Goal: Task Accomplishment & Management: Use online tool/utility

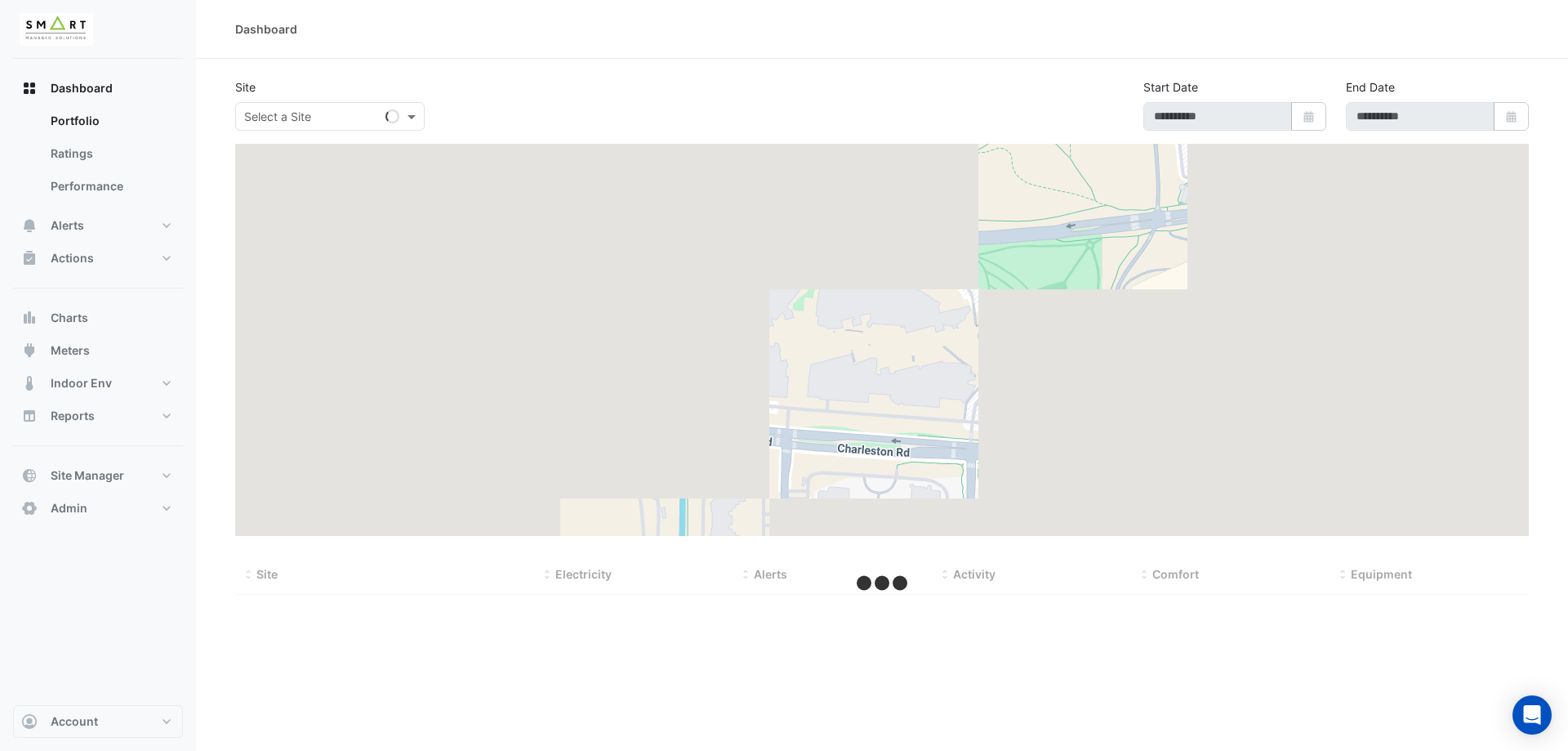
type input "**********"
select select "***"
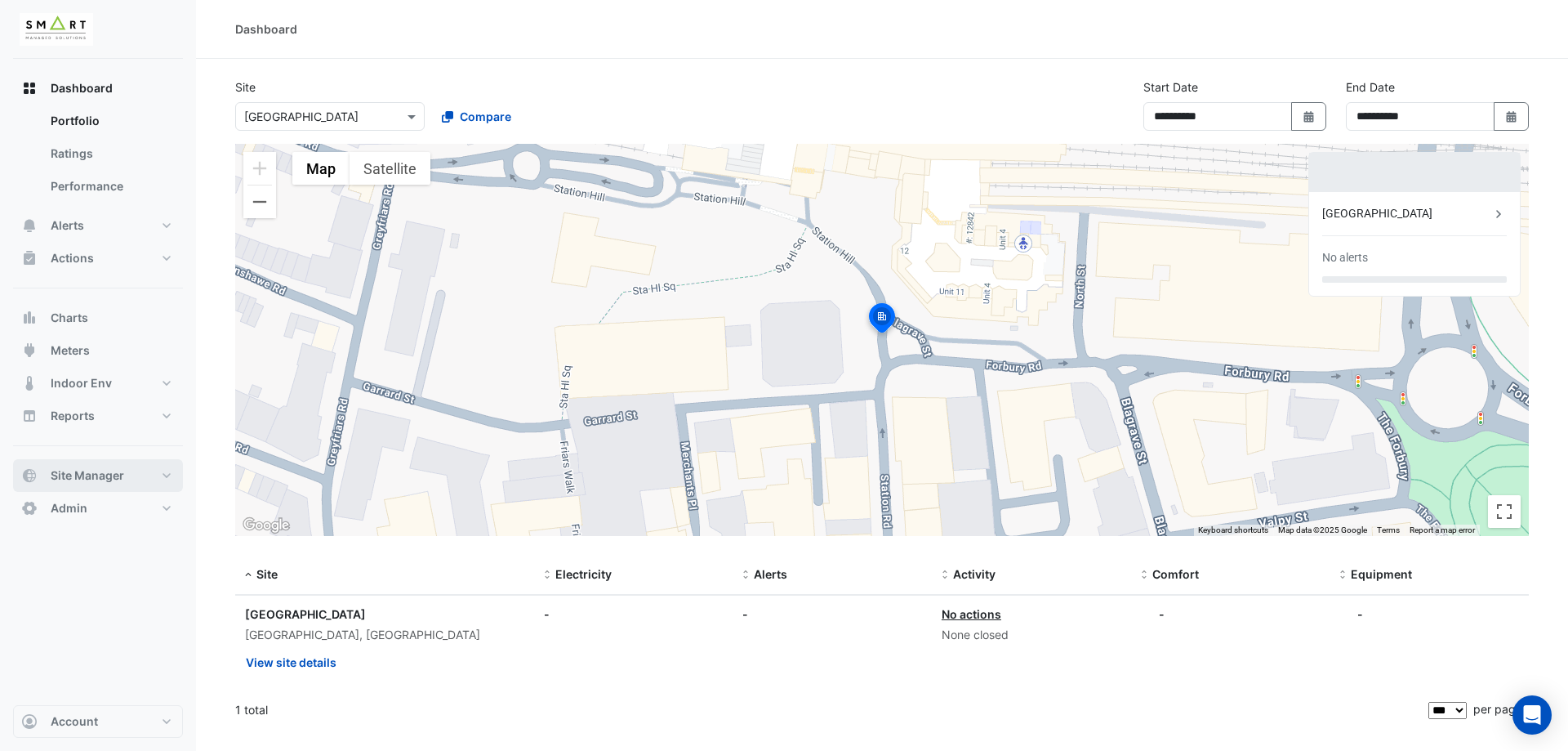
click at [109, 483] on button "Site Manager" at bounding box center [97, 476] width 170 height 33
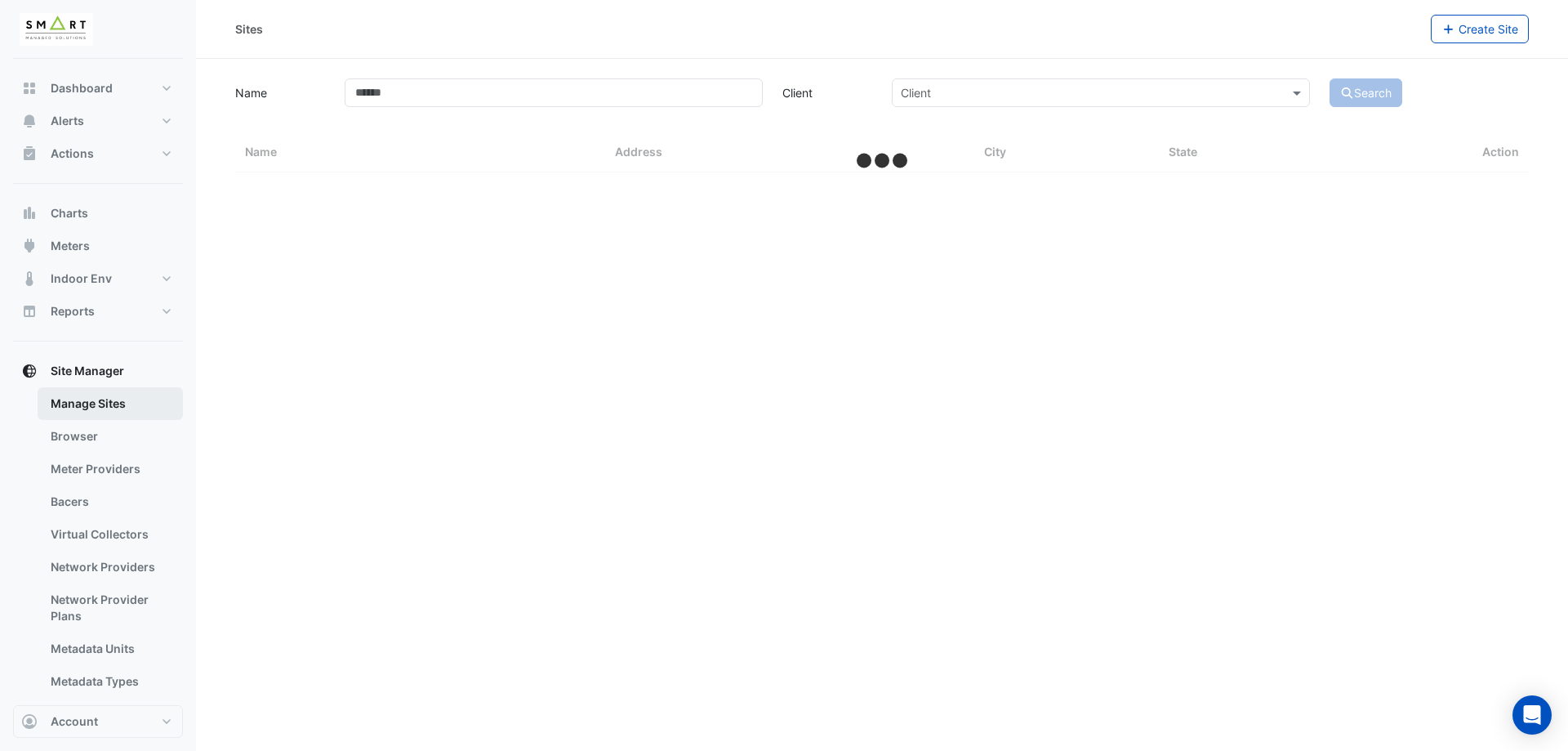
select select "***"
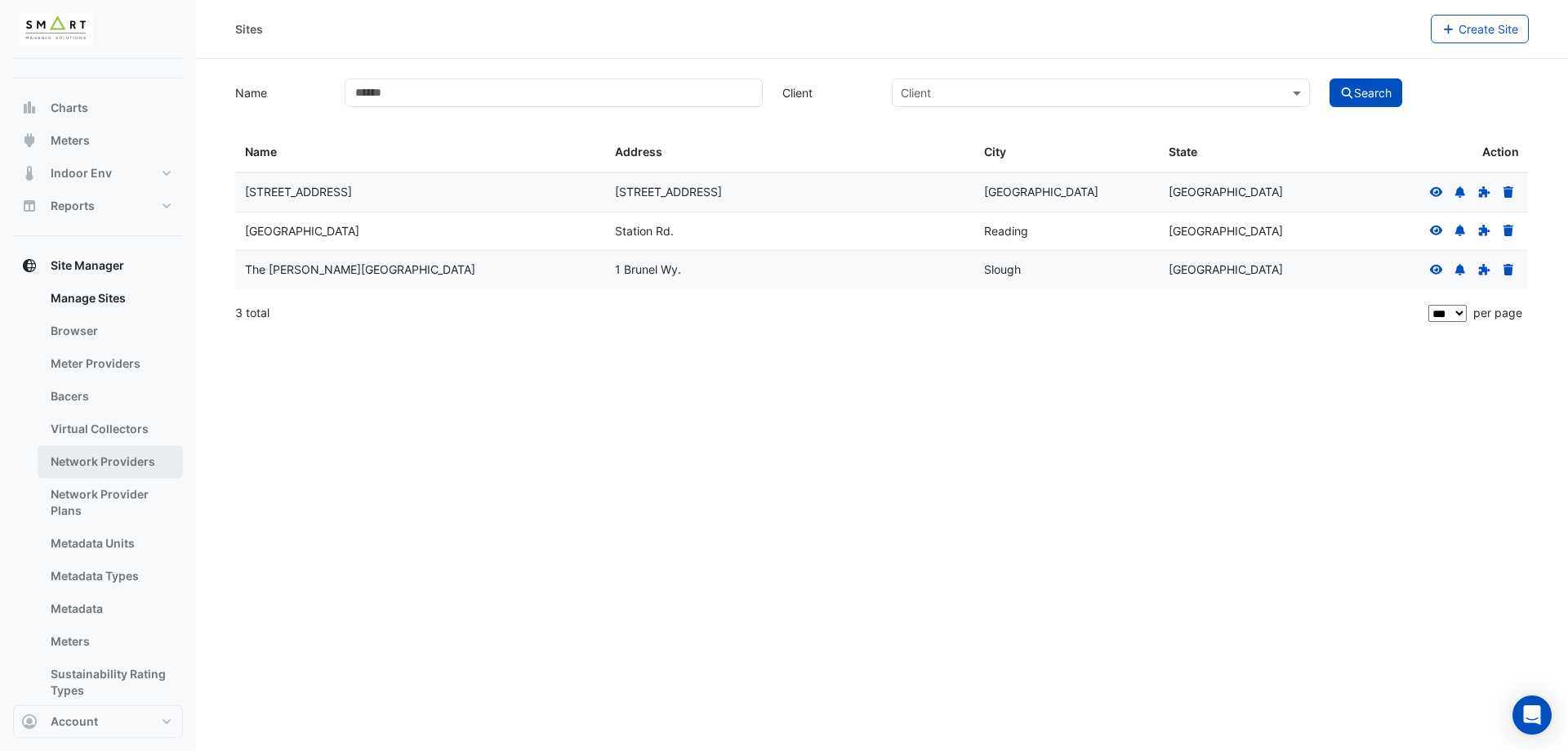
scroll to position [166, 0]
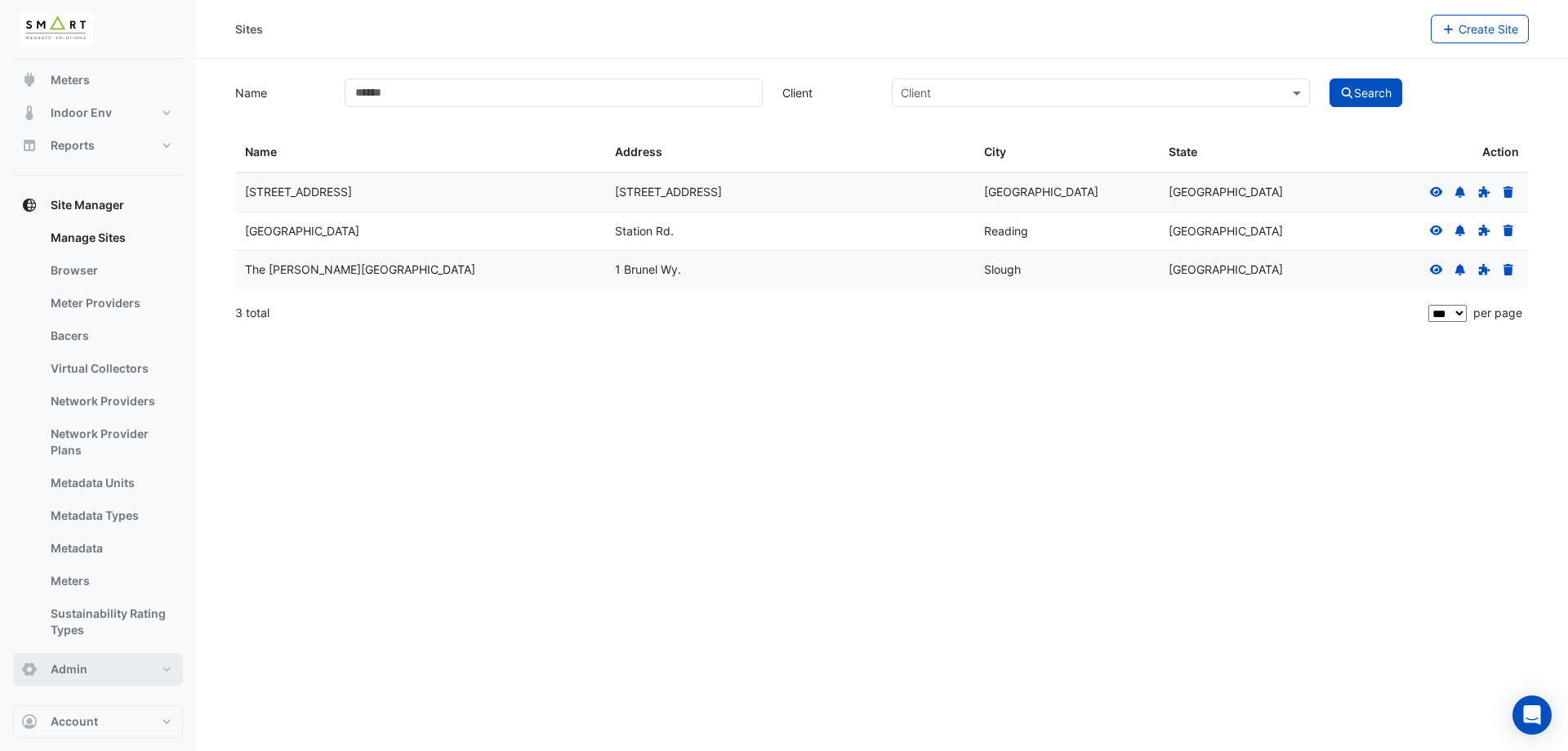
click at [88, 668] on button "Admin" at bounding box center [97, 669] width 170 height 33
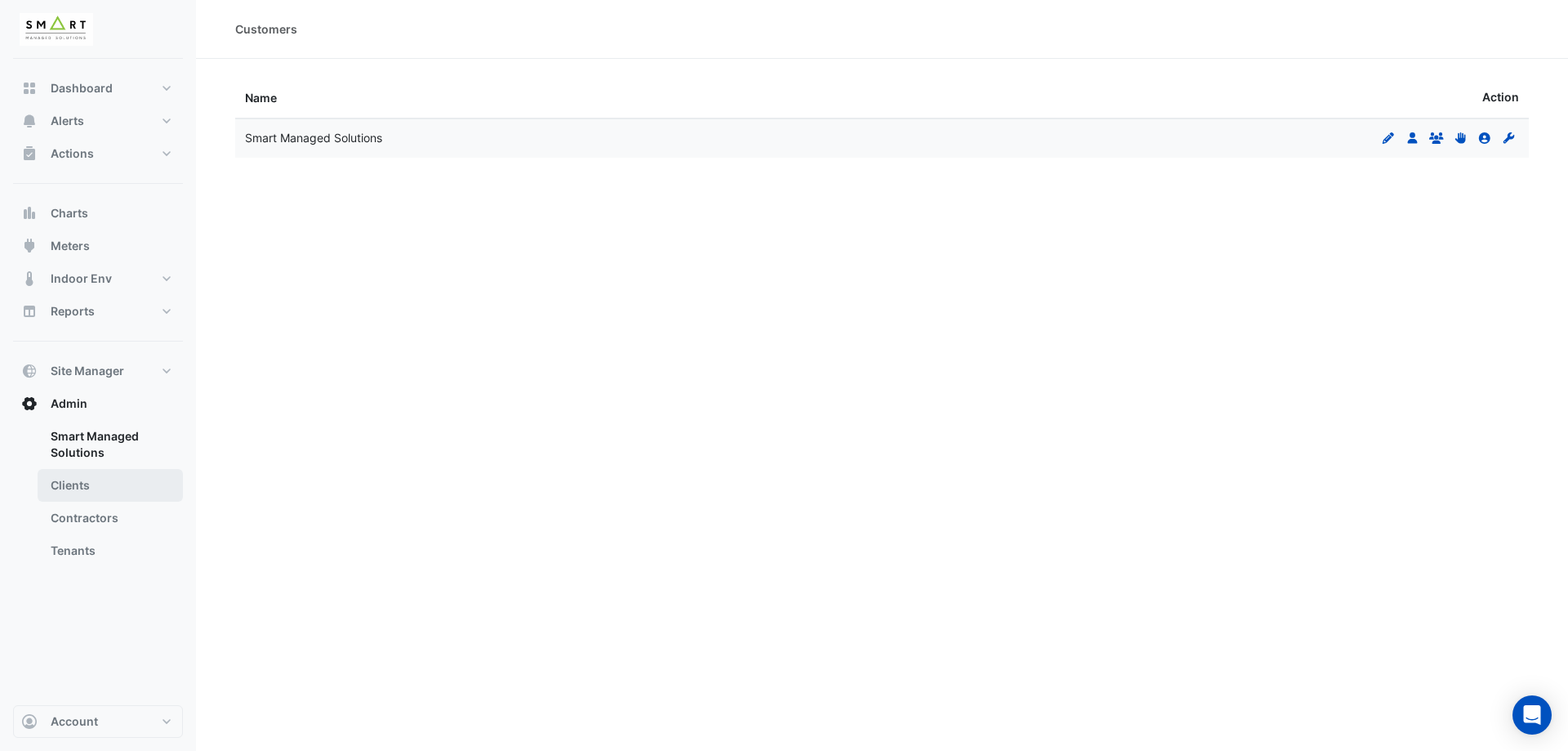
click at [94, 501] on link "Clients" at bounding box center [110, 485] width 146 height 33
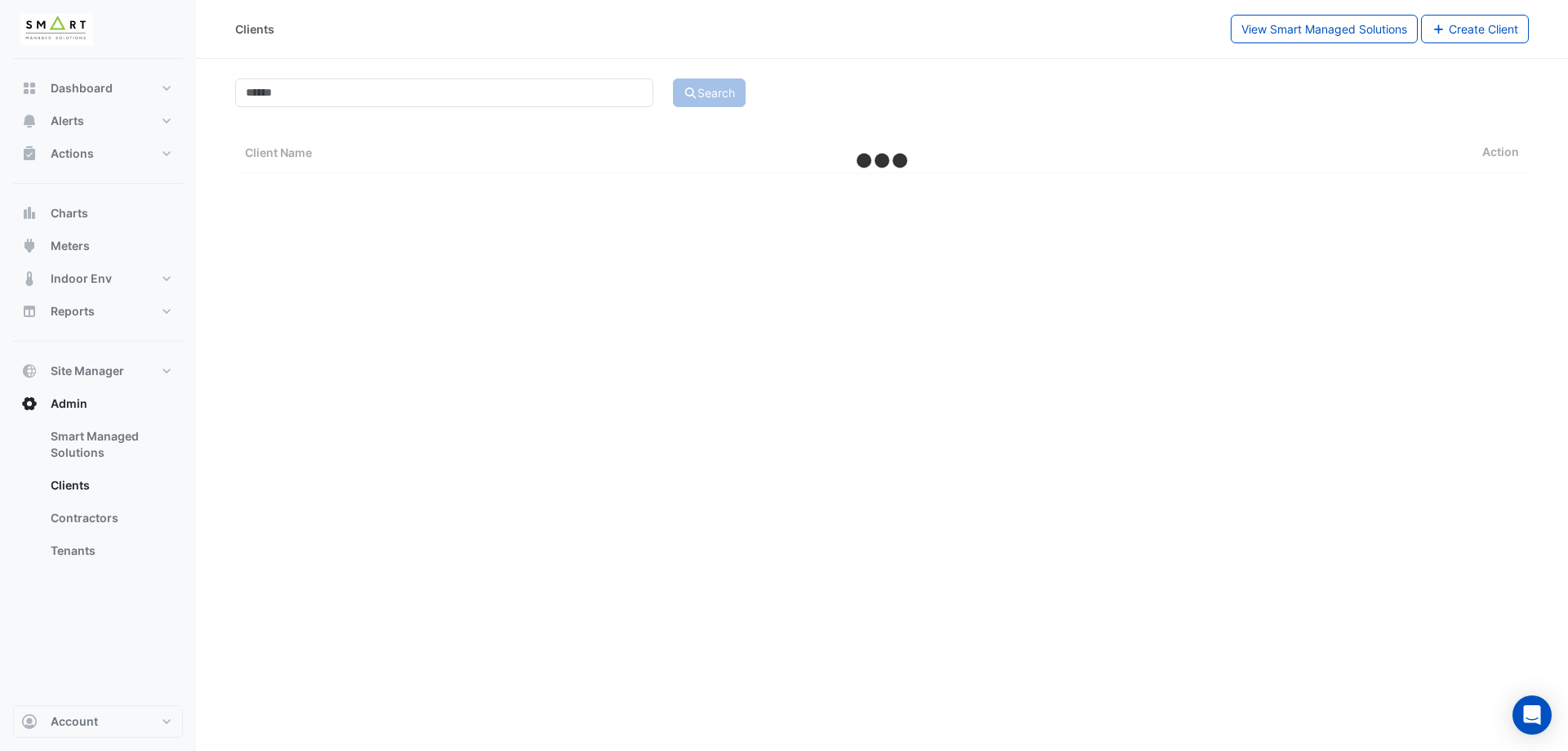
select select "***"
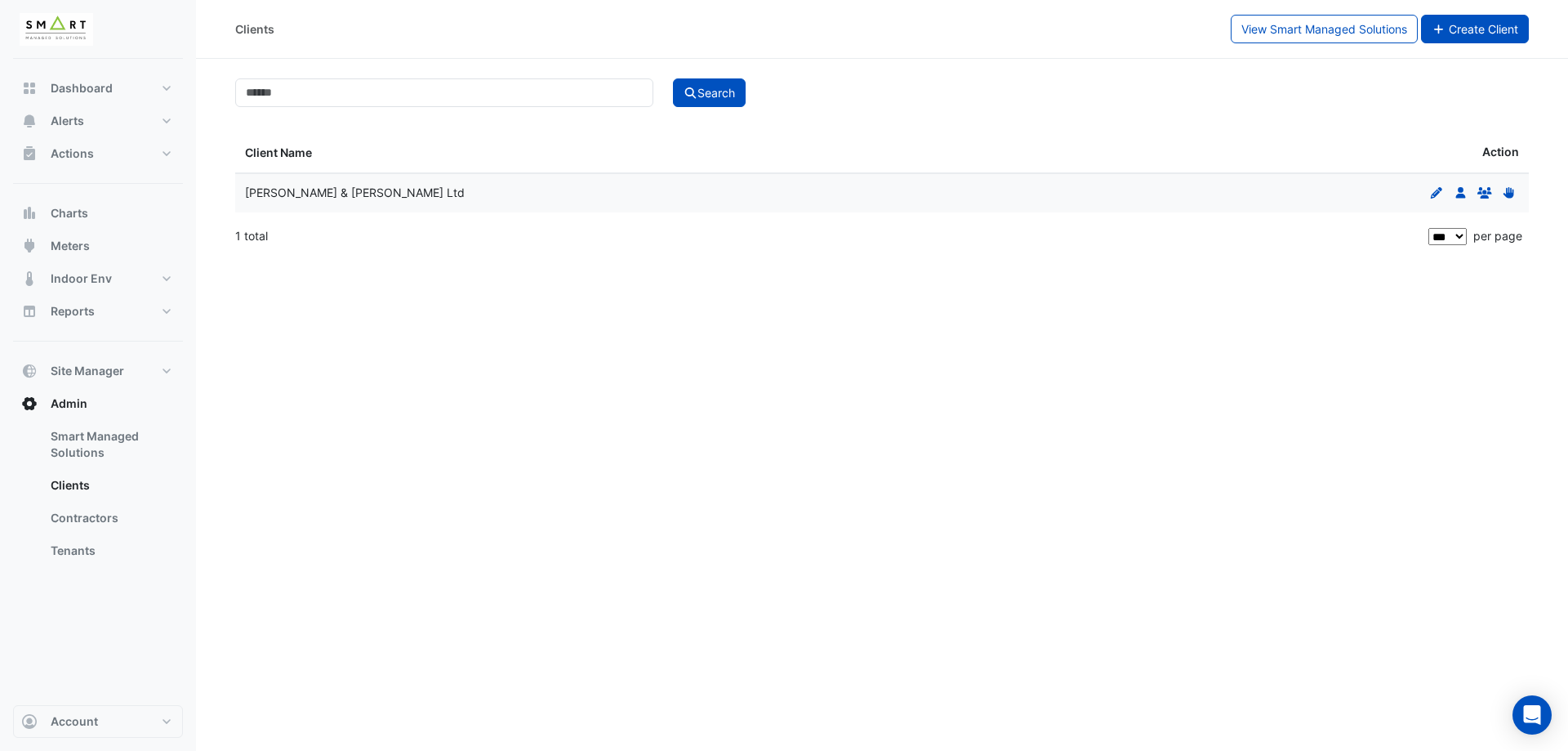
click at [1446, 32] on button "Create Client" at bounding box center [1476, 28] width 109 height 28
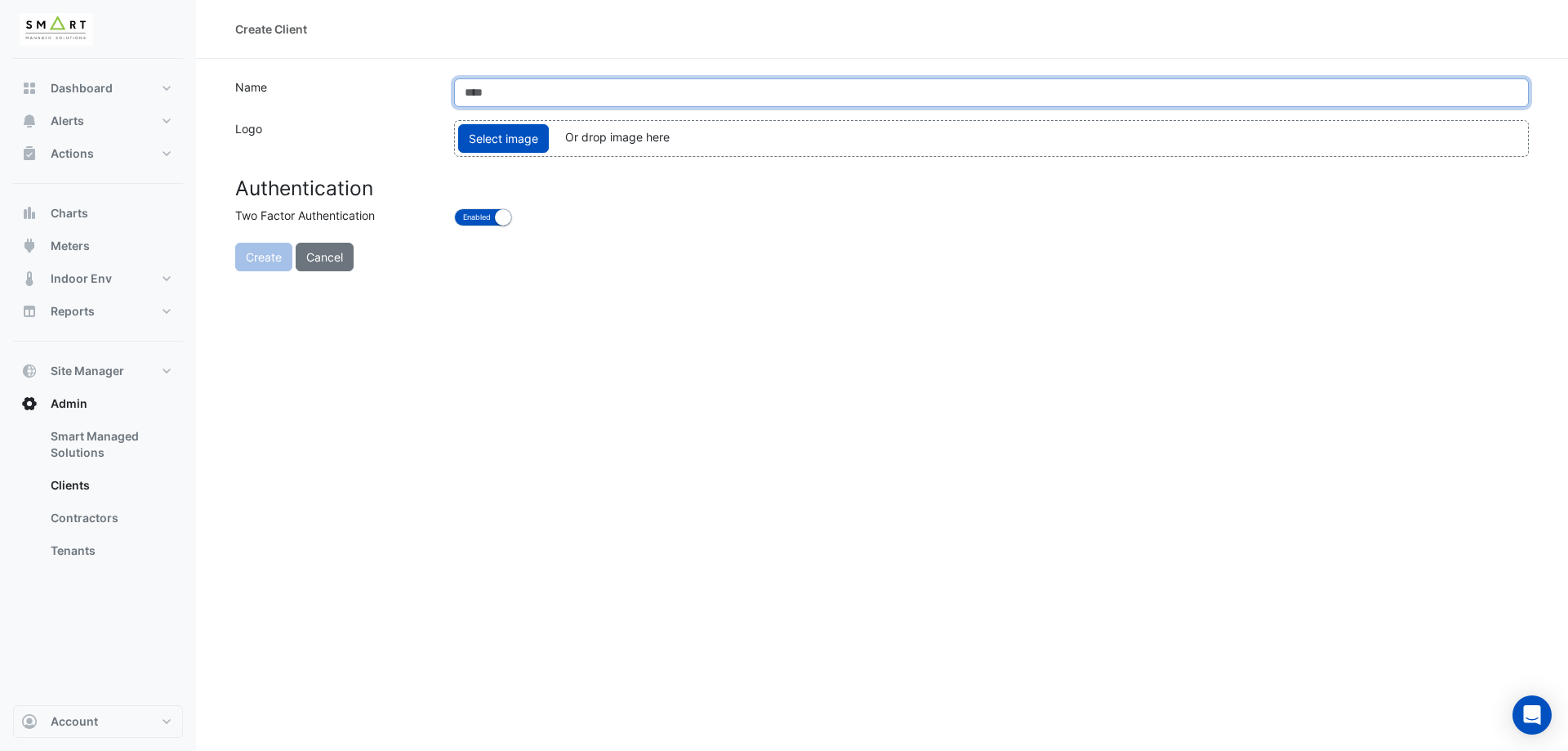
click at [528, 88] on input "text" at bounding box center [991, 92] width 1075 height 28
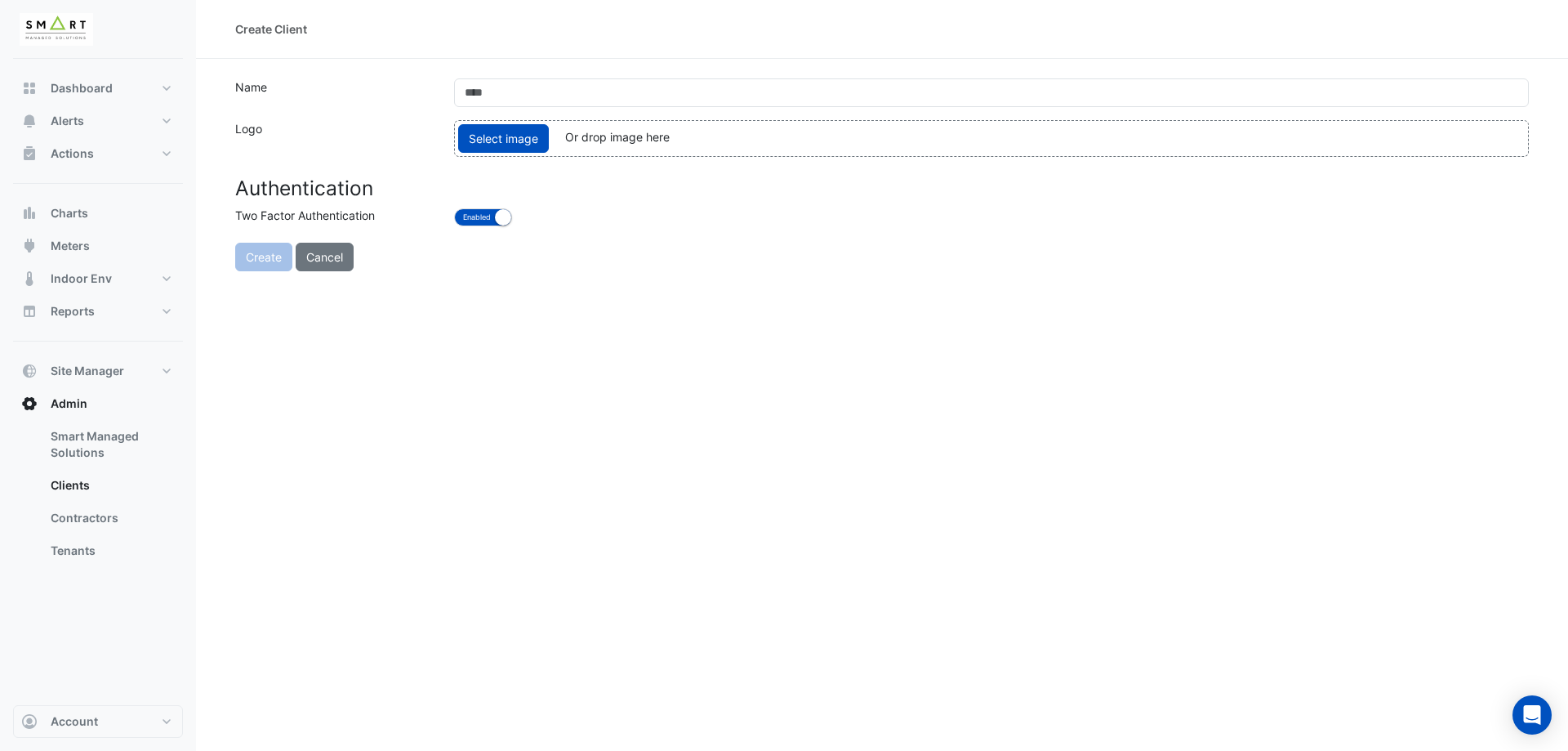
click at [462, 513] on div "Create Client Name Logo Select image Or drop image here upload Authentication T…" at bounding box center [882, 375] width 1372 height 751
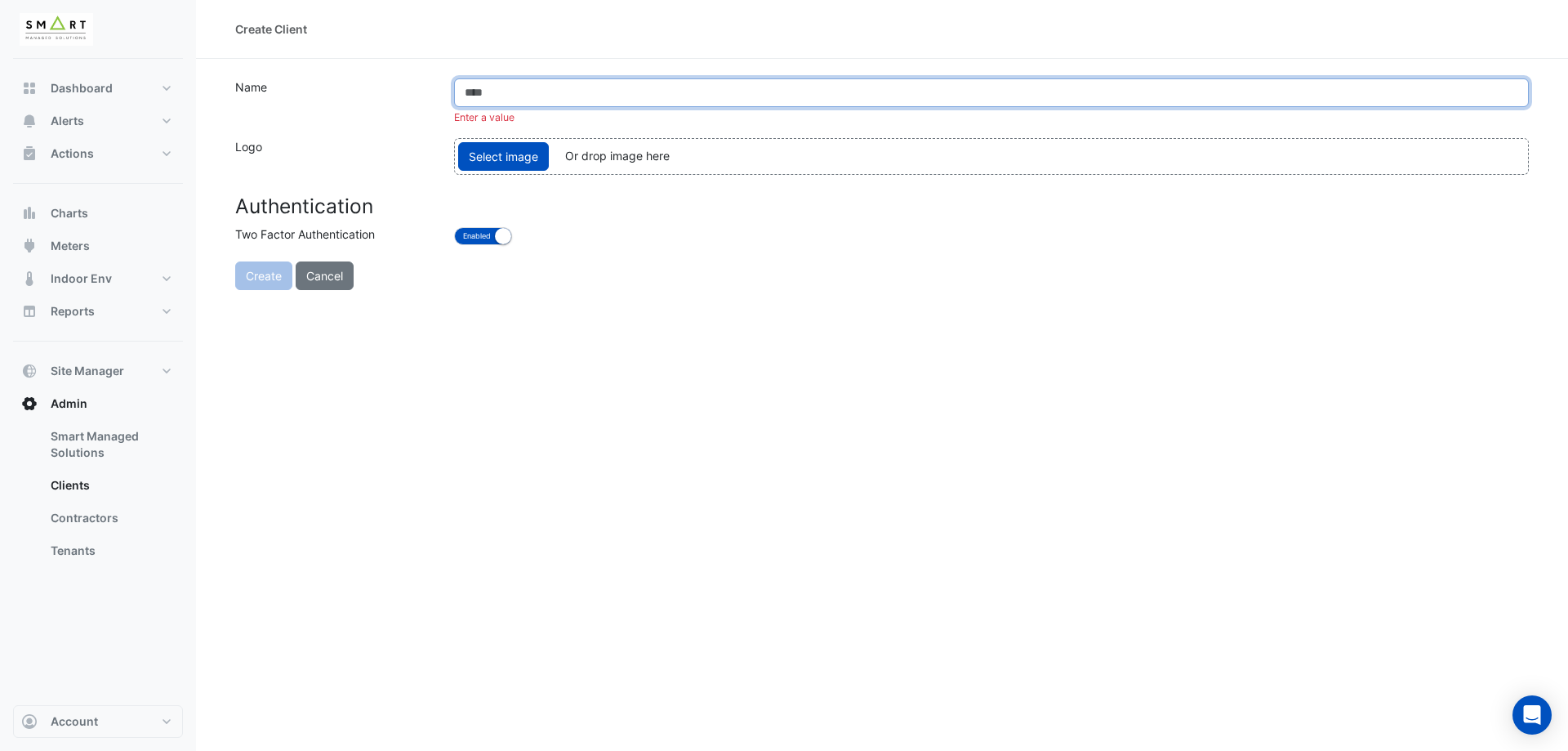
click at [547, 85] on input "text" at bounding box center [991, 92] width 1075 height 28
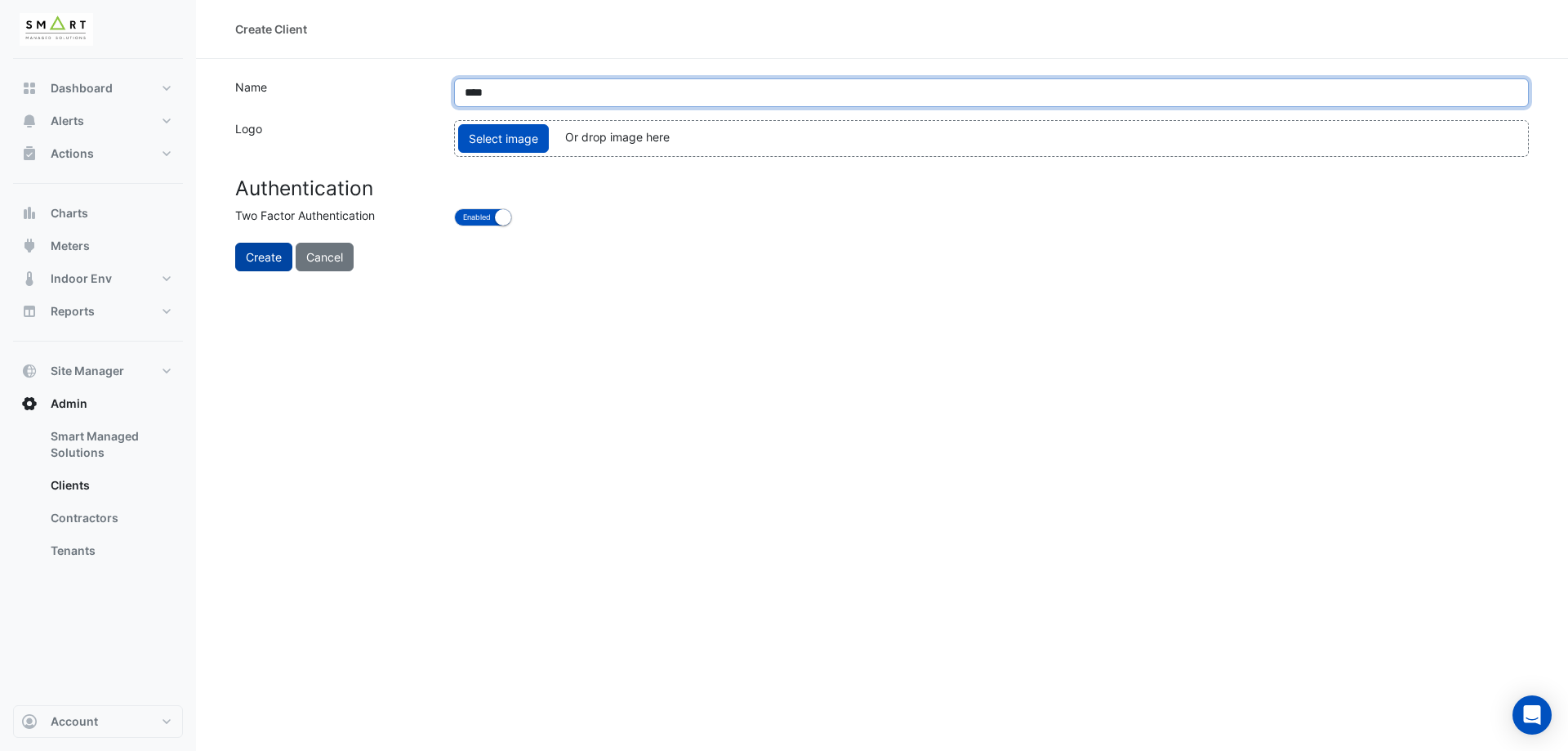
type input "****"
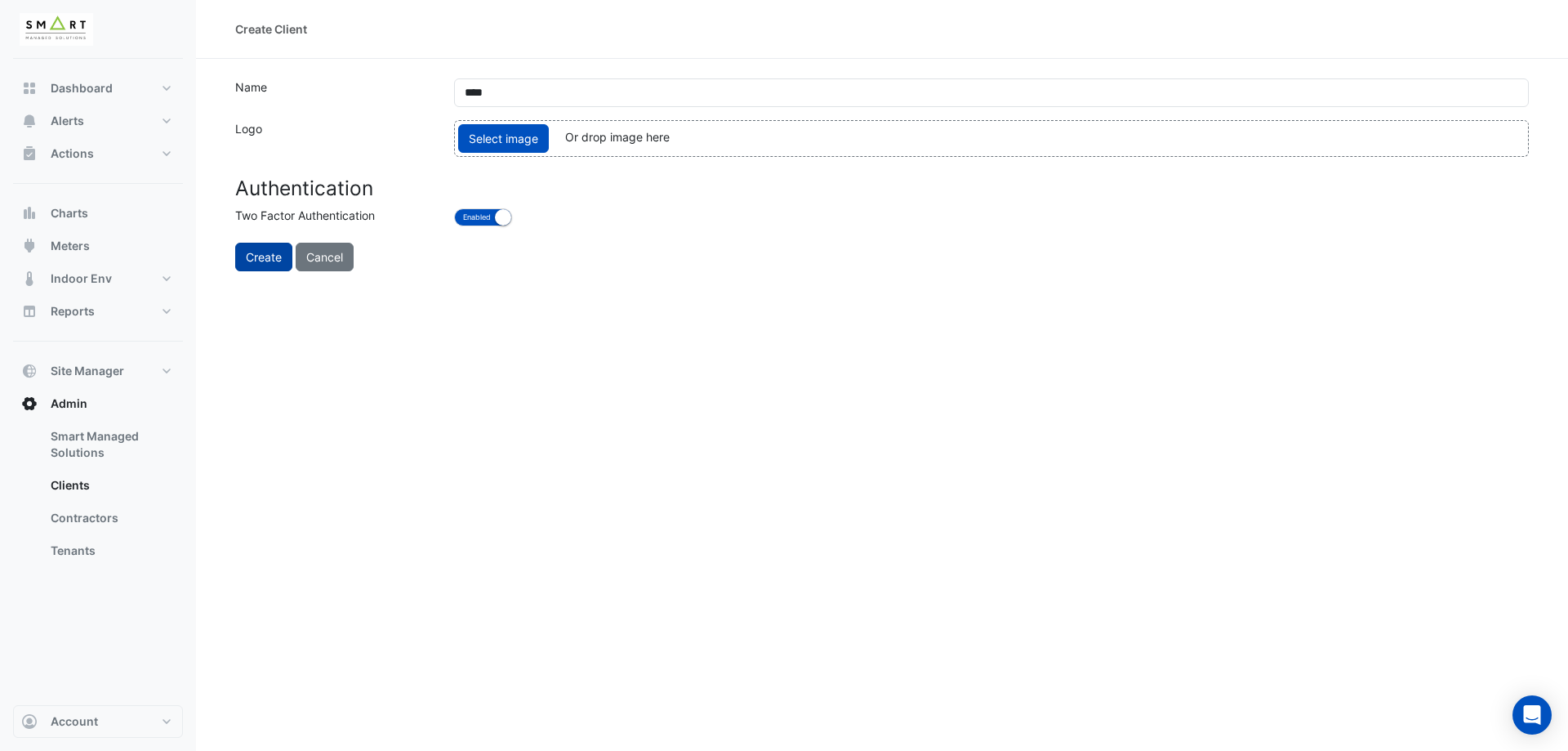
click at [272, 249] on button "Create" at bounding box center [264, 256] width 57 height 28
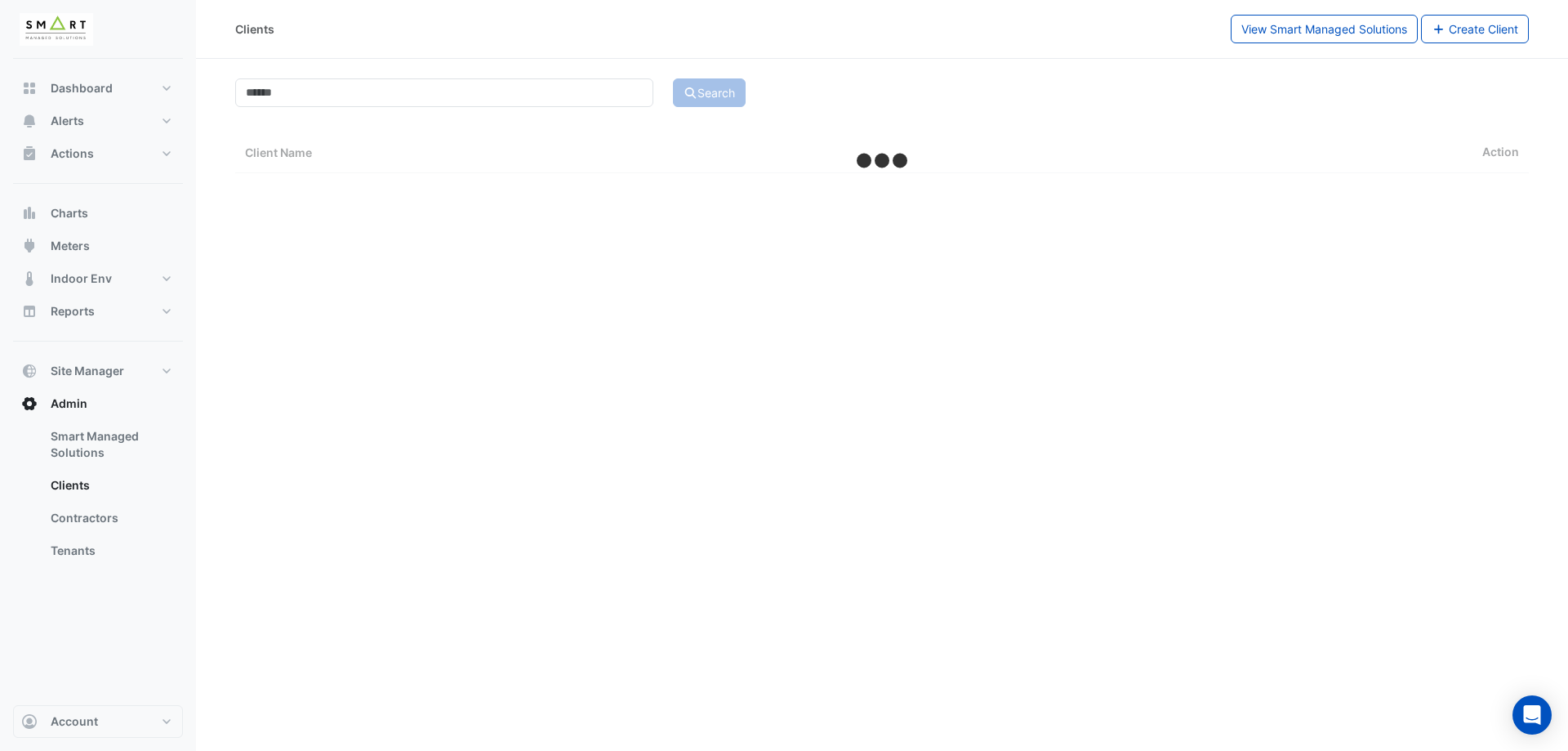
select select "***"
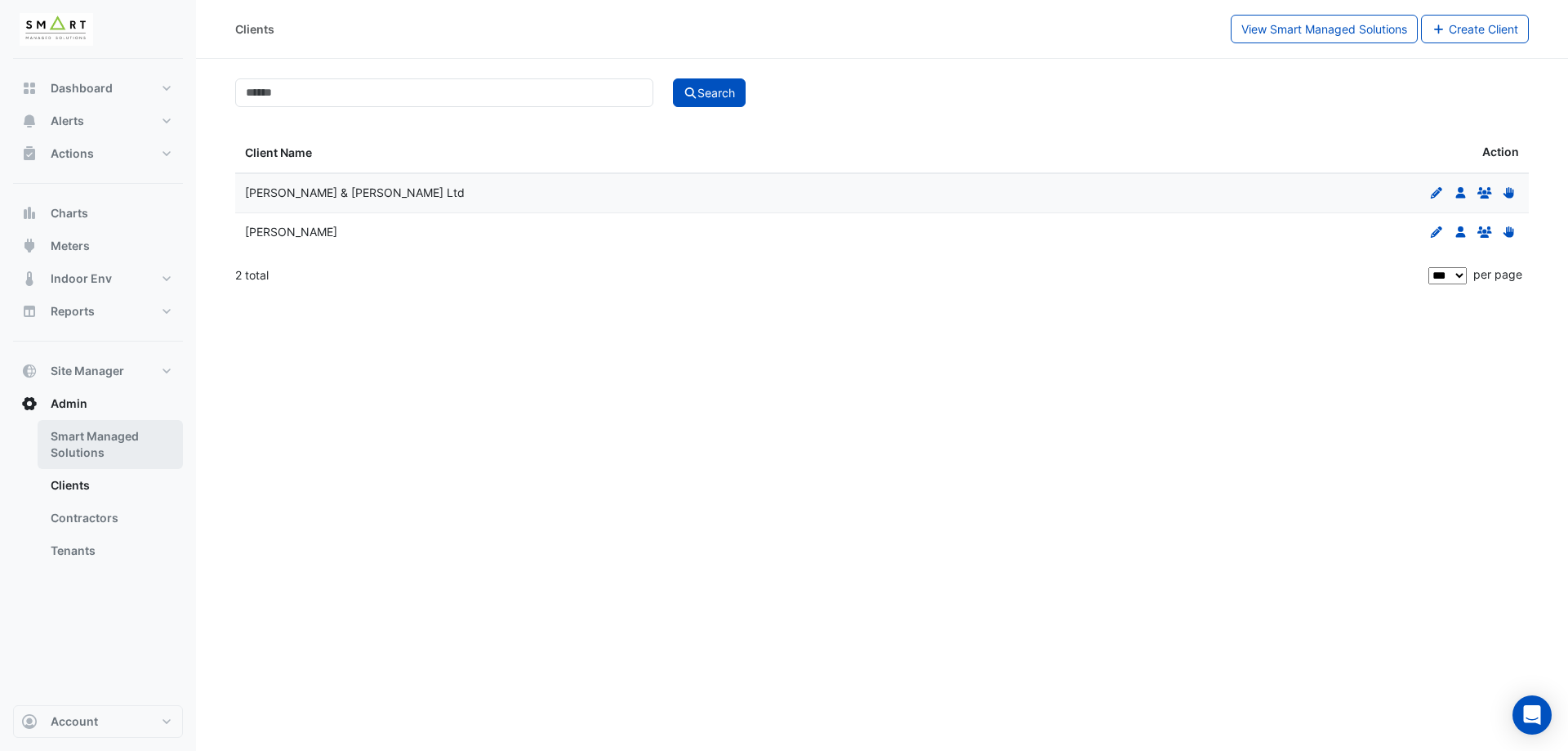
click at [108, 449] on link "Smart Managed Solutions" at bounding box center [110, 444] width 146 height 49
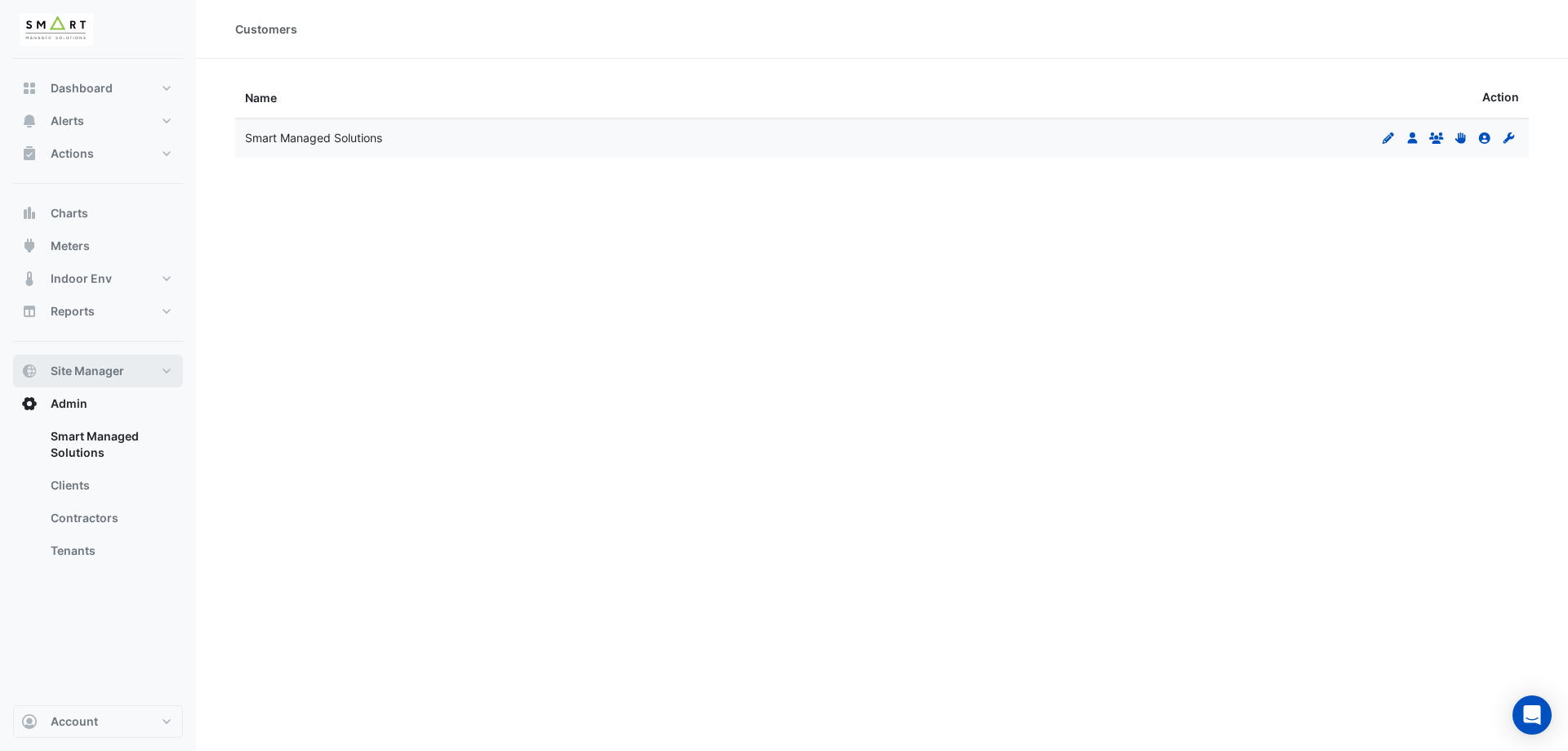
click at [107, 366] on span "Site Manager" at bounding box center [87, 371] width 73 height 16
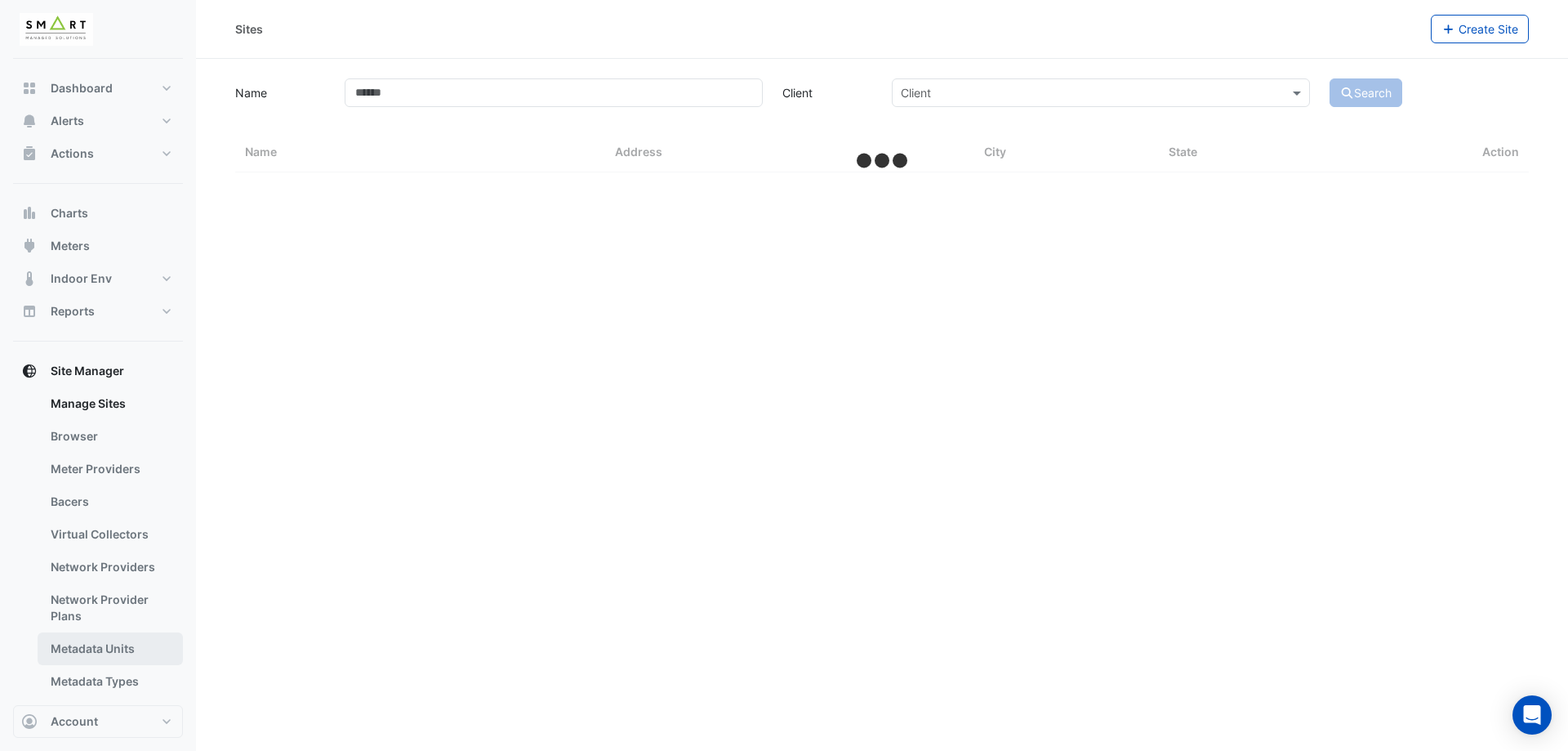
select select "***"
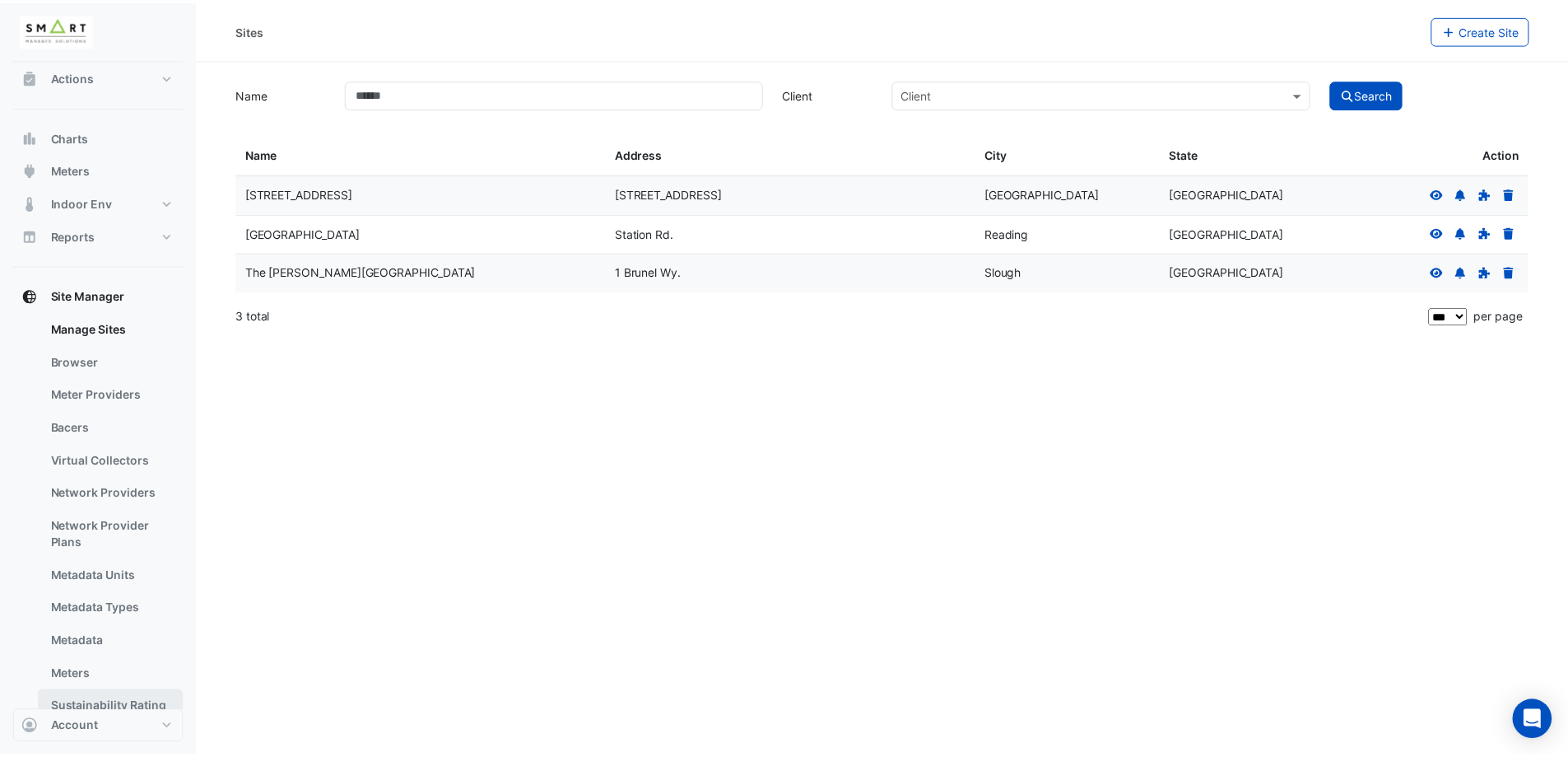
scroll to position [167, 0]
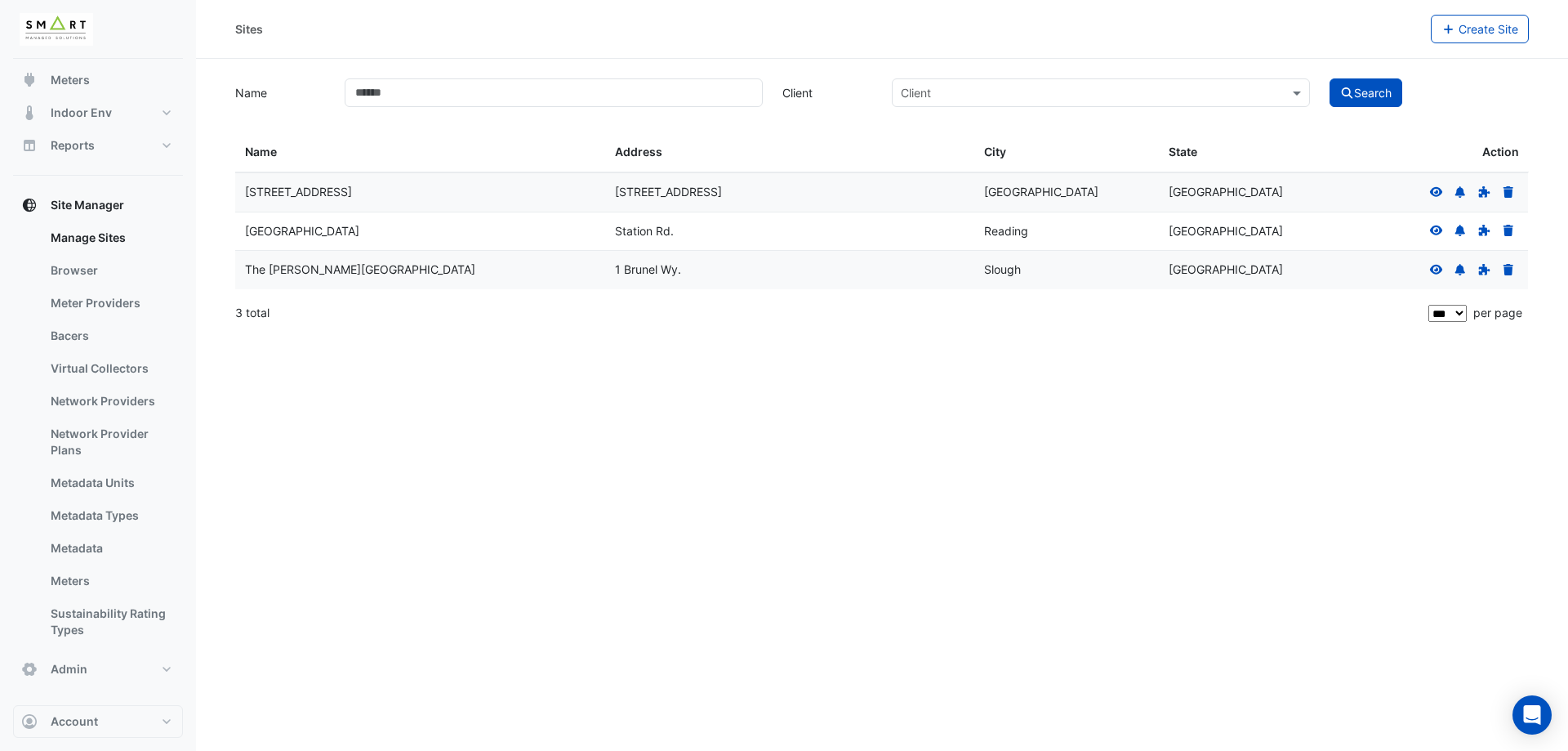
click at [697, 419] on div "Sites Create Site Name Client Client Search Sites Name Sites Address Sites City…" at bounding box center [882, 375] width 1372 height 751
click at [1486, 34] on span "Create Site" at bounding box center [1488, 29] width 59 height 14
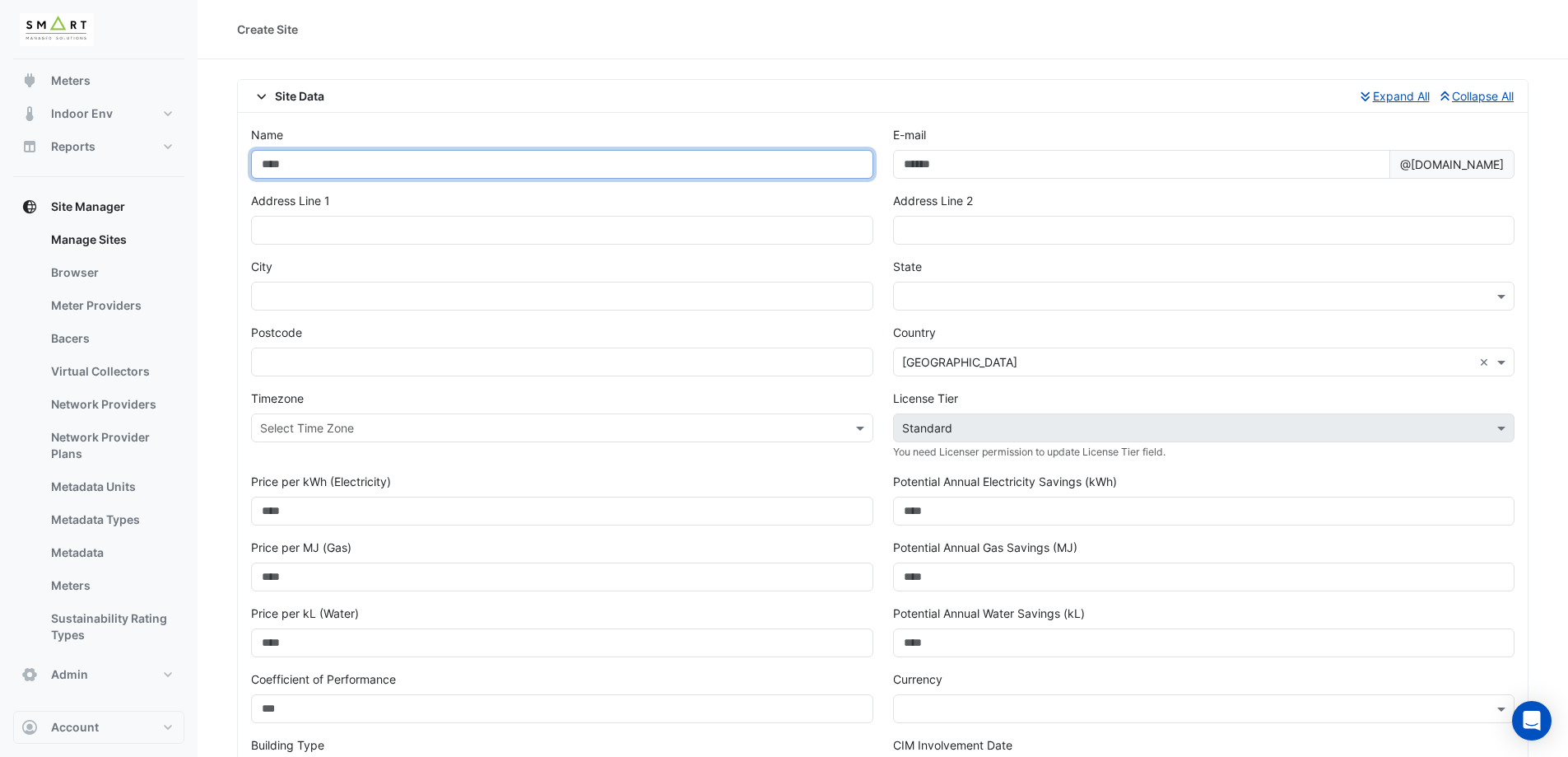
click at [552, 171] on input "Name" at bounding box center [562, 163] width 622 height 29
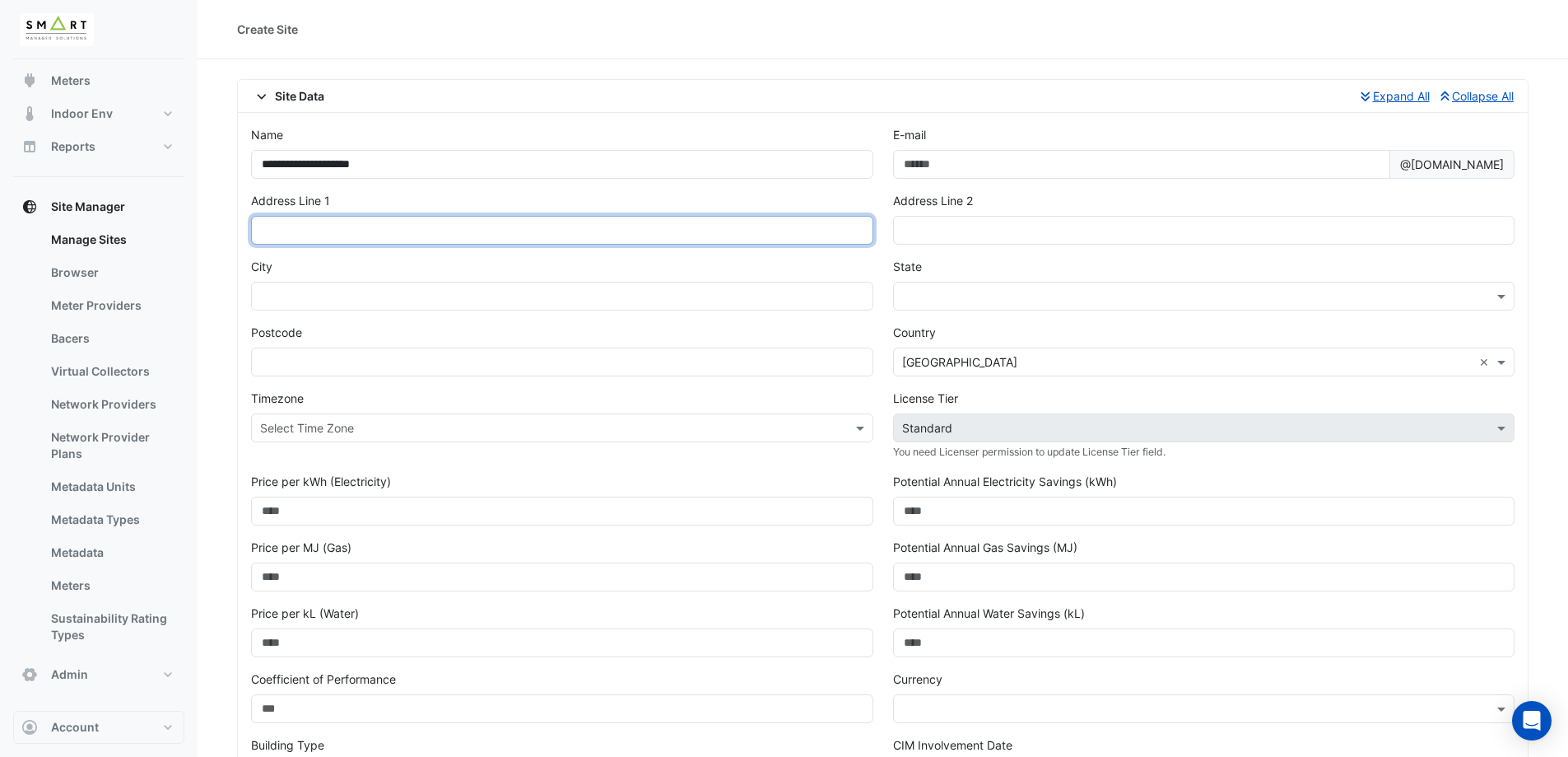
click at [691, 225] on input "text" at bounding box center [562, 229] width 622 height 29
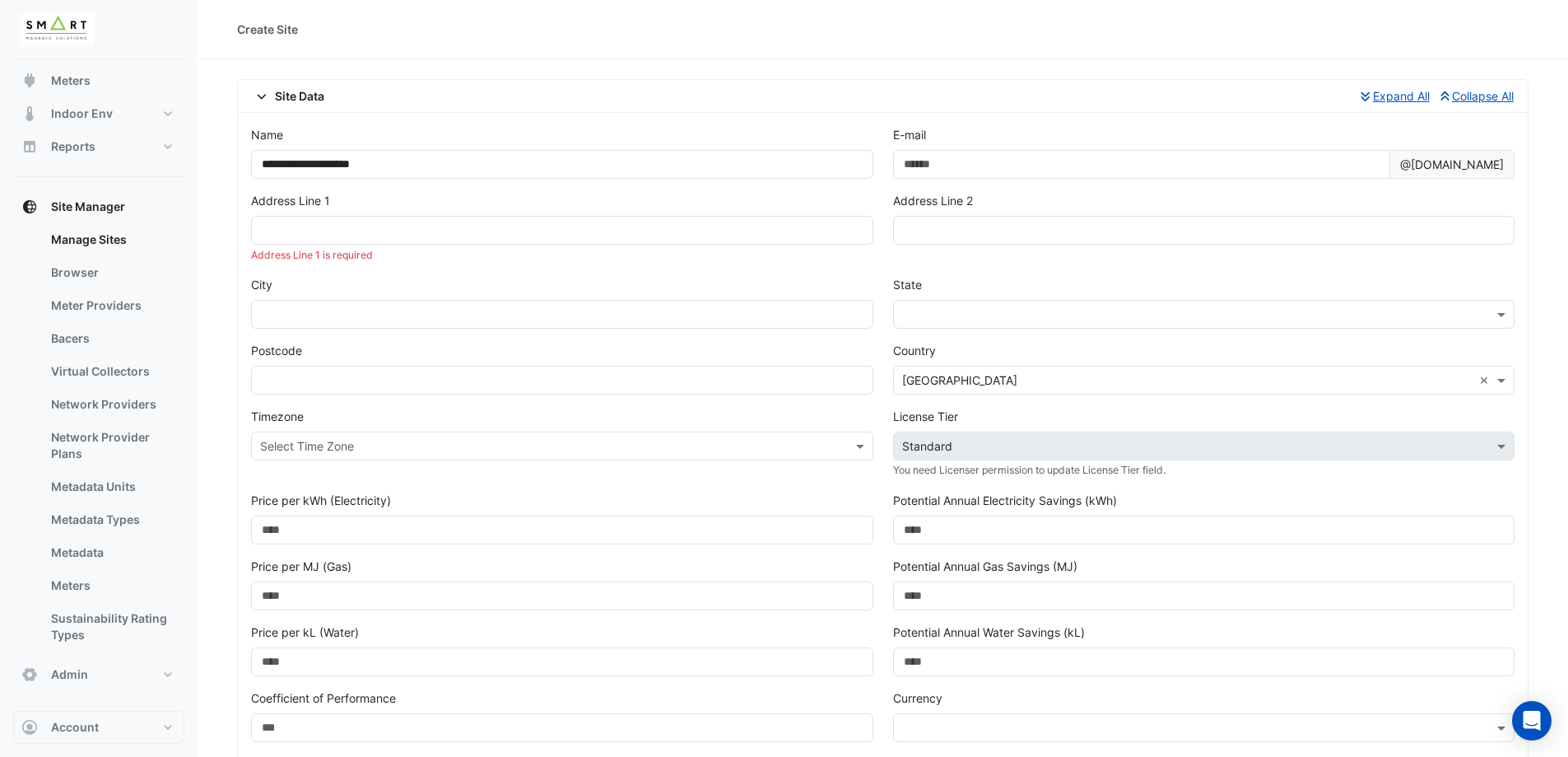
click at [610, 8] on div "Create Site" at bounding box center [883, 30] width 1371 height 59
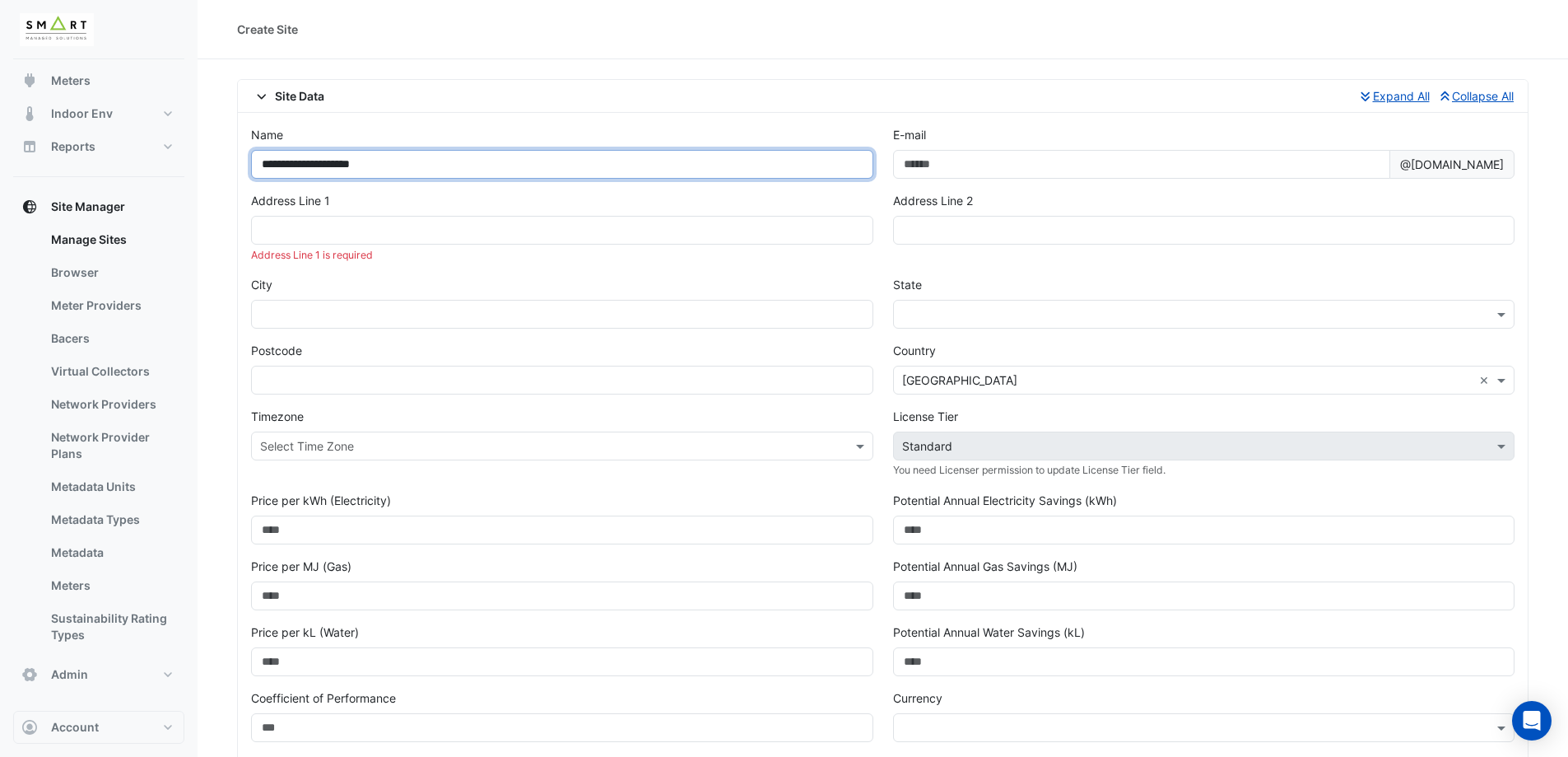
drag, startPoint x: 289, startPoint y: 164, endPoint x: 191, endPoint y: 166, distance: 98.0
click at [195, 166] on div "**********" at bounding box center [784, 647] width 1568 height 1294
type input "**********"
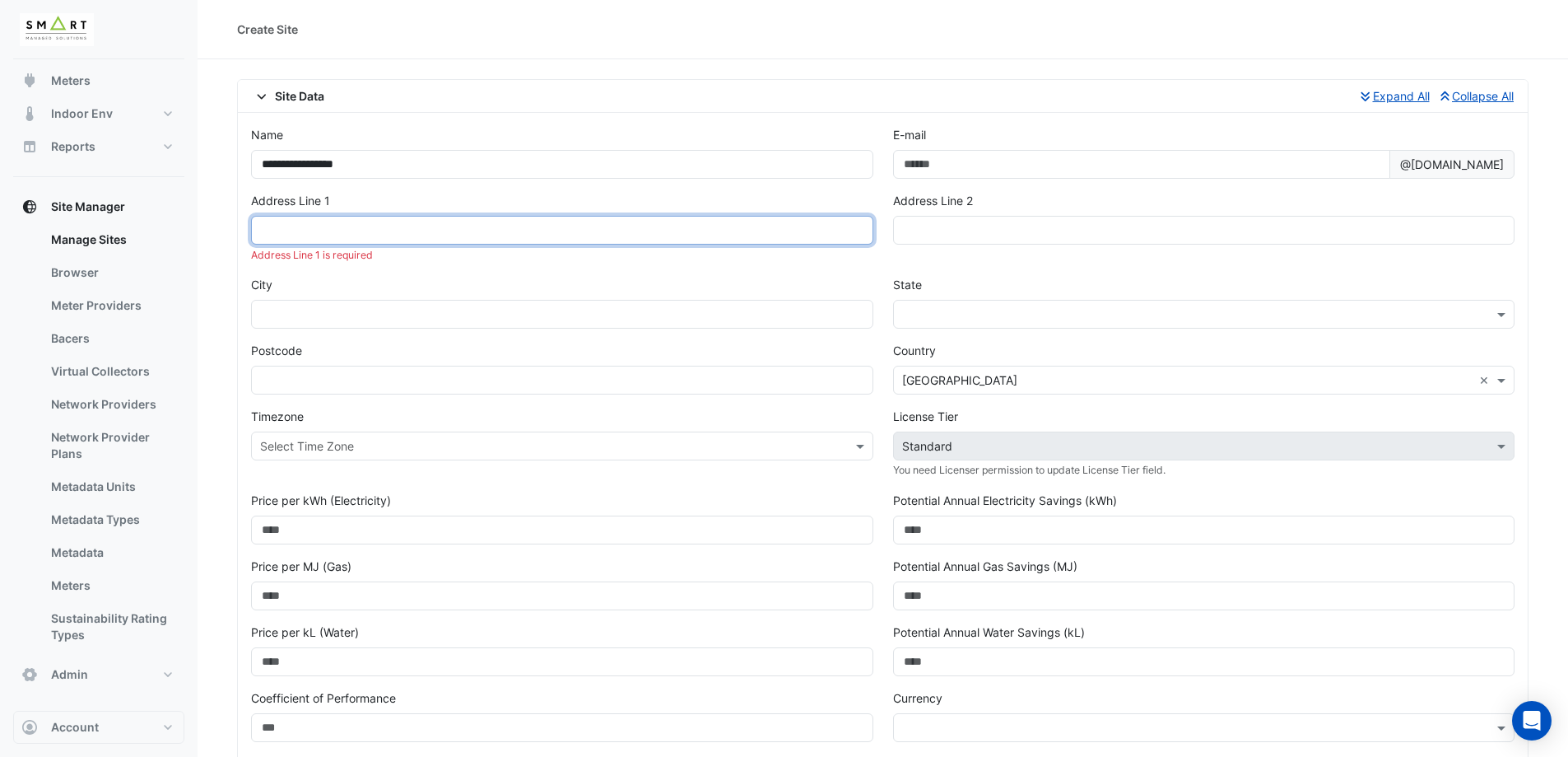
click at [354, 233] on input "text" at bounding box center [562, 229] width 622 height 29
paste input "**********"
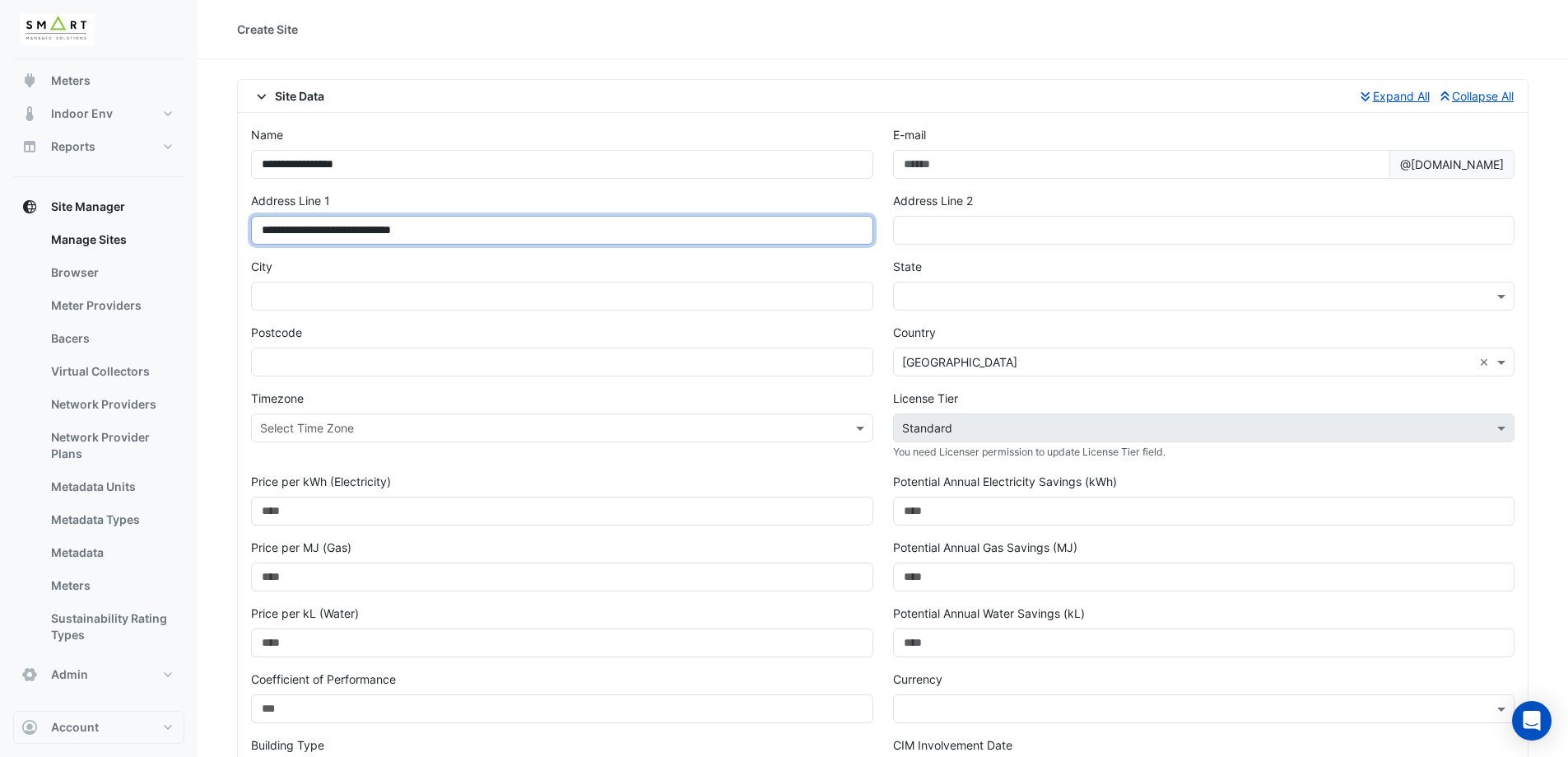
click at [370, 233] on input "**********" at bounding box center [562, 229] width 622 height 29
type input "**********"
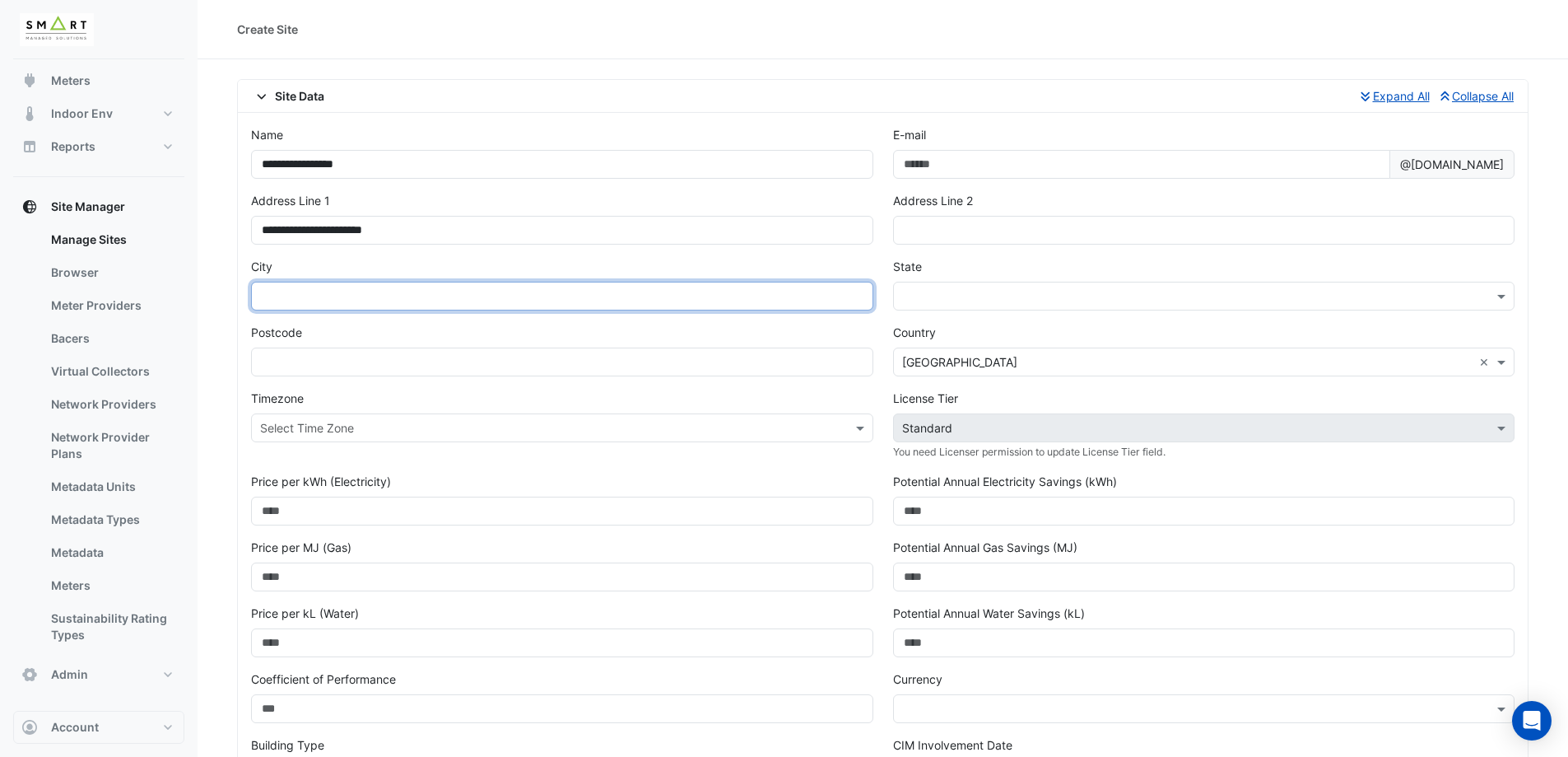
click at [350, 300] on input "text" at bounding box center [562, 295] width 622 height 29
paste input "******"
type input "******"
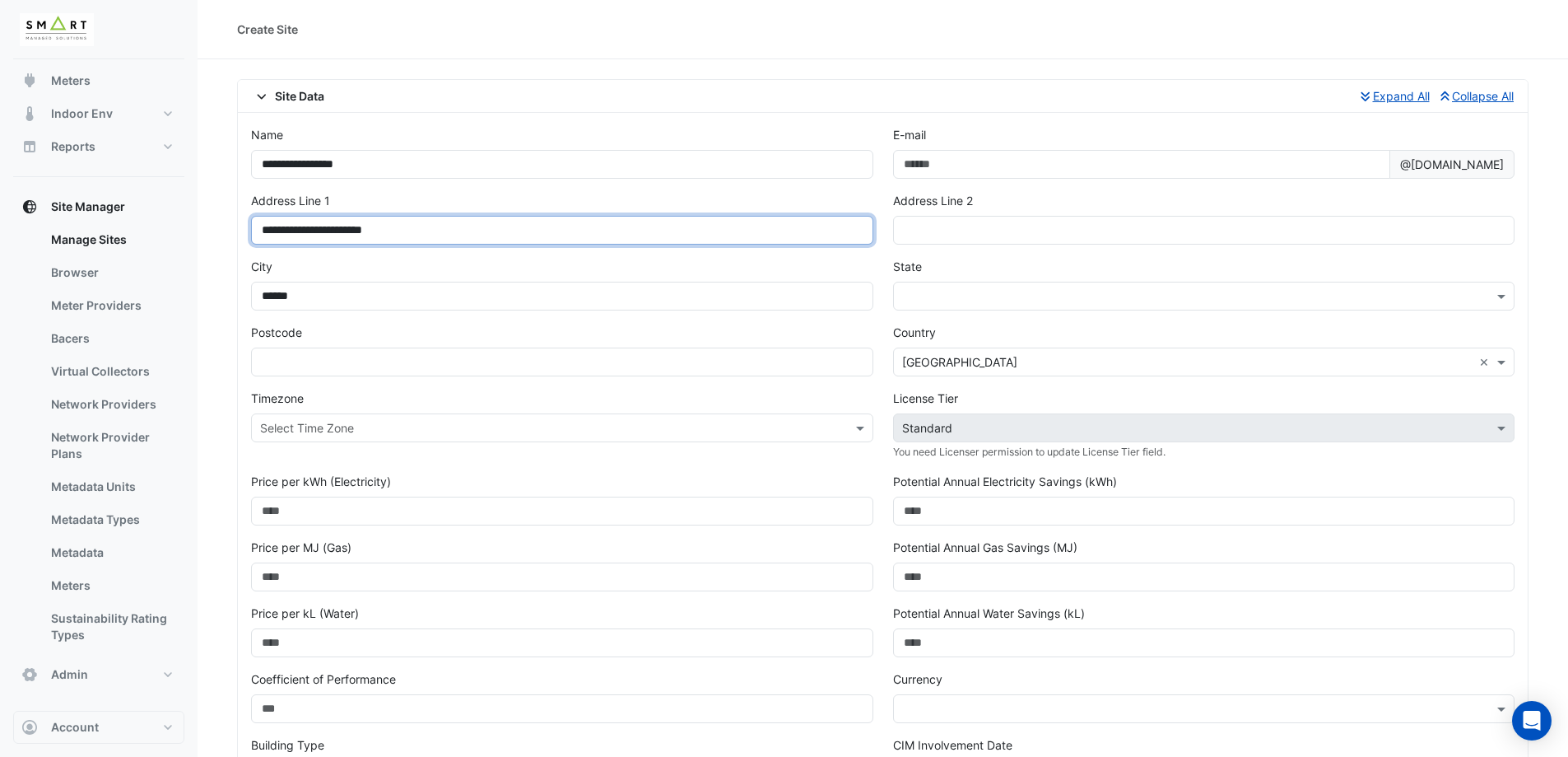
drag, startPoint x: 414, startPoint y: 229, endPoint x: 355, endPoint y: 232, distance: 59.1
click at [355, 232] on input "**********" at bounding box center [562, 229] width 622 height 29
type input "**********"
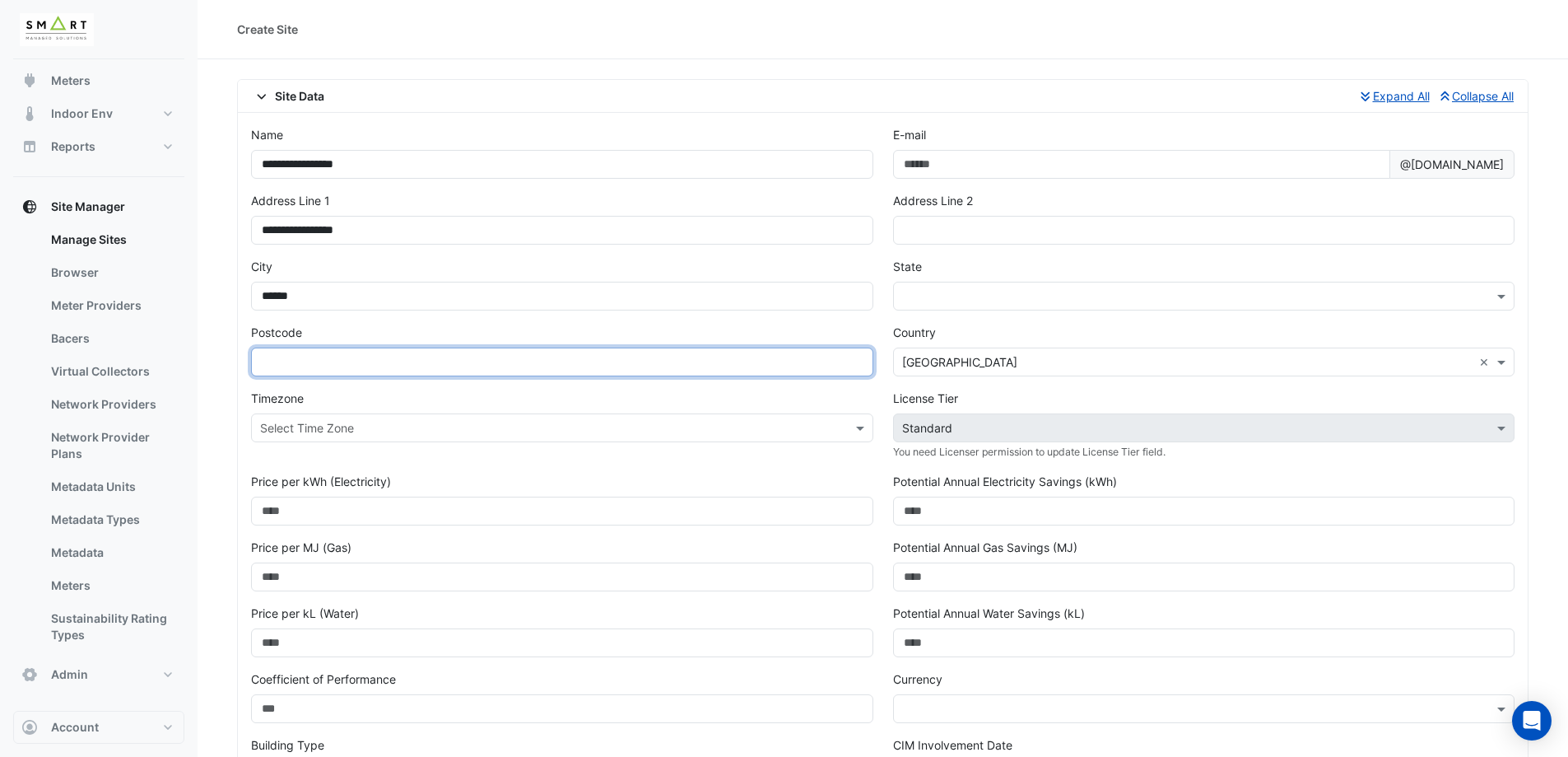
click at [310, 351] on input "text" at bounding box center [562, 362] width 622 height 29
paste input "*******"
type input "*******"
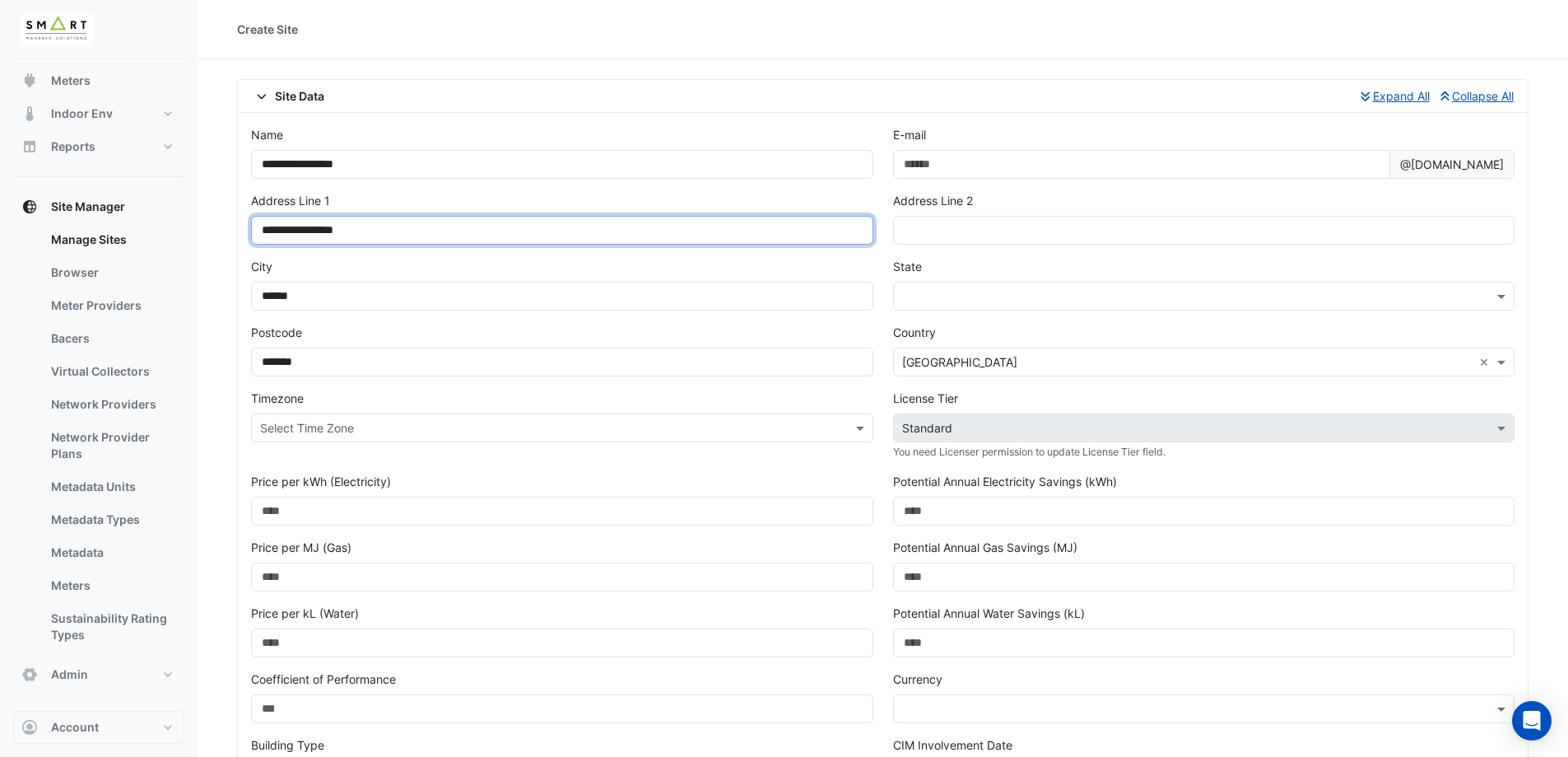
click at [418, 234] on input "**********" at bounding box center [562, 229] width 622 height 29
type input "**********"
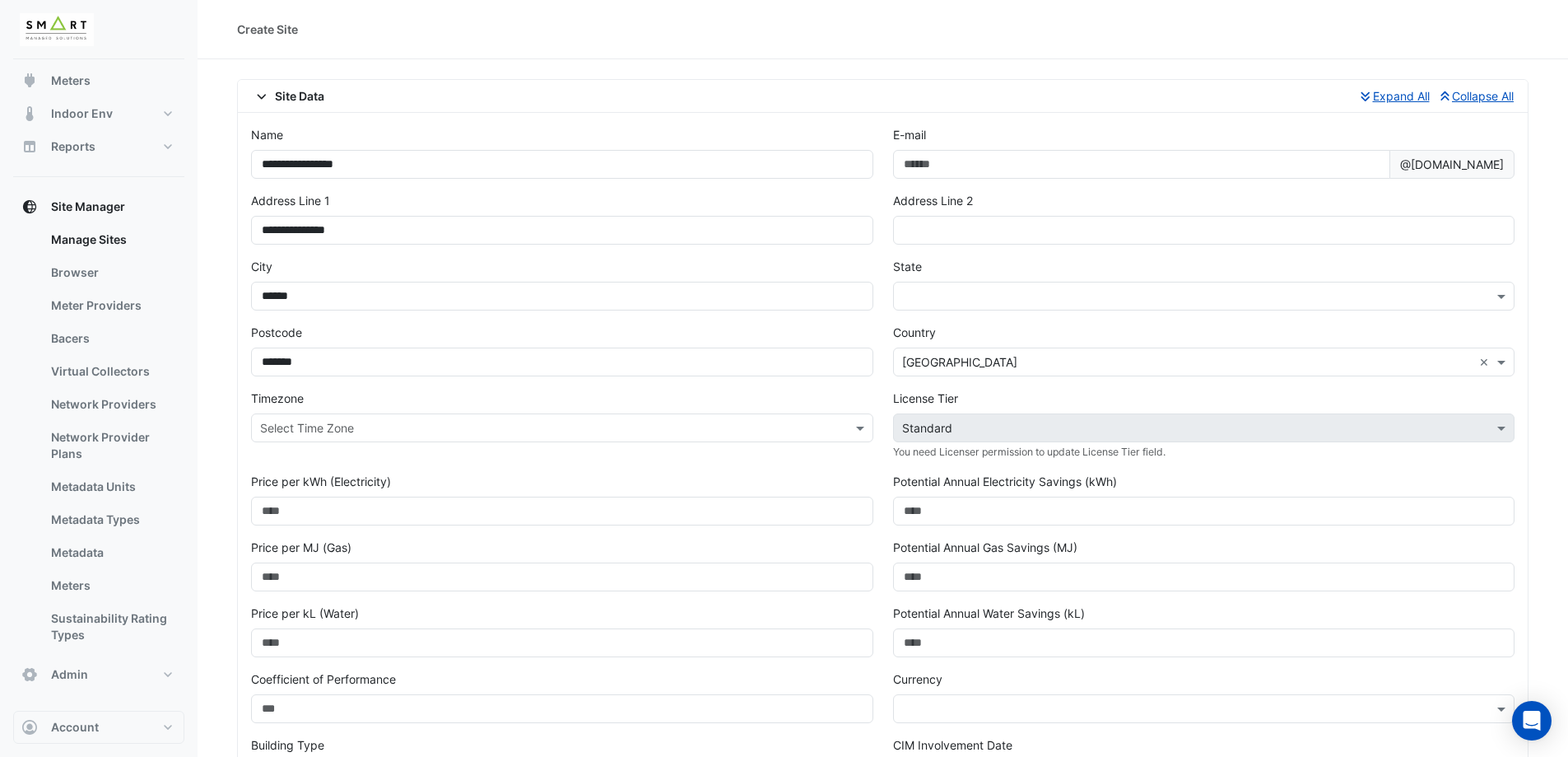
click at [962, 300] on input "text" at bounding box center [1188, 297] width 572 height 17
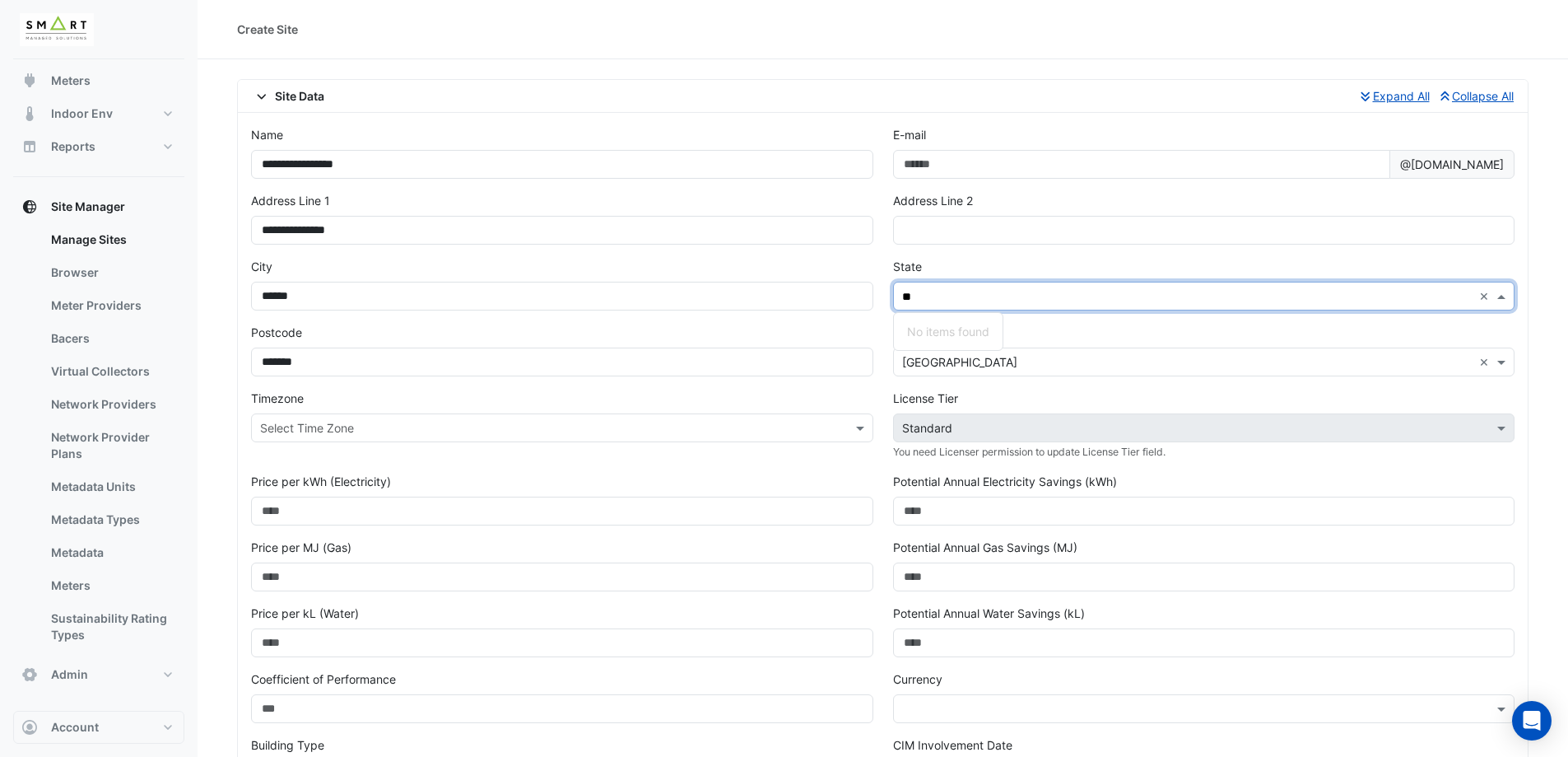
type input "*"
click at [718, 259] on div "City ******" at bounding box center [562, 284] width 622 height 53
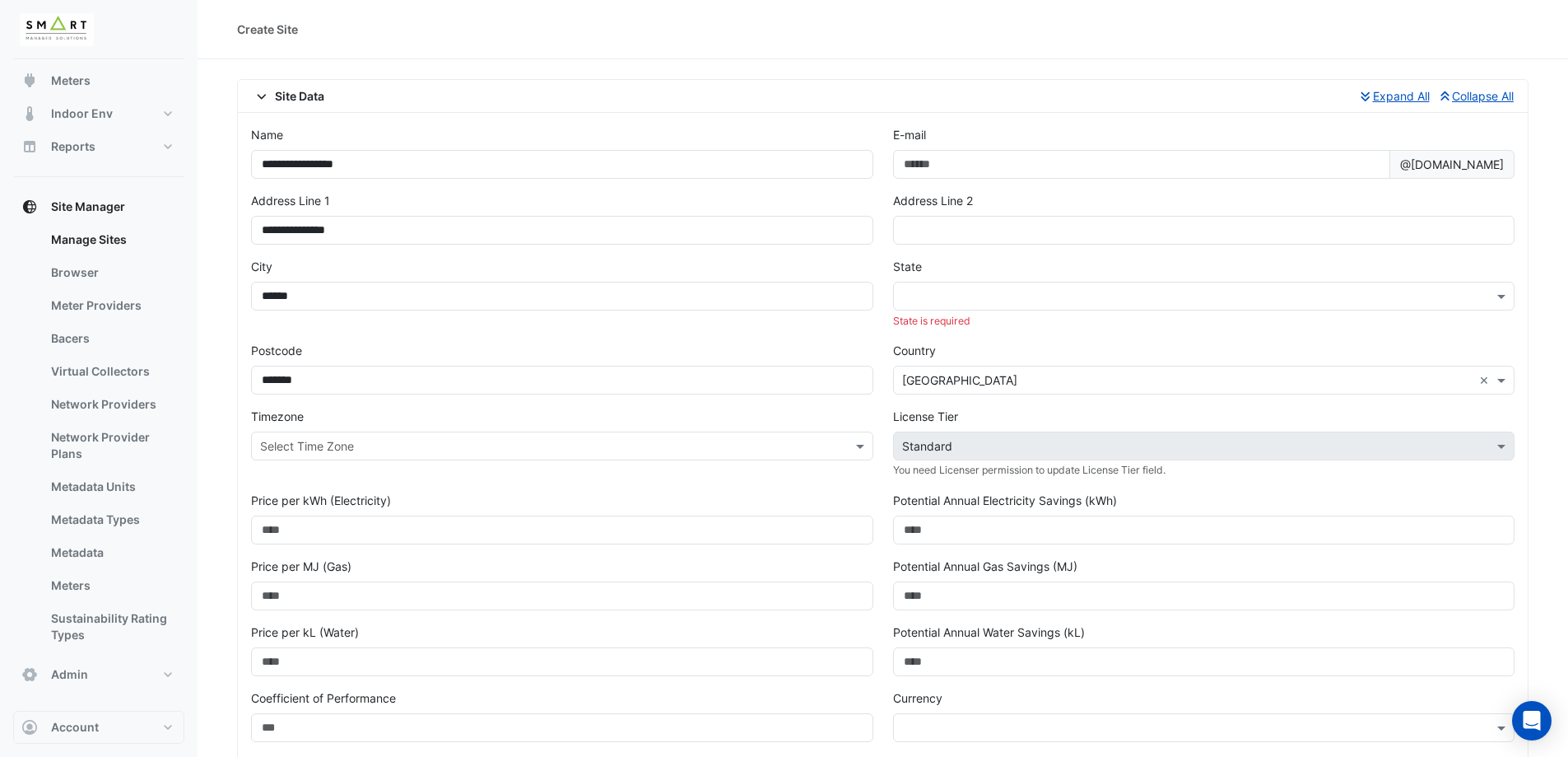
click at [928, 383] on input "text" at bounding box center [1188, 381] width 572 height 17
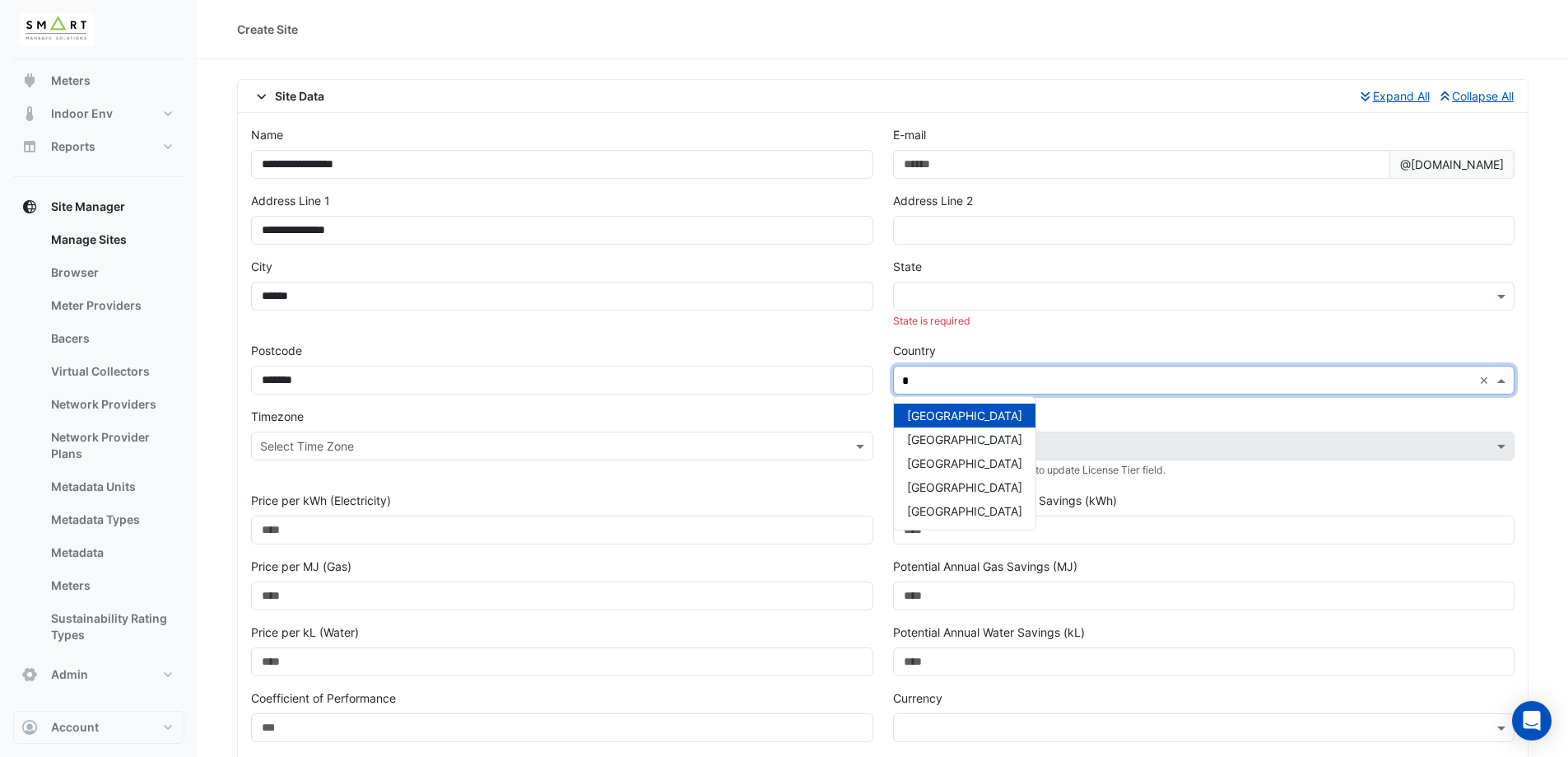
type input "**"
click at [955, 407] on div "United Kingdom" at bounding box center [964, 415] width 142 height 23
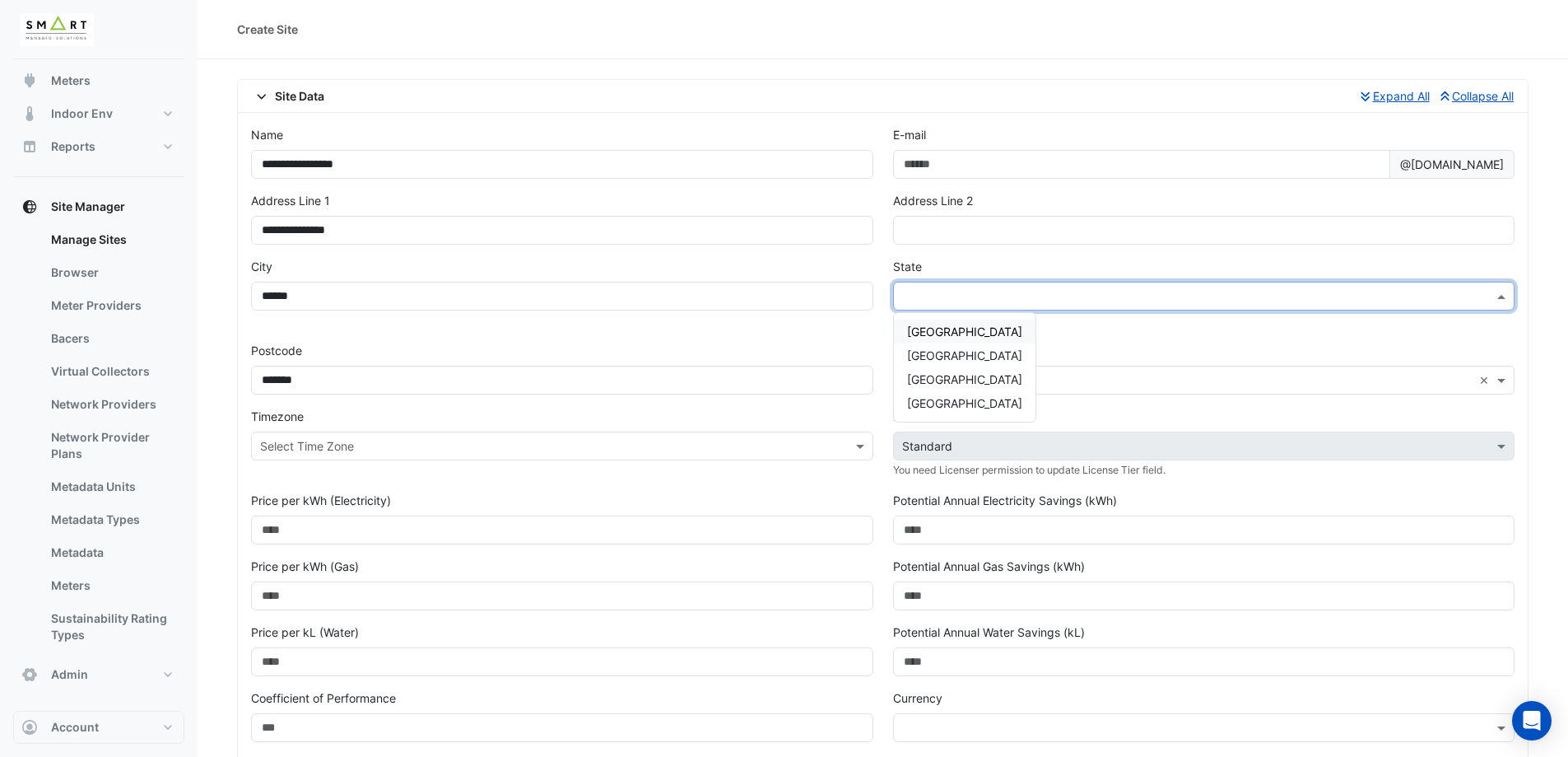
click at [950, 299] on input "text" at bounding box center [1188, 297] width 572 height 17
click at [955, 338] on div "England" at bounding box center [964, 331] width 142 height 23
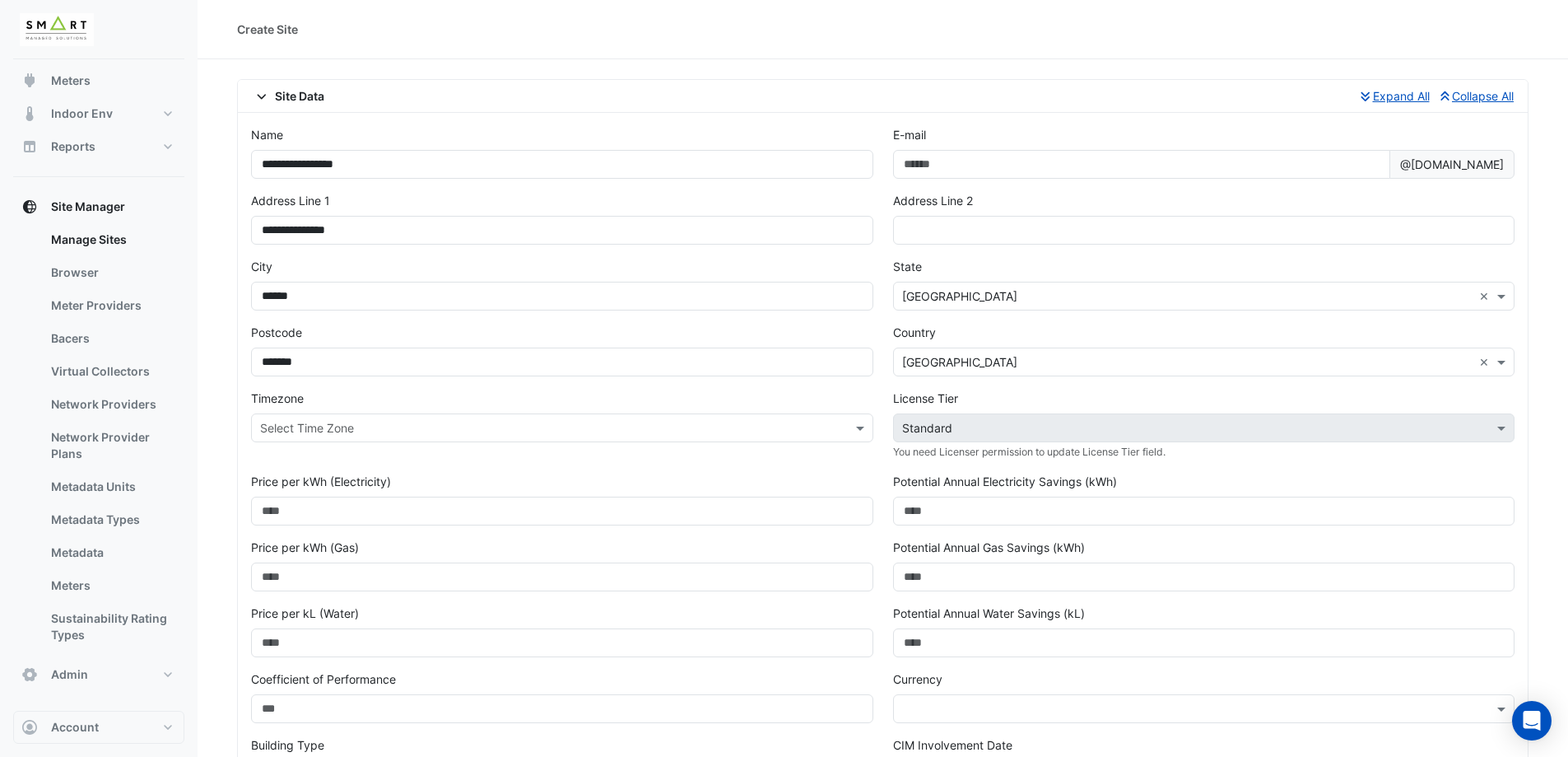
click at [850, 270] on div "City ******" at bounding box center [562, 284] width 622 height 53
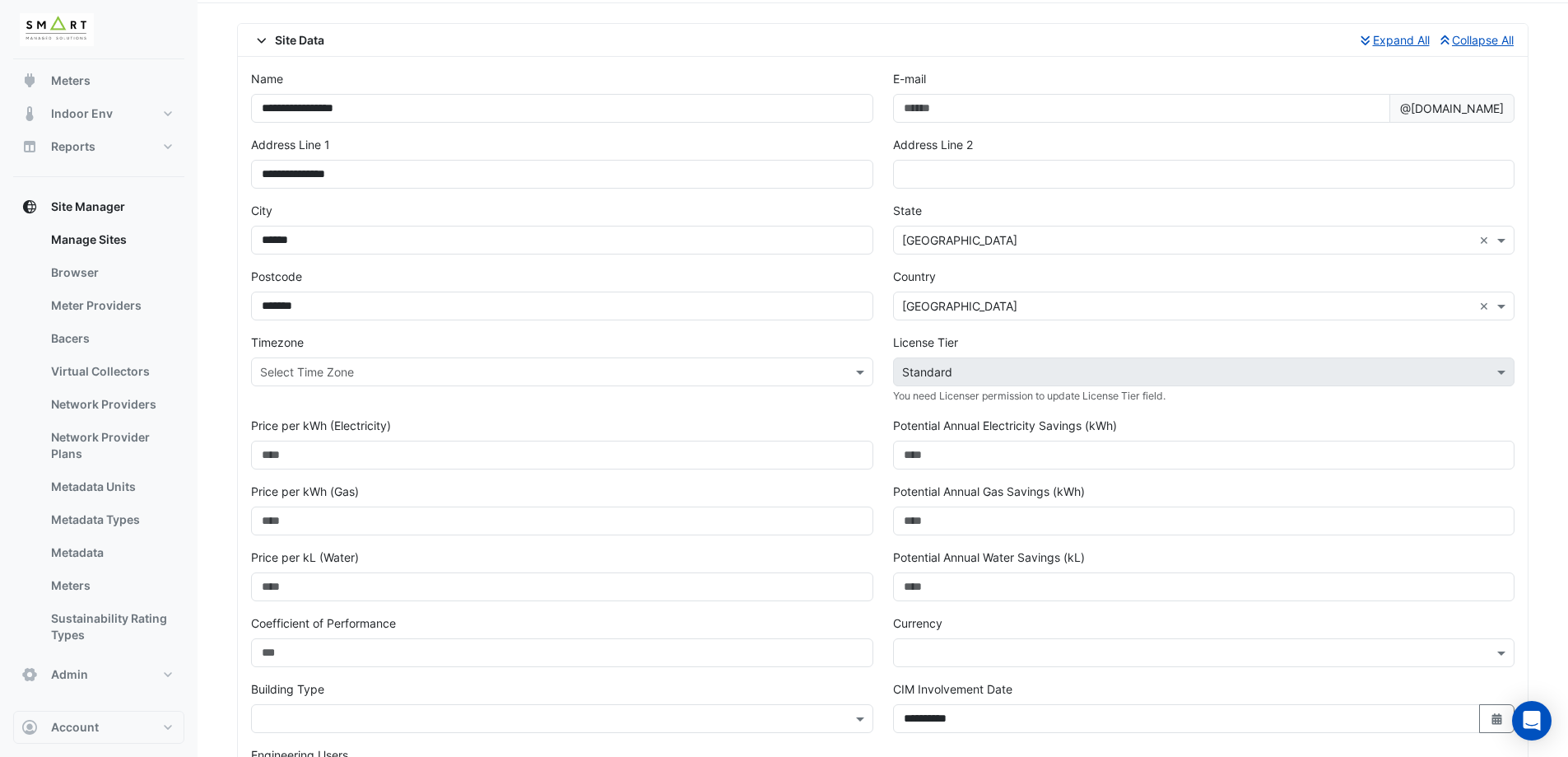
scroll to position [83, 0]
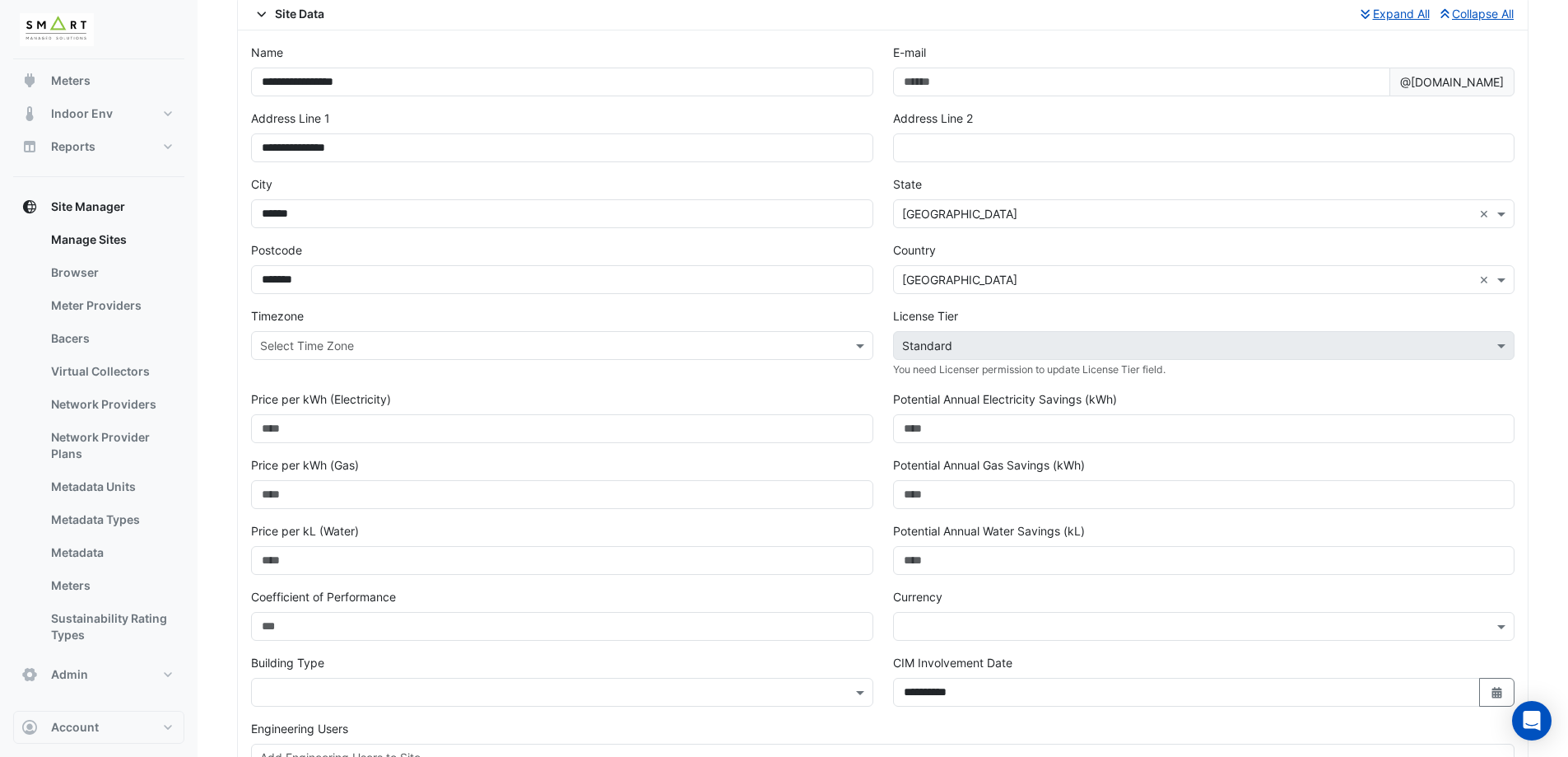
click at [473, 349] on input "text" at bounding box center [546, 346] width 572 height 17
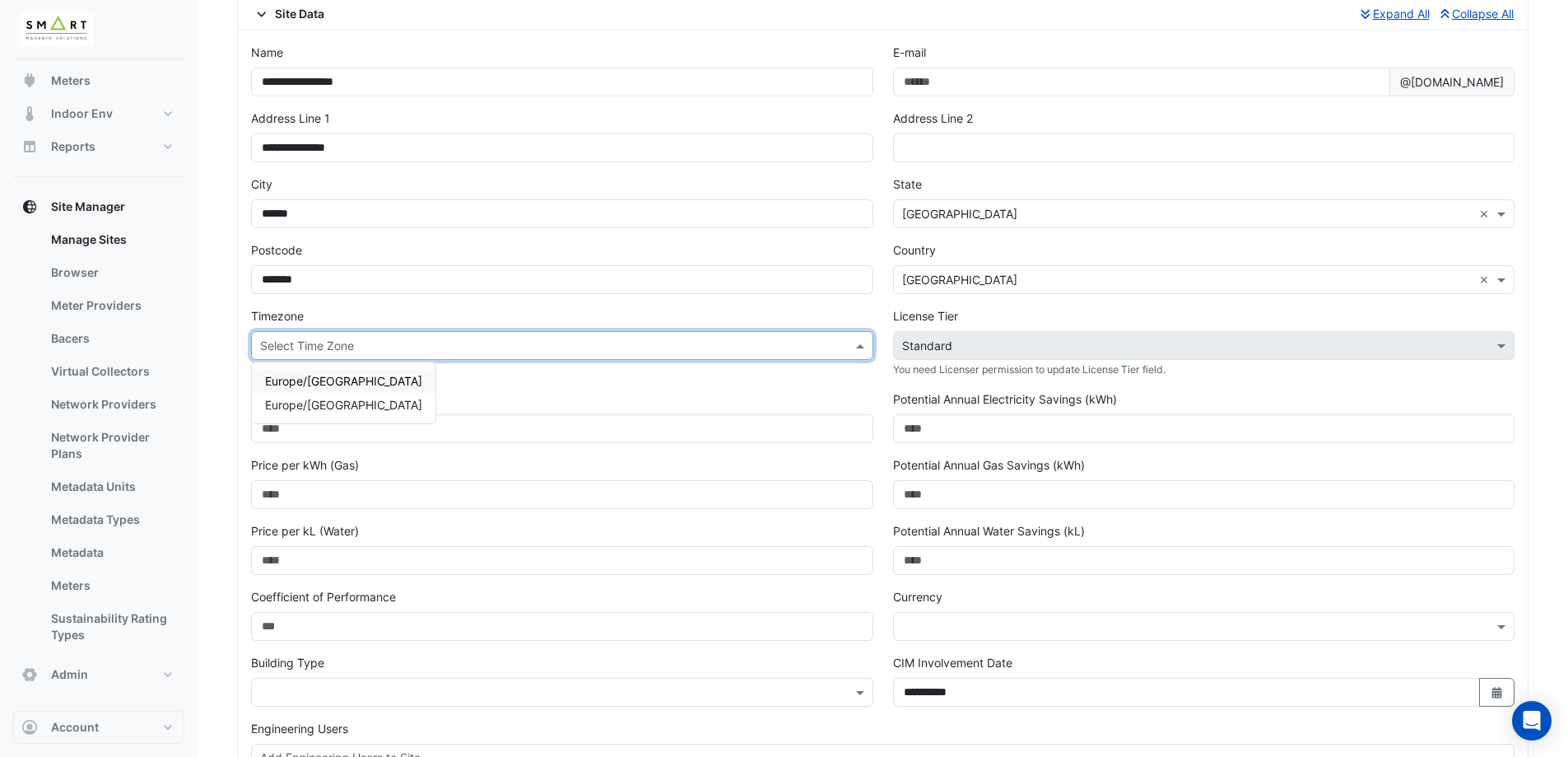
click at [338, 382] on span "Europe/London" at bounding box center [343, 381] width 157 height 14
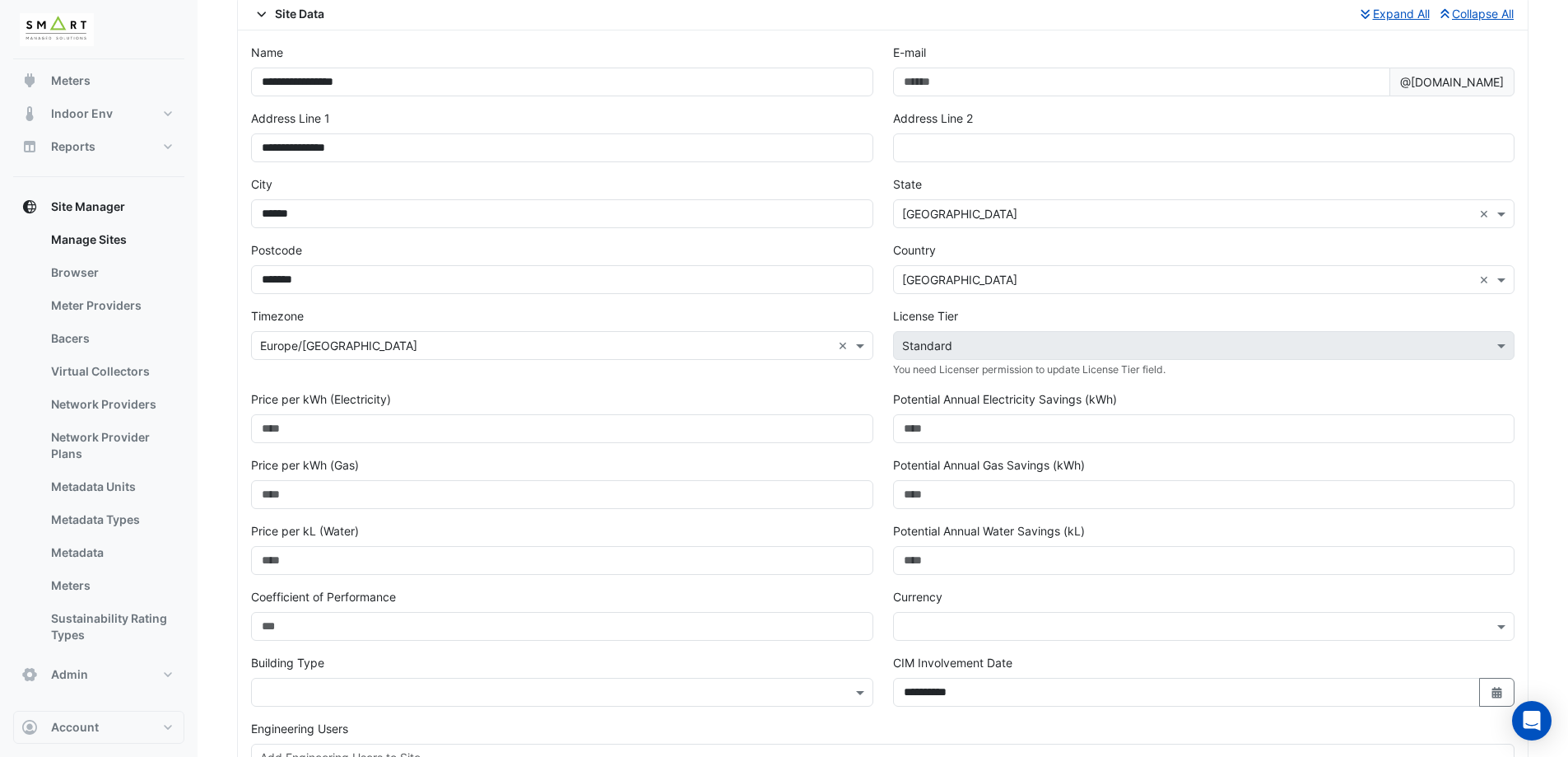
click at [761, 309] on div "Timezone Select Time Zone × Europe/London ×" at bounding box center [562, 349] width 642 height 83
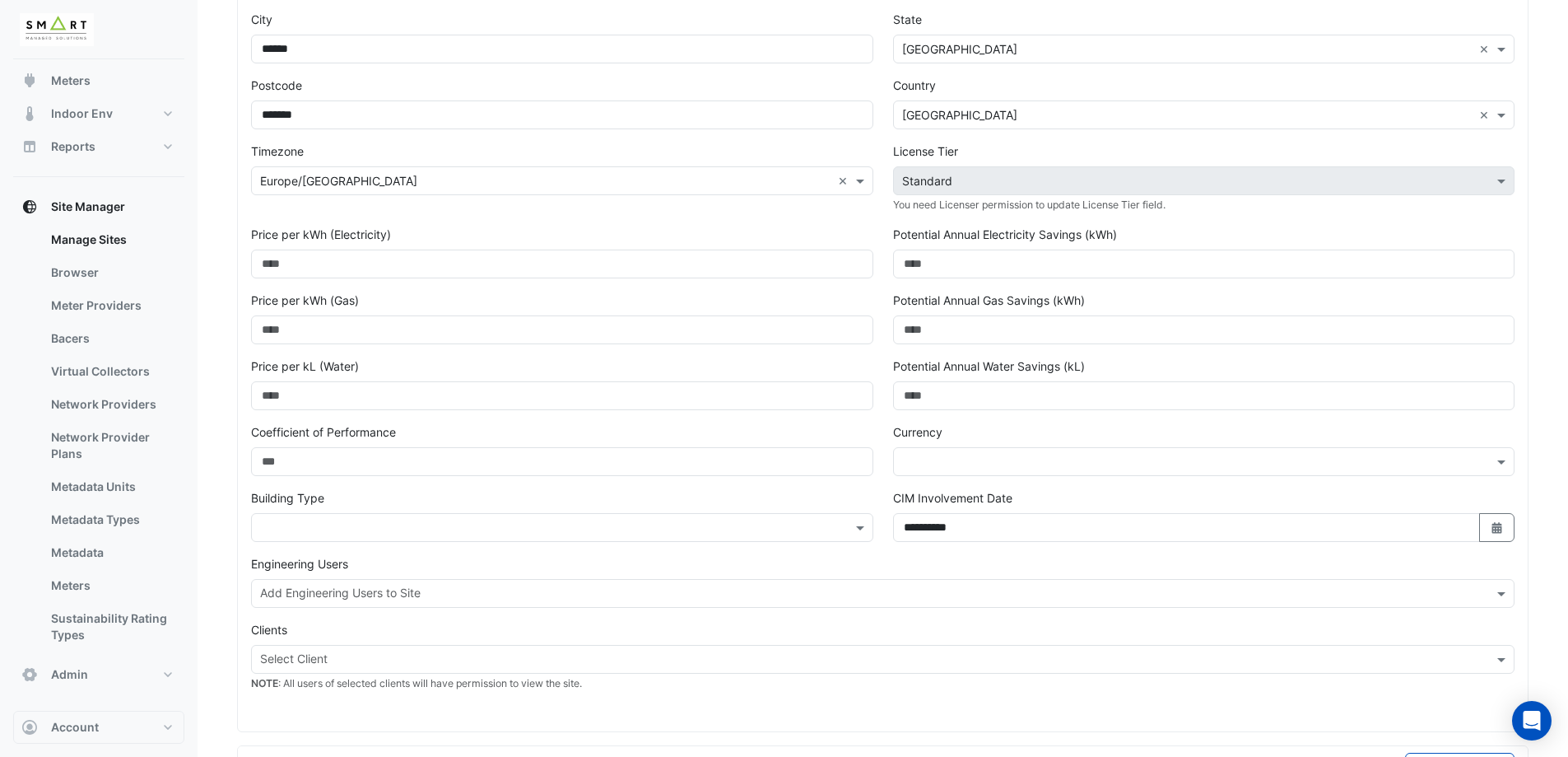
scroll to position [329, 0]
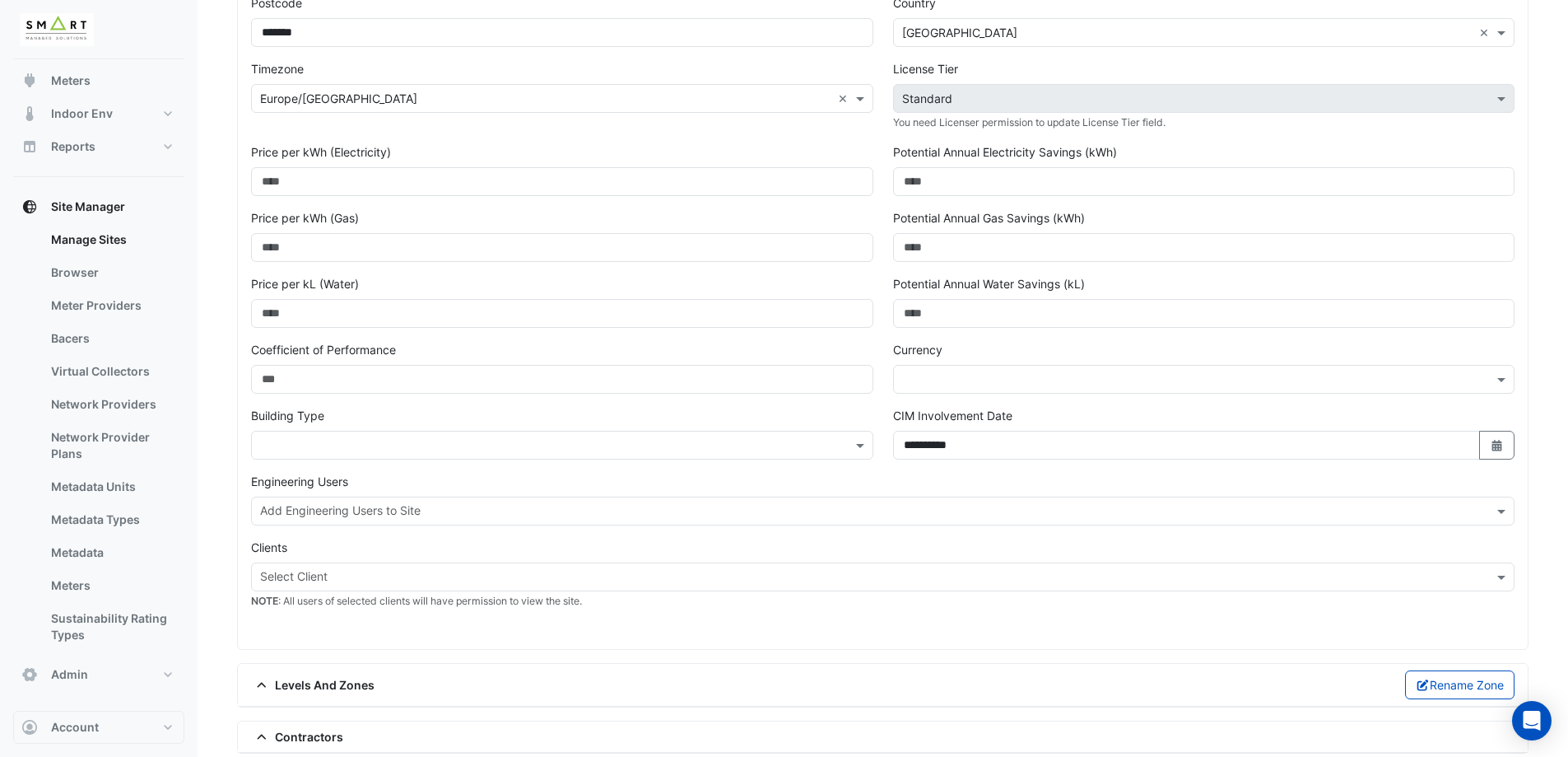
click at [416, 442] on input "text" at bounding box center [546, 446] width 572 height 17
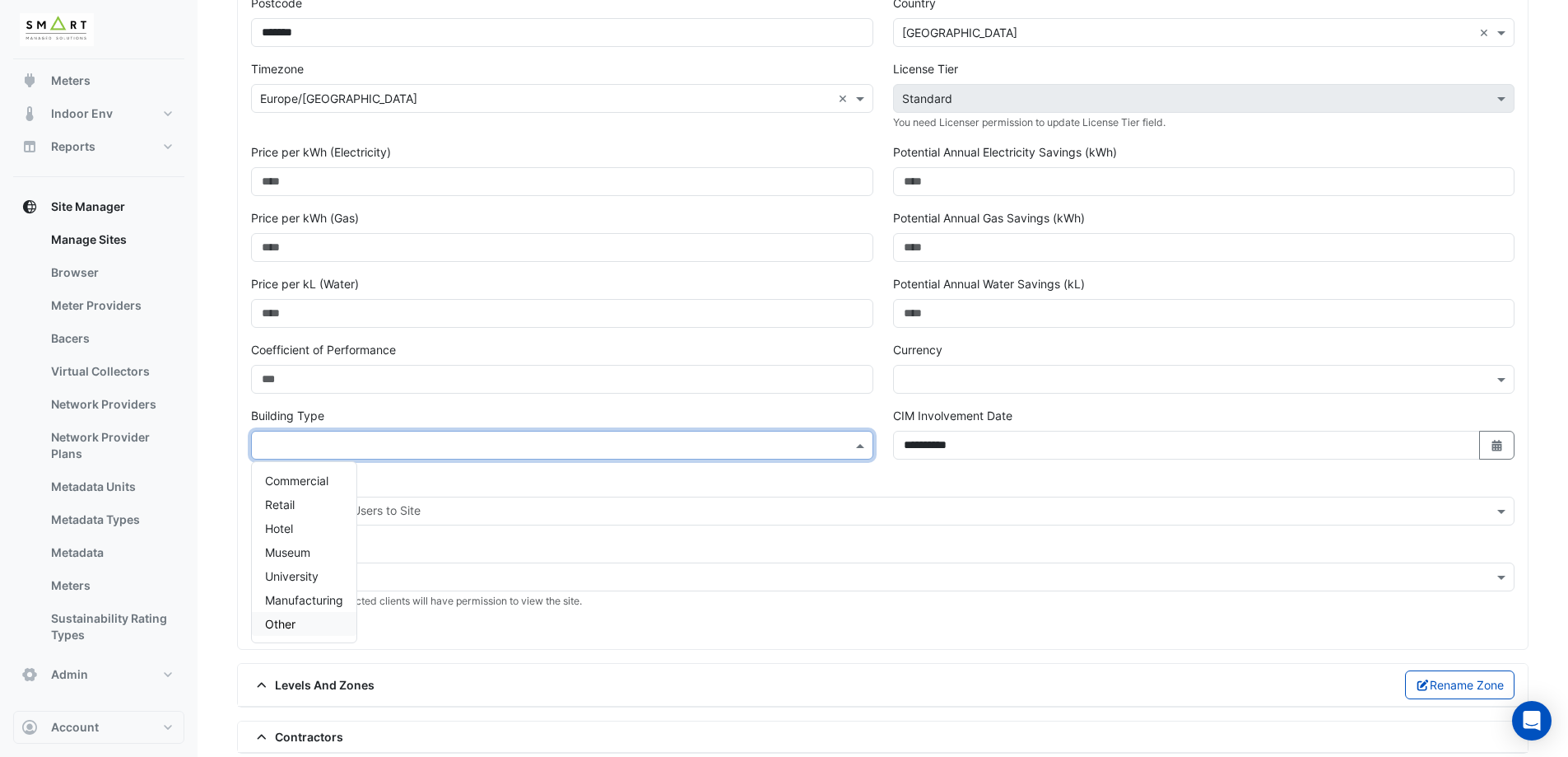
click at [303, 622] on div "Other" at bounding box center [304, 623] width 104 height 23
click at [646, 414] on div "Building Type × Other ×" at bounding box center [562, 433] width 622 height 53
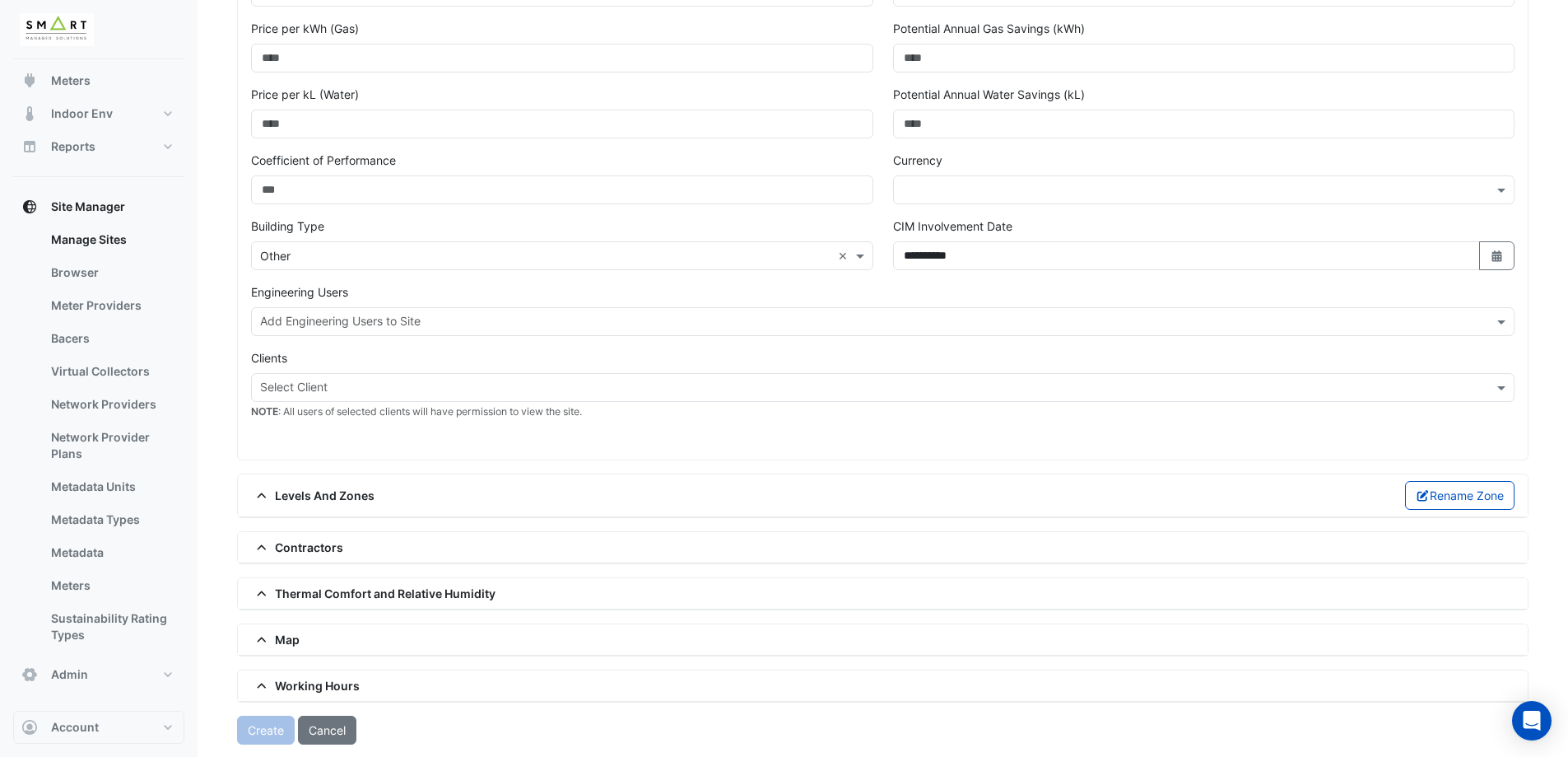
scroll to position [520, 0]
click at [334, 488] on span "Levels And Zones" at bounding box center [313, 495] width 123 height 17
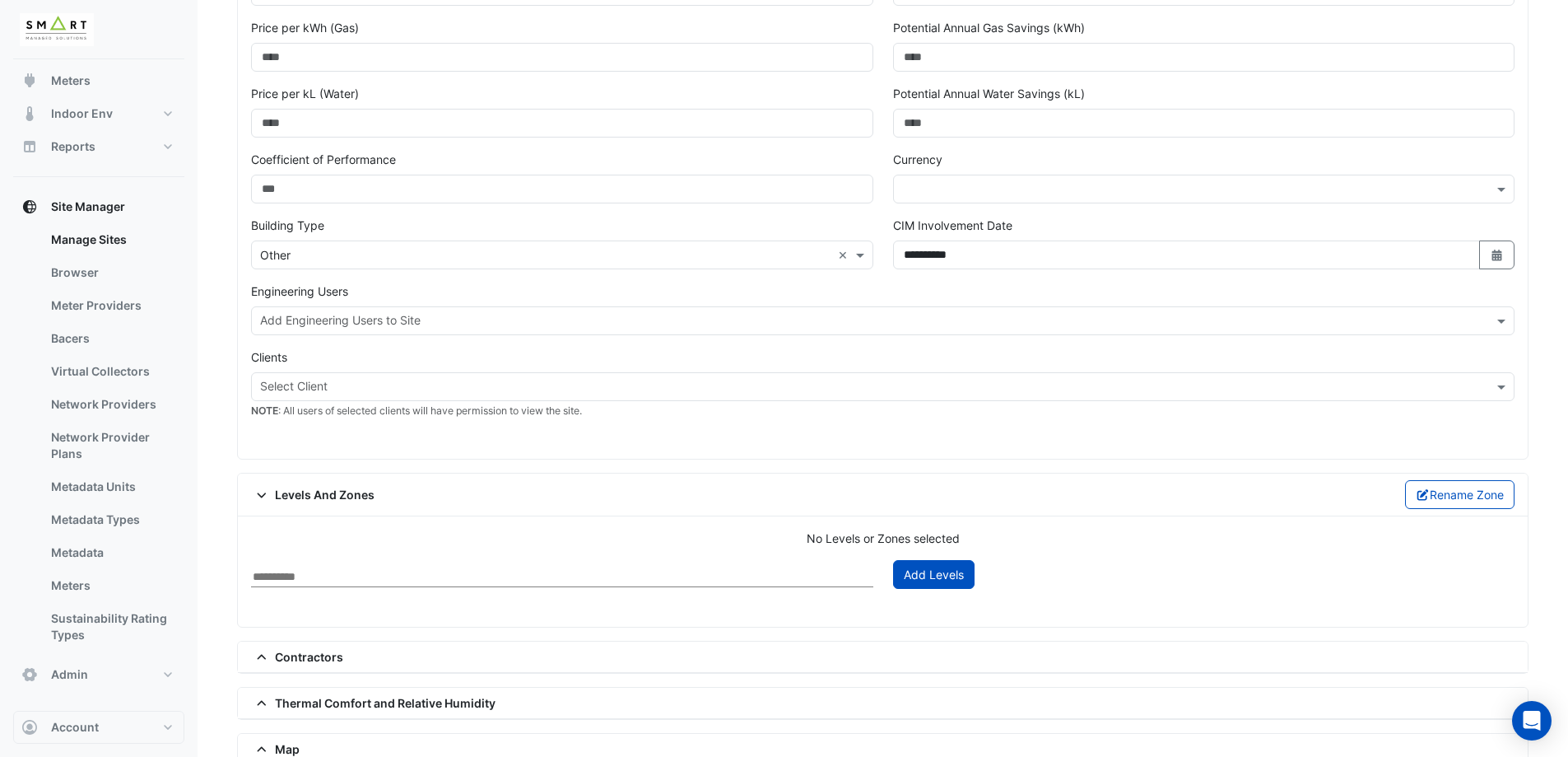
click at [321, 493] on span "Levels And Zones" at bounding box center [313, 495] width 123 height 17
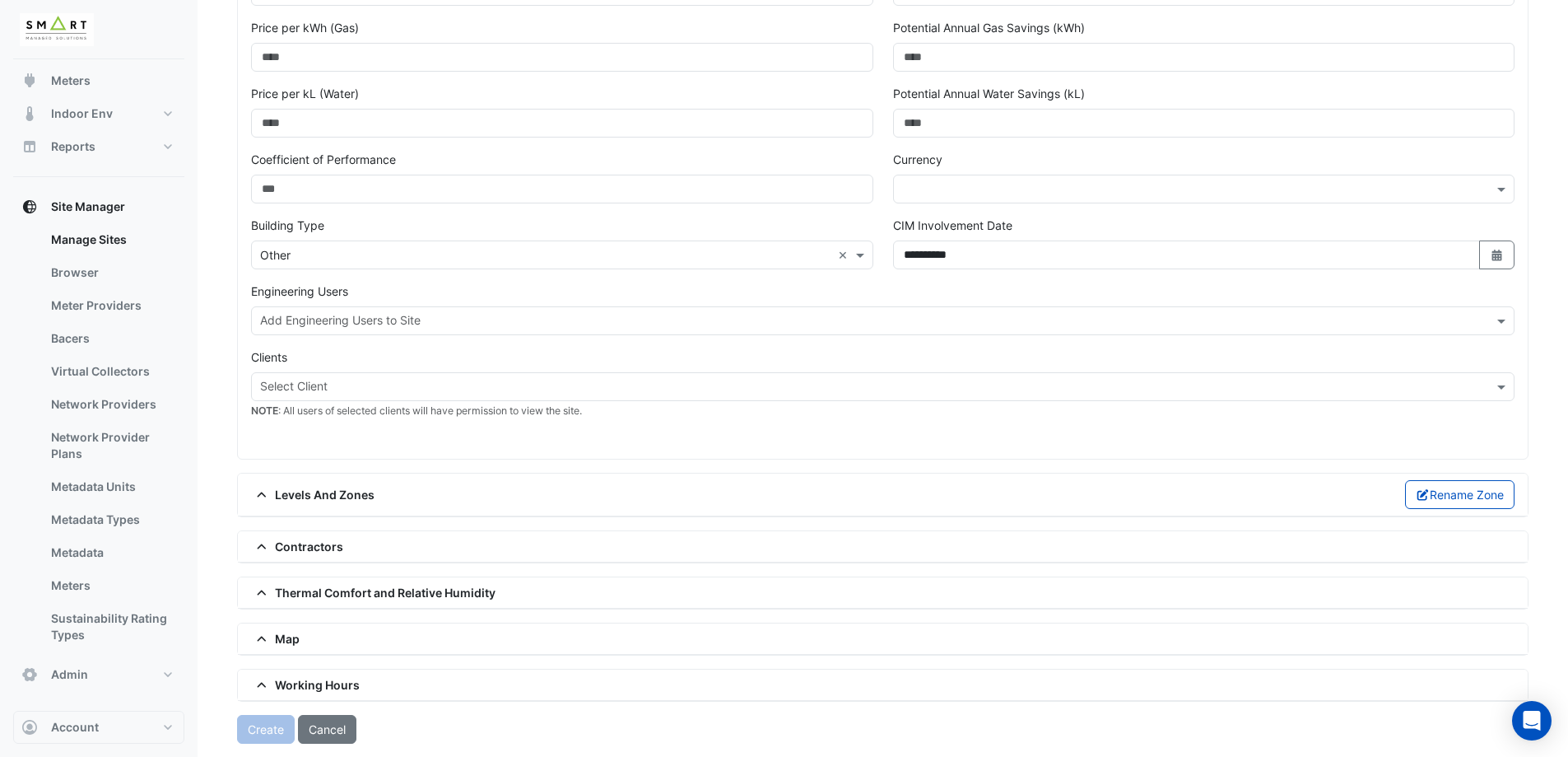
click at [270, 729] on div "Create Cancel" at bounding box center [883, 728] width 1292 height 29
click at [397, 428] on div "Clients Select Client NOTE : All users of selected clients will have permission…" at bounding box center [883, 390] width 1283 height 83
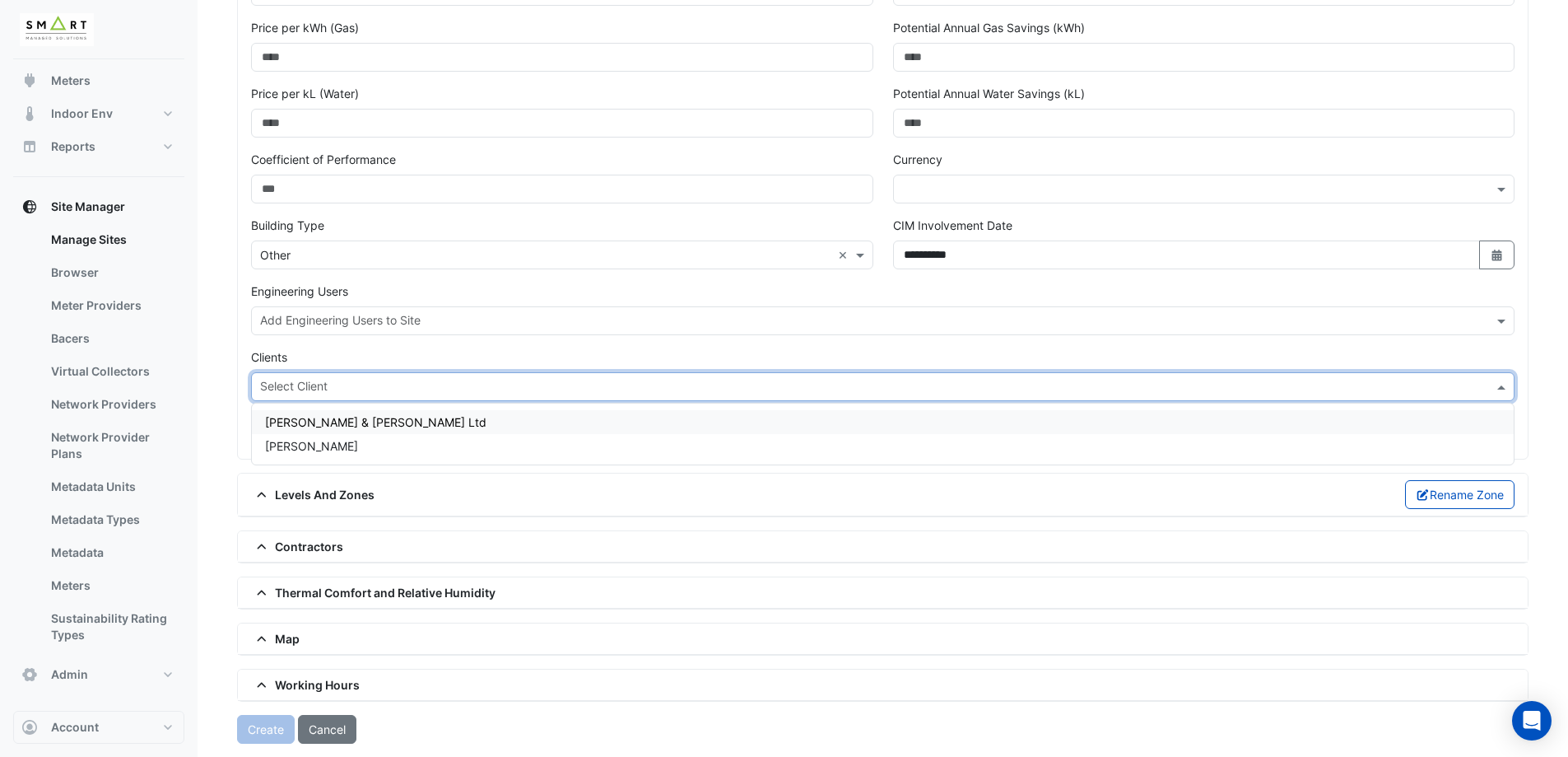
click at [400, 387] on input "text" at bounding box center [873, 388] width 1227 height 17
click at [331, 448] on div "MAPP" at bounding box center [883, 445] width 1262 height 23
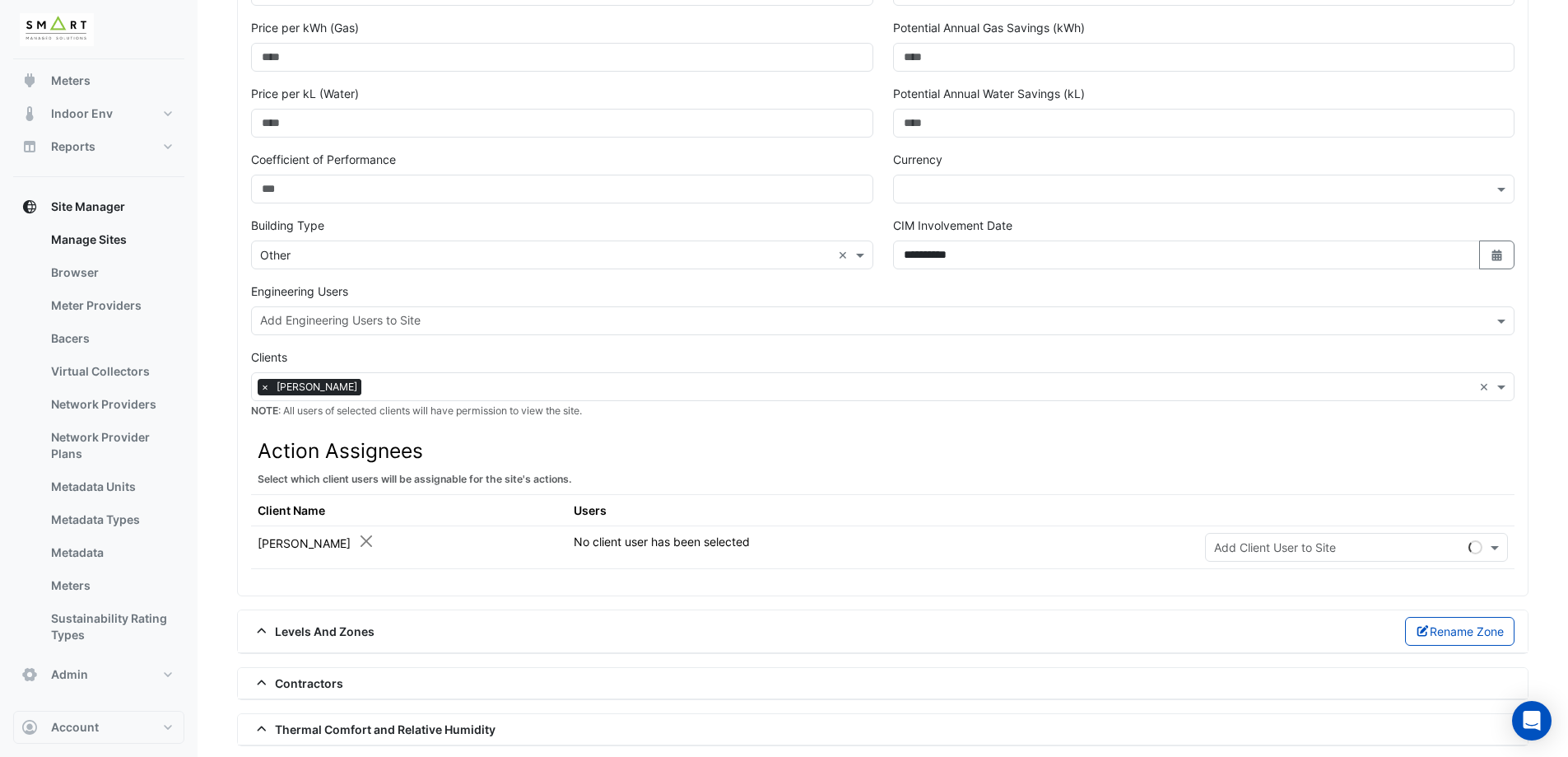
click at [430, 421] on div "Clients Select Client × MAPP × NOTE : All users of selected clients will have p…" at bounding box center [883, 458] width 1283 height 220
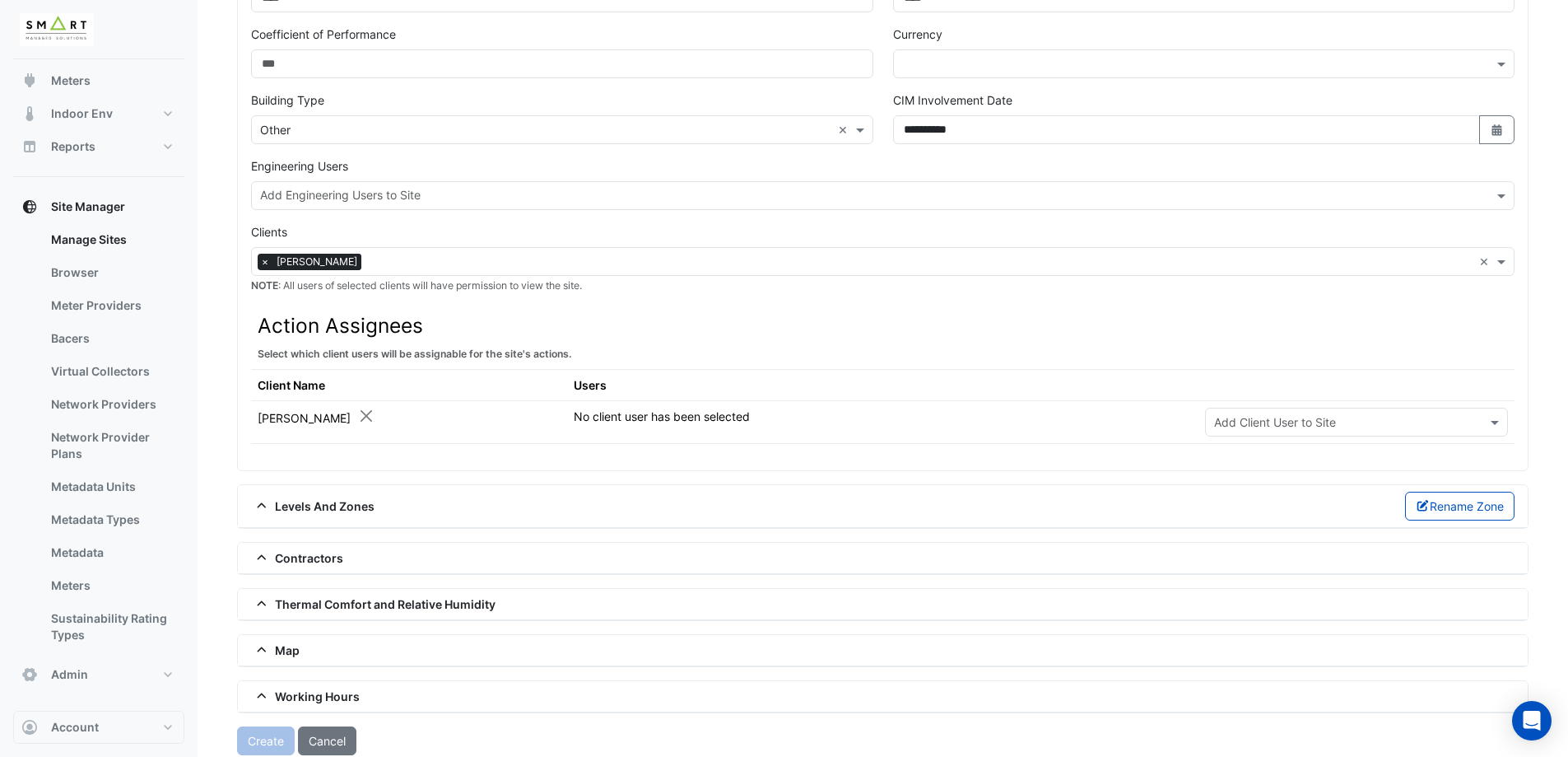
scroll to position [656, 0]
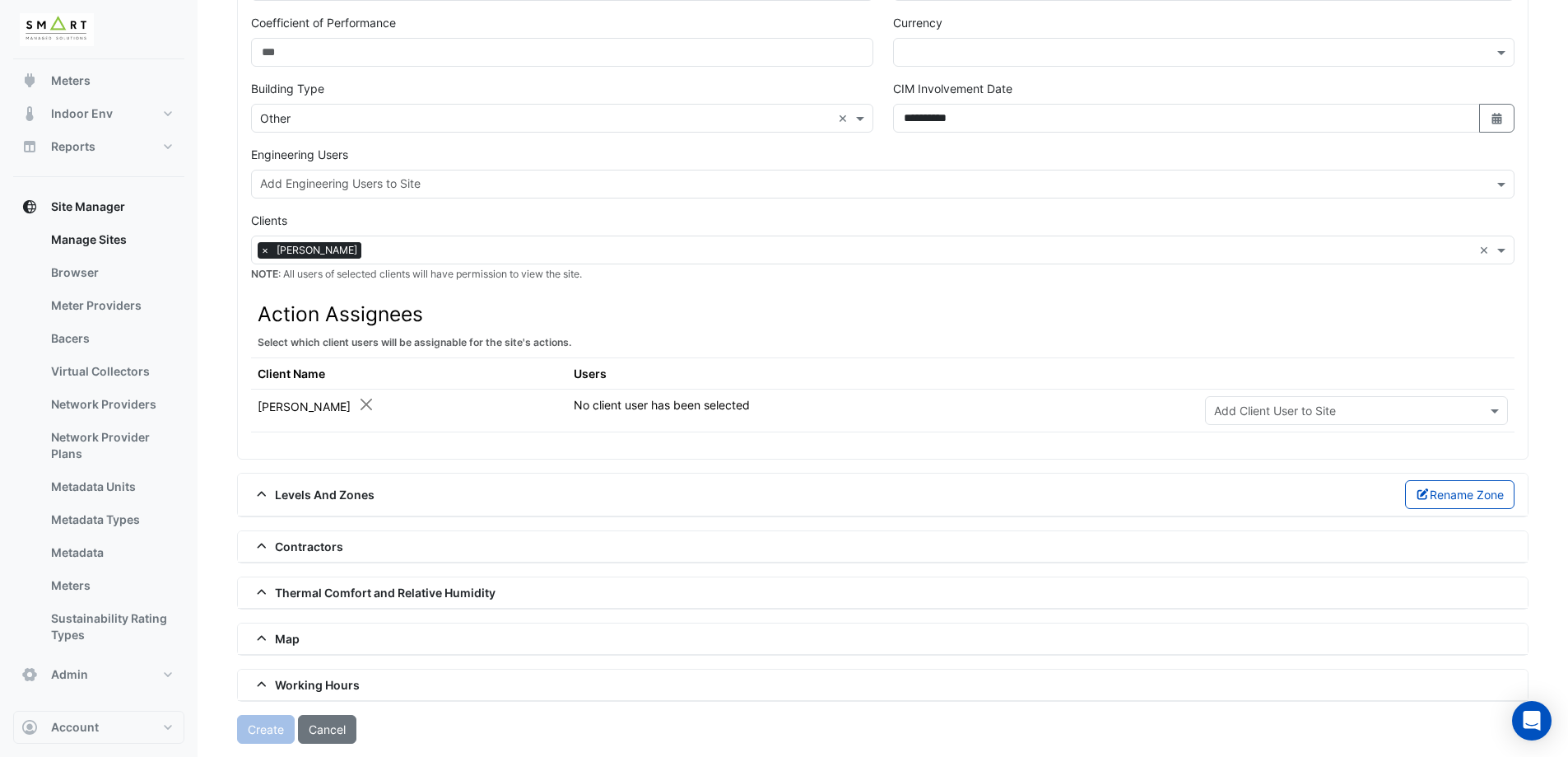
click at [282, 734] on div "Create Cancel" at bounding box center [883, 728] width 1292 height 29
click at [1313, 421] on div "Add Client User to Site" at bounding box center [1356, 410] width 303 height 29
click at [1274, 324] on h3 "Action Assignees" at bounding box center [883, 314] width 1250 height 23
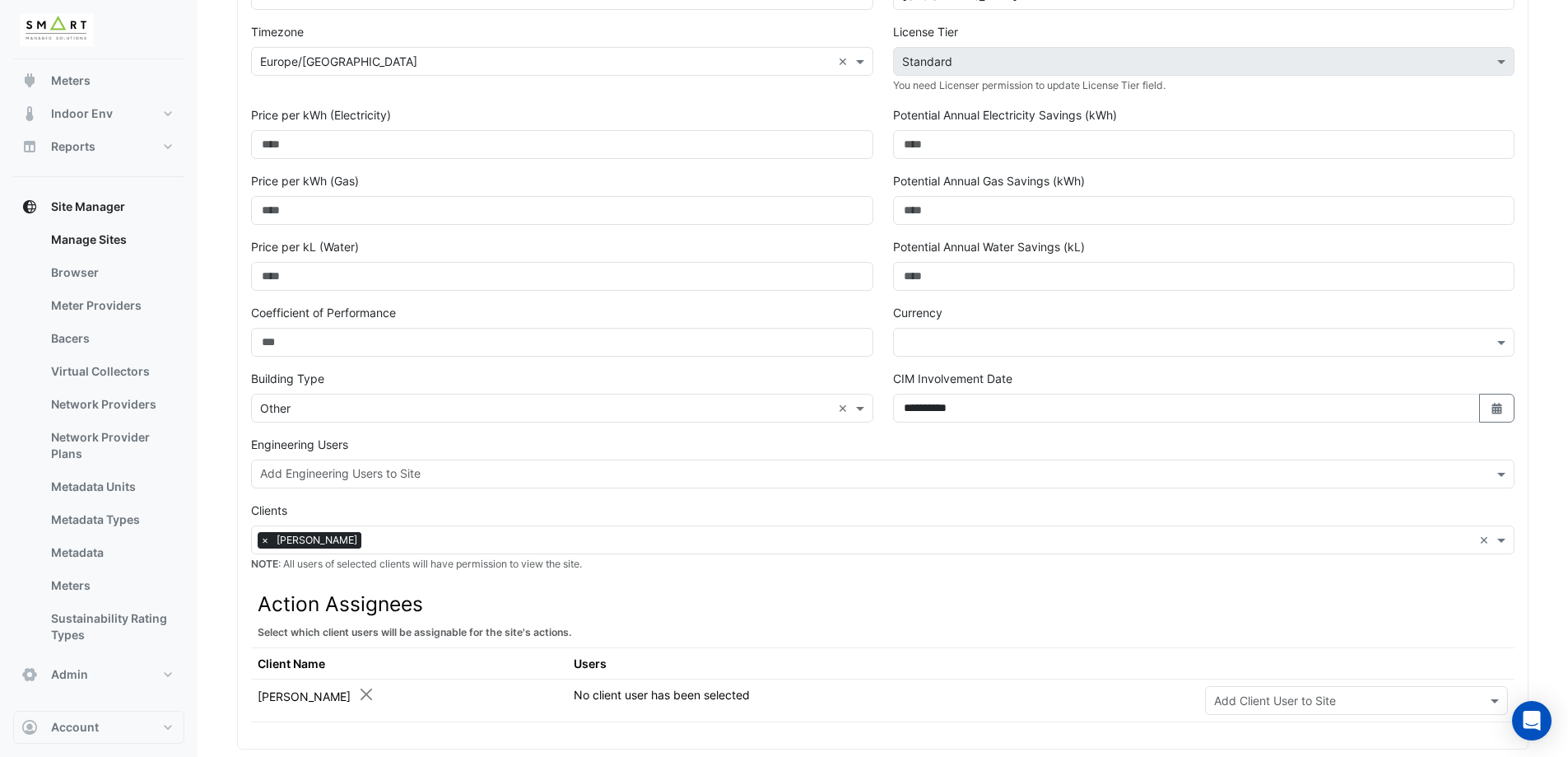
scroll to position [327, 0]
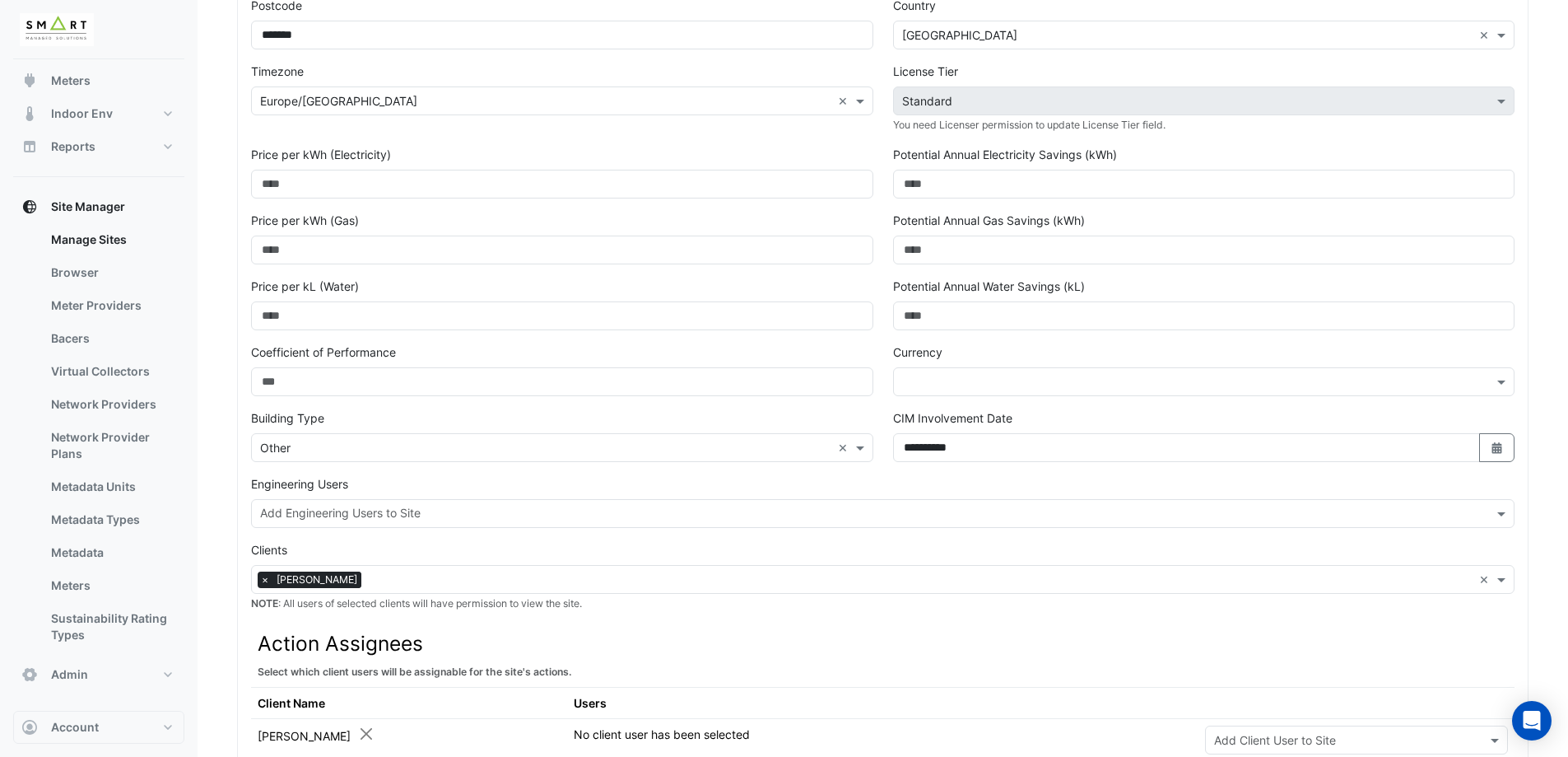
click at [971, 390] on div at bounding box center [1204, 382] width 622 height 29
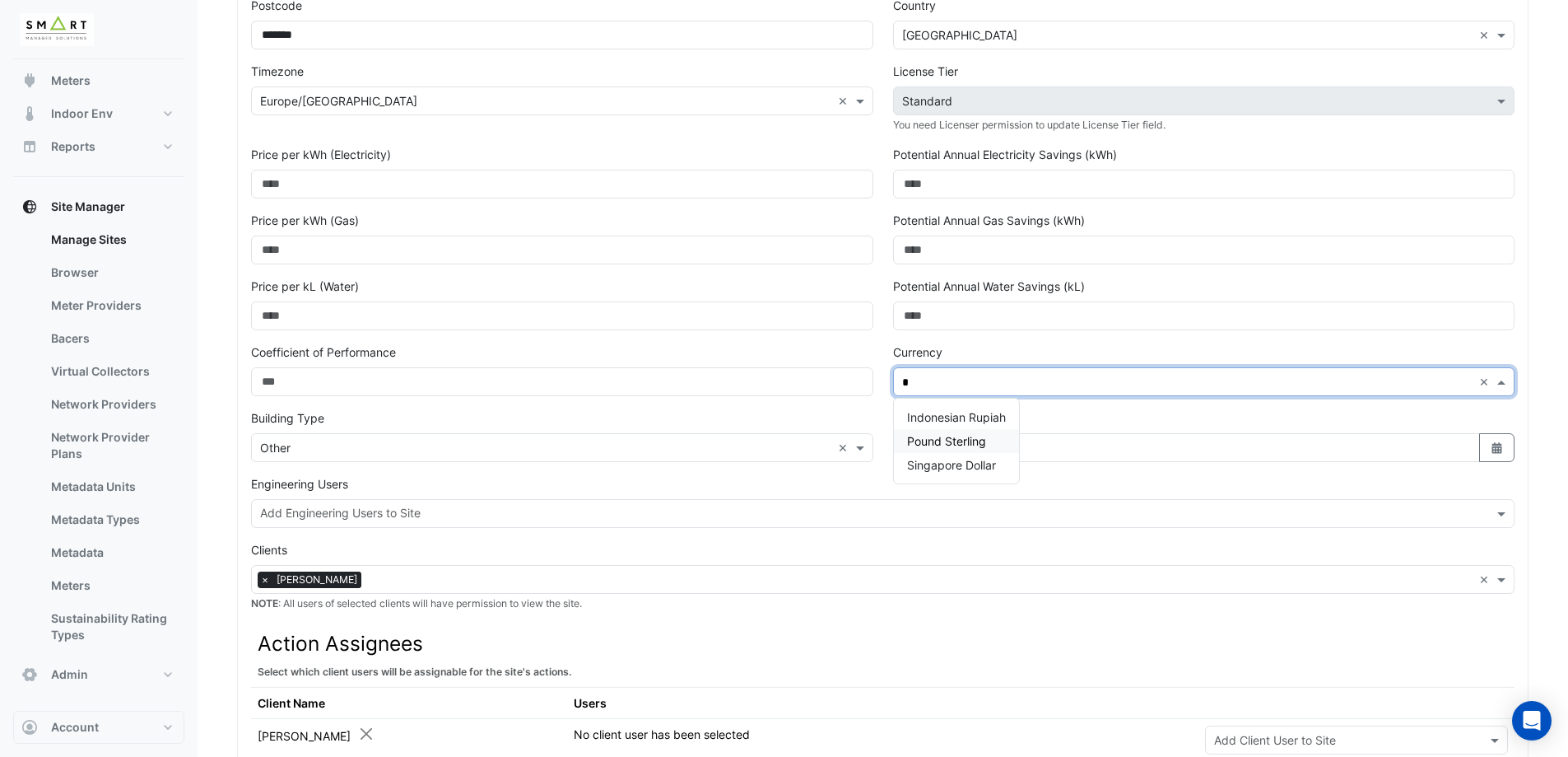
type input "**"
click at [966, 415] on span "Pound Sterling" at bounding box center [946, 417] width 79 height 14
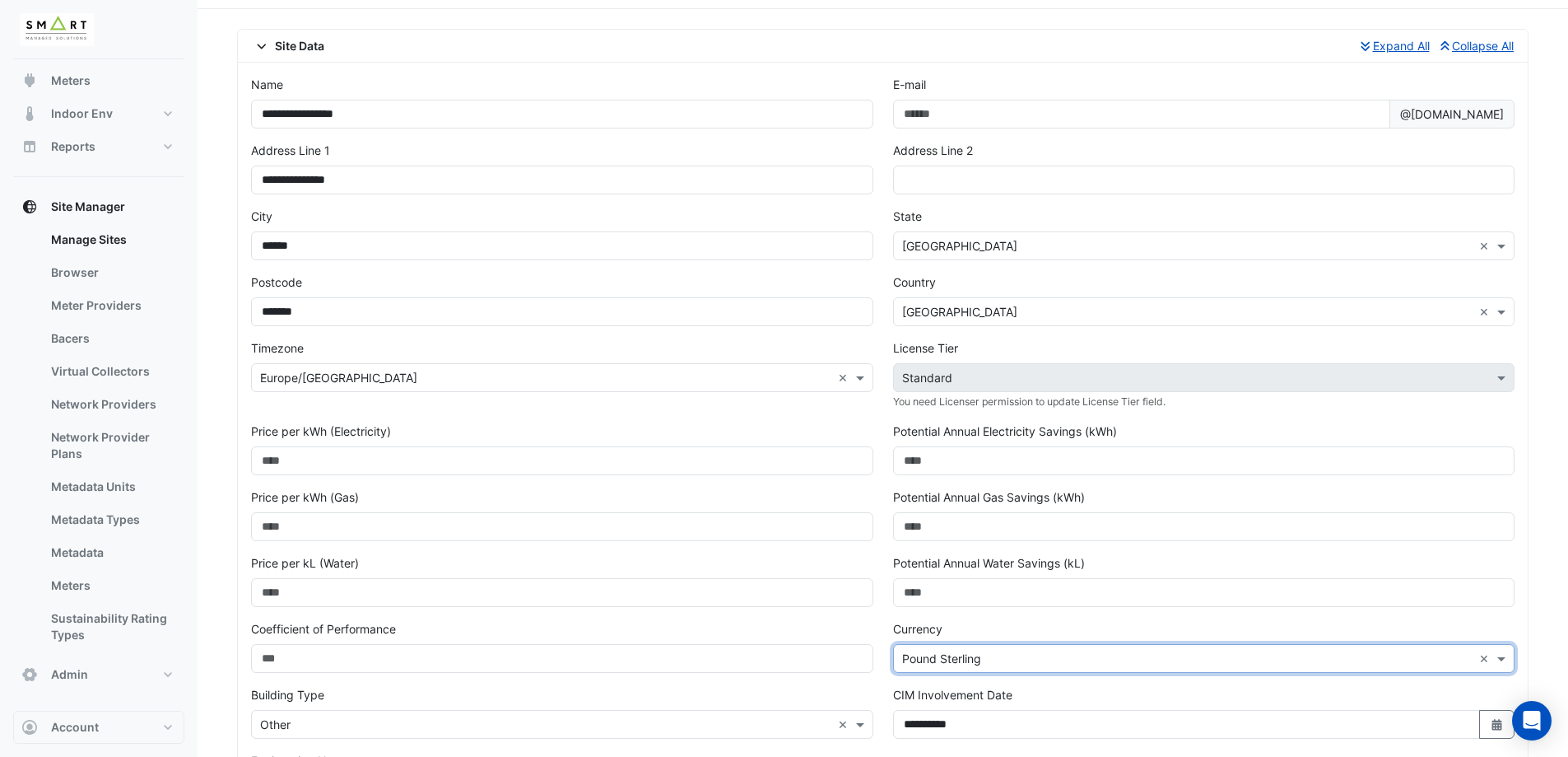
scroll to position [0, 0]
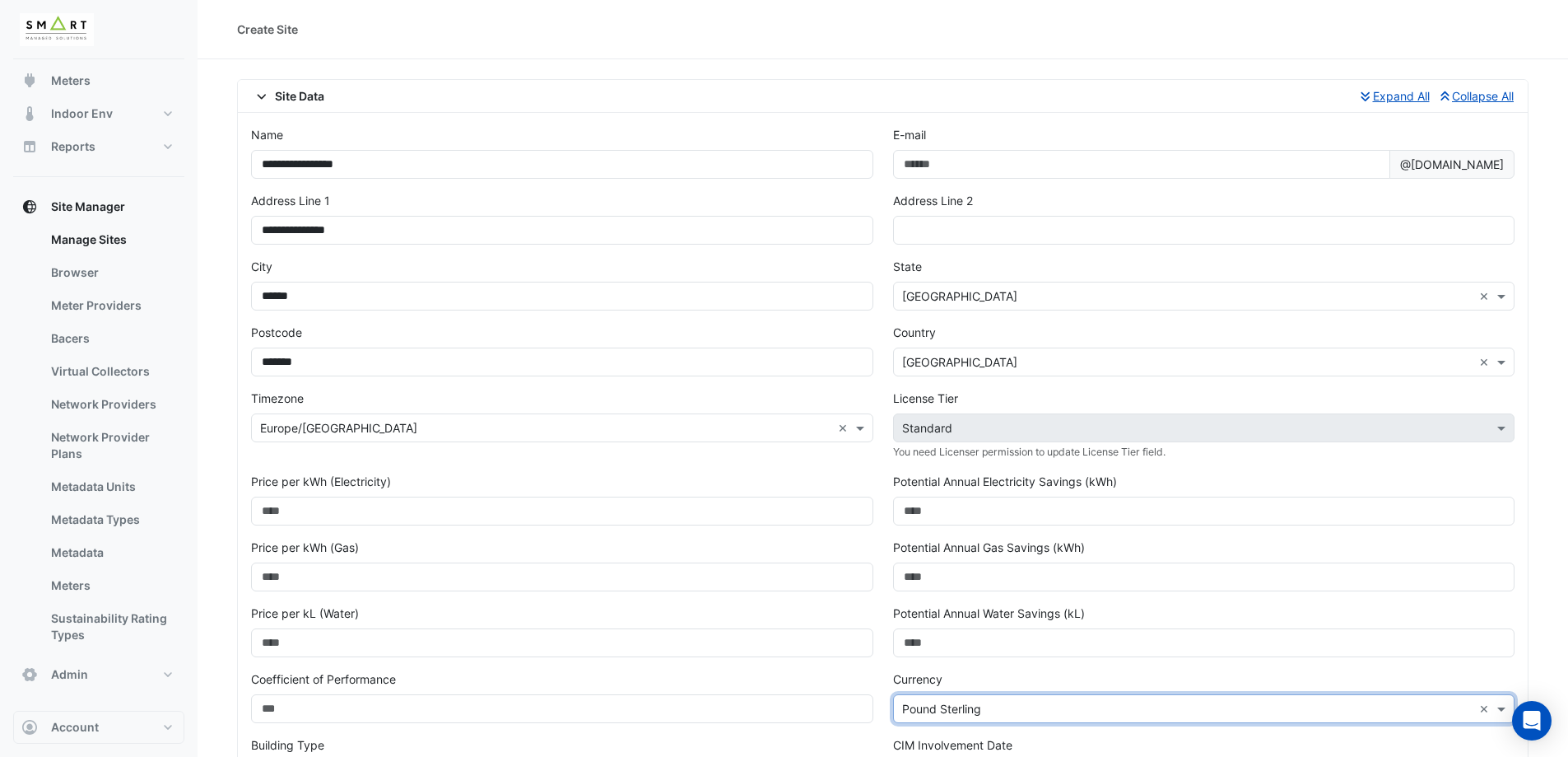
click at [1078, 127] on div "E-mail @collector.cimenviro.com" at bounding box center [1204, 152] width 622 height 53
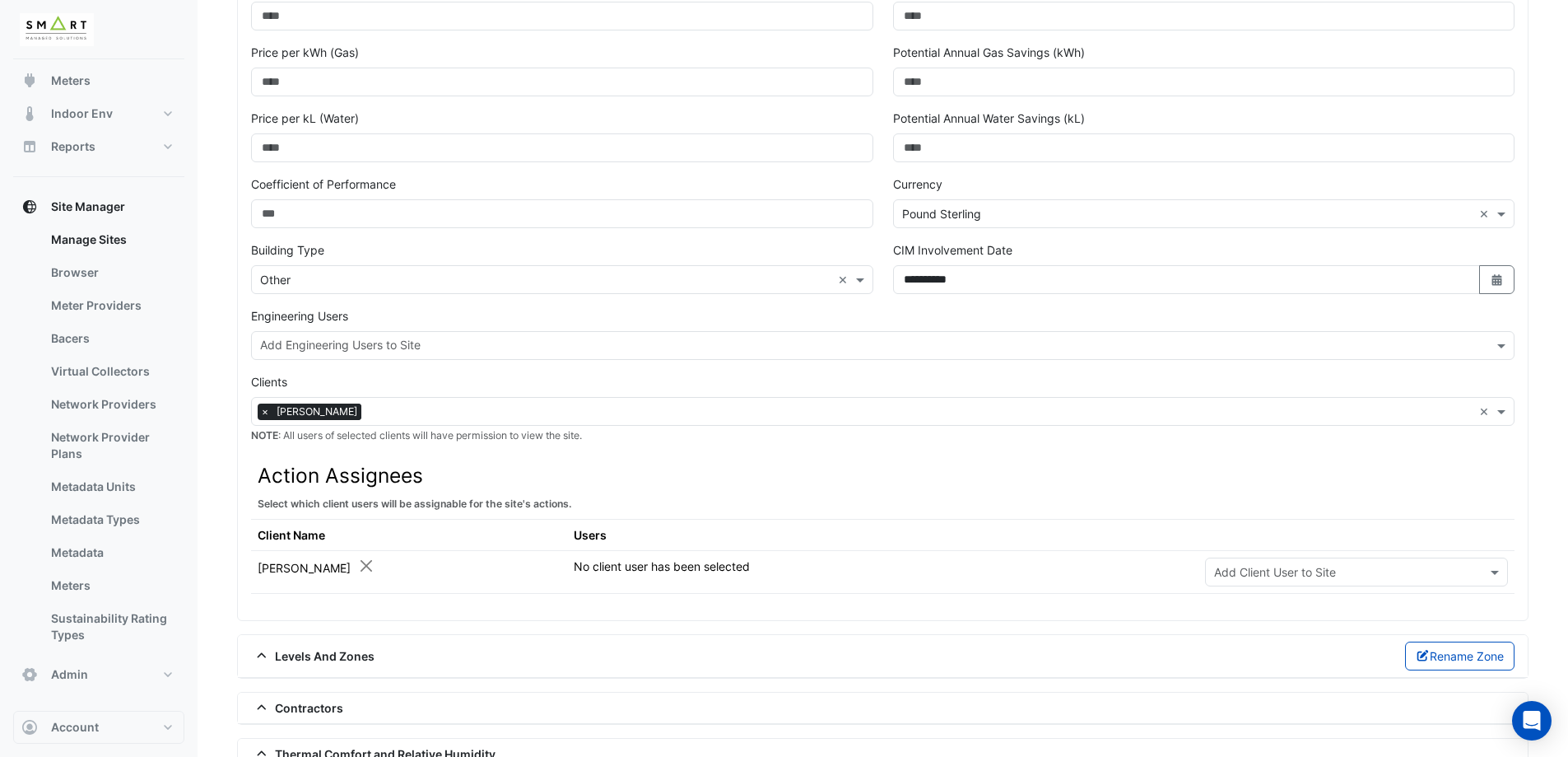
scroll to position [656, 0]
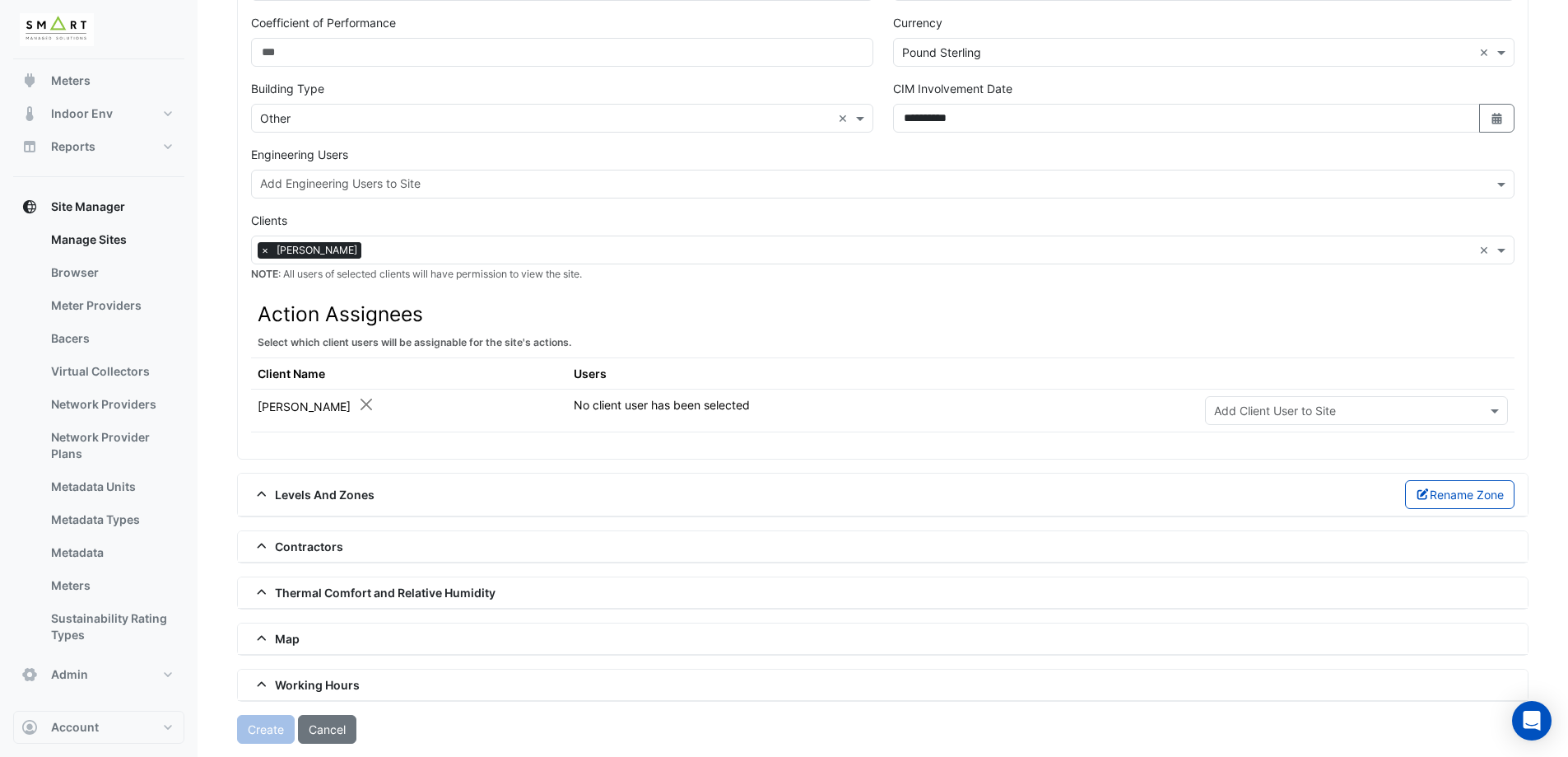
click at [281, 734] on div "Create Cancel" at bounding box center [883, 728] width 1292 height 29
click at [293, 678] on span "Working Hours" at bounding box center [305, 685] width 109 height 17
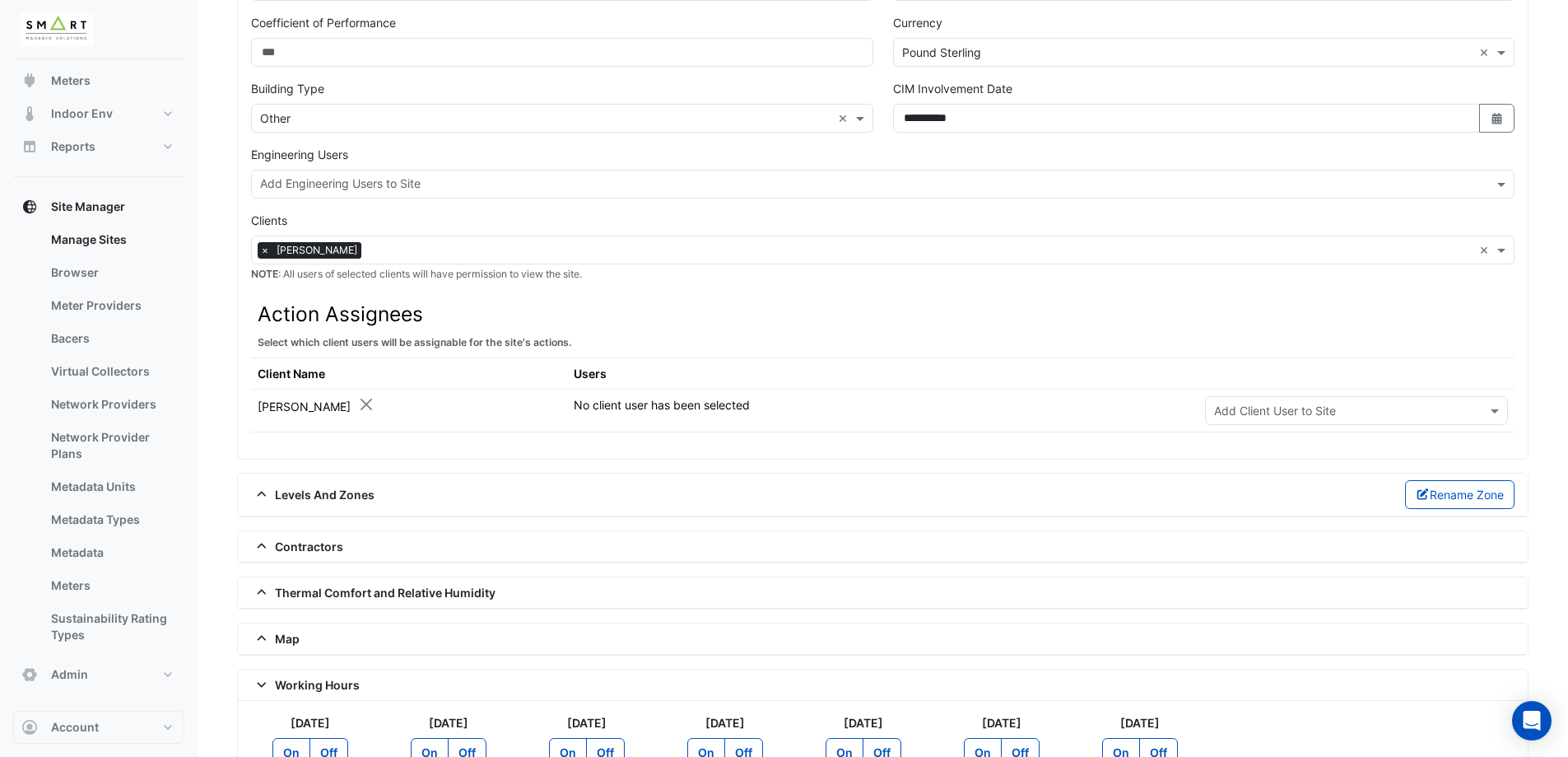
scroll to position [817, 0]
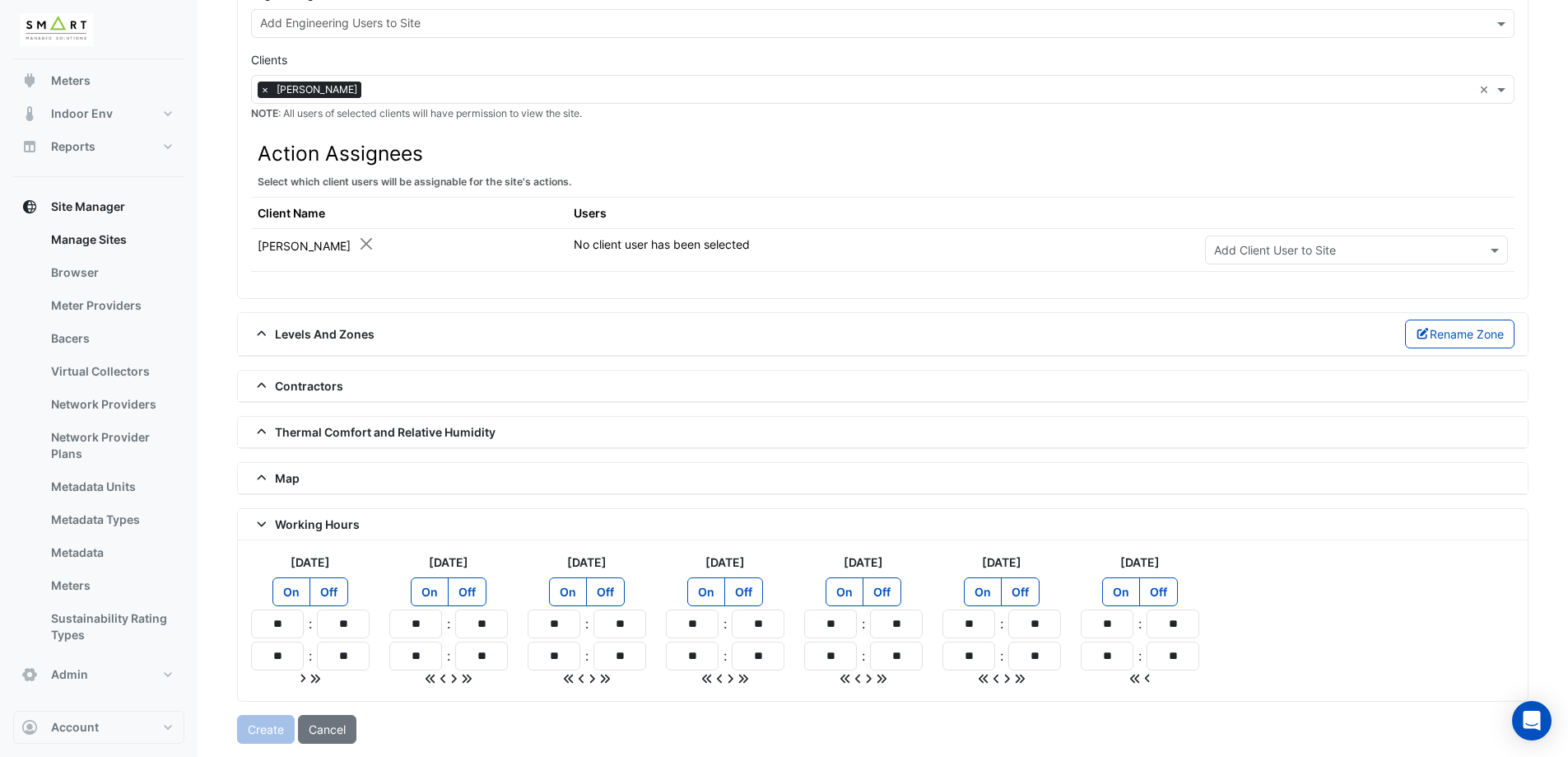
click at [308, 513] on div "Working Hours" at bounding box center [883, 525] width 1290 height 31
click at [307, 481] on div "Map" at bounding box center [883, 478] width 1263 height 17
click at [269, 525] on span at bounding box center [262, 524] width 23 height 14
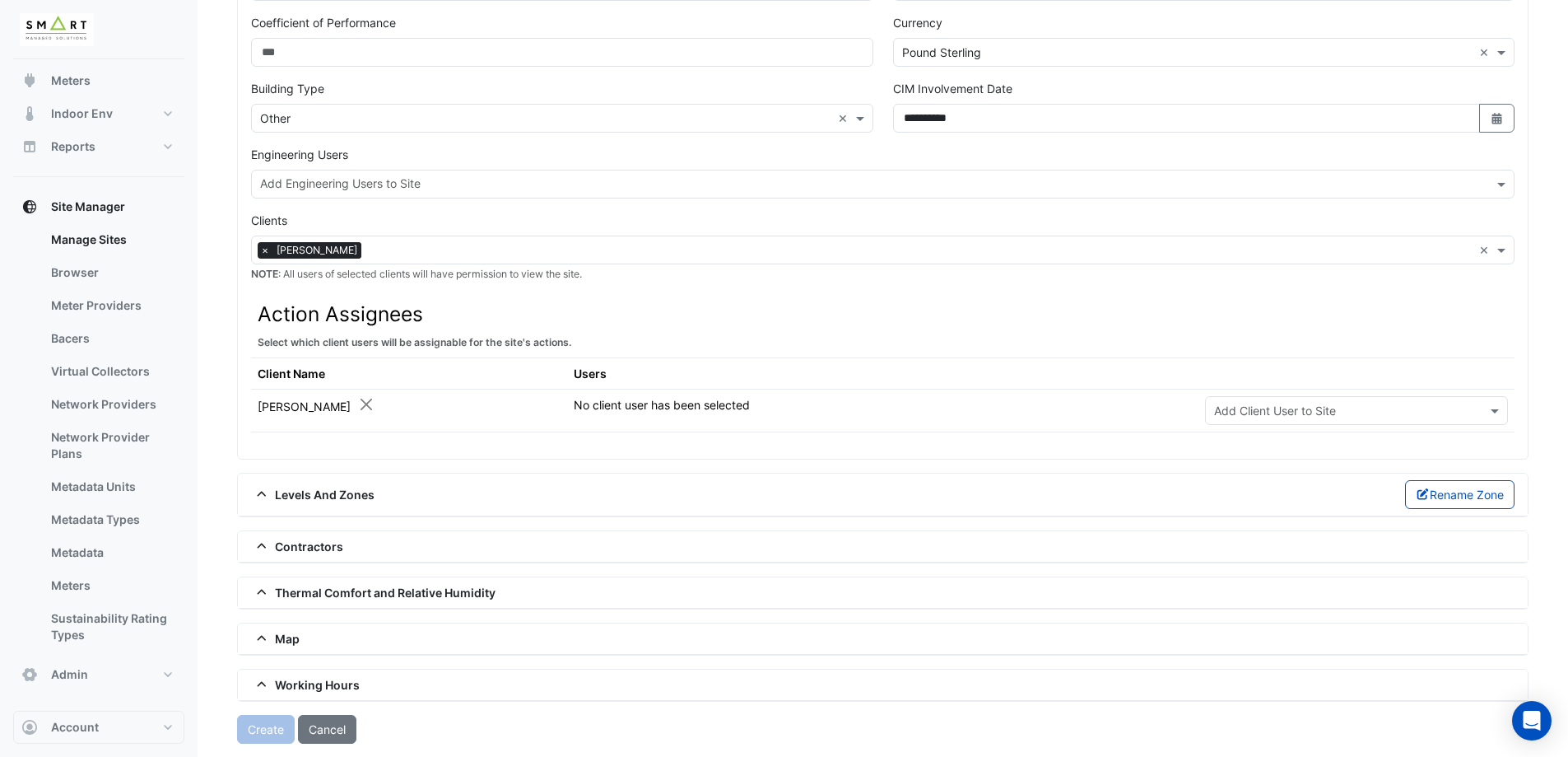
click at [272, 650] on div "Map" at bounding box center [883, 639] width 1290 height 31
click at [272, 635] on span at bounding box center [262, 639] width 23 height 14
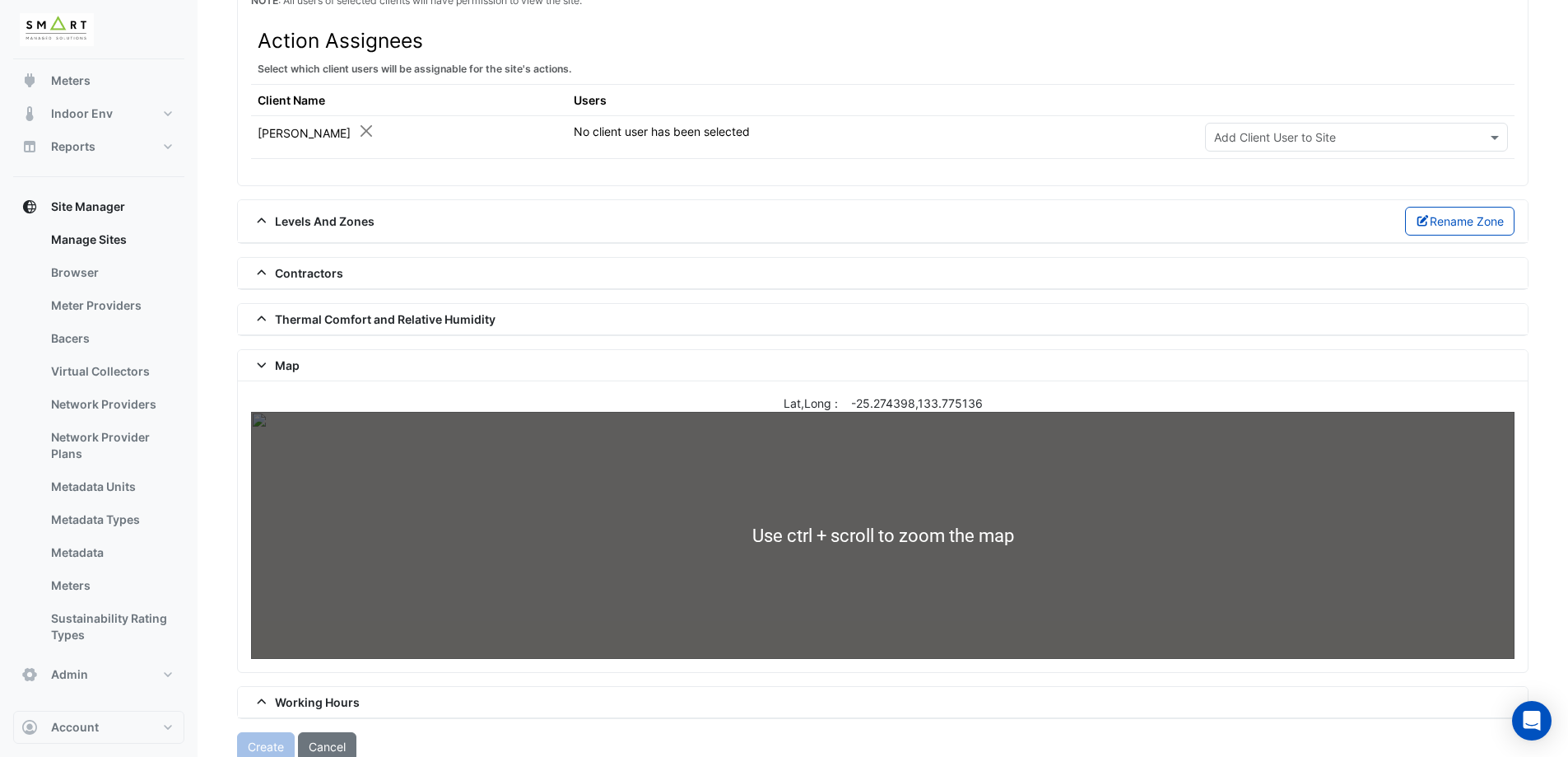
scroll to position [947, 0]
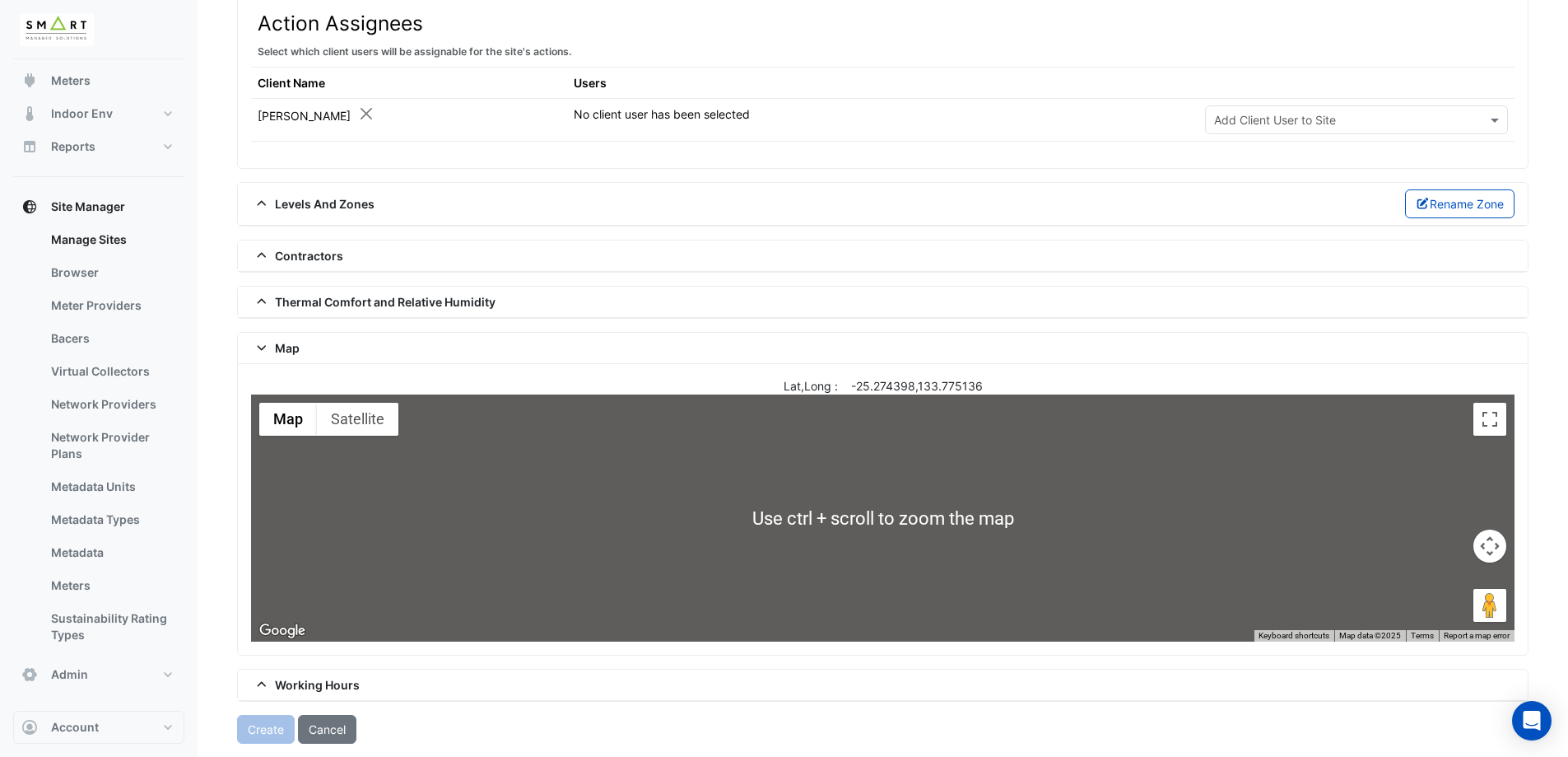
click at [276, 349] on span "Map" at bounding box center [275, 348] width 49 height 17
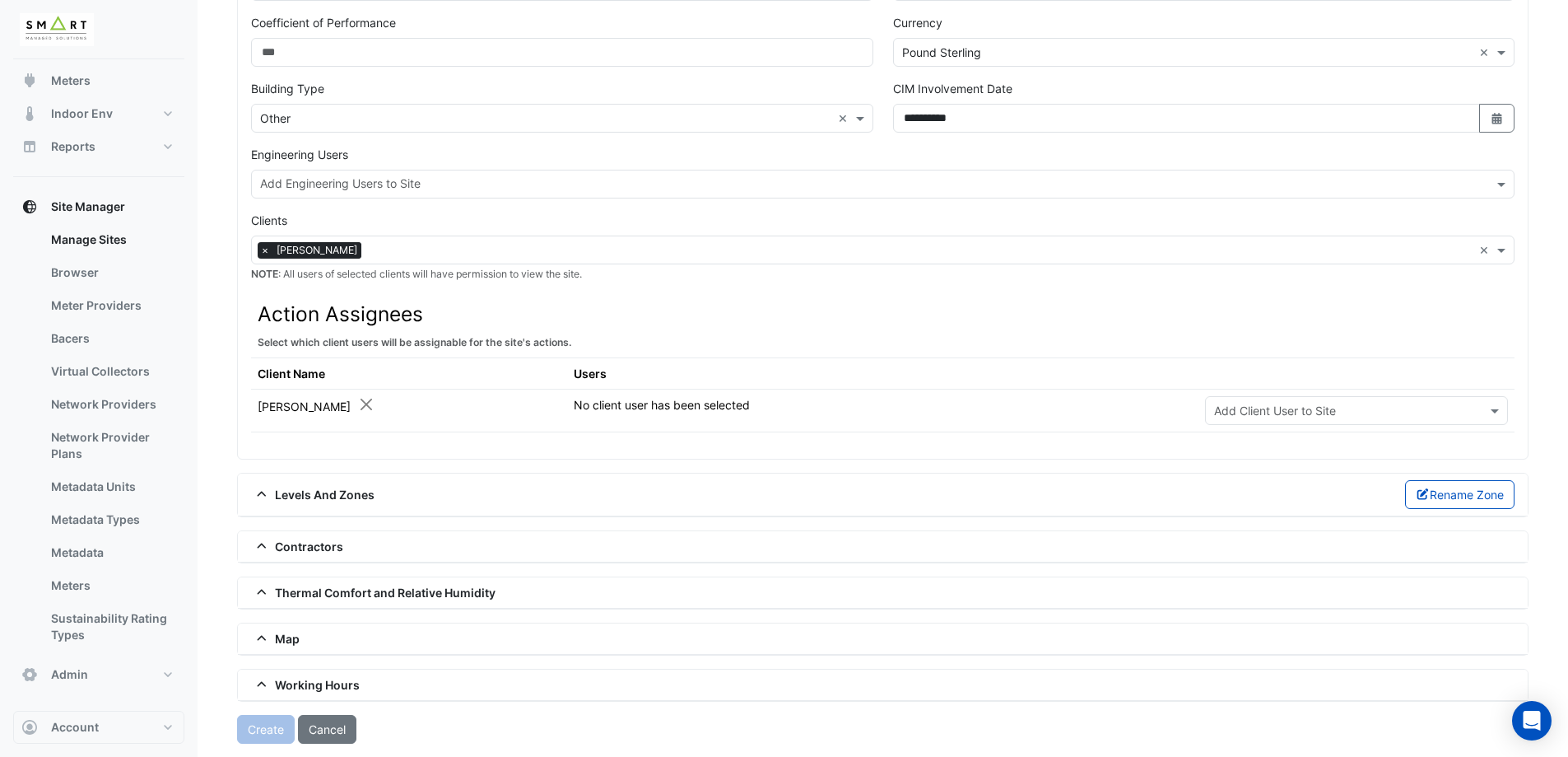
click at [285, 587] on span "Thermal Comfort and Relative Humidity" at bounding box center [373, 593] width 244 height 17
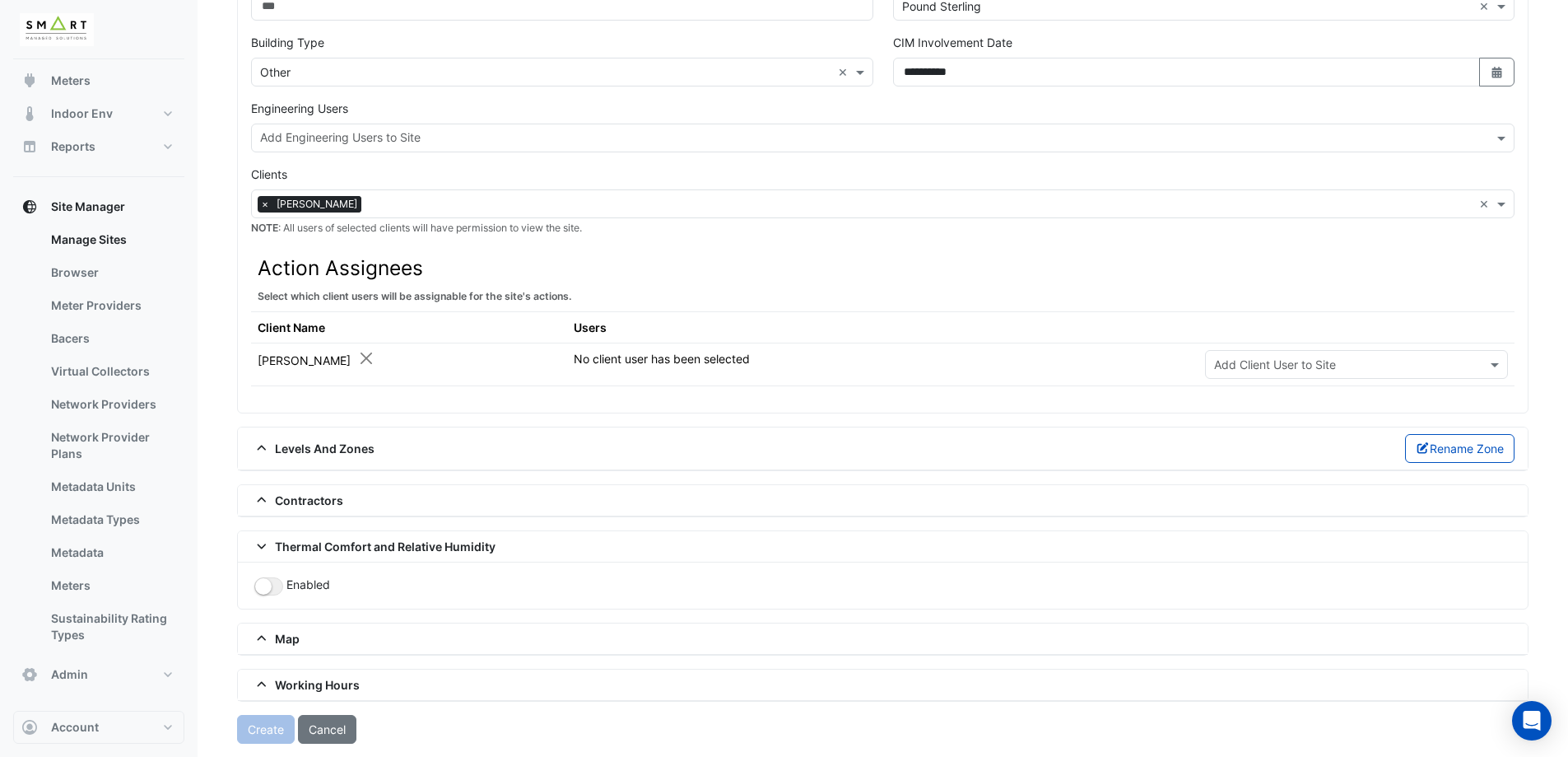
click at [256, 538] on span "Thermal Comfort and Relative Humidity" at bounding box center [373, 547] width 244 height 17
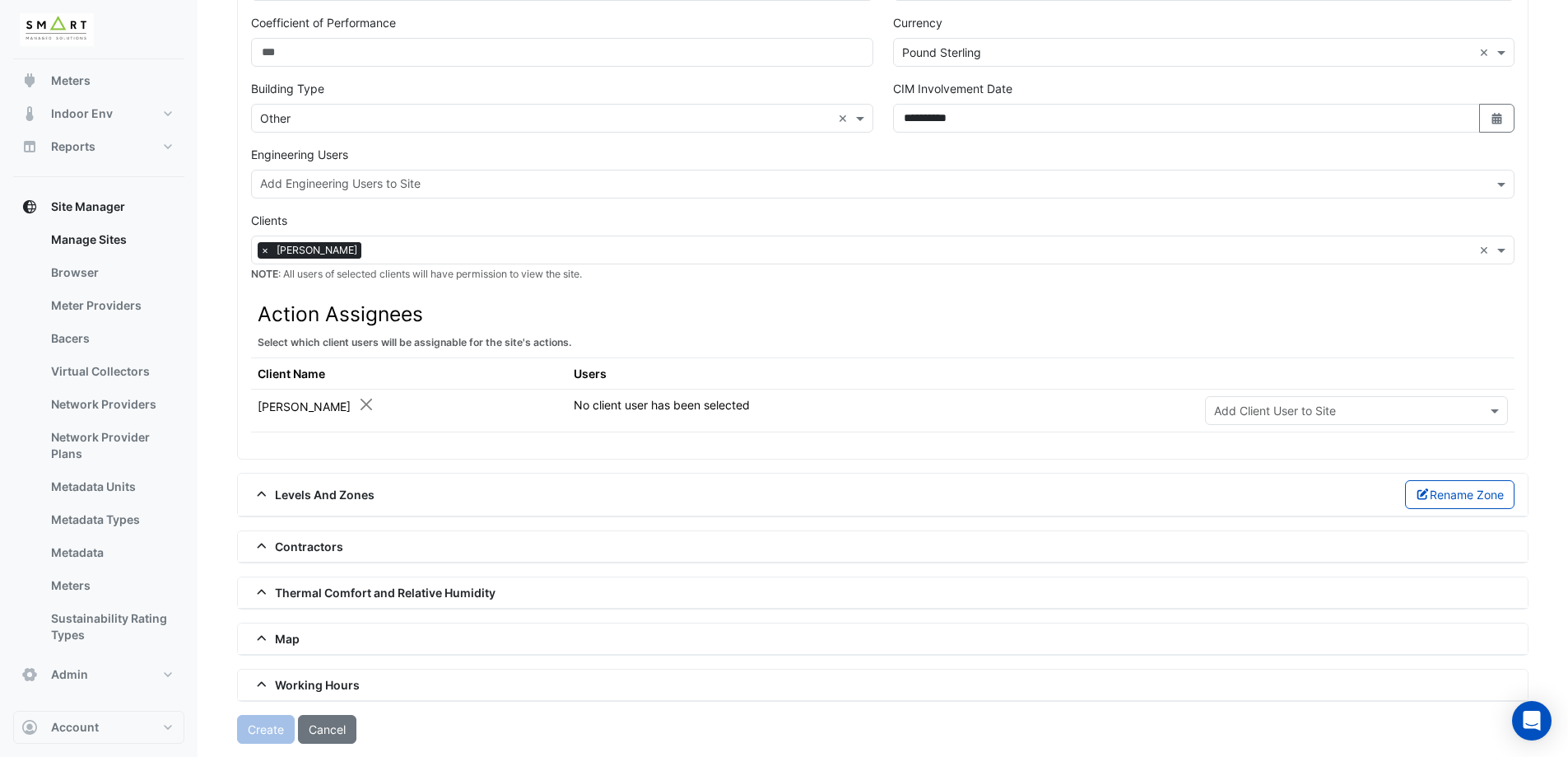
click at [261, 548] on icon at bounding box center [261, 546] width 15 height 11
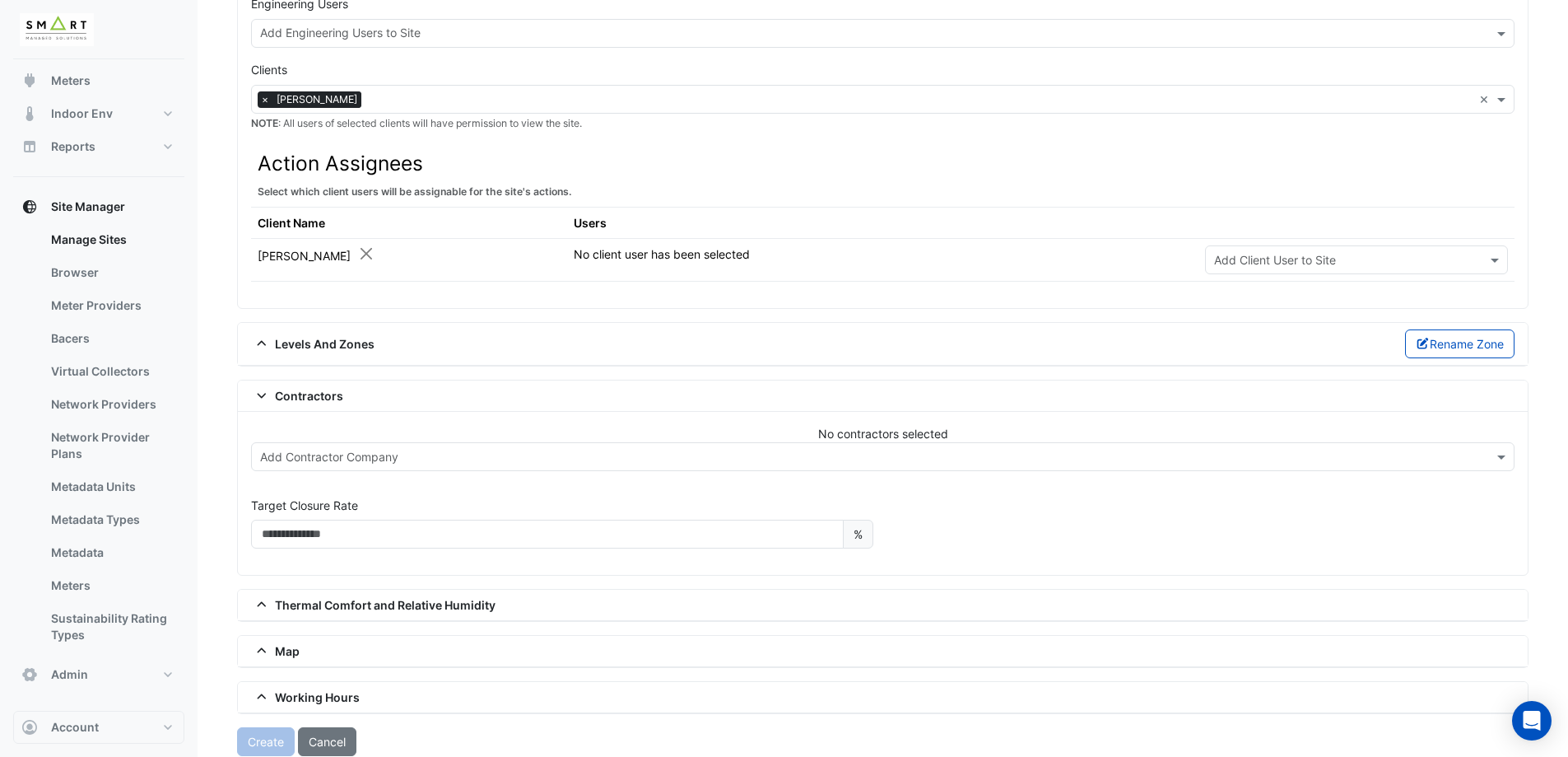
scroll to position [820, 0]
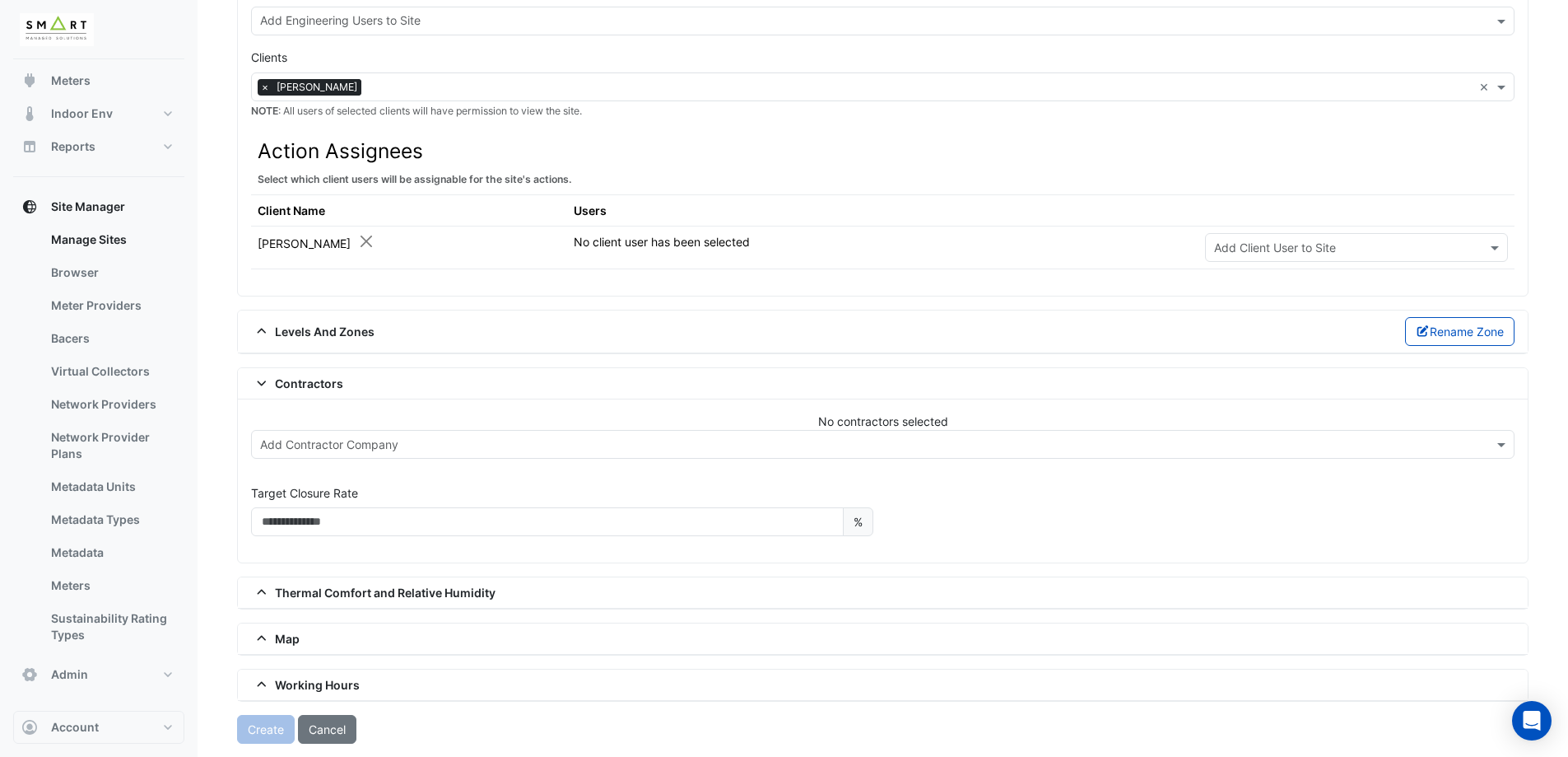
click at [264, 395] on div "Contractors" at bounding box center [883, 384] width 1290 height 31
click at [264, 392] on div "Contractors" at bounding box center [883, 384] width 1290 height 31
click at [264, 384] on icon at bounding box center [261, 382] width 15 height 11
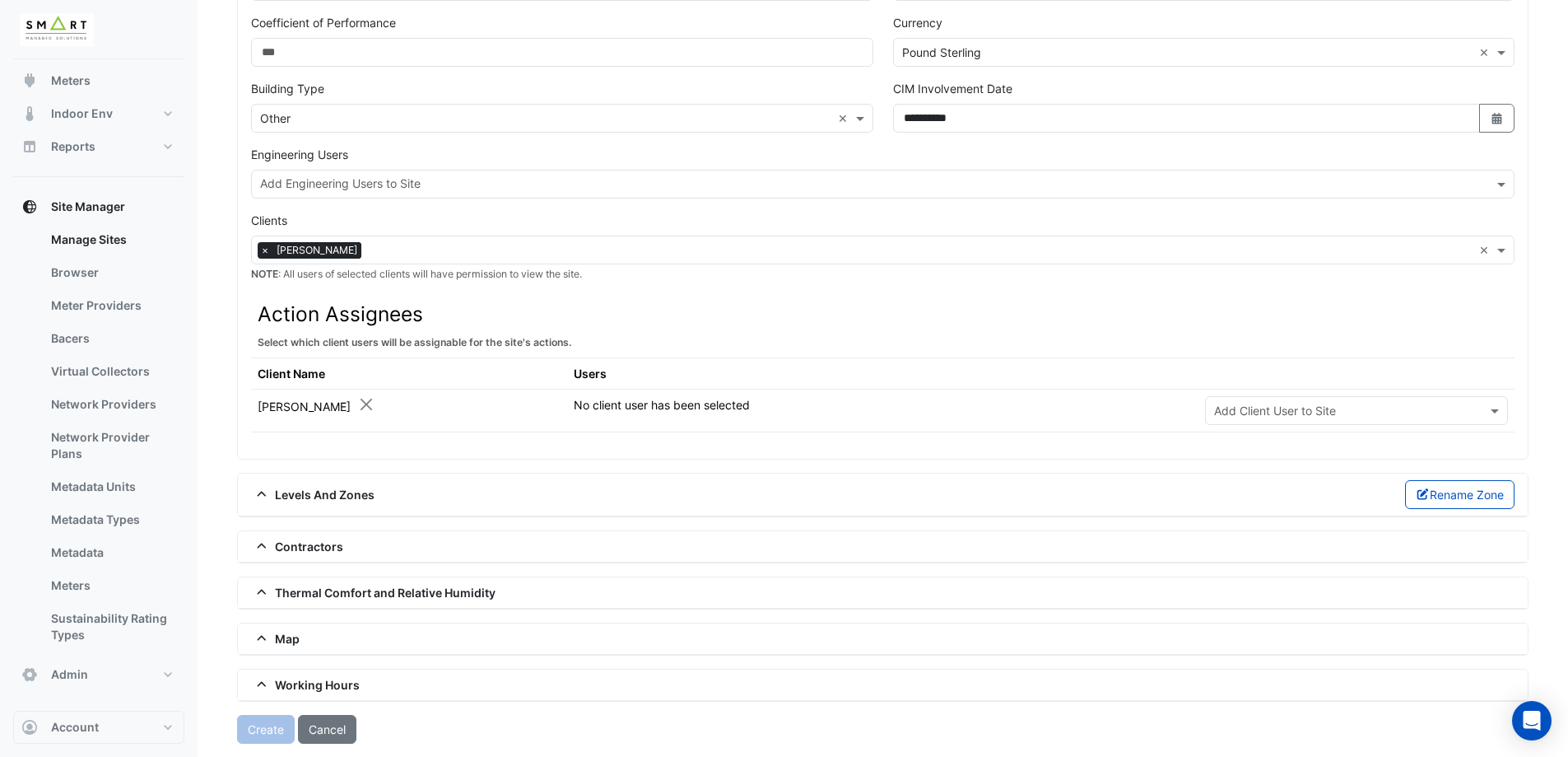
scroll to position [656, 0]
click at [269, 729] on div "Create Cancel" at bounding box center [883, 728] width 1292 height 29
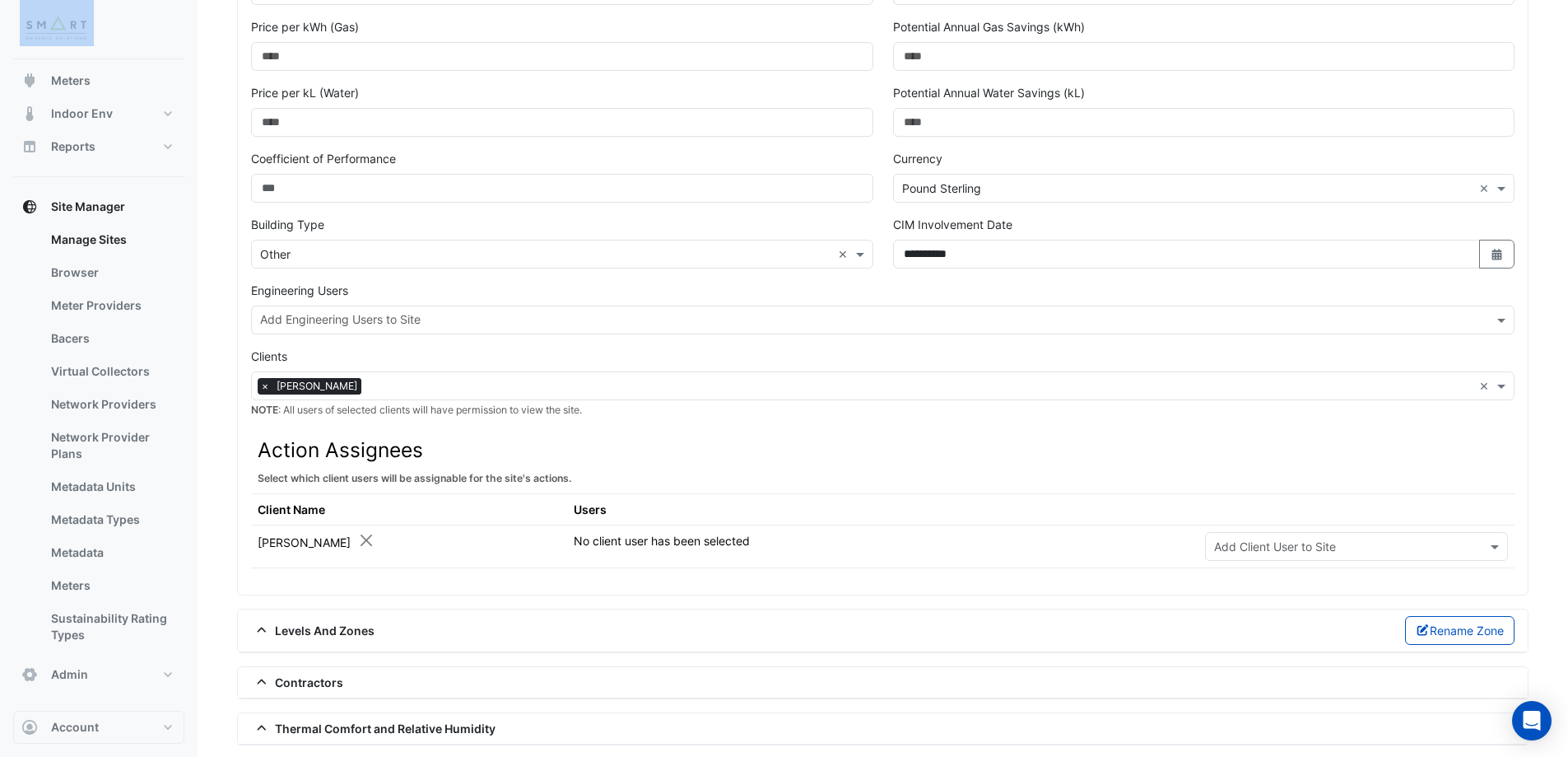
scroll to position [492, 0]
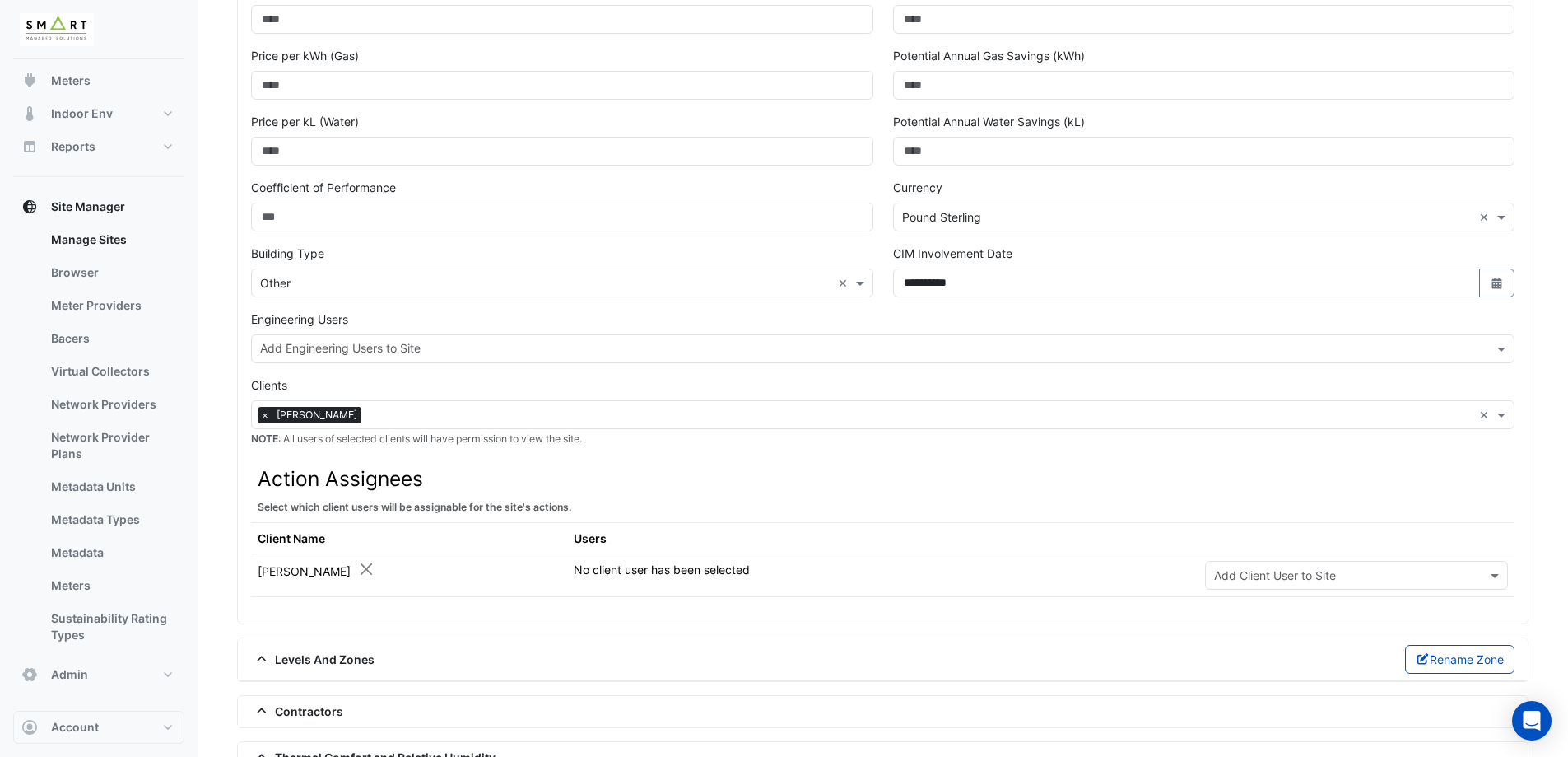
click at [655, 358] on input "text" at bounding box center [873, 350] width 1227 height 17
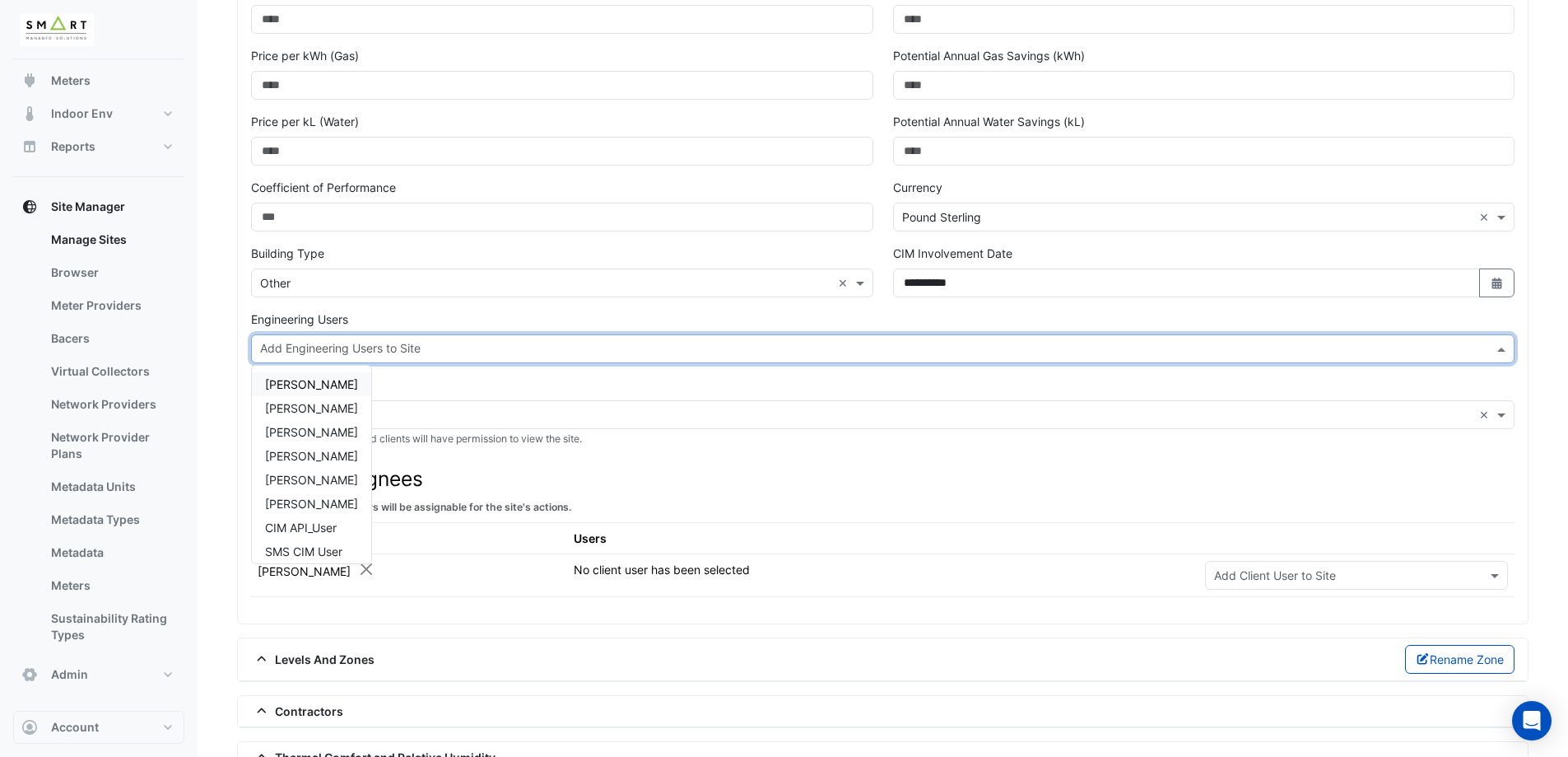
click at [337, 387] on div "Ari Gentilin" at bounding box center [311, 383] width 119 height 23
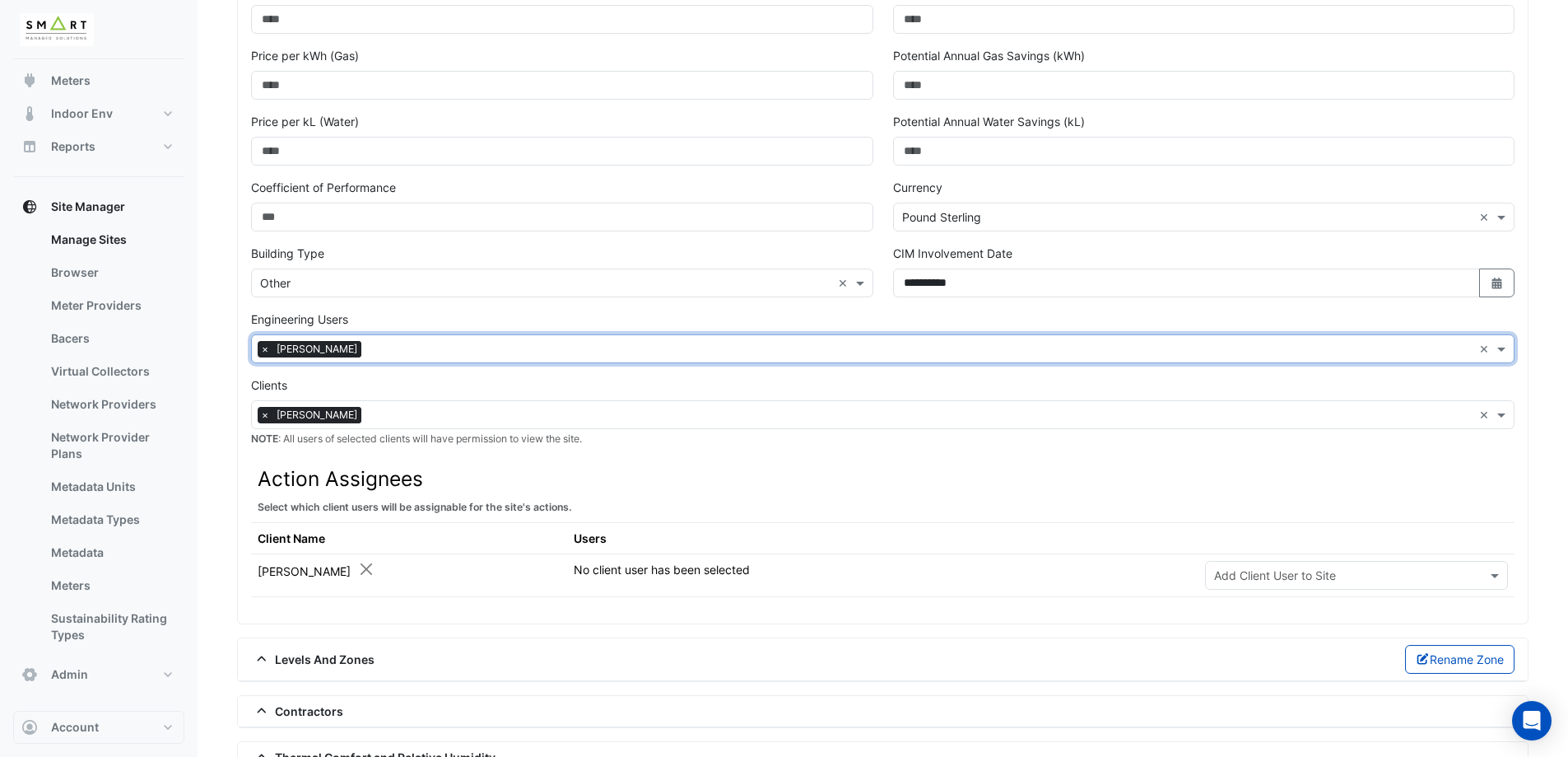
click at [379, 337] on div "Add Engineering Users to Site × Ari Gentilin" at bounding box center [862, 349] width 1221 height 25
click at [263, 351] on span "×" at bounding box center [265, 349] width 15 height 17
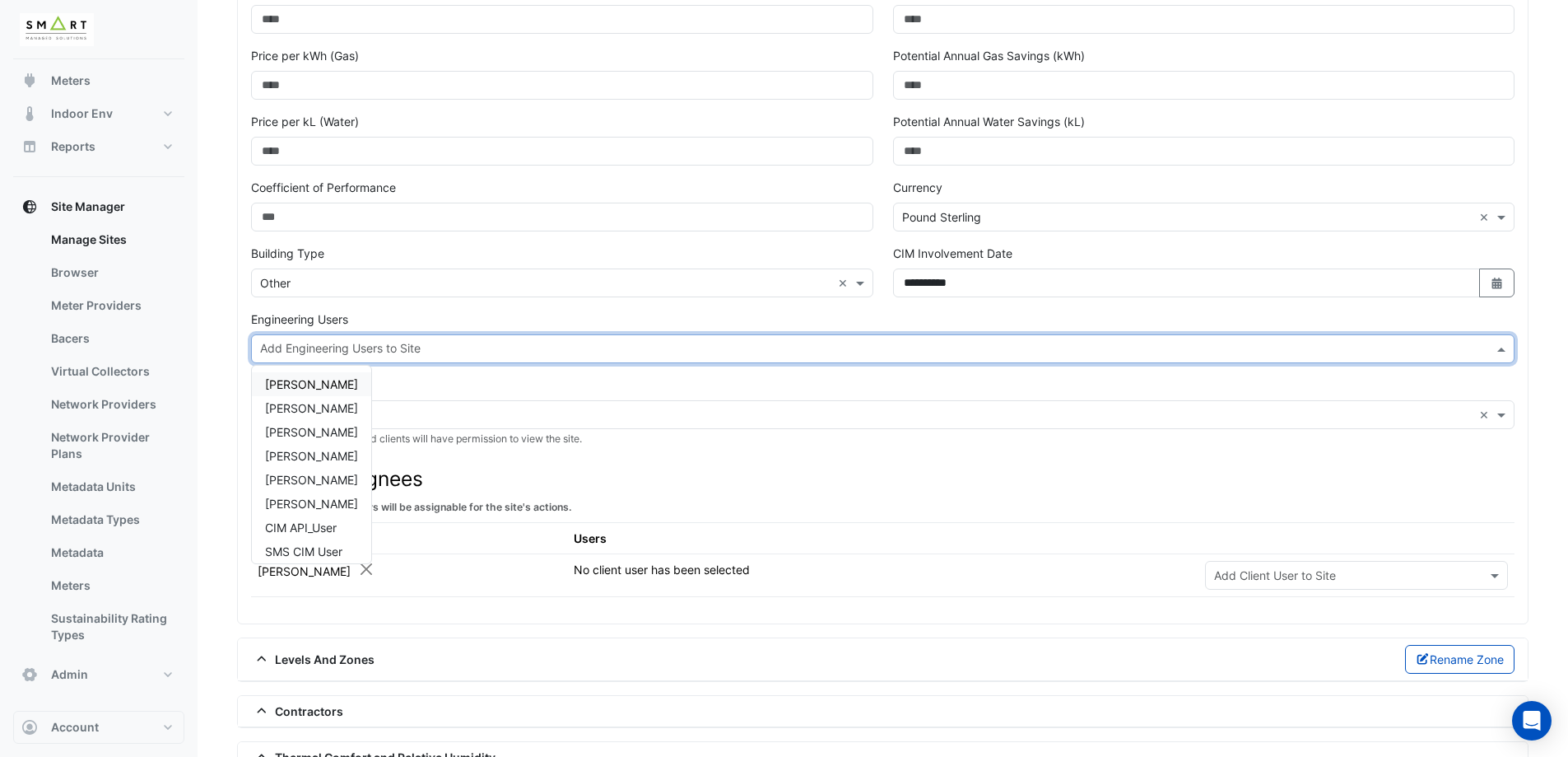
click at [281, 384] on span "Ari Gentilin" at bounding box center [311, 384] width 93 height 14
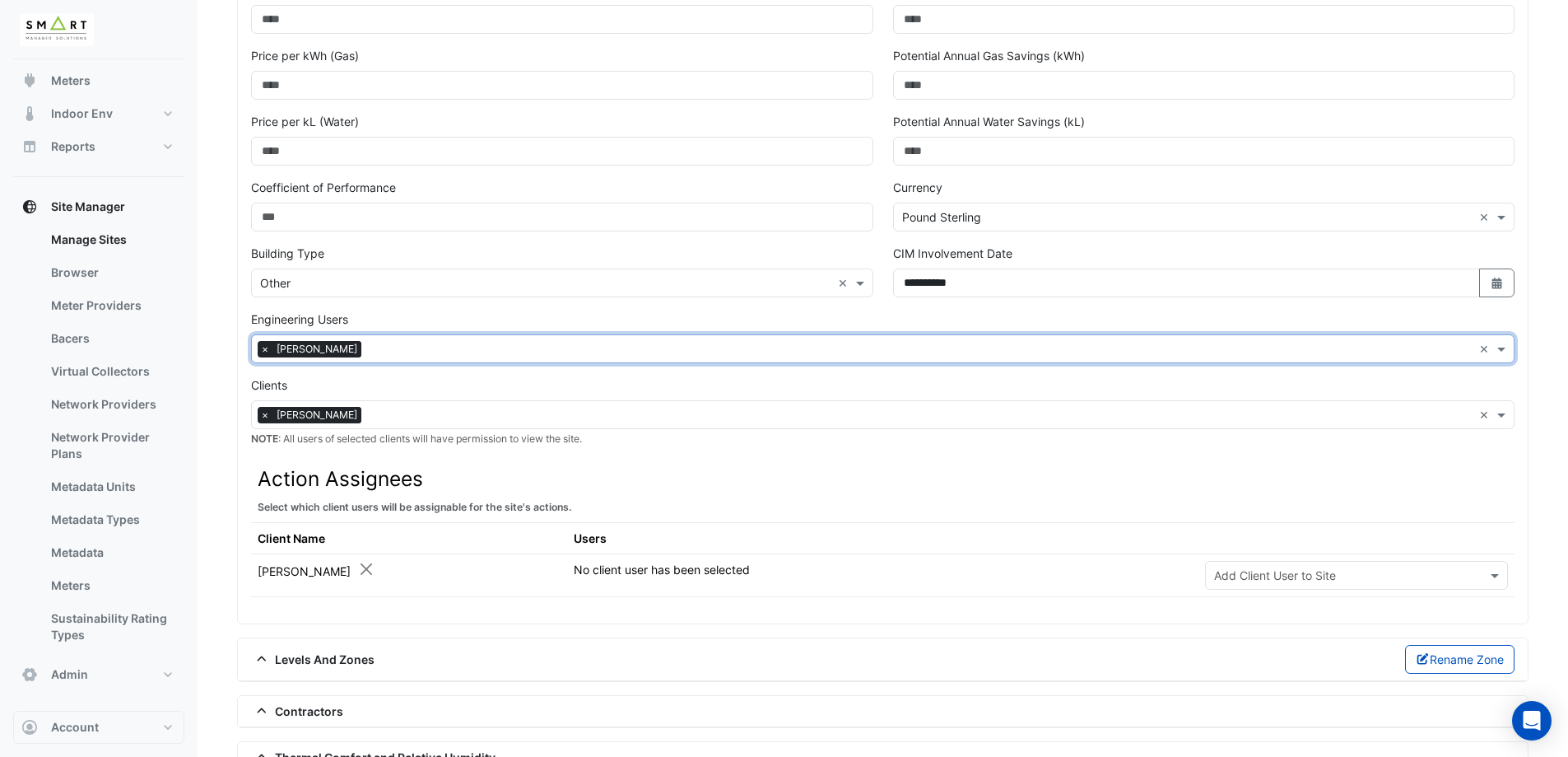
click at [275, 350] on span "Ari Gentilin" at bounding box center [317, 349] width 89 height 17
click at [264, 350] on span "×" at bounding box center [265, 349] width 15 height 17
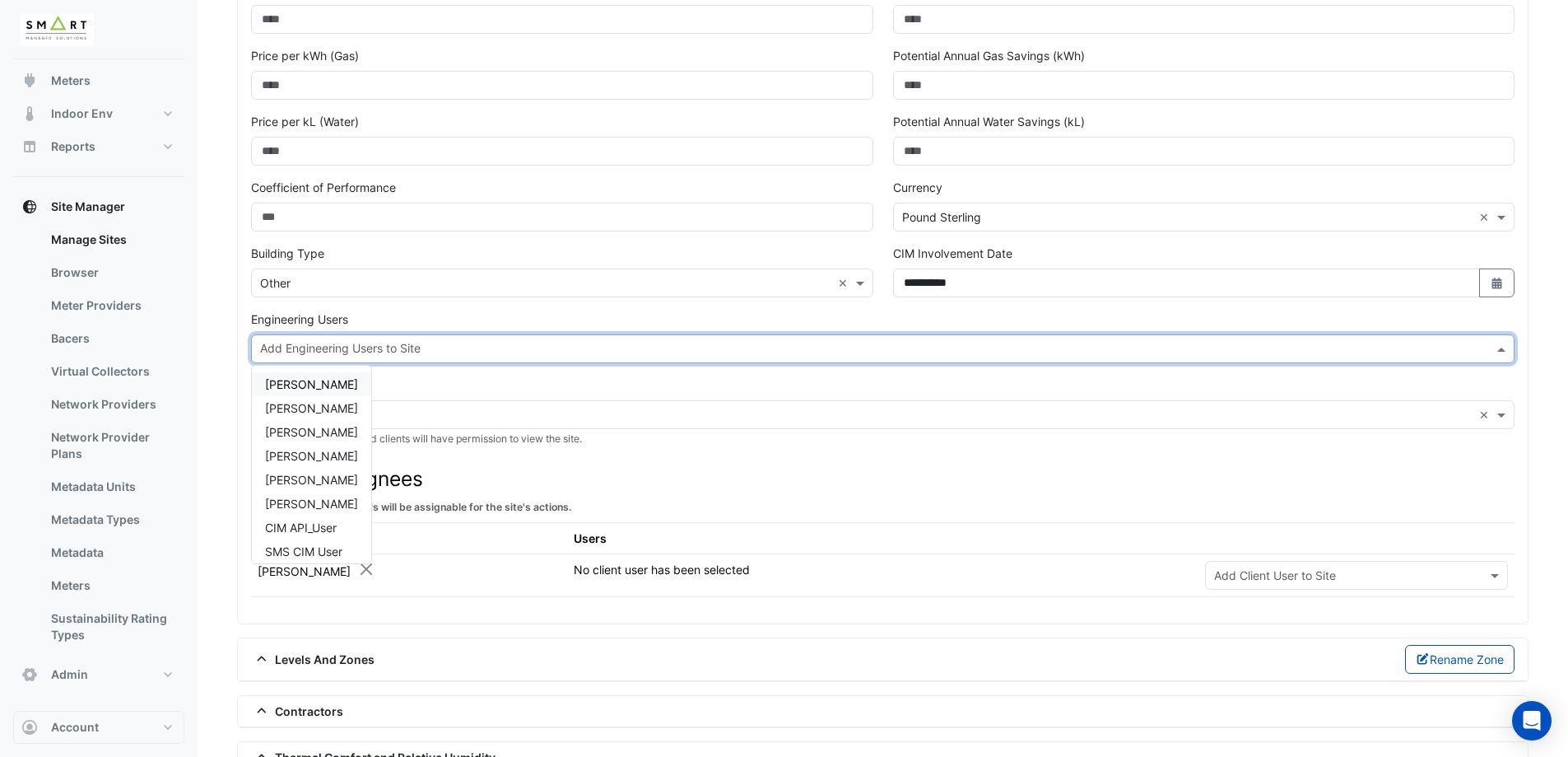
click at [264, 350] on input "text" at bounding box center [873, 350] width 1227 height 17
click at [275, 401] on span "Adrien Jaboin" at bounding box center [311, 408] width 93 height 14
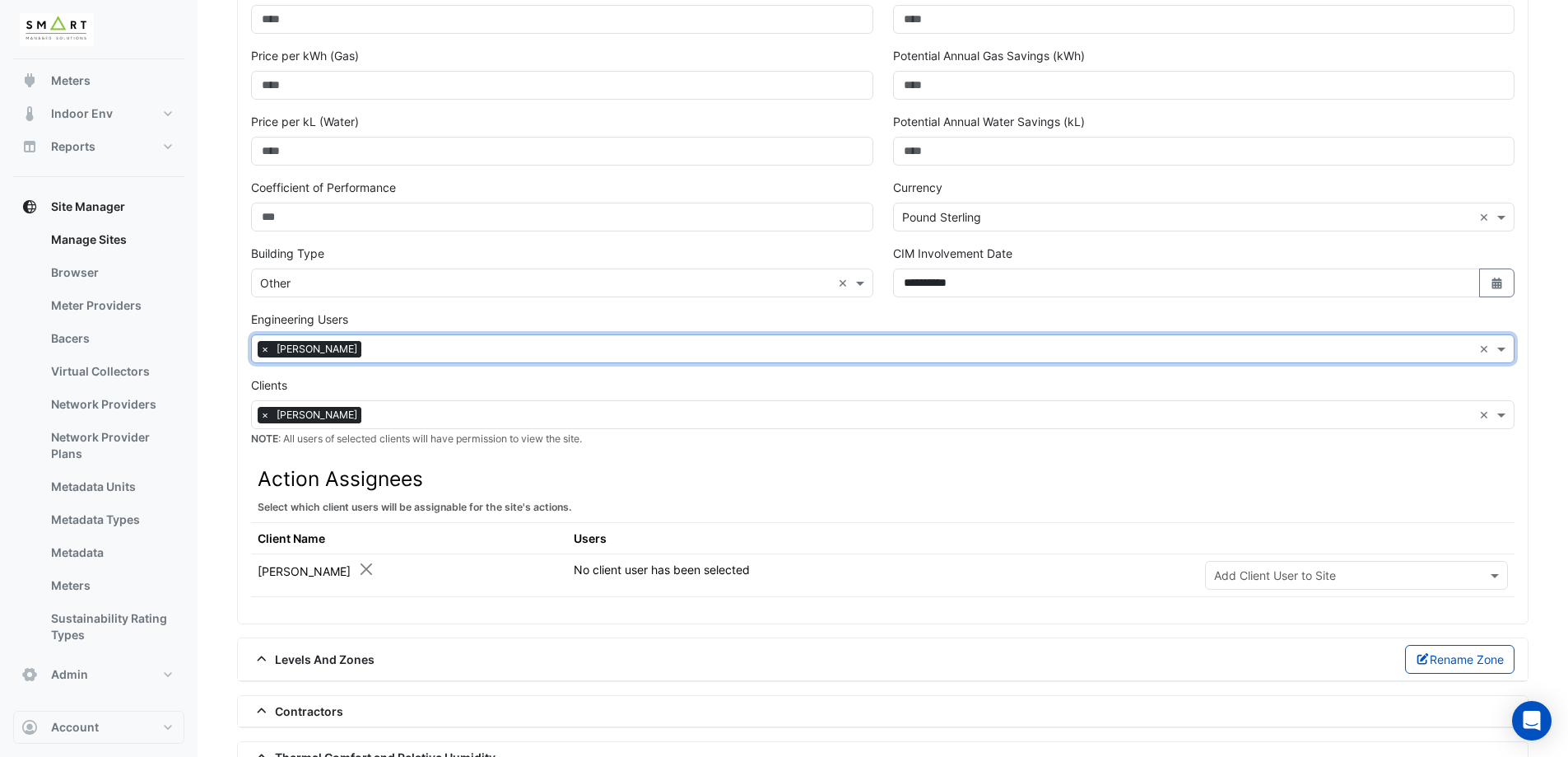
click at [348, 345] on div "Add Engineering Users to Site × Adrien Jaboin" at bounding box center [862, 349] width 1221 height 25
drag, startPoint x: 327, startPoint y: 435, endPoint x: 326, endPoint y: 424, distance: 11.0
click at [327, 435] on span "Jonathan Winston" at bounding box center [311, 432] width 93 height 14
click at [487, 355] on input "text" at bounding box center [974, 350] width 996 height 17
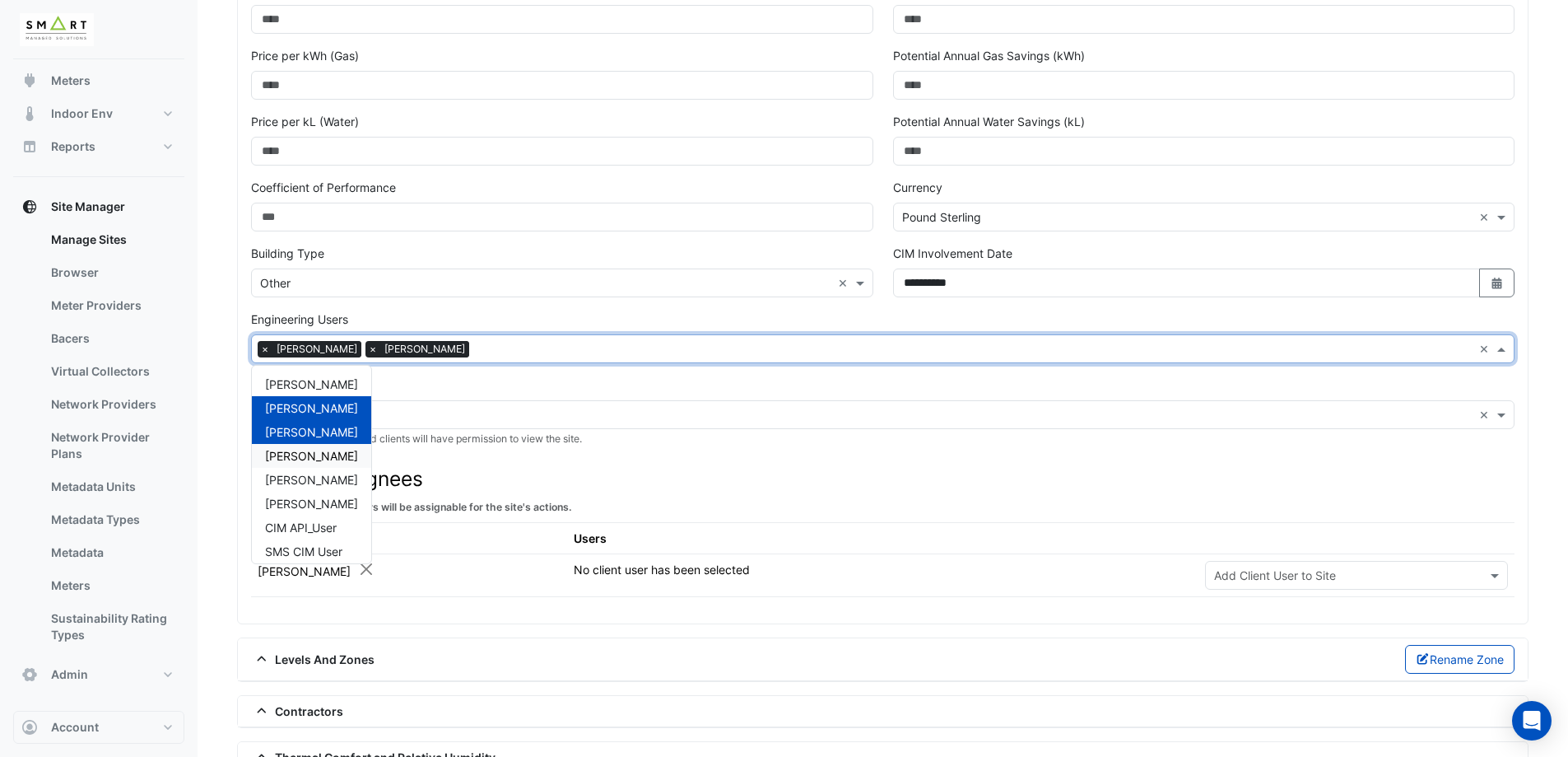
click at [358, 455] on span "Michail Christodoulakis" at bounding box center [311, 455] width 93 height 14
click at [655, 342] on input "text" at bounding box center [1028, 350] width 889 height 17
click at [371, 476] on div "Misael Oliveira" at bounding box center [311, 479] width 119 height 23
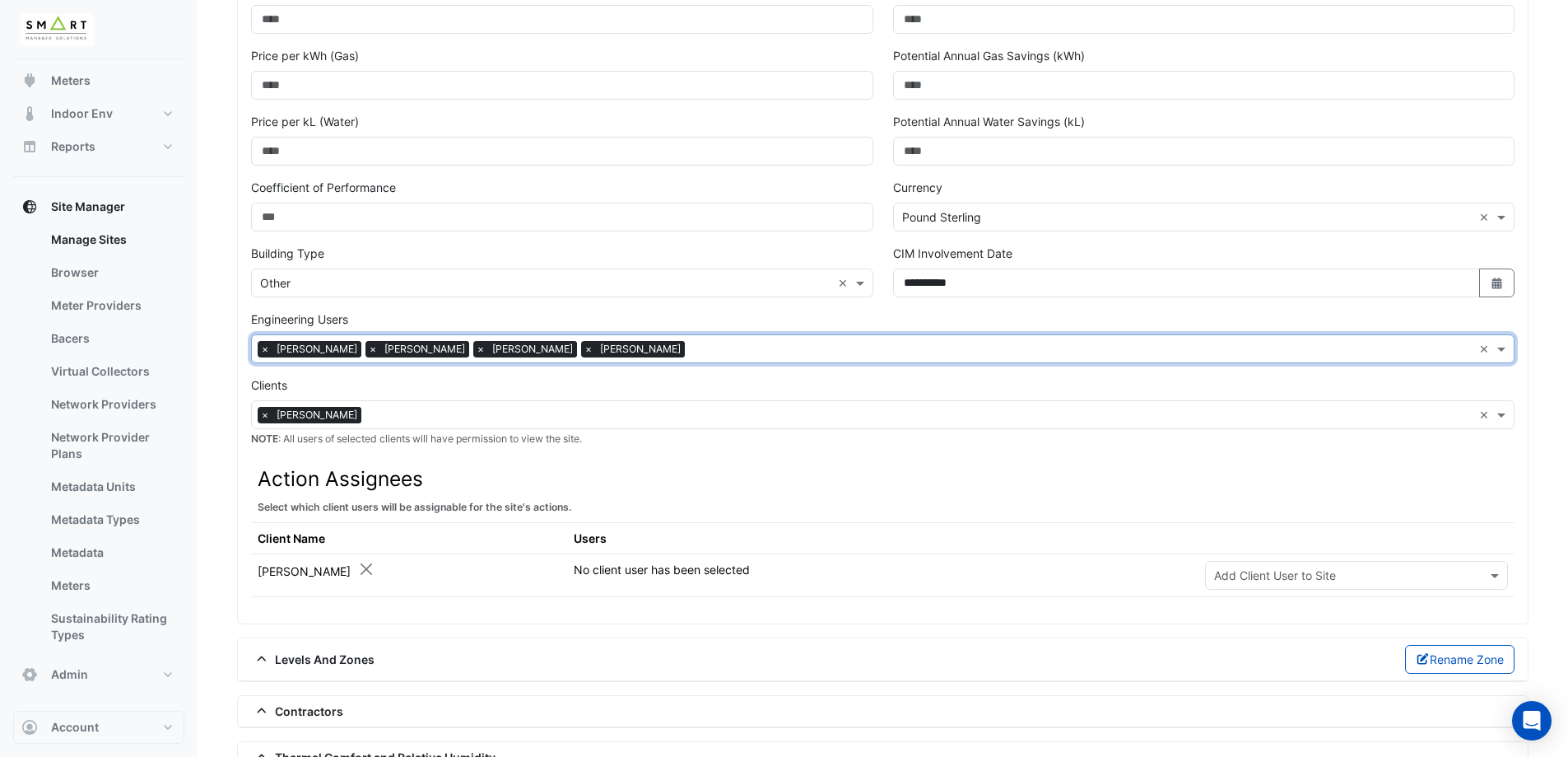
click at [731, 352] on input "text" at bounding box center [1082, 350] width 781 height 17
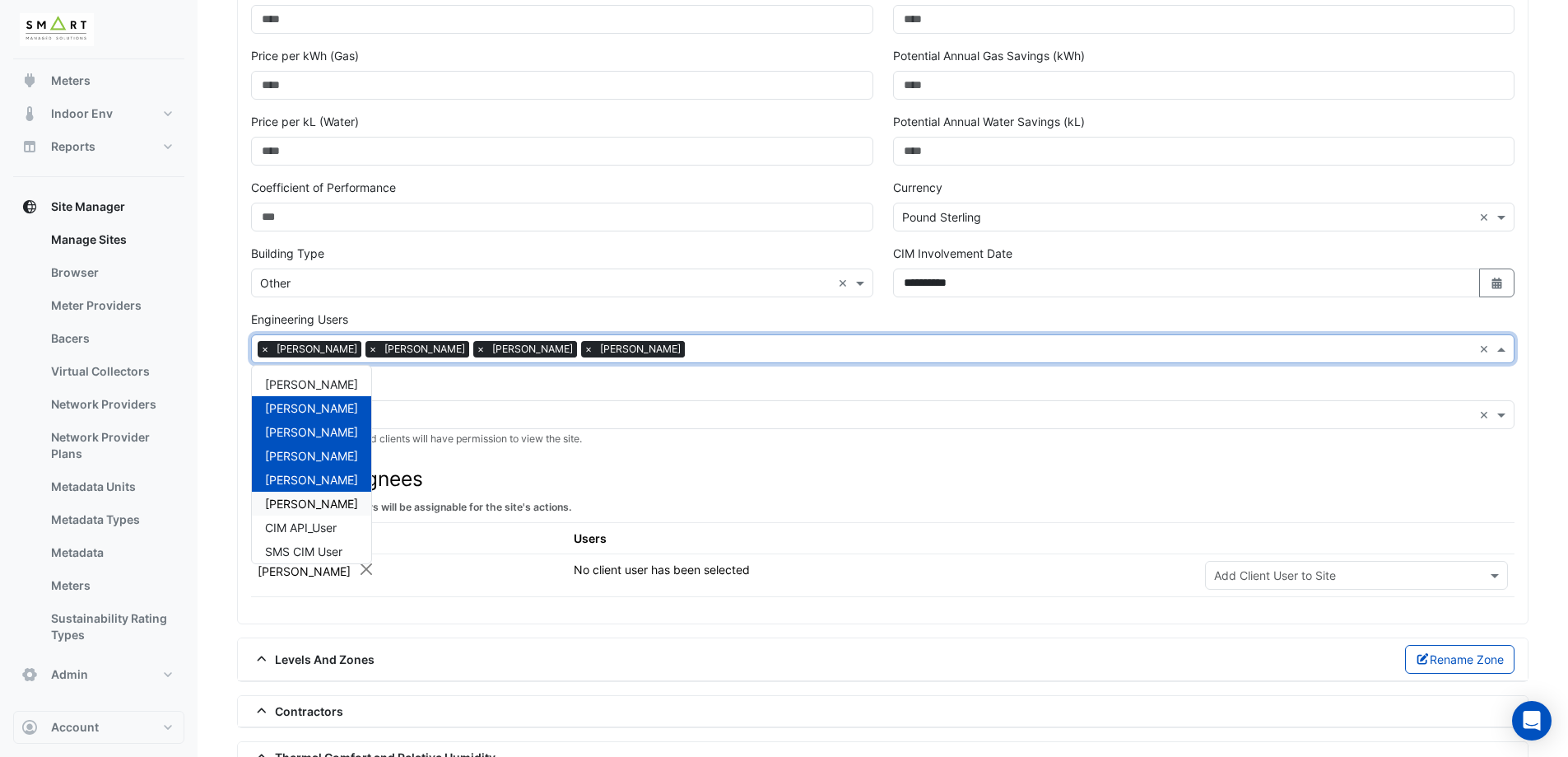
click at [365, 506] on div "Sam Hingston" at bounding box center [311, 503] width 119 height 23
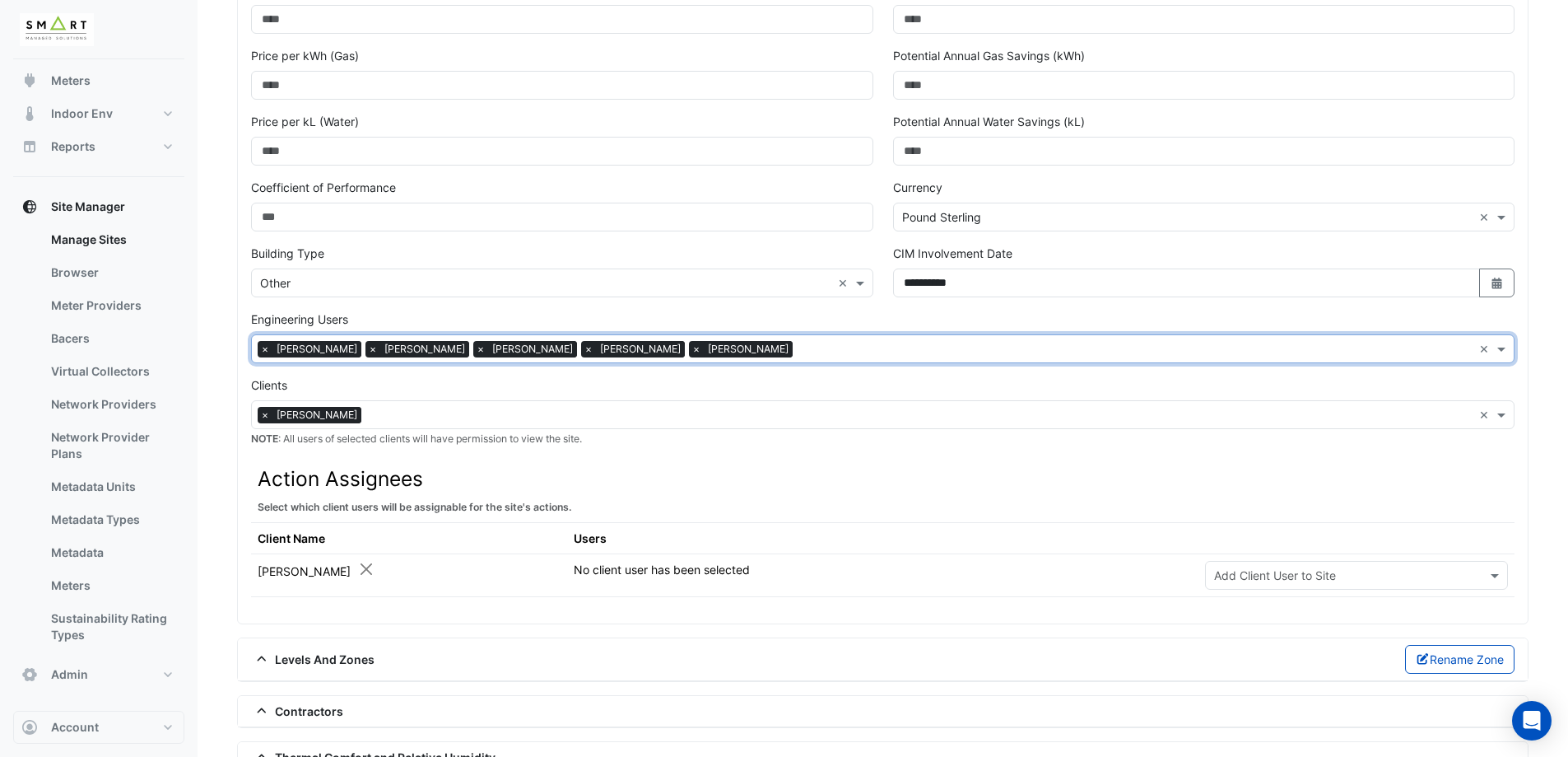
click at [849, 351] on input "text" at bounding box center [1135, 350] width 673 height 17
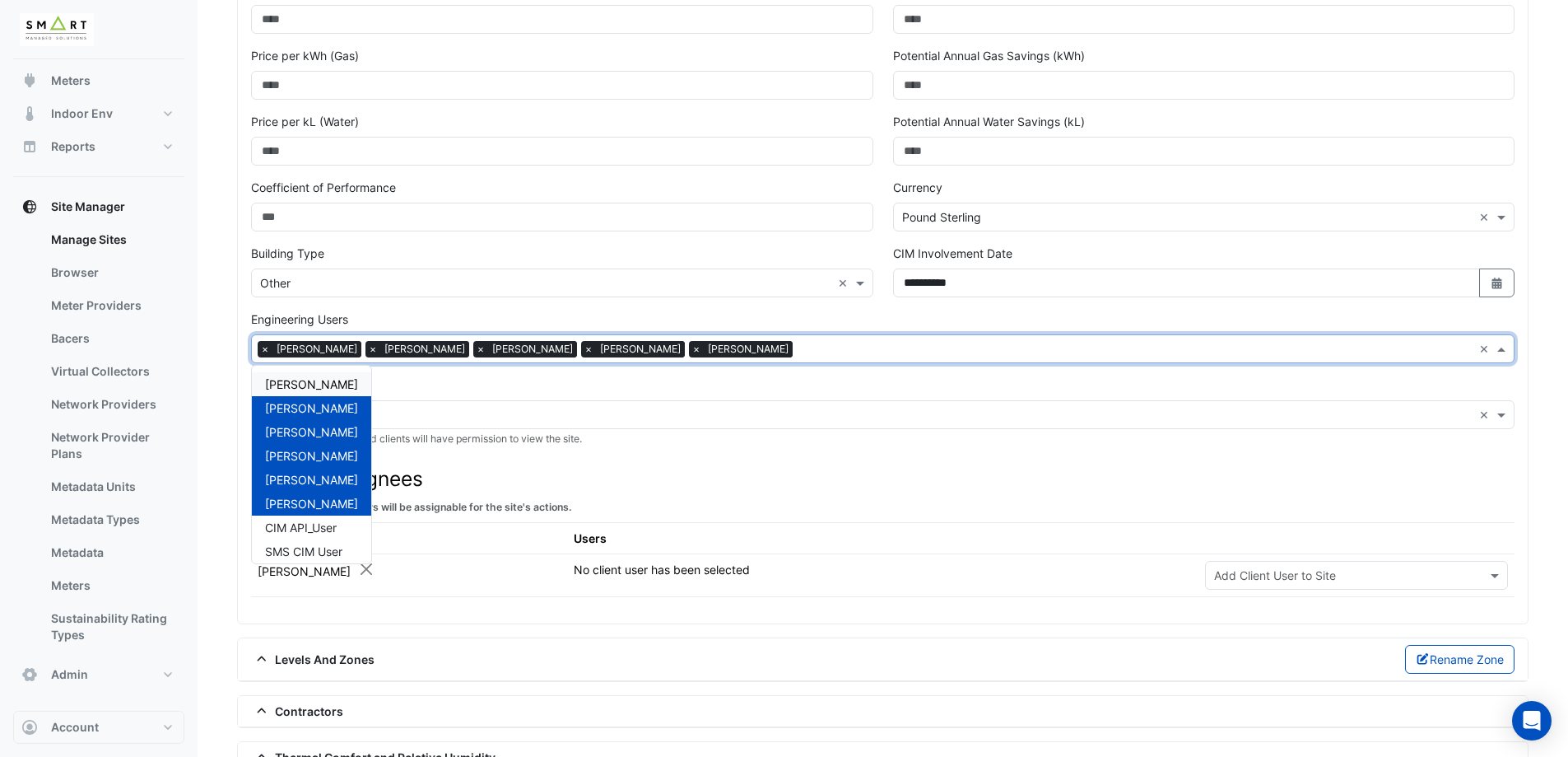
click at [307, 387] on span "Ari Gentilin" at bounding box center [311, 384] width 93 height 14
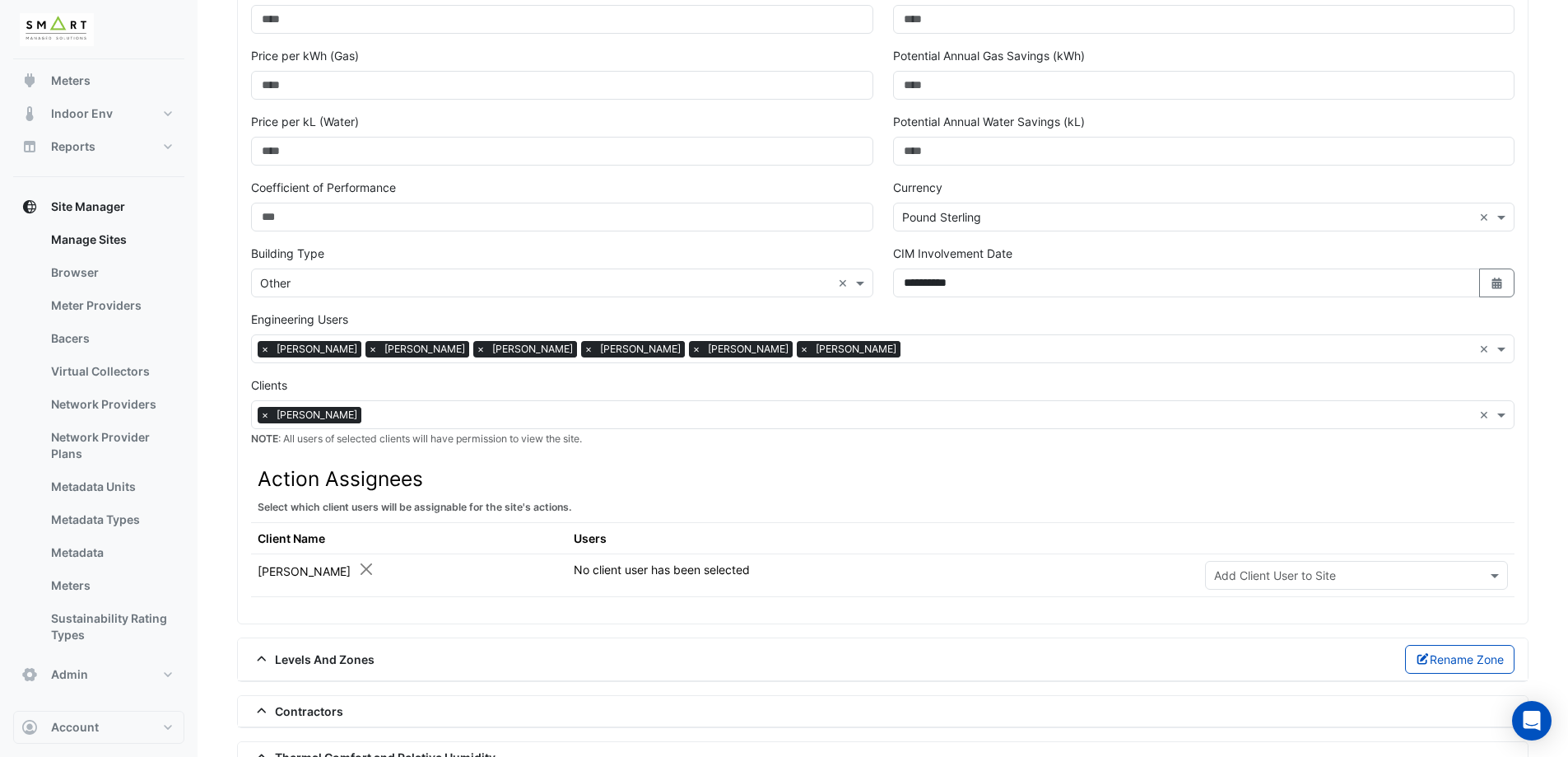
click at [896, 315] on div "Engineering Users Add Engineering Users to Site × Adrien Jaboin × Jonathan Wins…" at bounding box center [883, 336] width 1263 height 53
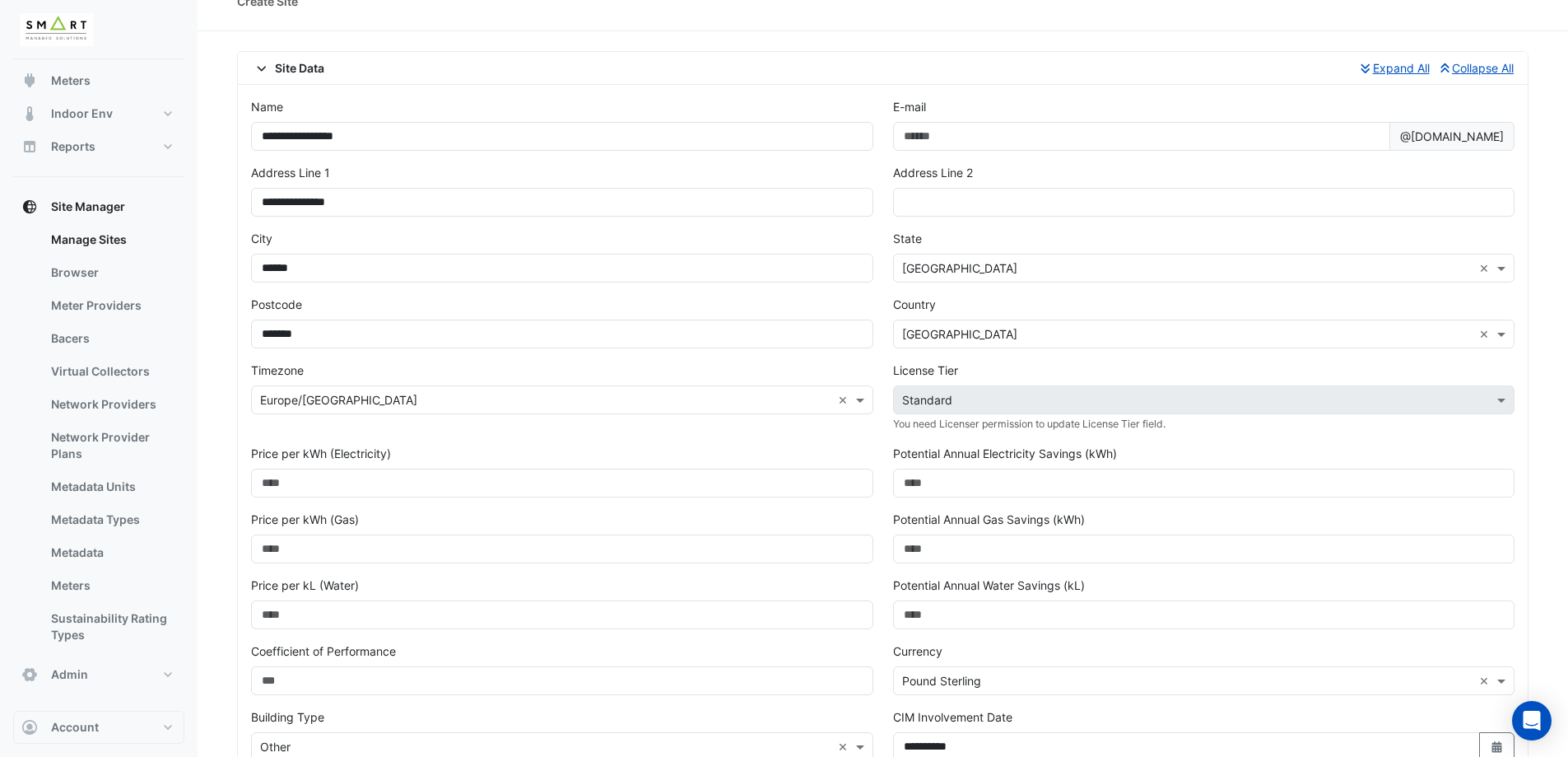
scroll to position [0, 0]
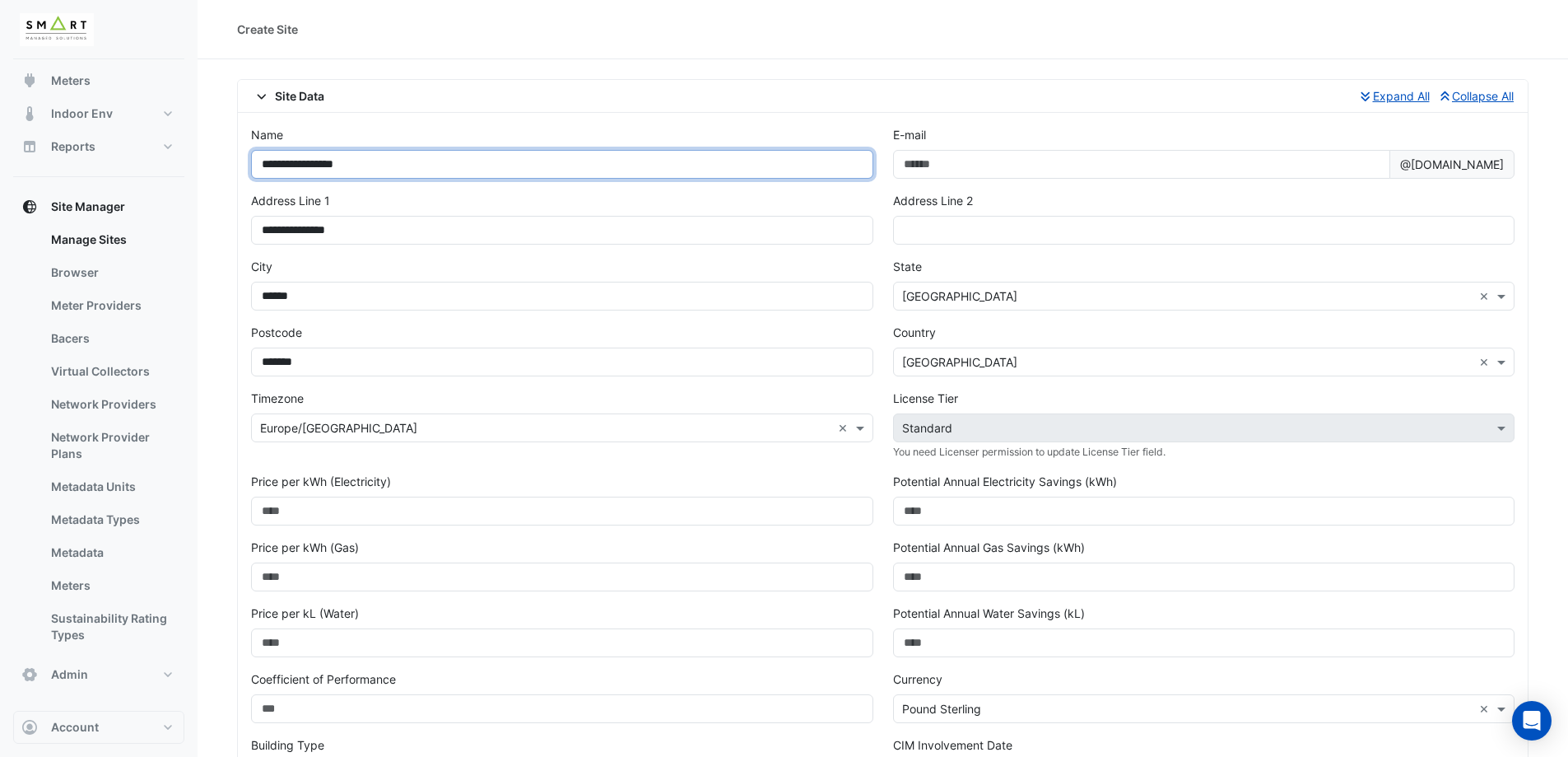
click at [384, 167] on input "**********" at bounding box center [562, 163] width 622 height 29
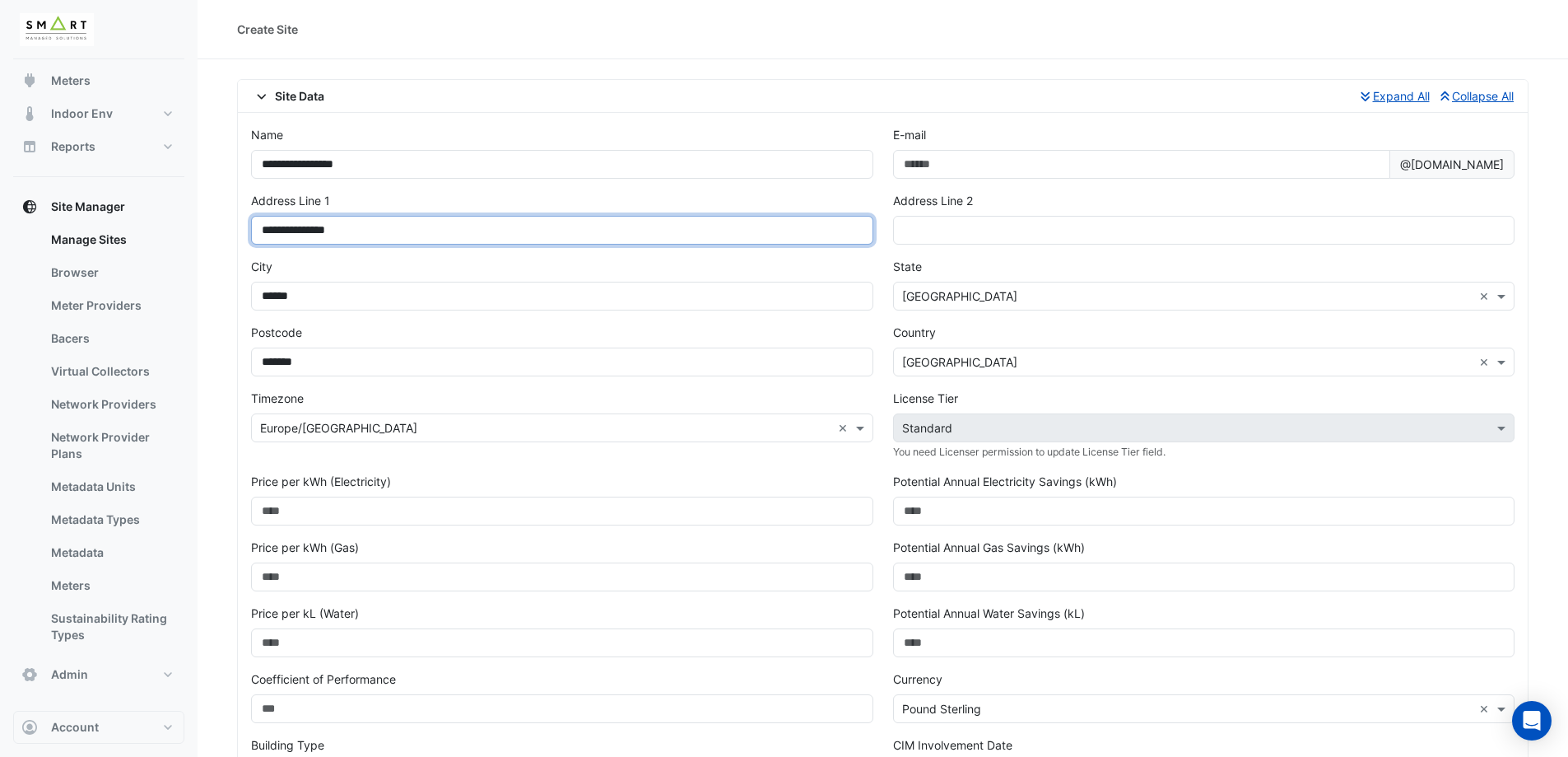
click at [401, 220] on input "**********" at bounding box center [562, 229] width 622 height 29
click at [261, 227] on input "**********" at bounding box center [562, 229] width 622 height 29
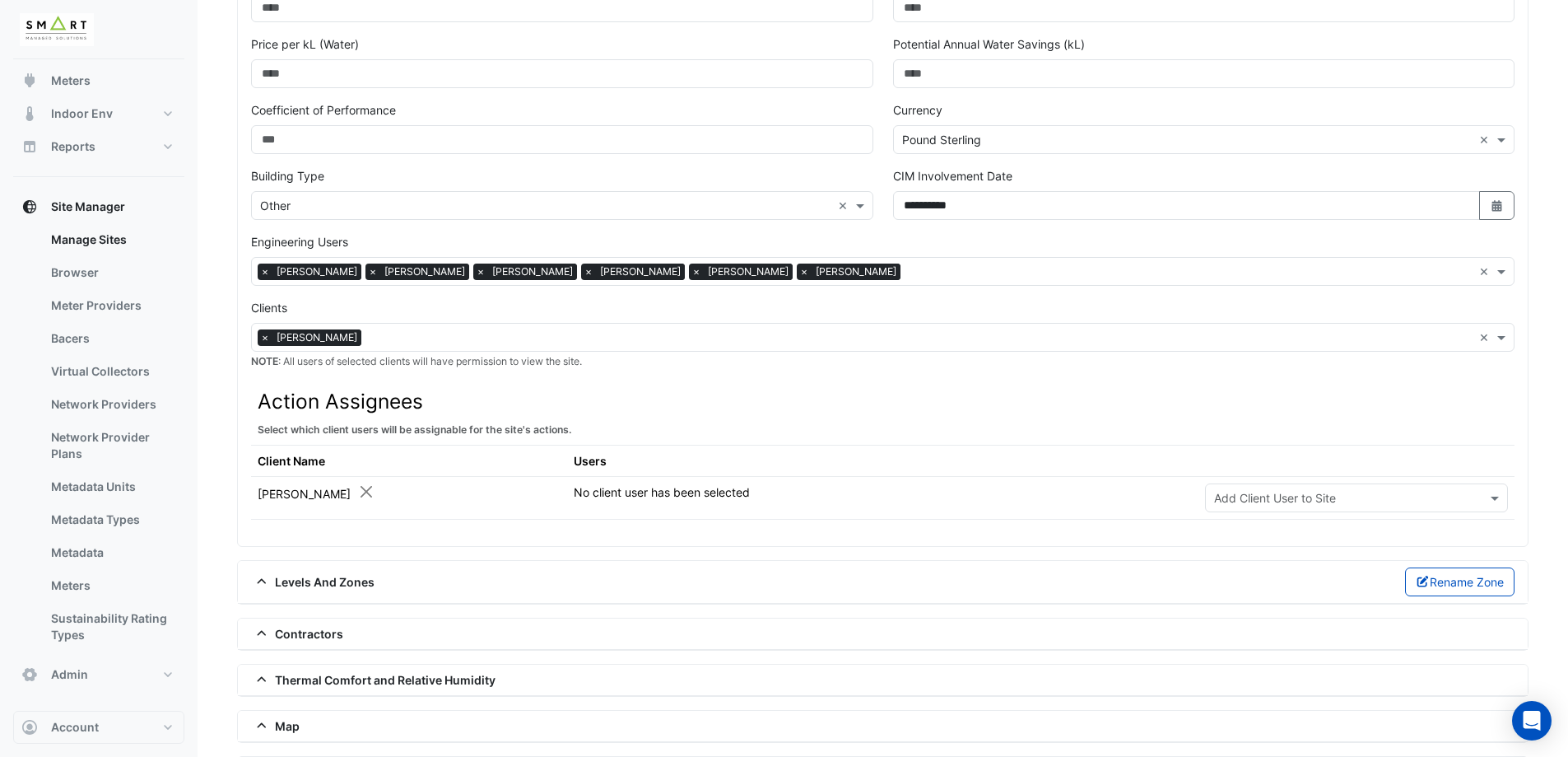
scroll to position [656, 0]
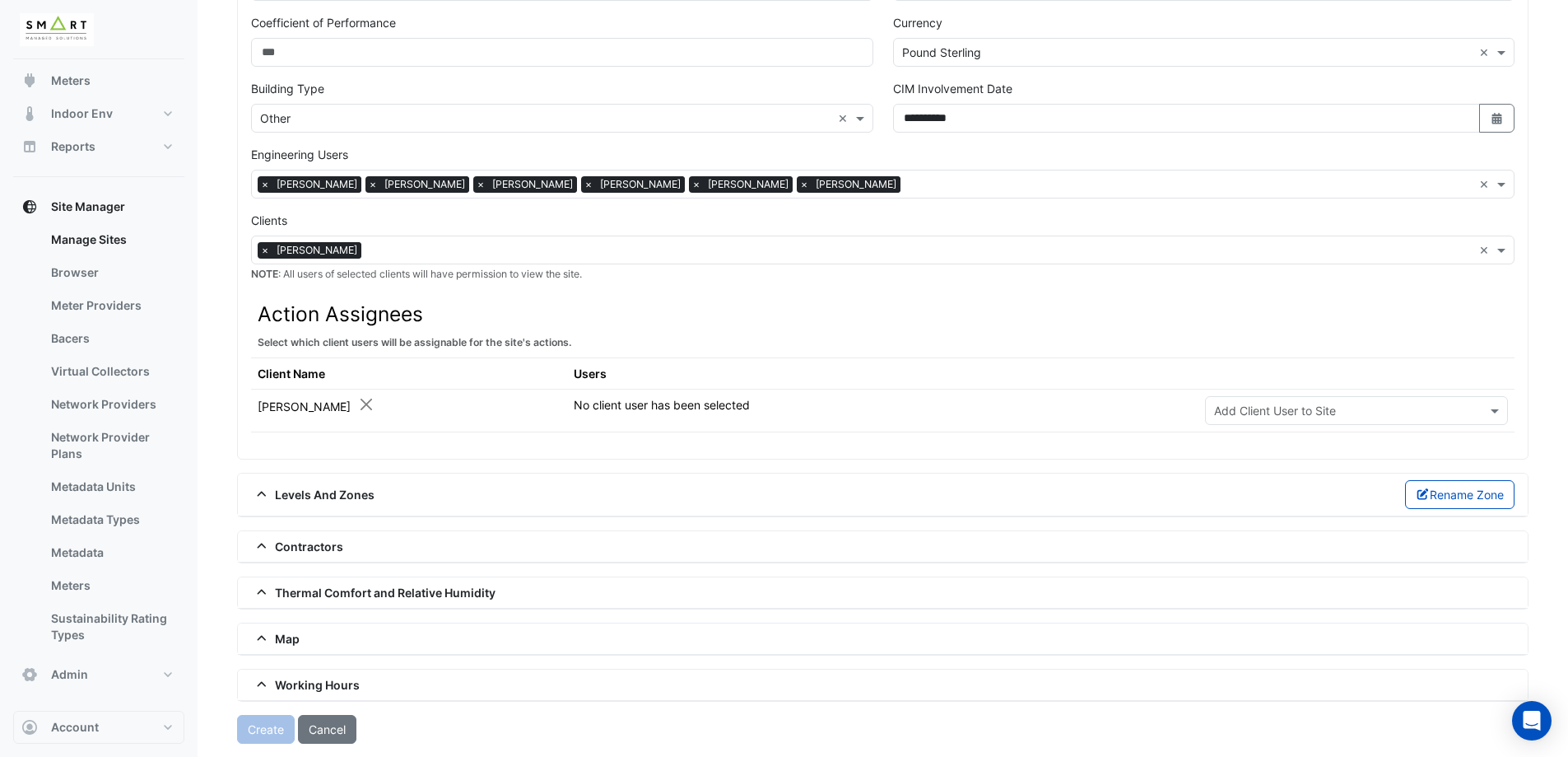
click at [283, 729] on div "Create Cancel" at bounding box center [883, 728] width 1292 height 29
click at [327, 492] on span "Levels And Zones" at bounding box center [313, 495] width 123 height 17
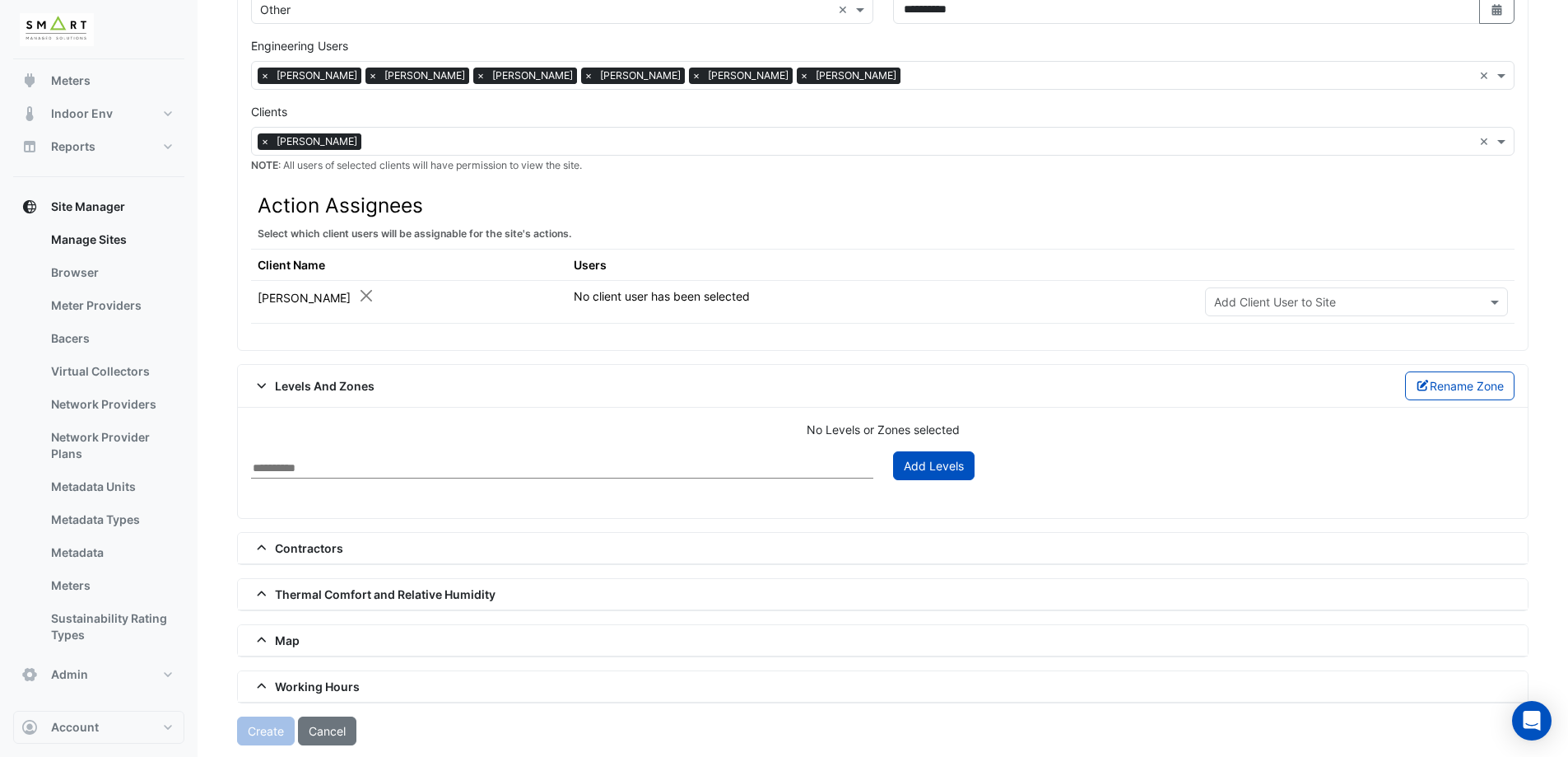
scroll to position [766, 0]
click at [348, 395] on div "Levels And Zones Rename Zone" at bounding box center [883, 384] width 1263 height 29
click at [348, 391] on span "Levels And Zones" at bounding box center [313, 385] width 123 height 17
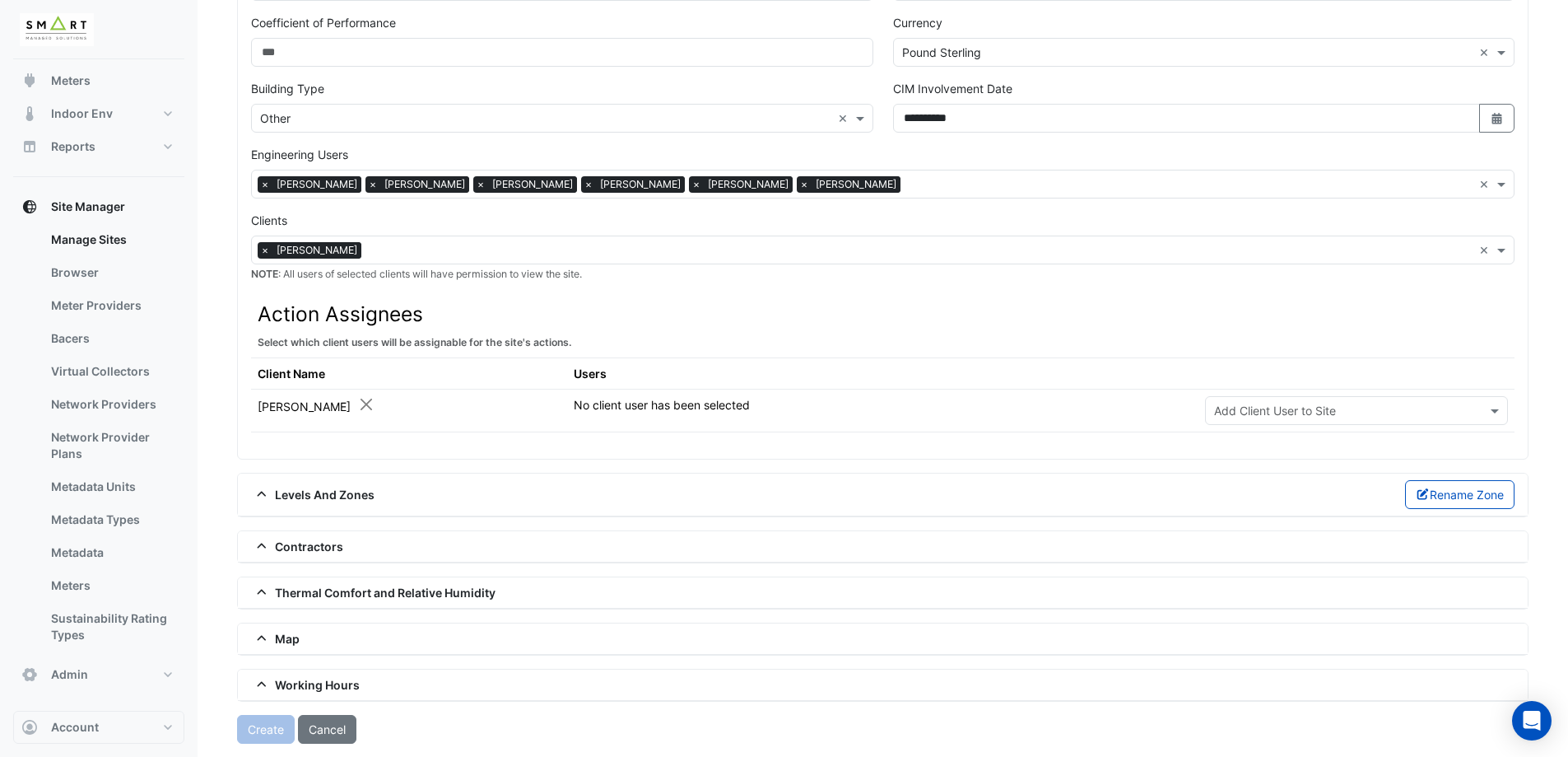
click at [321, 541] on span "Contractors" at bounding box center [297, 547] width 92 height 17
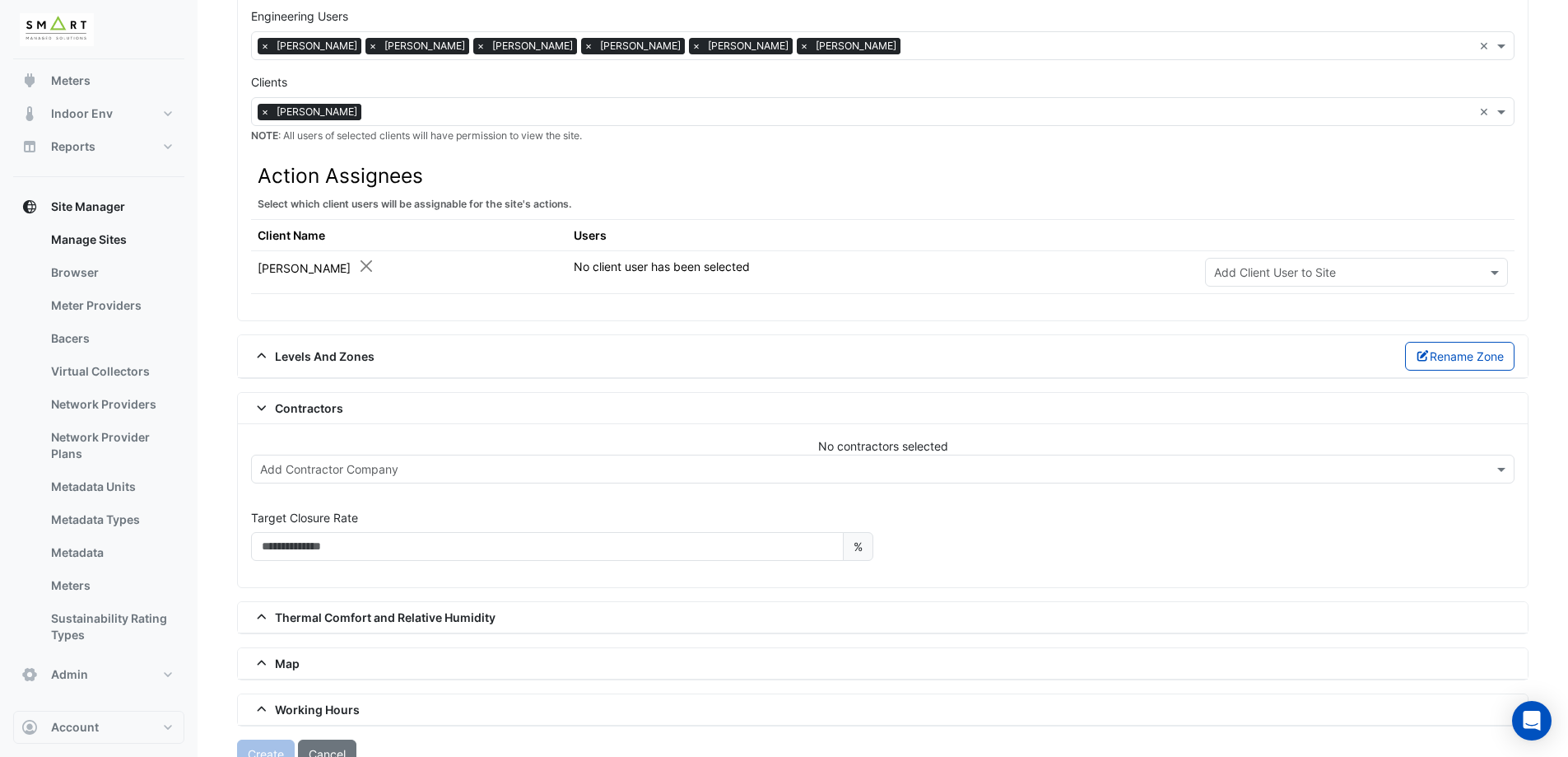
scroll to position [820, 0]
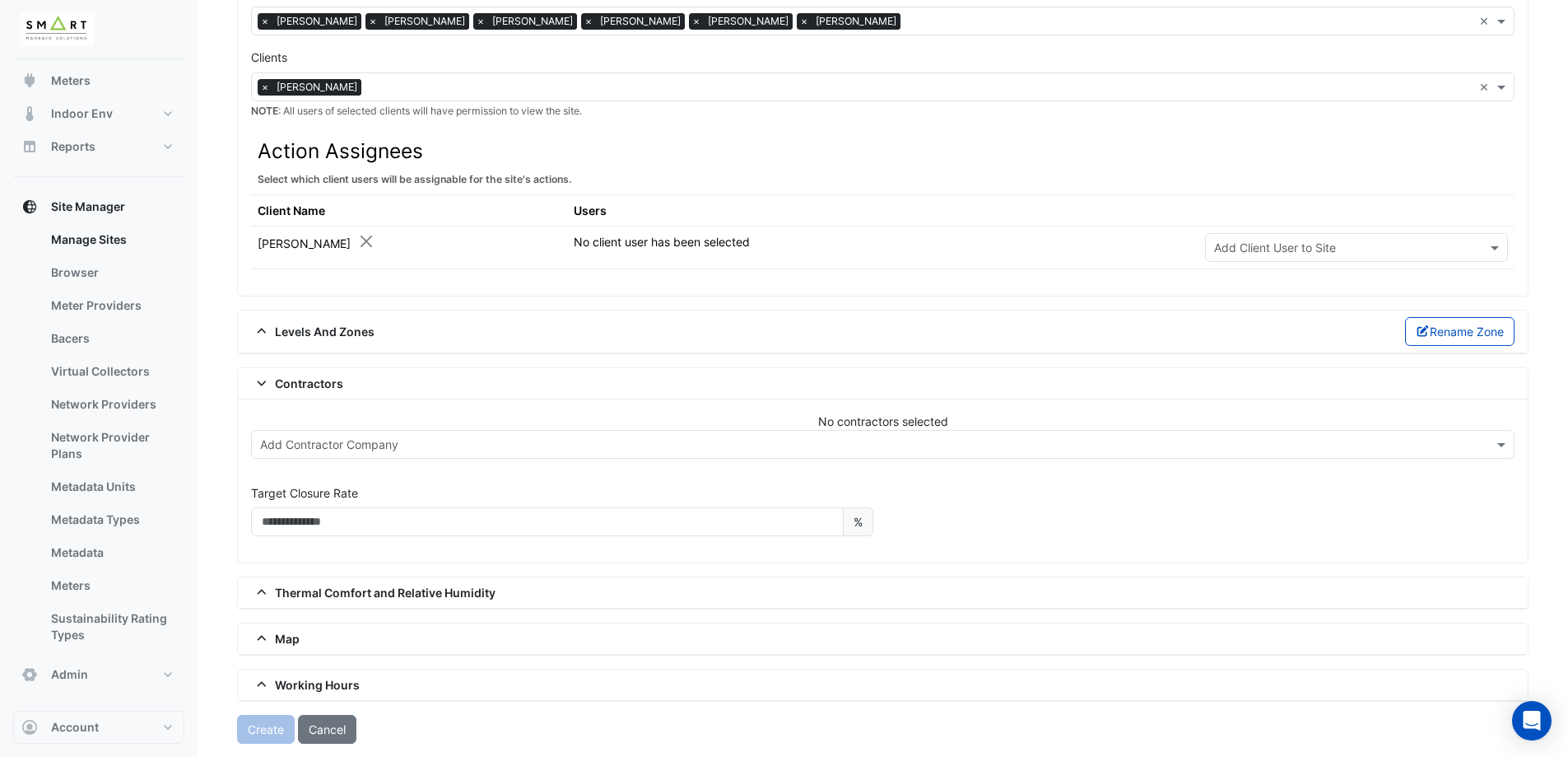
click at [325, 649] on div "Map" at bounding box center [883, 639] width 1290 height 31
click at [288, 684] on span "Working Hours" at bounding box center [305, 685] width 109 height 17
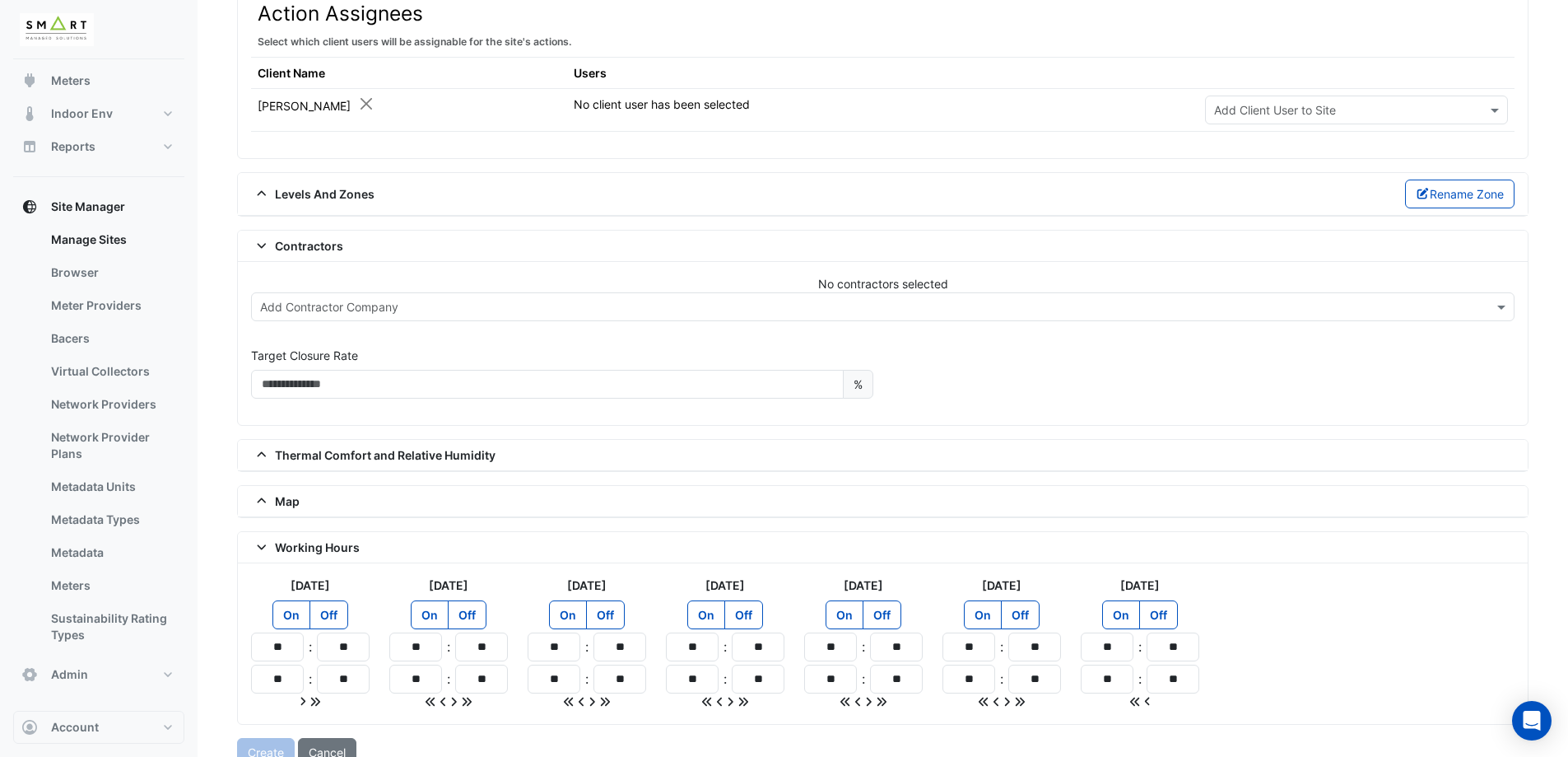
scroll to position [979, 0]
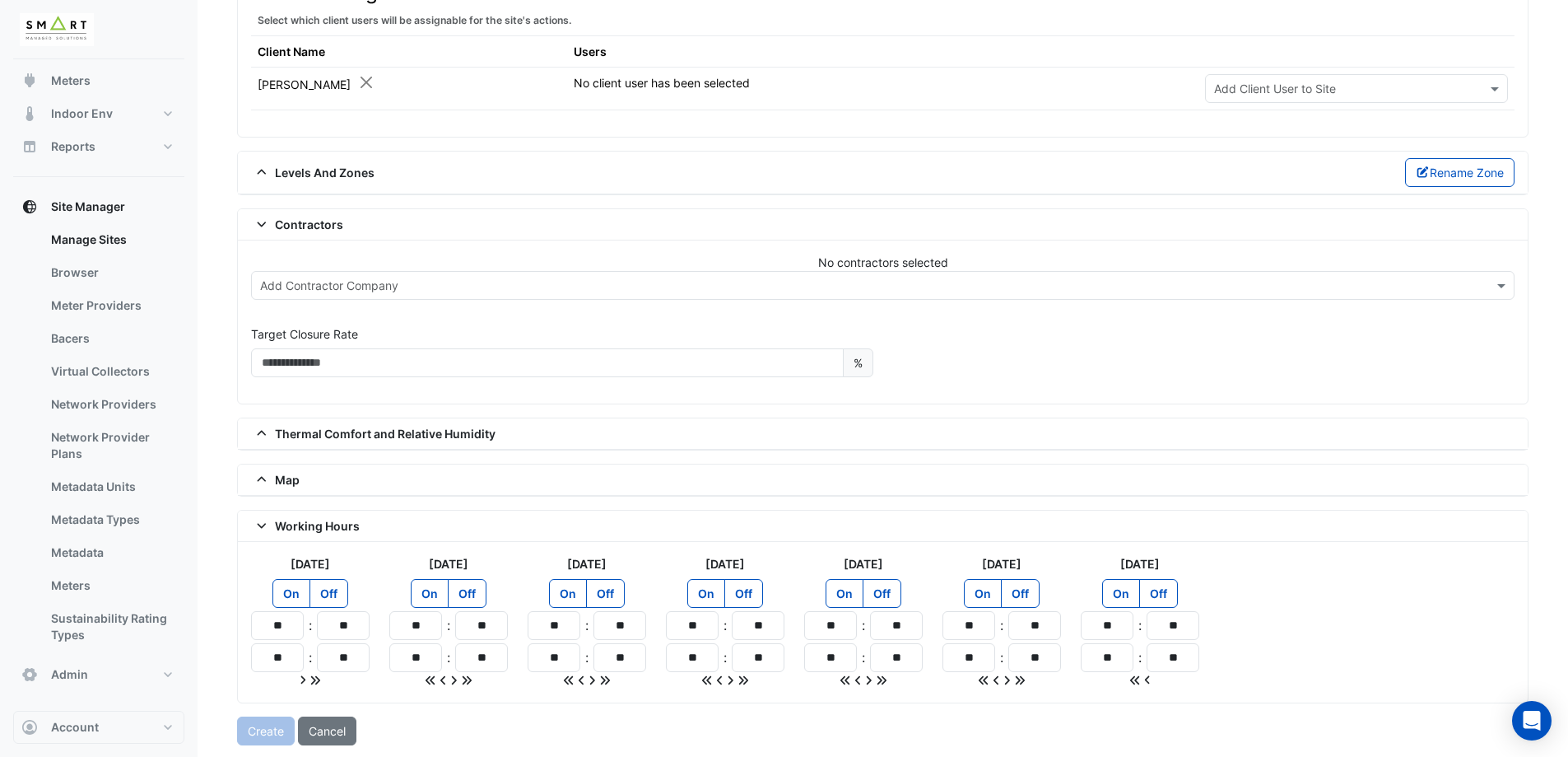
click at [272, 721] on div "Create Cancel" at bounding box center [883, 730] width 1292 height 29
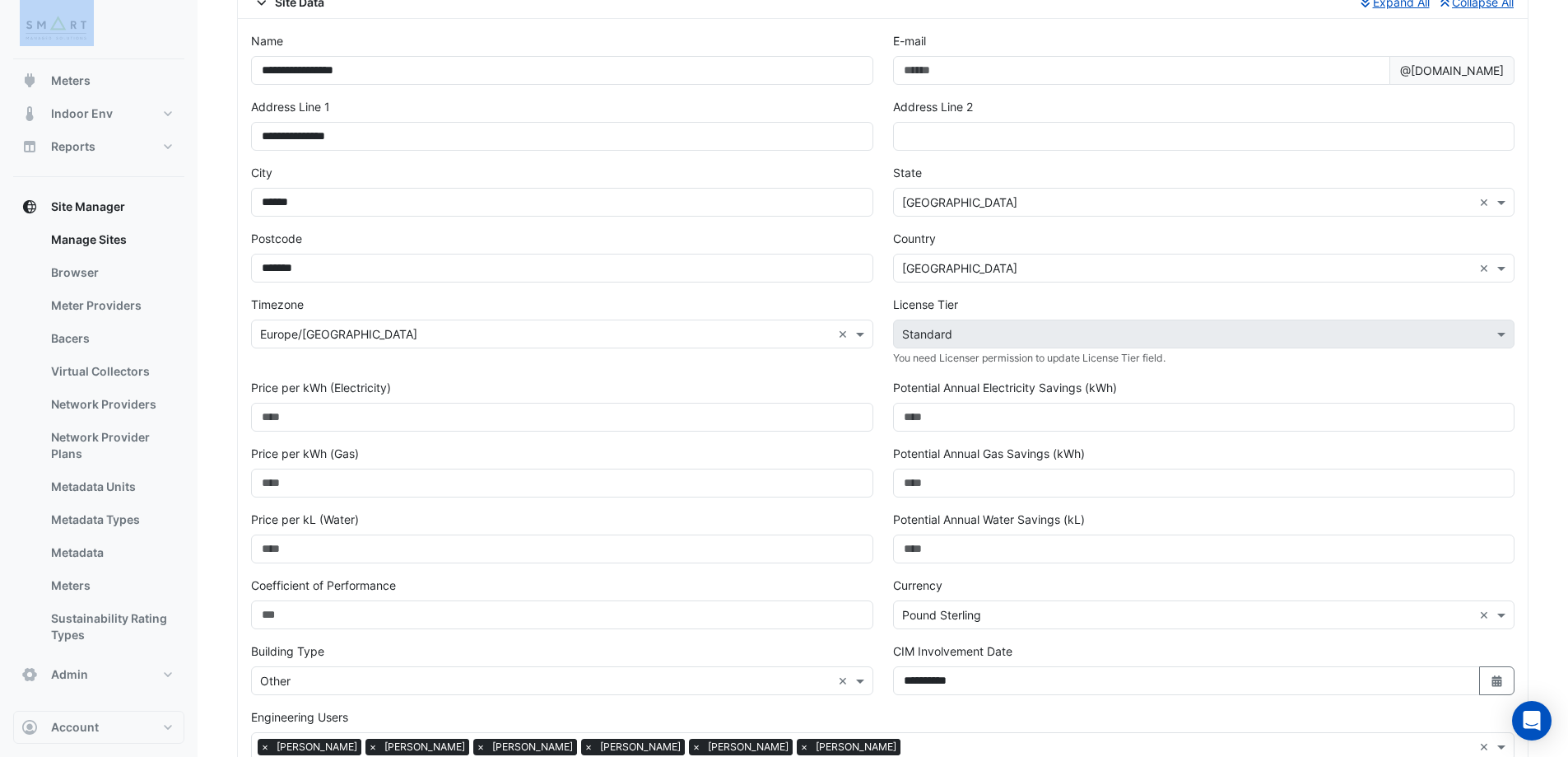
scroll to position [0, 0]
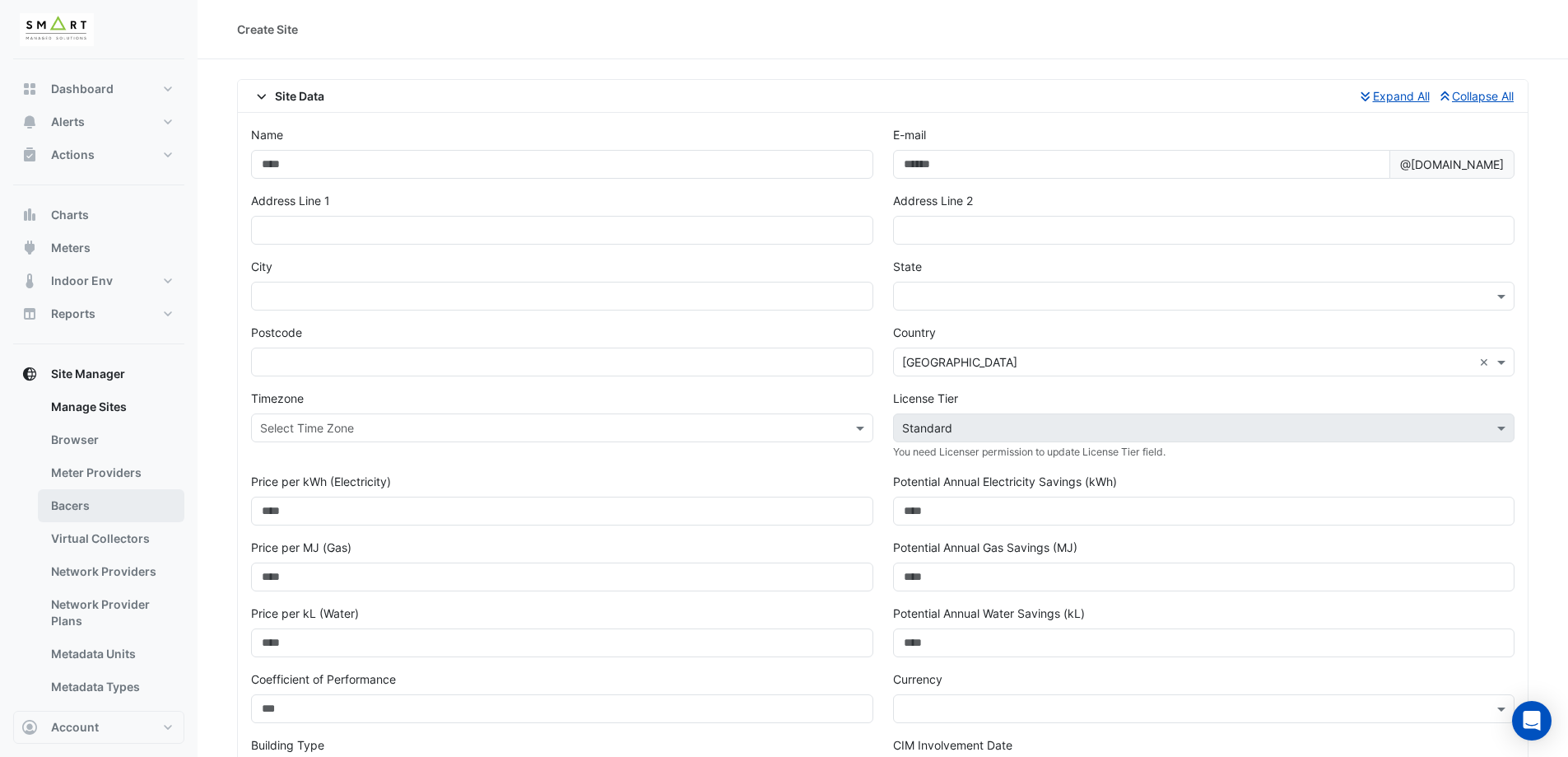
click at [88, 510] on link "Bacers" at bounding box center [111, 506] width 147 height 33
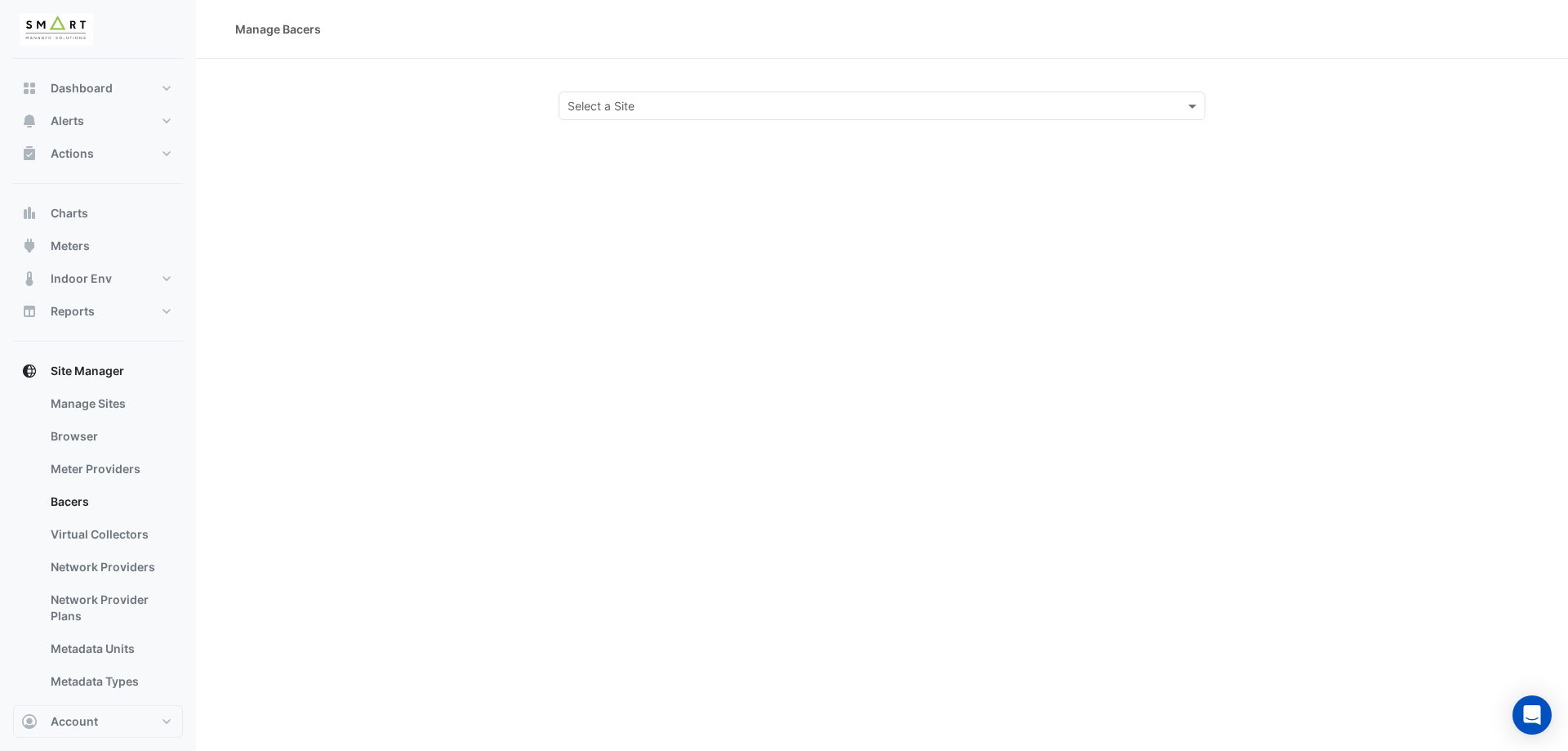
click at [676, 115] on div "Select a Site" at bounding box center [882, 105] width 647 height 28
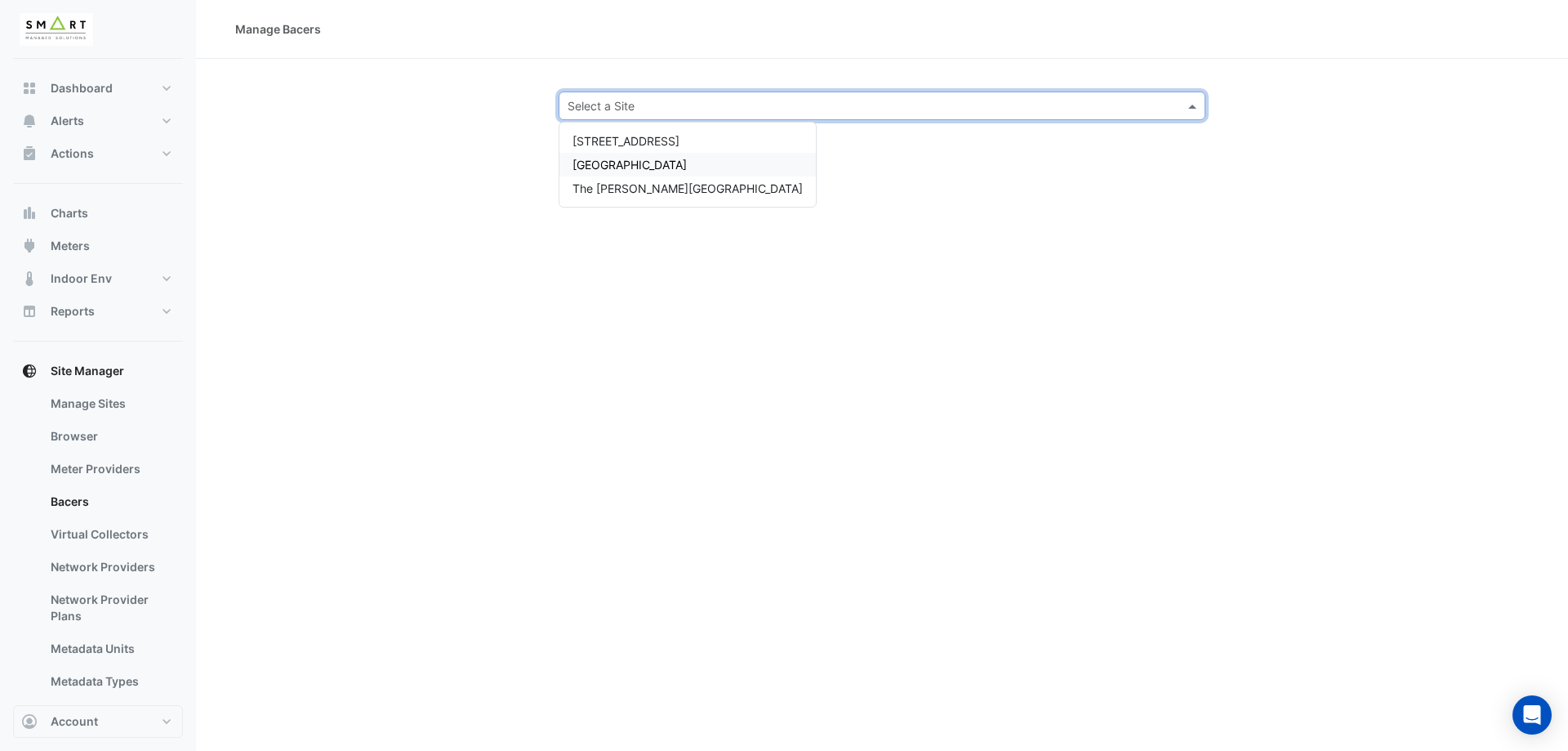
click at [1079, 187] on div "Manage Bacers Select a Site 12 Hammersmith Grove Thames Tower The Porter Buildi…" at bounding box center [882, 375] width 1372 height 751
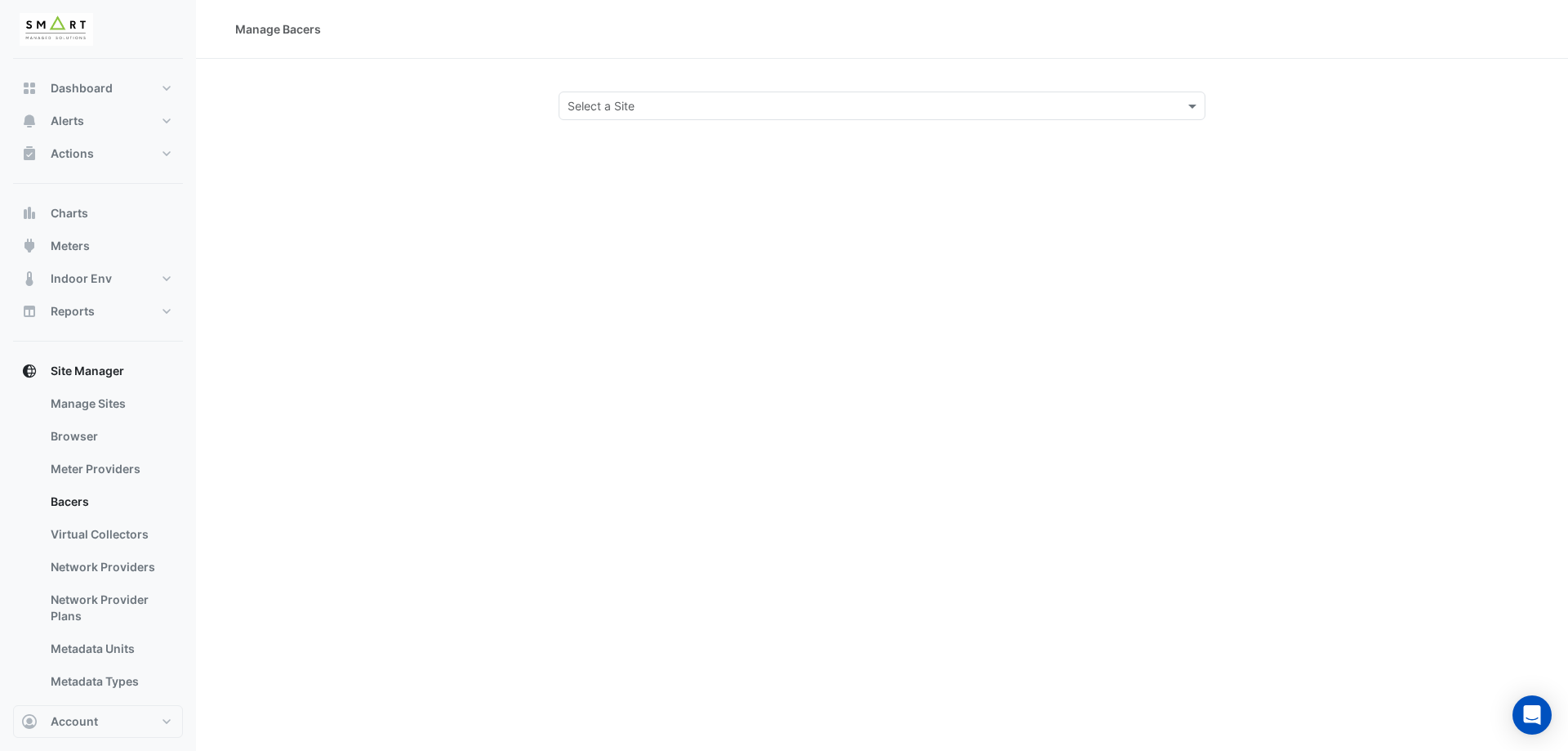
click at [450, 220] on div "Manage Bacers Select a Site" at bounding box center [882, 375] width 1372 height 751
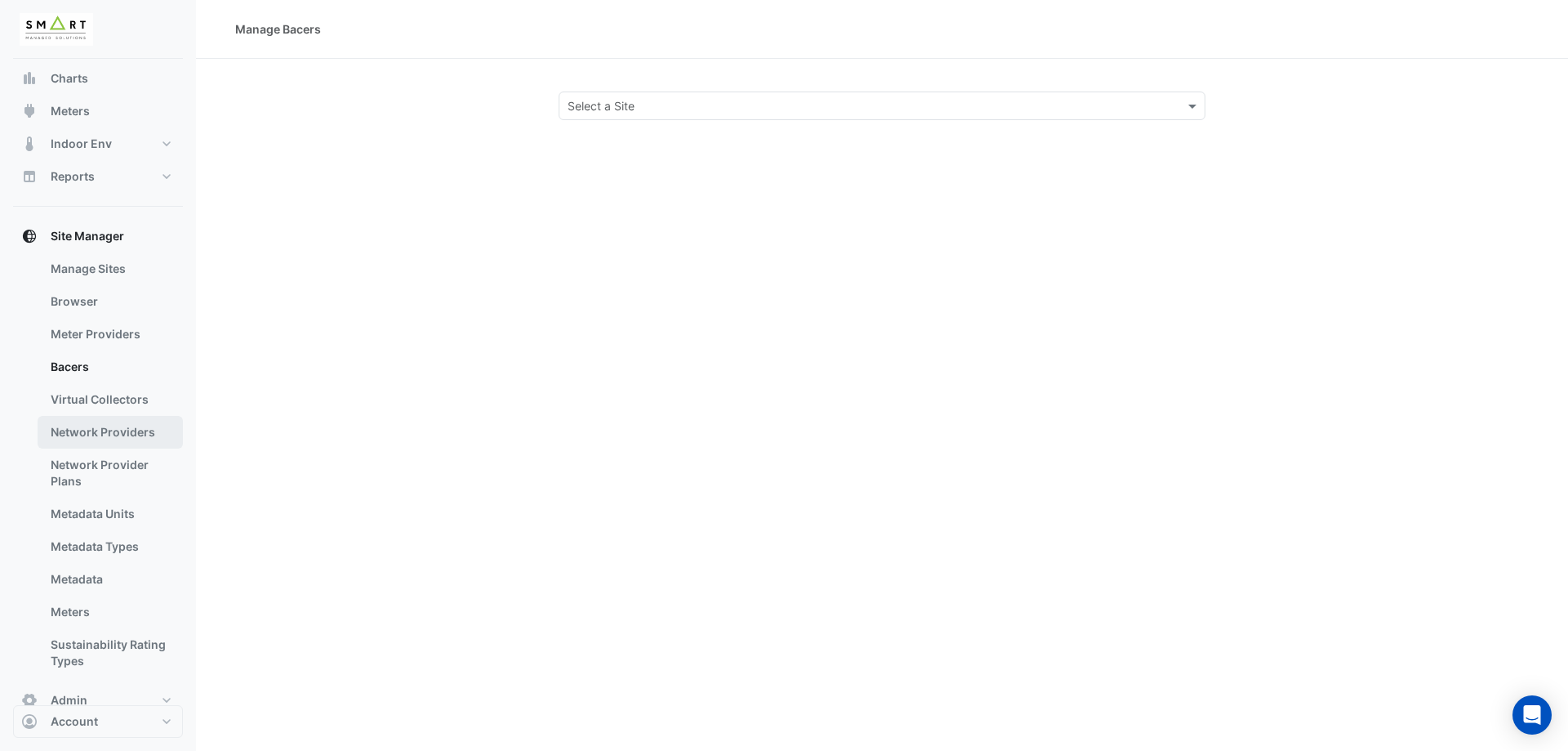
scroll to position [166, 0]
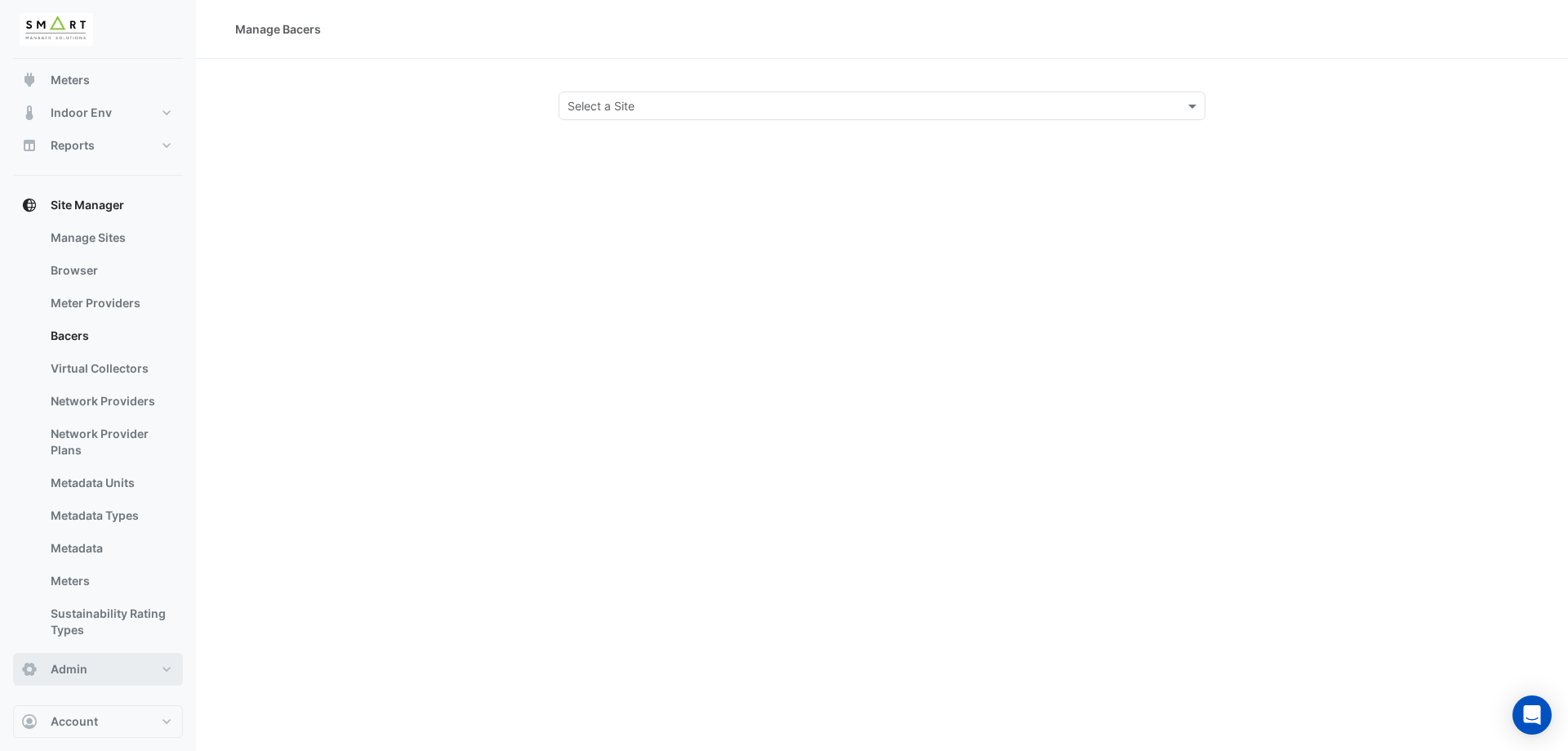
click at [86, 668] on button "Admin" at bounding box center [97, 669] width 170 height 33
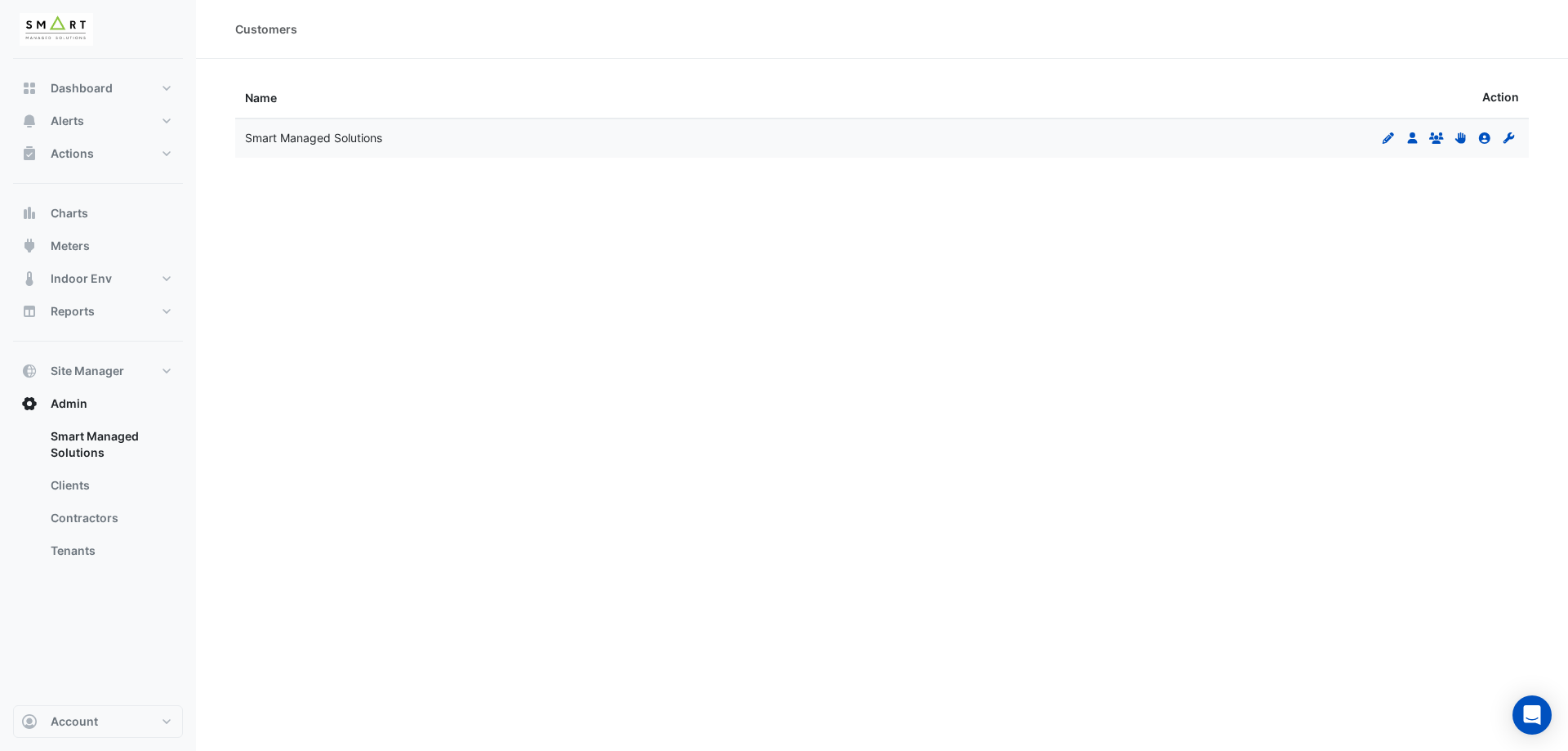
click at [586, 341] on div "Customers Name Action Smart Managed Solutions Edit Users Groups Permissions Cli…" at bounding box center [882, 375] width 1372 height 751
click at [100, 376] on span "Site Manager" at bounding box center [87, 371] width 73 height 16
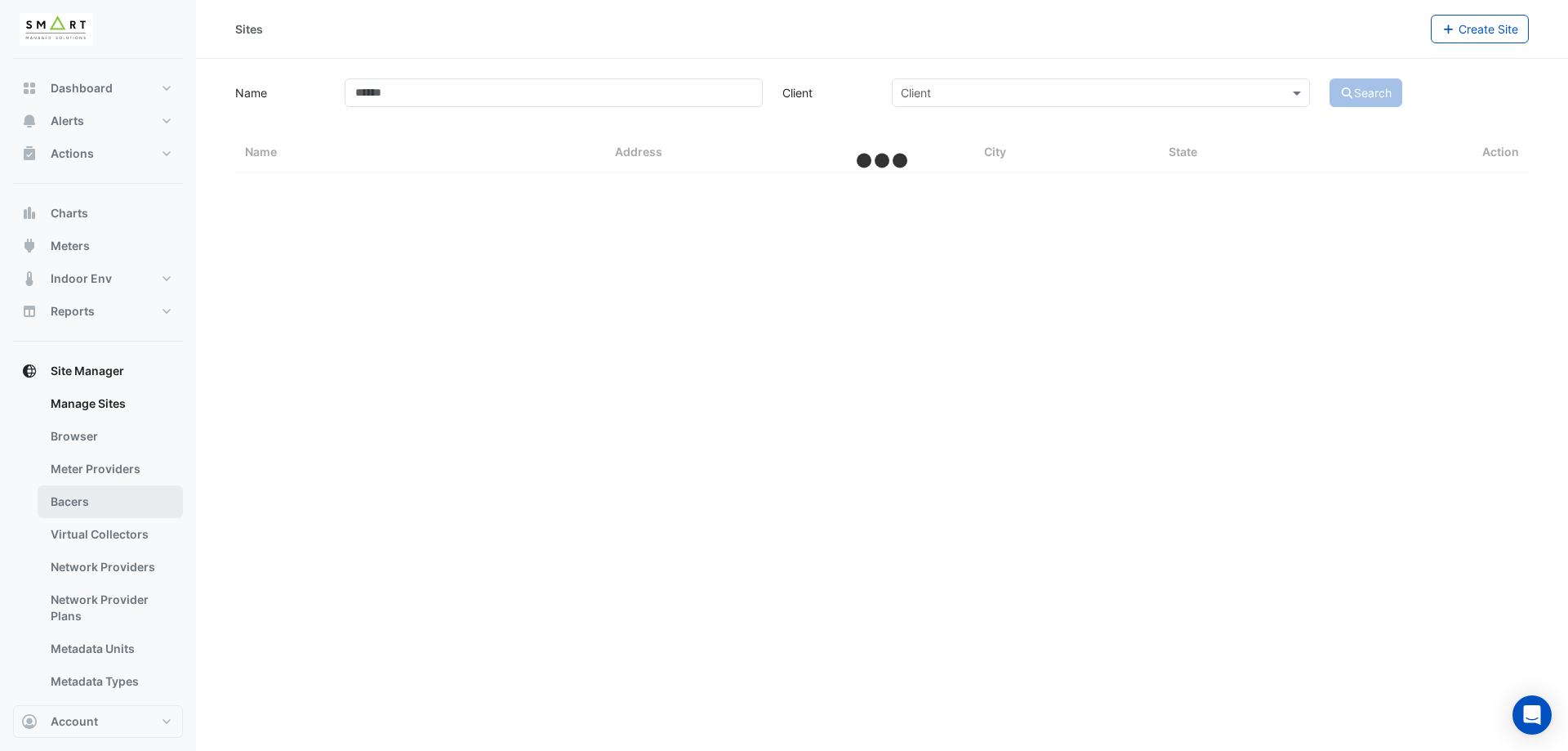
click at [89, 500] on link "Bacers" at bounding box center [110, 502] width 146 height 33
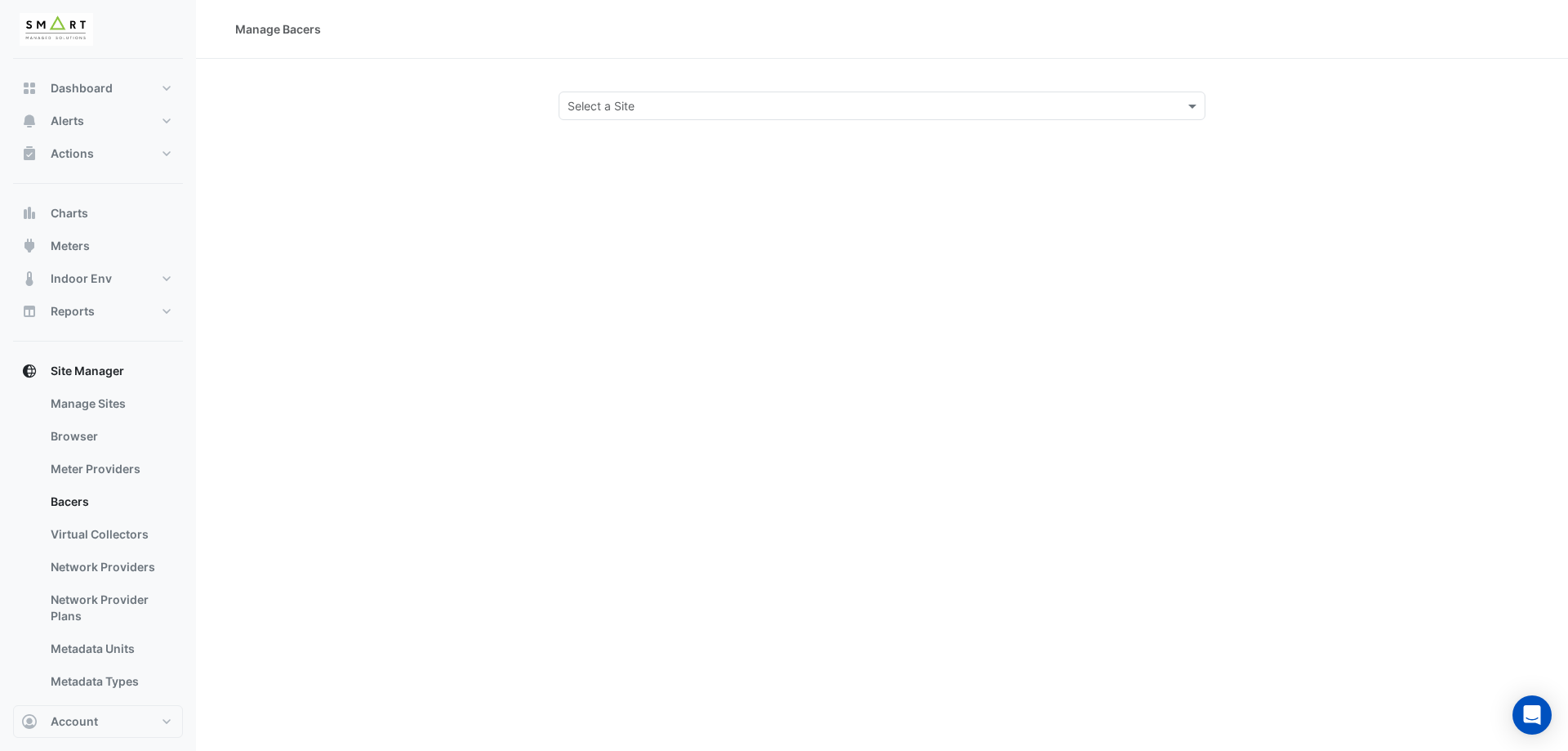
click at [672, 102] on input "text" at bounding box center [866, 107] width 597 height 17
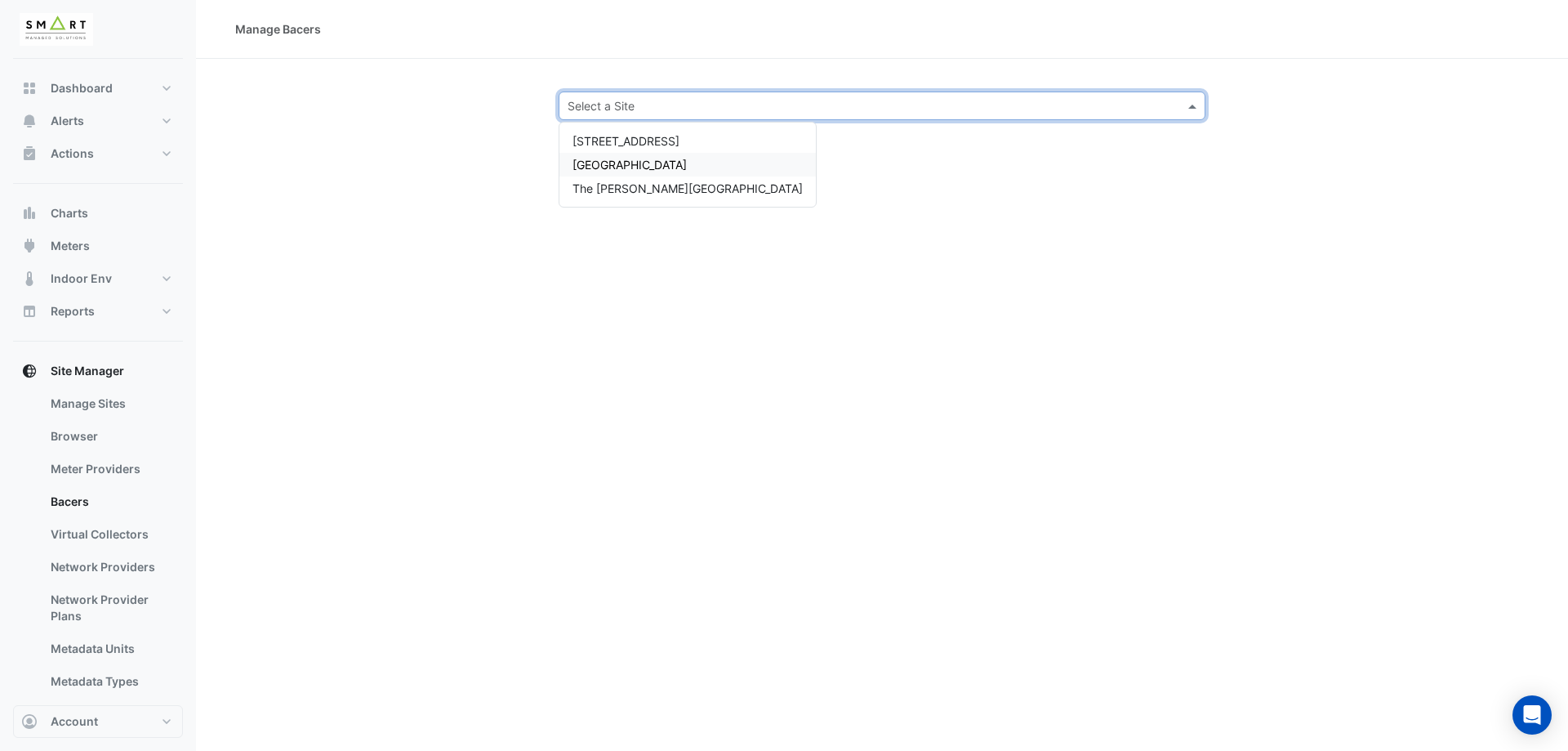
click at [412, 185] on div "Manage Bacers Select a Site 12 Hammersmith Grove Thames Tower The Porter Buildi…" at bounding box center [882, 375] width 1372 height 751
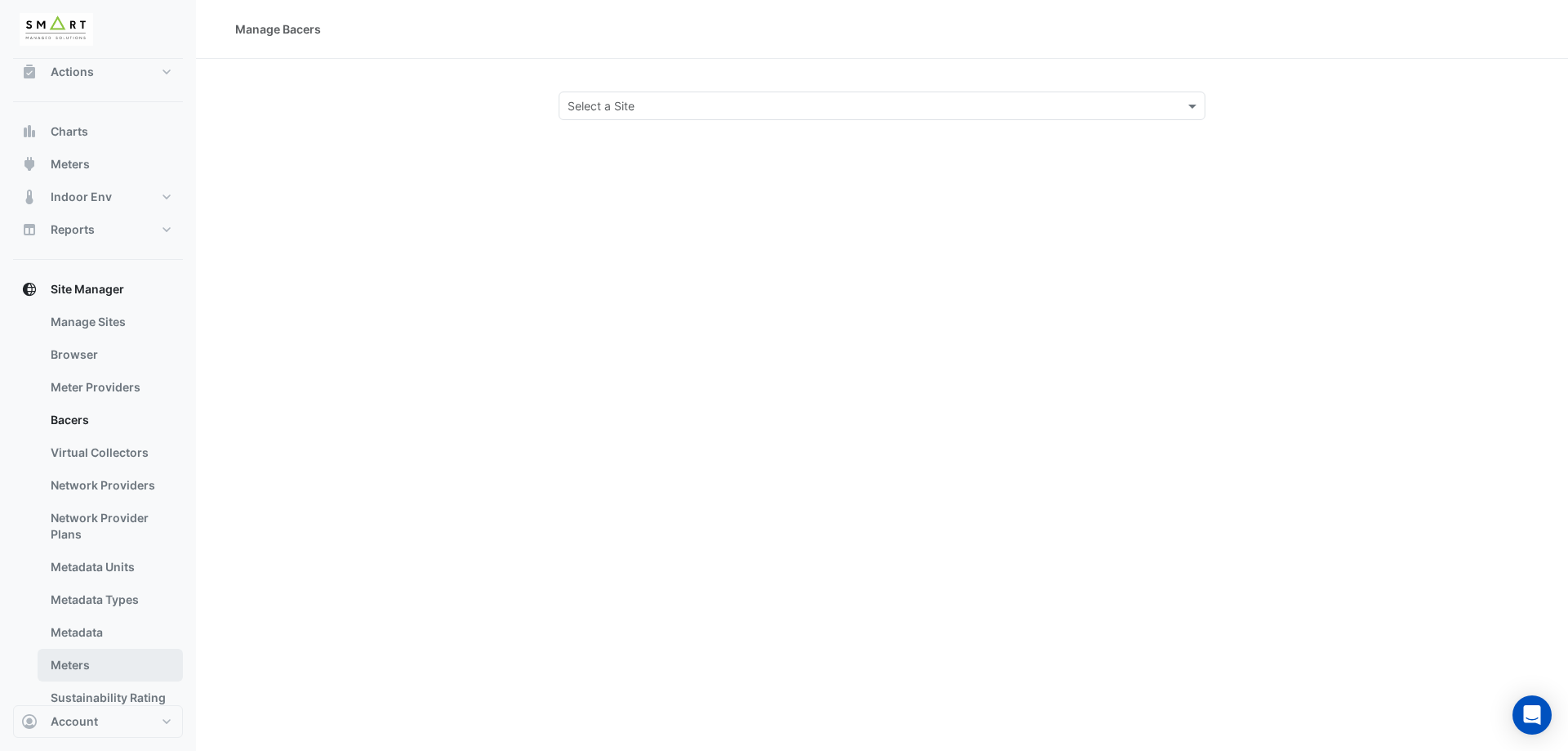
scroll to position [166, 0]
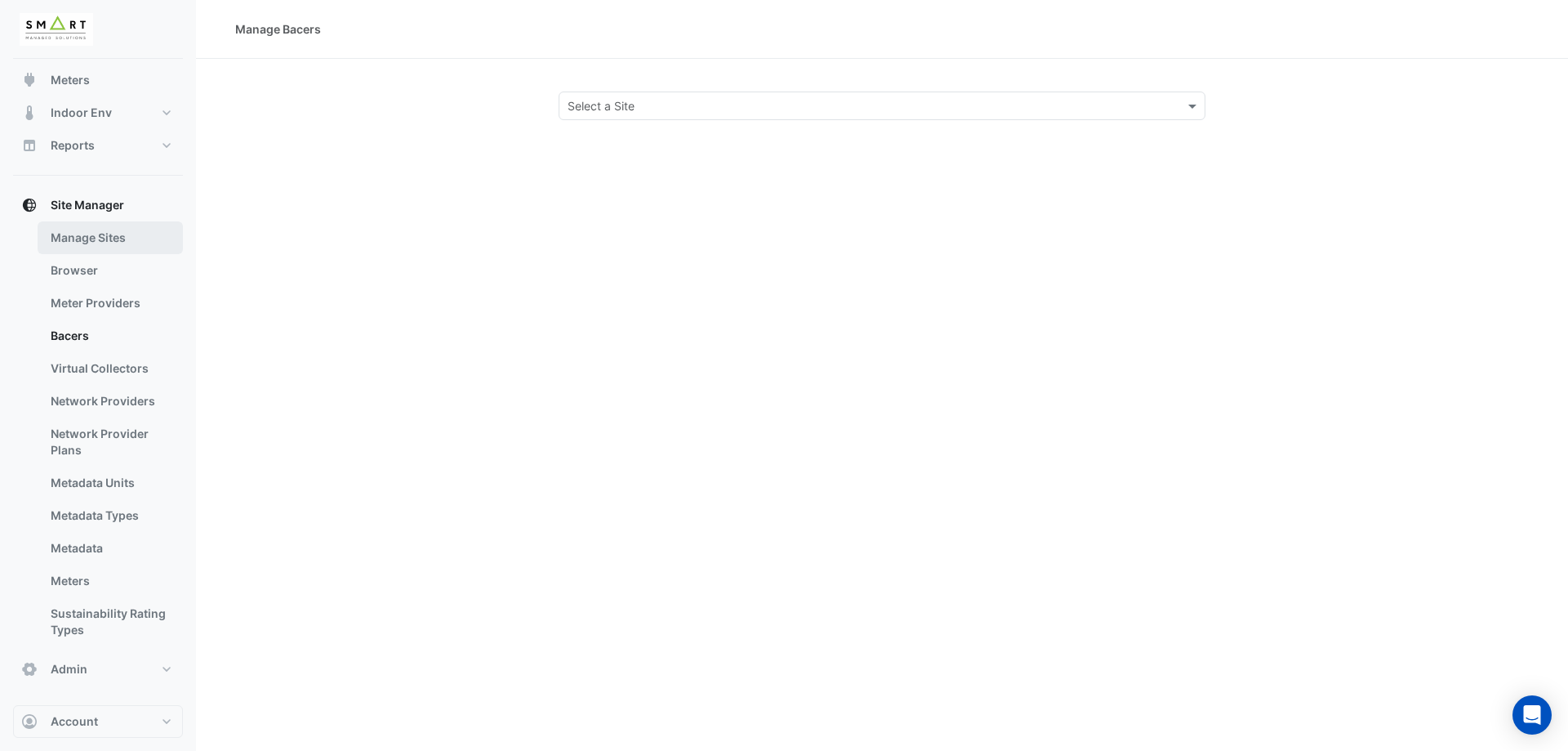
click at [91, 238] on link "Manage Sites" at bounding box center [110, 238] width 146 height 33
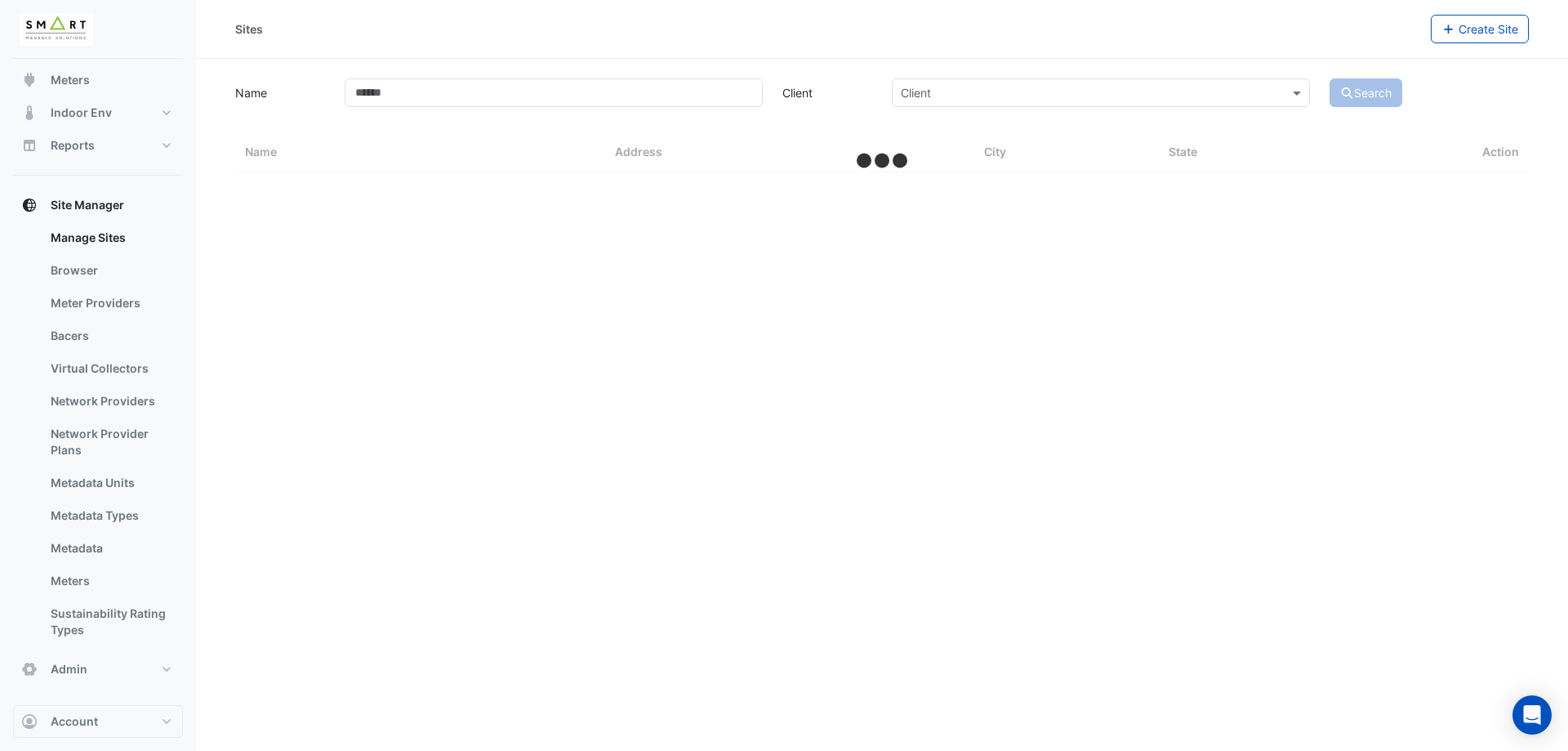
select select "***"
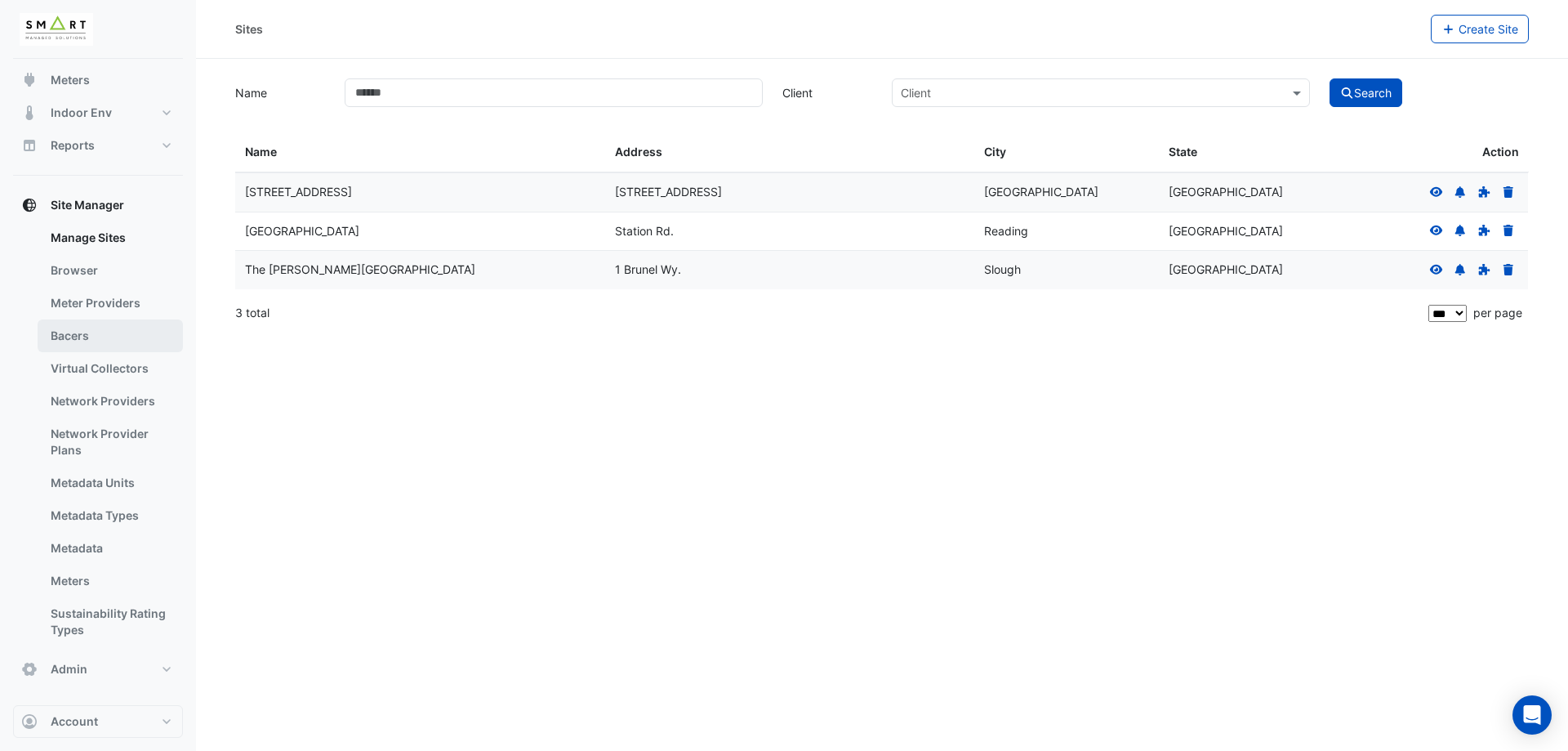
click at [138, 341] on link "Bacers" at bounding box center [110, 335] width 146 height 33
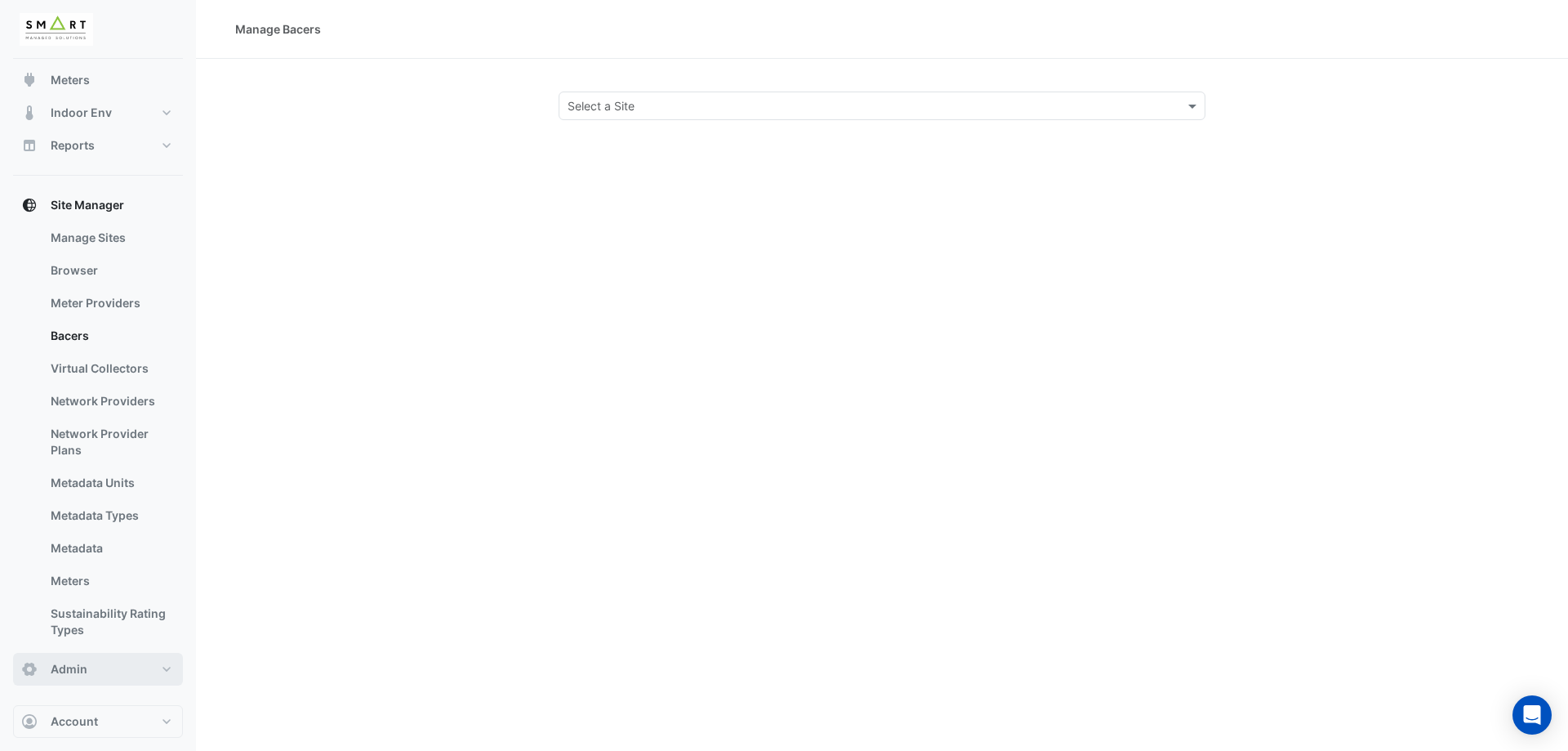
click at [140, 667] on button "Admin" at bounding box center [97, 669] width 170 height 33
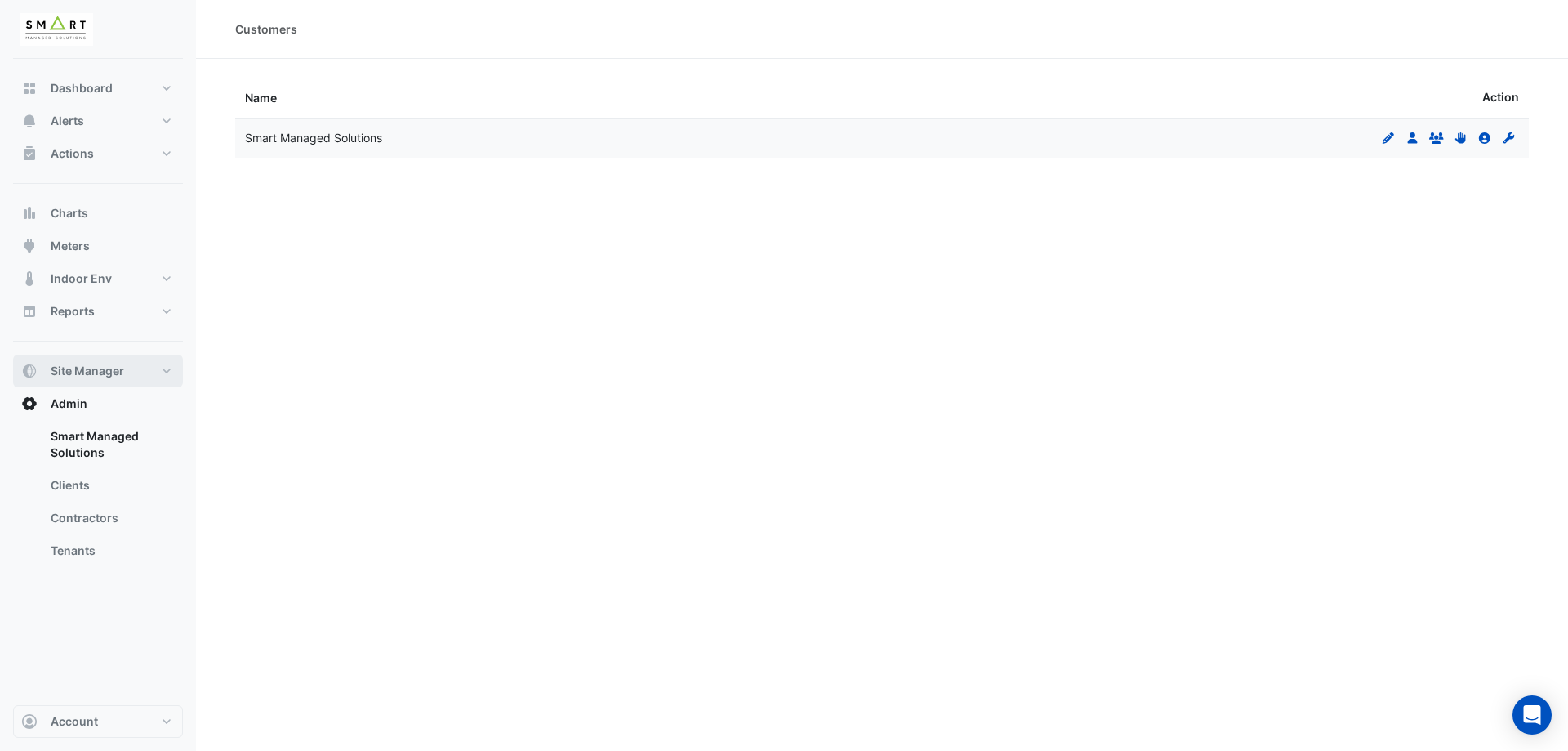
click at [88, 375] on span "Site Manager" at bounding box center [87, 371] width 73 height 16
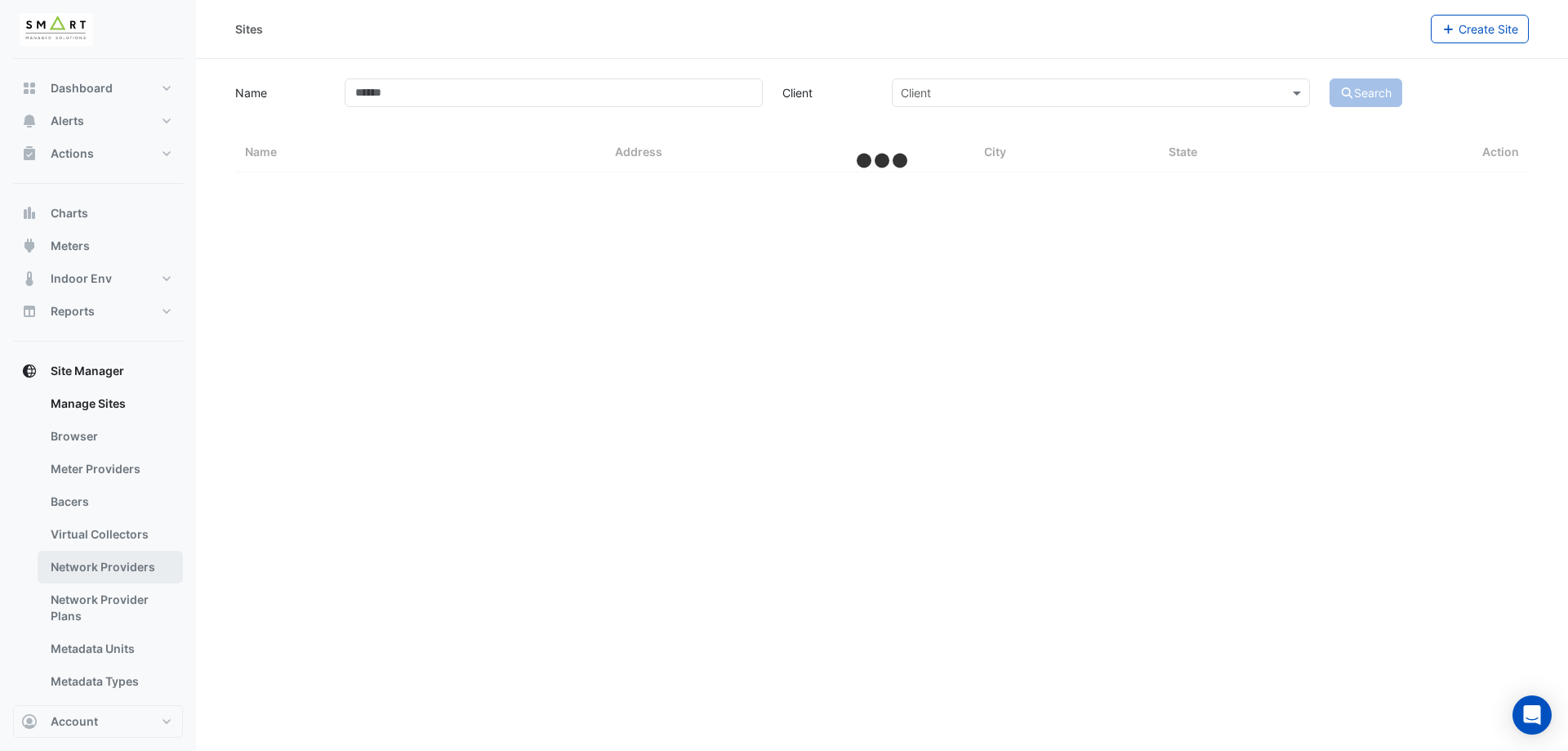
select select "***"
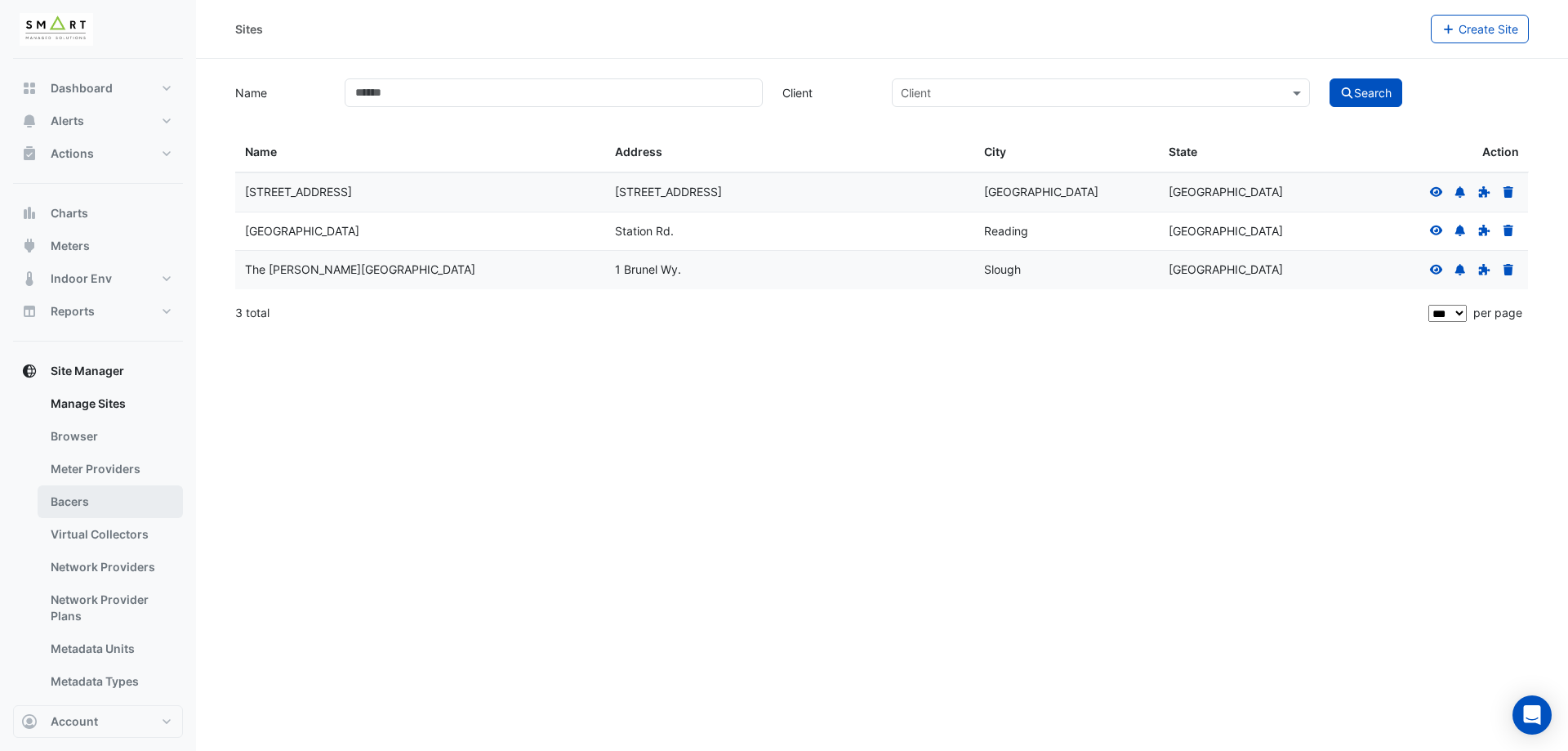
click at [98, 510] on link "Bacers" at bounding box center [110, 502] width 146 height 33
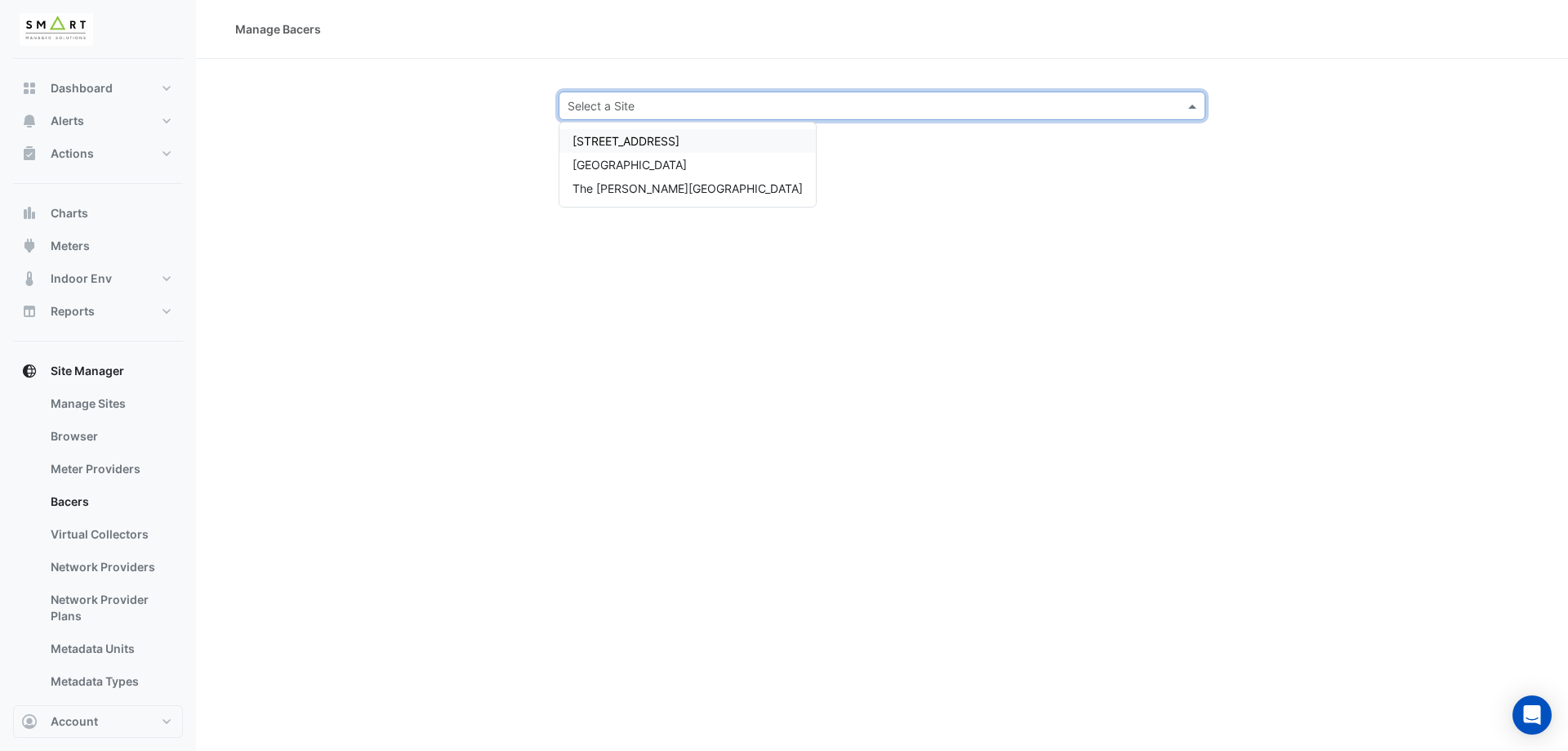
click at [653, 111] on input "text" at bounding box center [866, 107] width 597 height 17
click at [335, 192] on div "Manage Bacers Select a Site 12 Hammersmith Grove Thames Tower The Porter Buildi…" at bounding box center [882, 375] width 1372 height 751
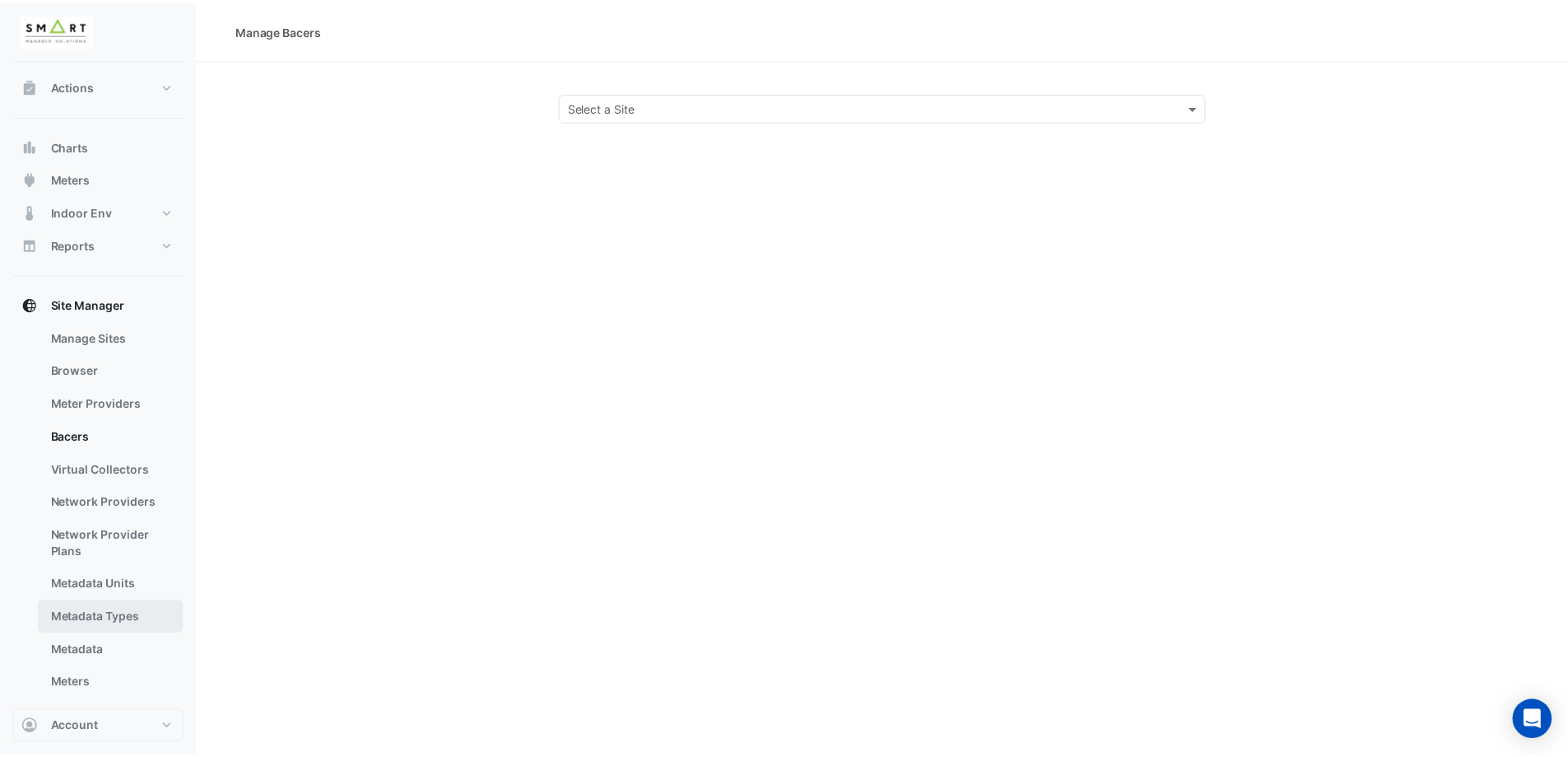
scroll to position [165, 0]
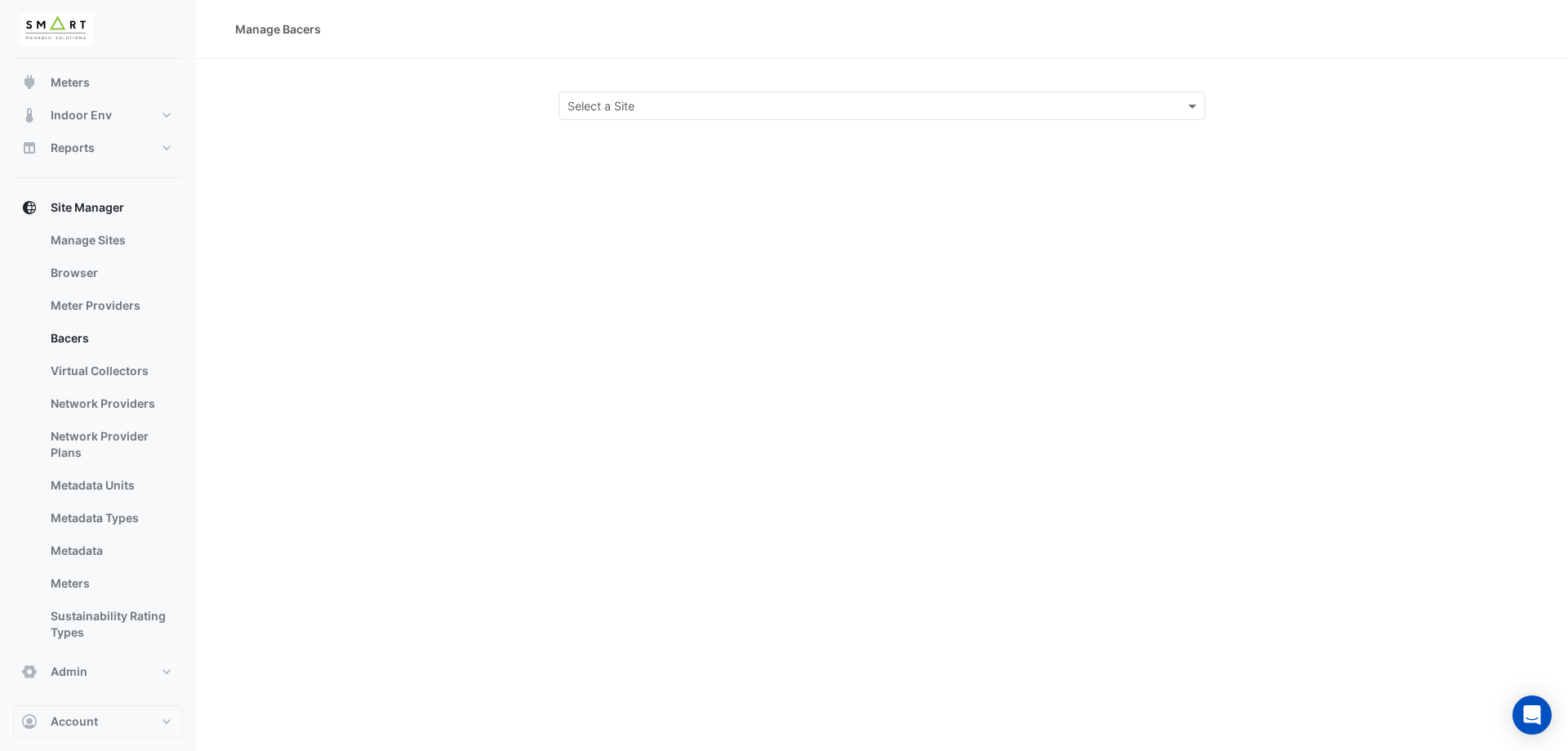
click at [515, 238] on div "Manage Bacers Select a Site" at bounding box center [882, 375] width 1372 height 751
click at [644, 244] on div "Manage Bacers Select a Site" at bounding box center [882, 375] width 1372 height 751
click at [117, 242] on link "Manage Sites" at bounding box center [110, 241] width 146 height 33
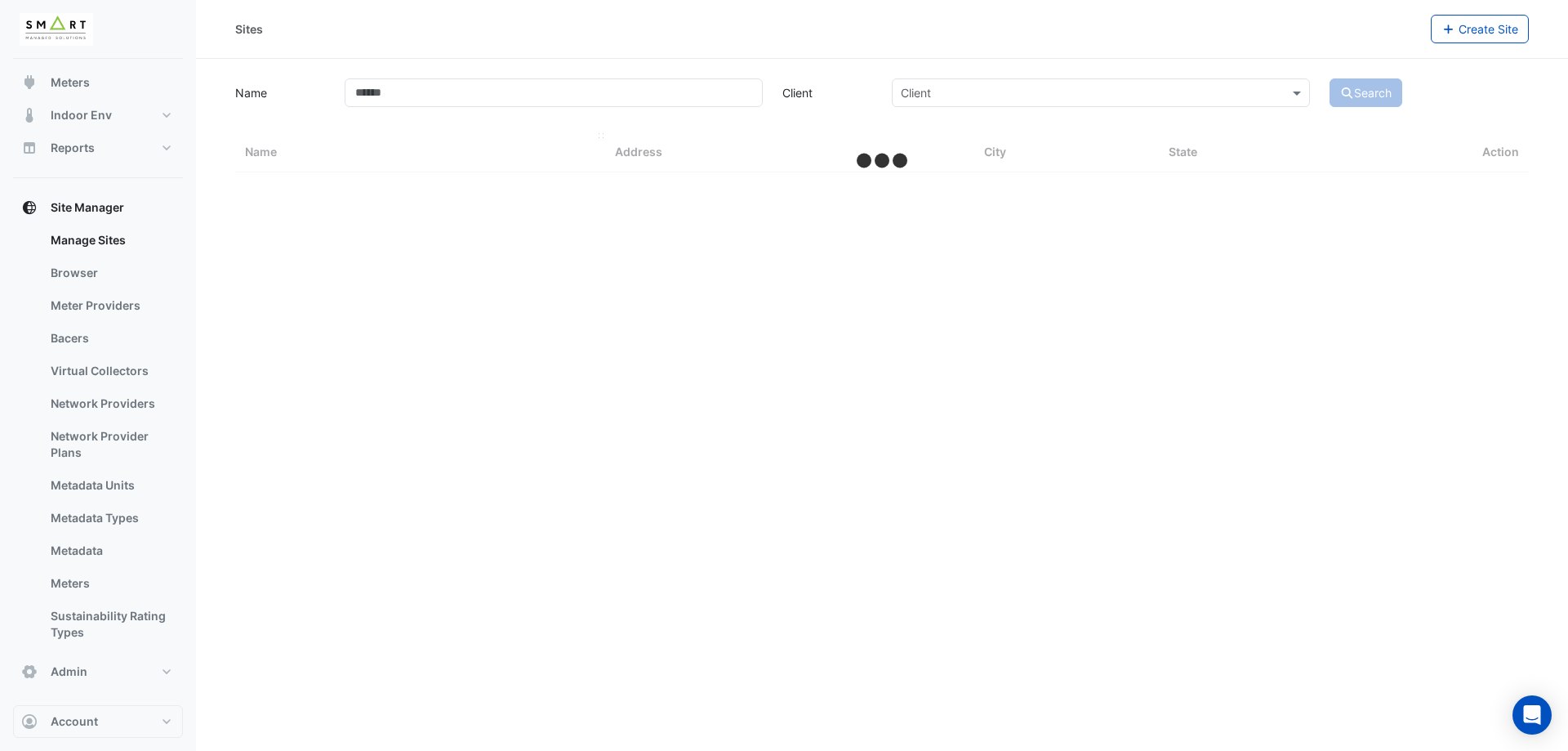
select select "***"
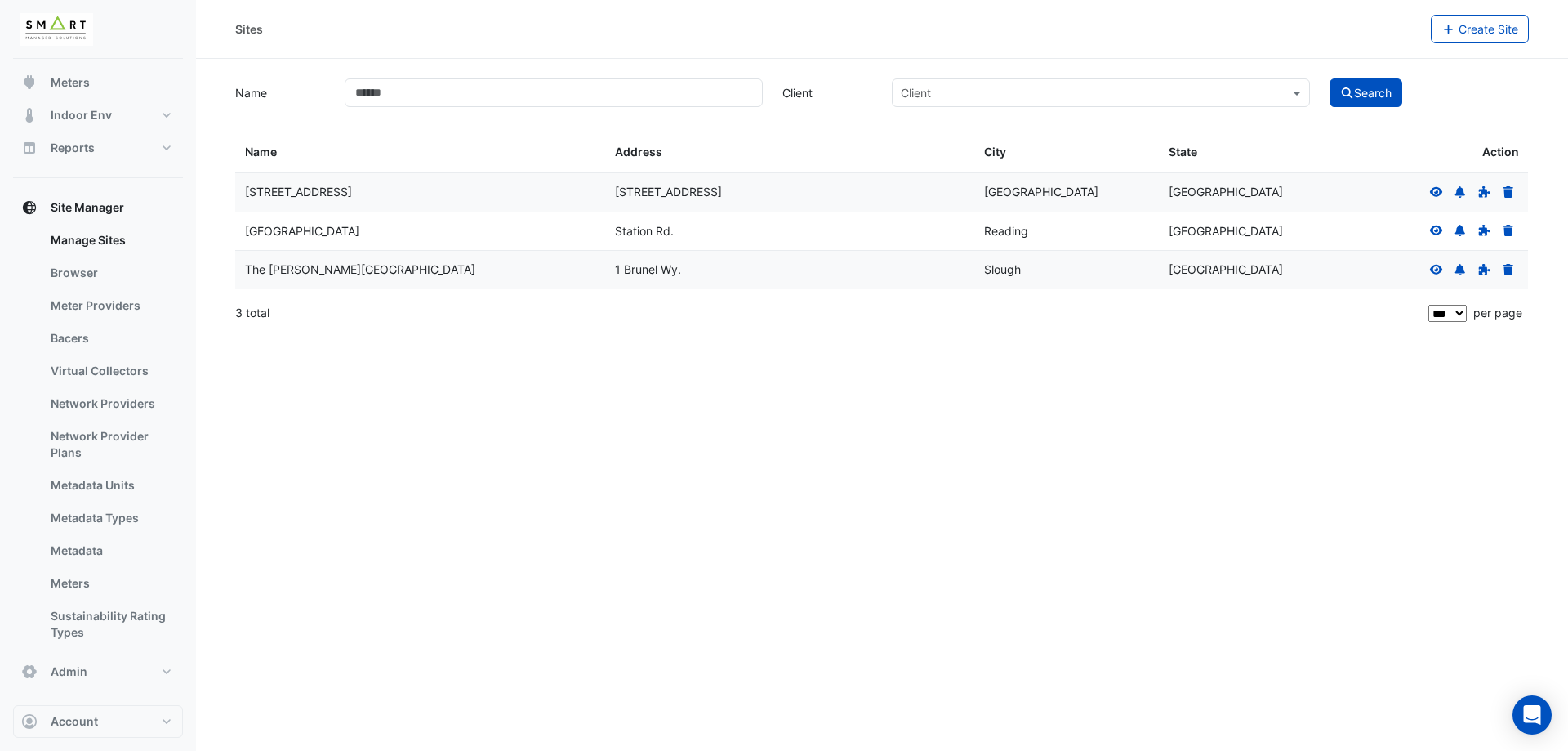
click at [1086, 91] on input "text" at bounding box center [1084, 94] width 367 height 17
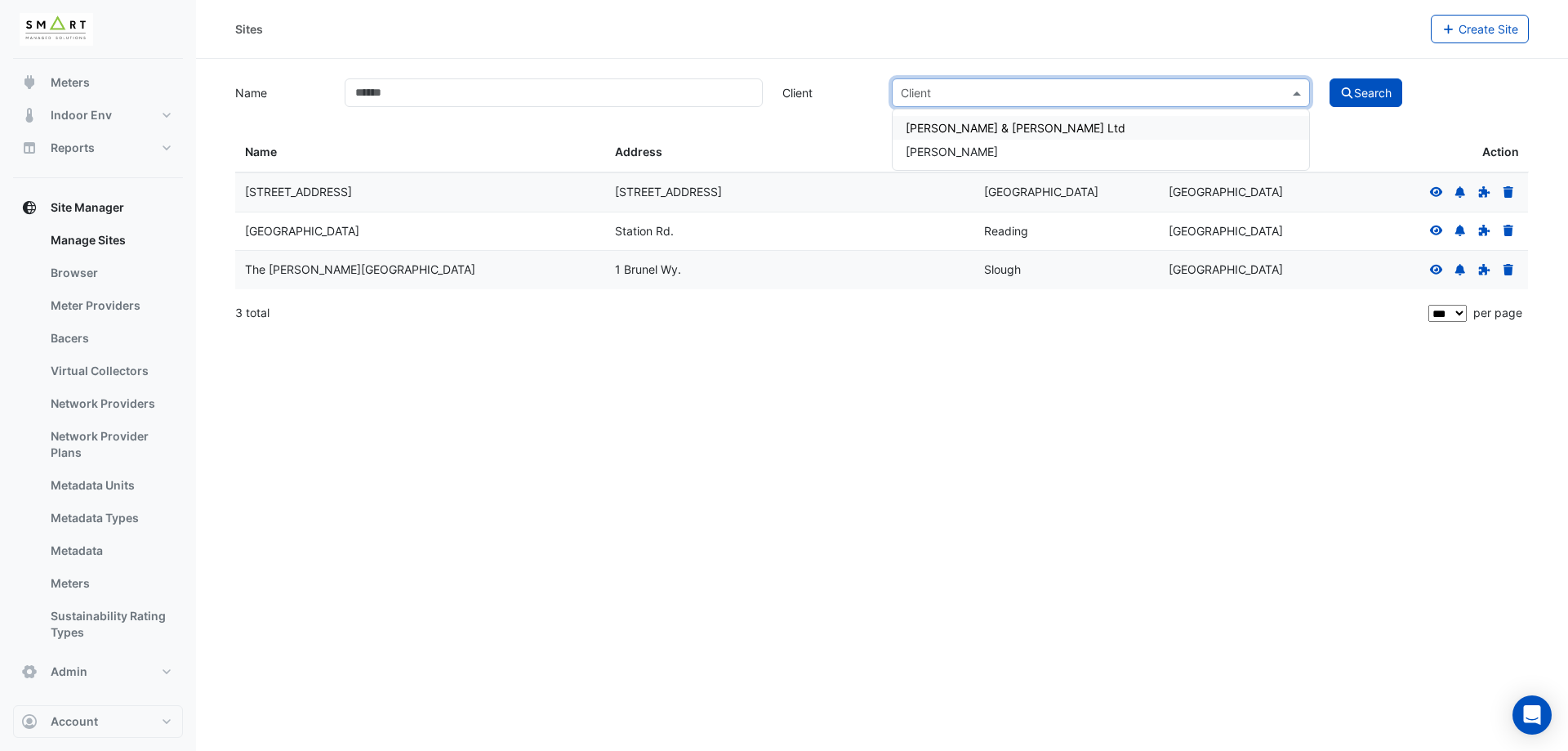
click at [880, 54] on div "Sites Create Site" at bounding box center [882, 29] width 1372 height 59
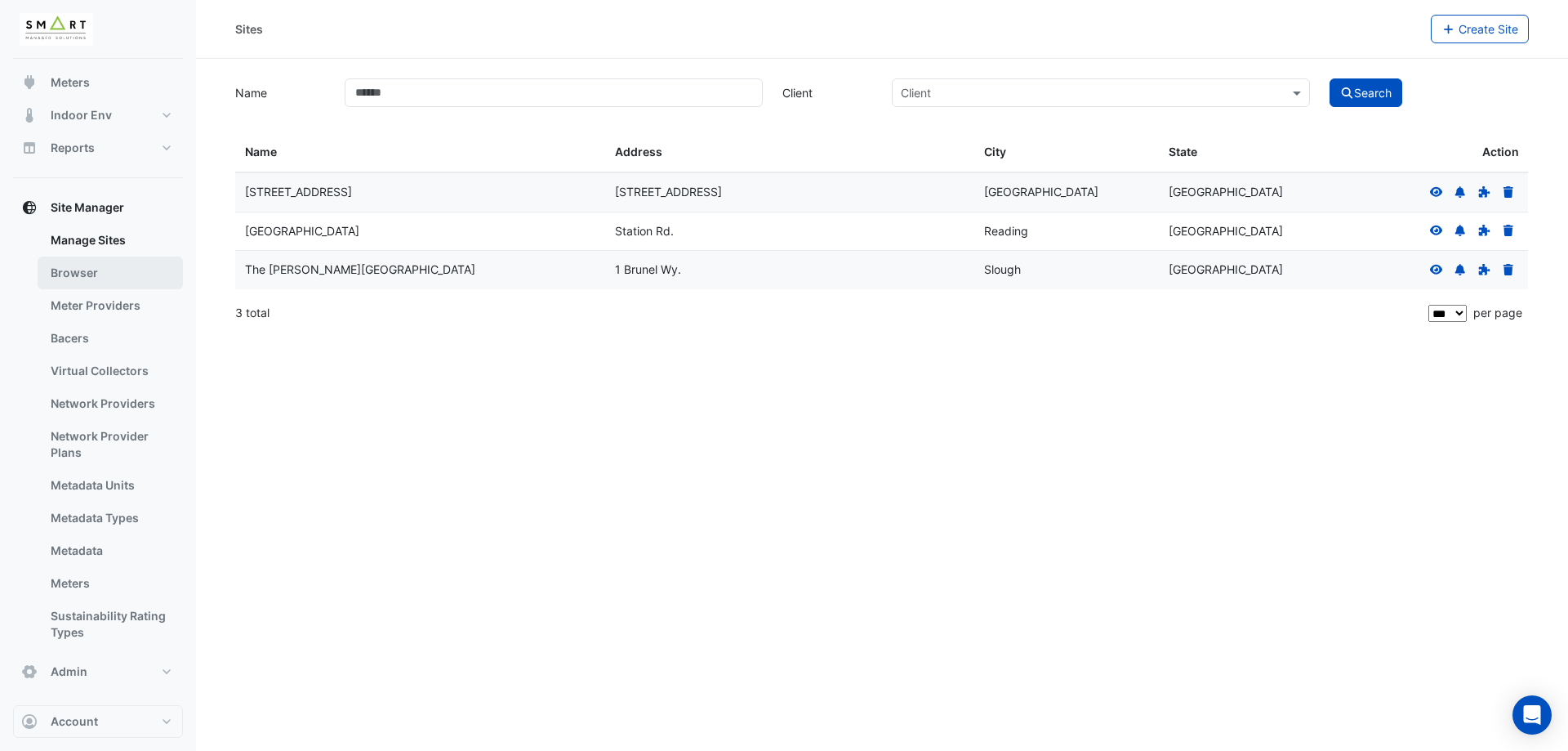
click at [109, 278] on link "Browser" at bounding box center [110, 273] width 146 height 33
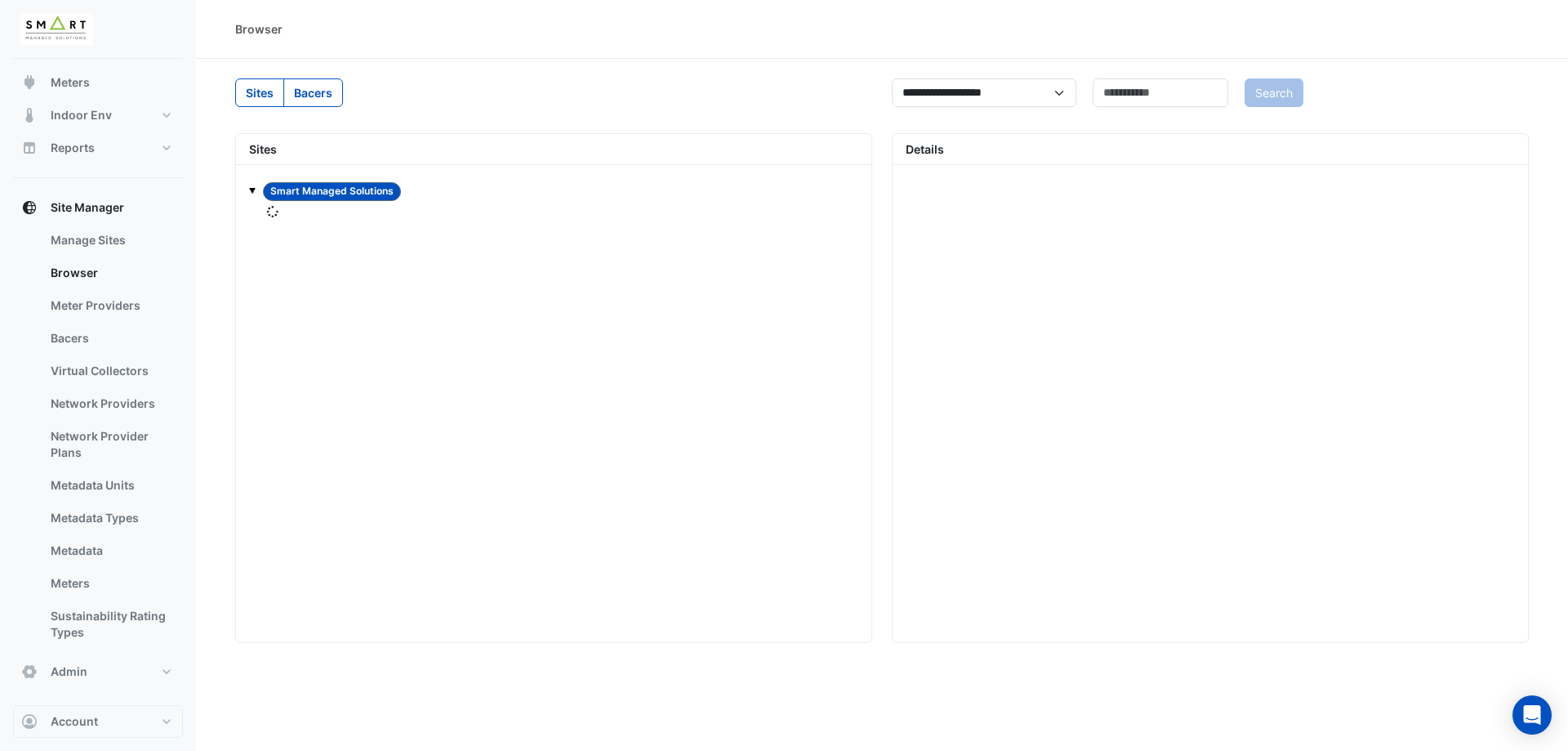
click at [322, 96] on label "Bacers" at bounding box center [313, 92] width 59 height 28
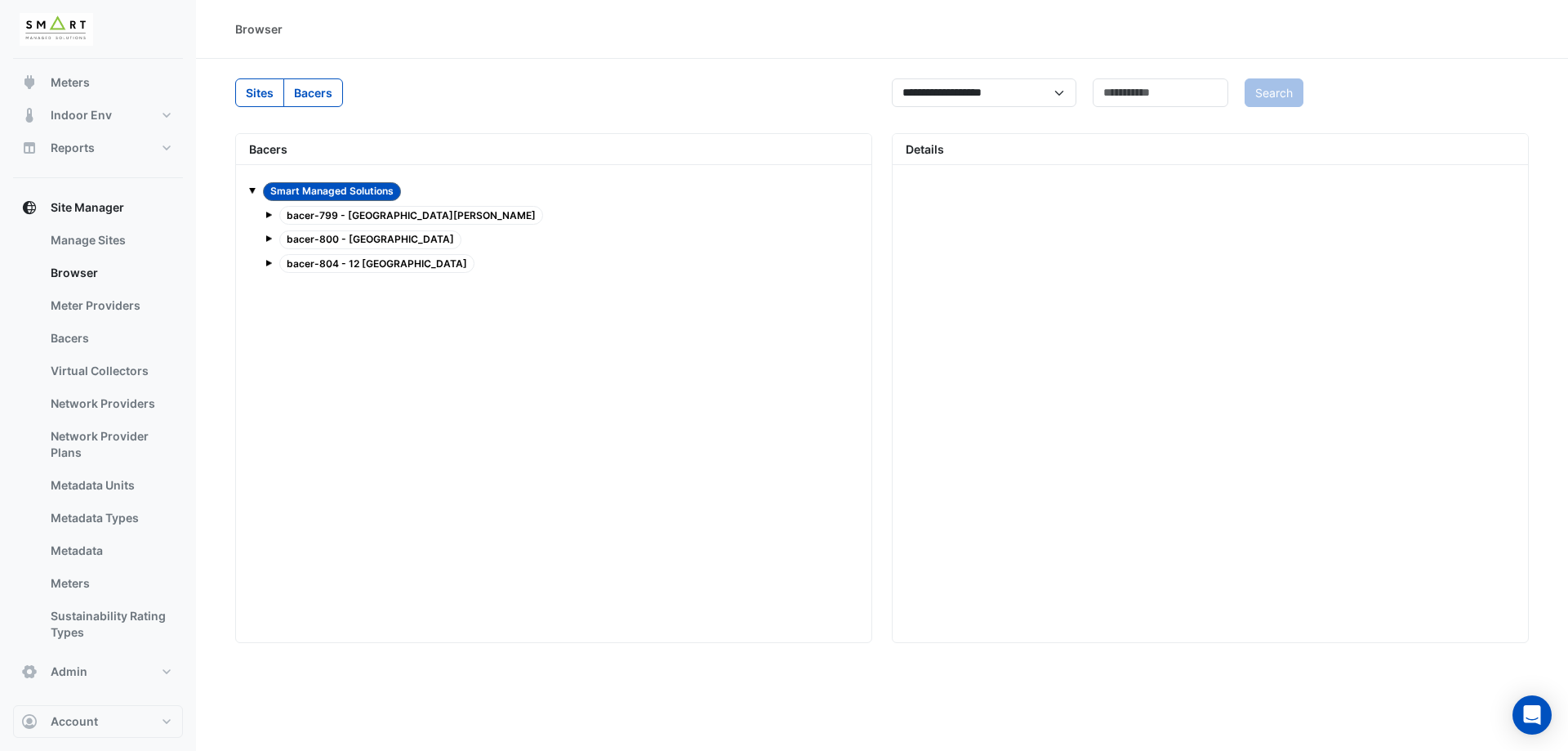
click at [255, 93] on label "Sites" at bounding box center [259, 92] width 49 height 28
click at [120, 303] on link "Meter Providers" at bounding box center [110, 305] width 146 height 33
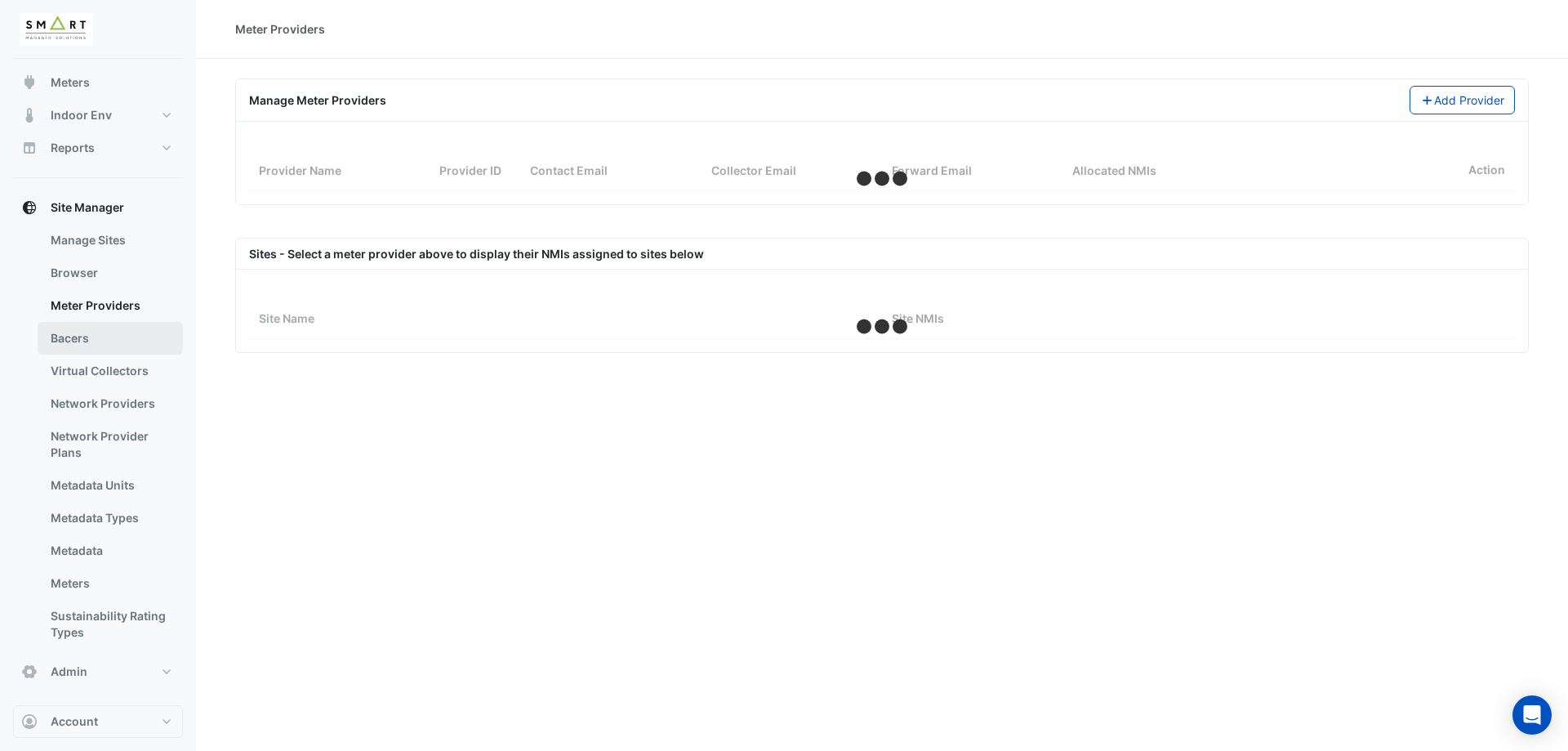
click at [109, 351] on link "Bacers" at bounding box center [110, 338] width 146 height 33
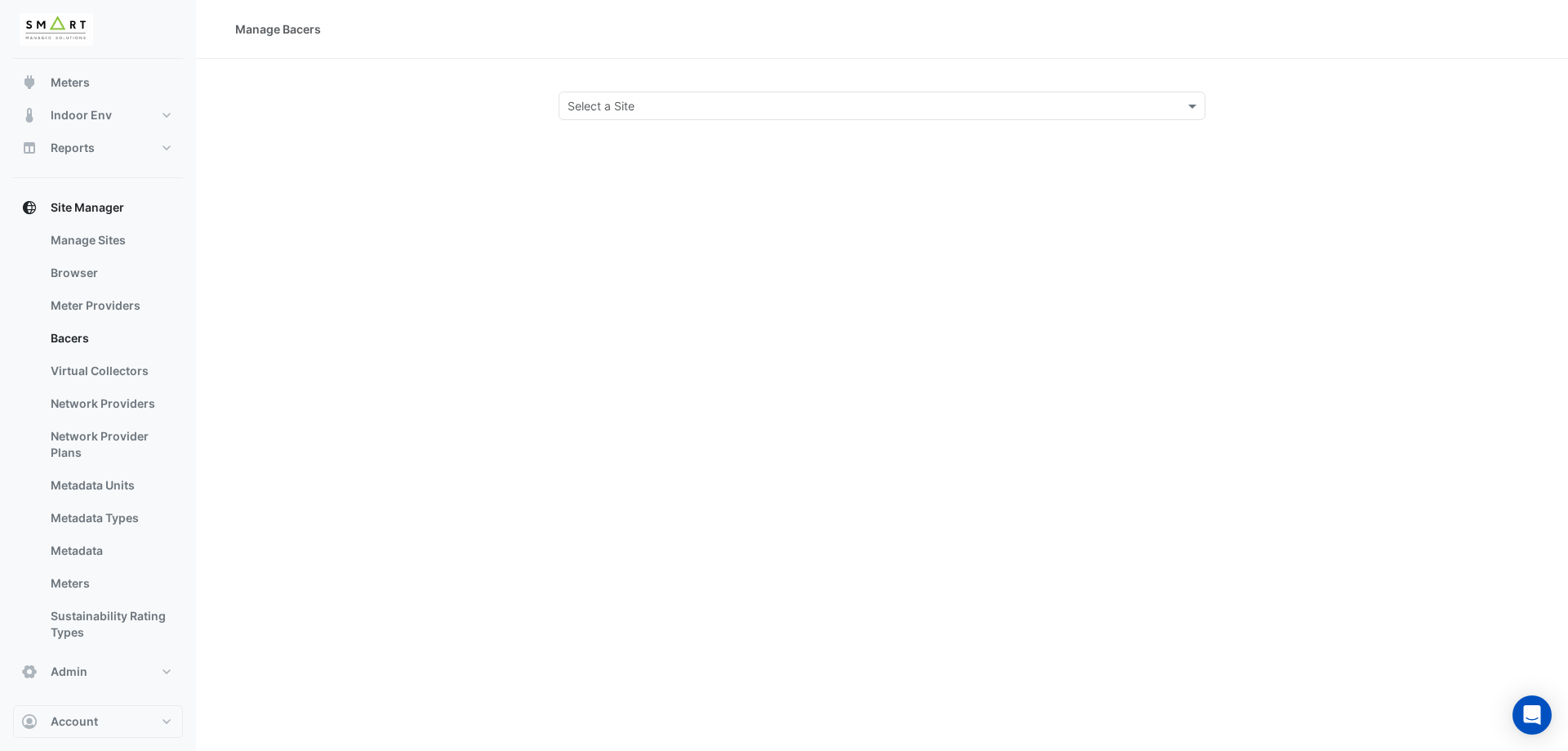
click at [776, 124] on div "Manage Bacers Select a Site" at bounding box center [882, 375] width 1372 height 751
click at [765, 99] on div "Select a Site" at bounding box center [882, 105] width 647 height 28
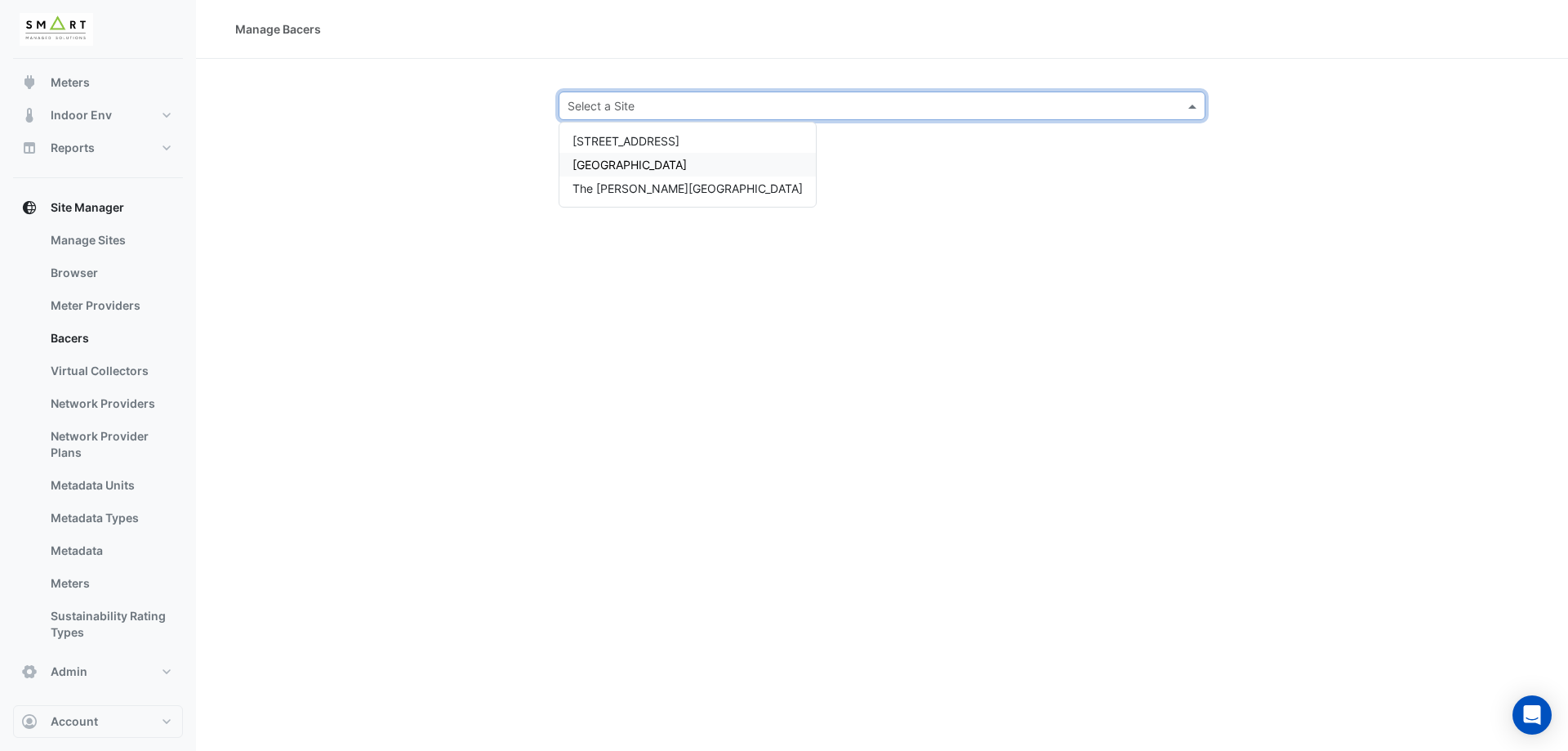
drag, startPoint x: 368, startPoint y: 263, endPoint x: 384, endPoint y: 272, distance: 18.4
click at [369, 263] on div "Manage Bacers Select a Site 12 Hammersmith Grove Thames Tower The Porter Buildi…" at bounding box center [882, 375] width 1372 height 751
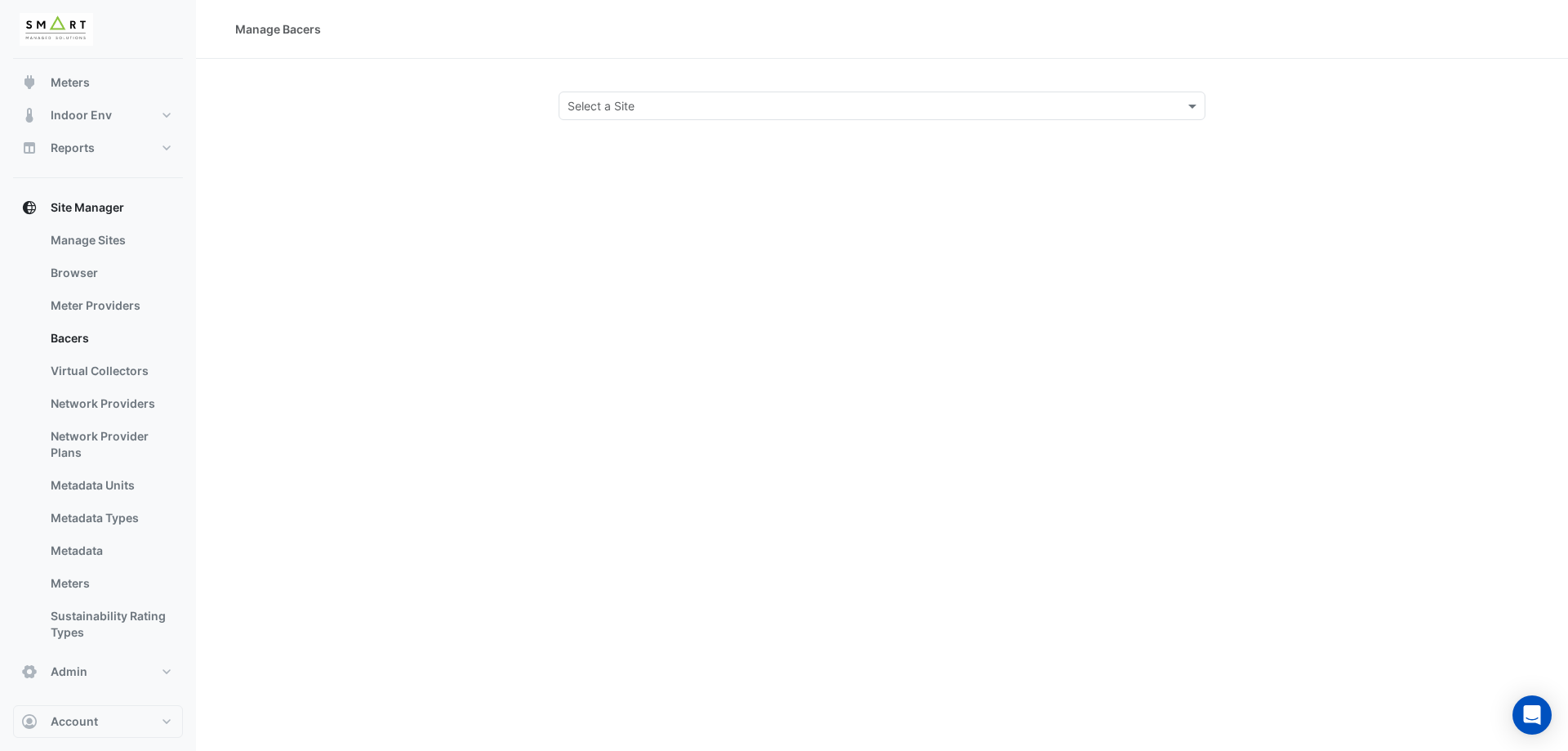
click at [790, 380] on div "Manage Bacers Select a Site" at bounding box center [882, 375] width 1372 height 751
click at [729, 105] on input "text" at bounding box center [866, 107] width 597 height 17
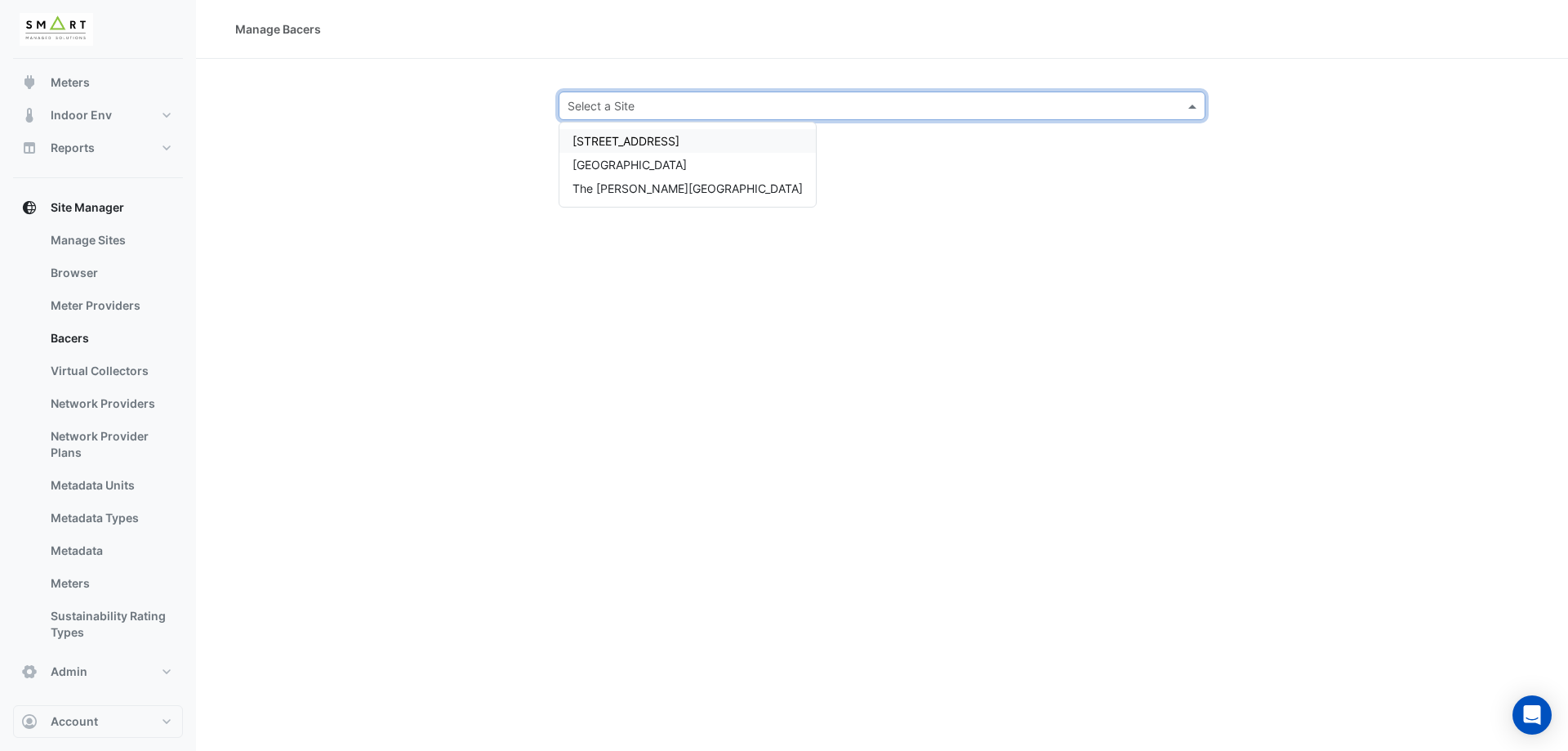
click at [447, 291] on div "Manage Bacers Select a Site 12 Hammersmith Grove Thames Tower The Porter Buildi…" at bounding box center [882, 375] width 1372 height 751
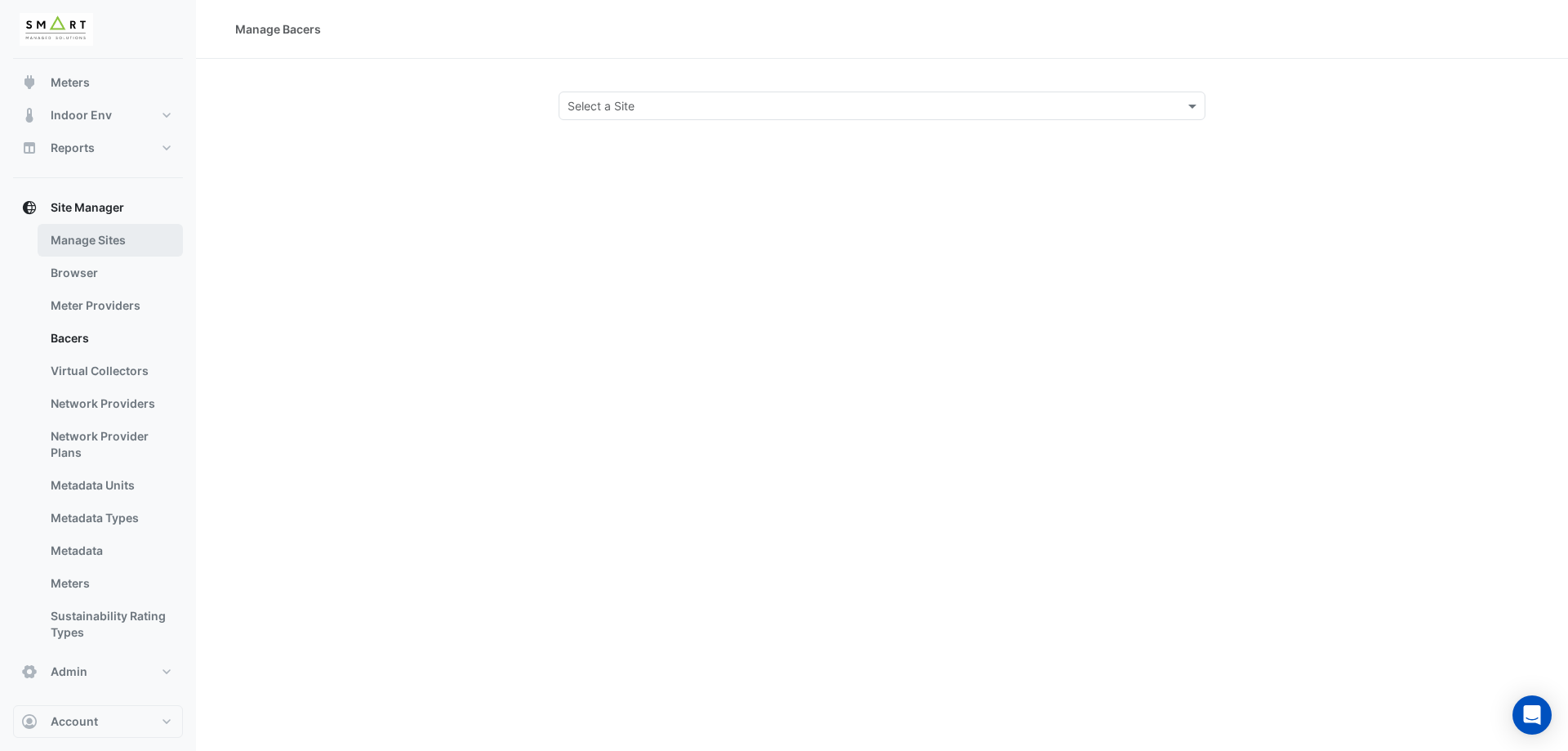
click at [118, 245] on link "Manage Sites" at bounding box center [110, 241] width 146 height 33
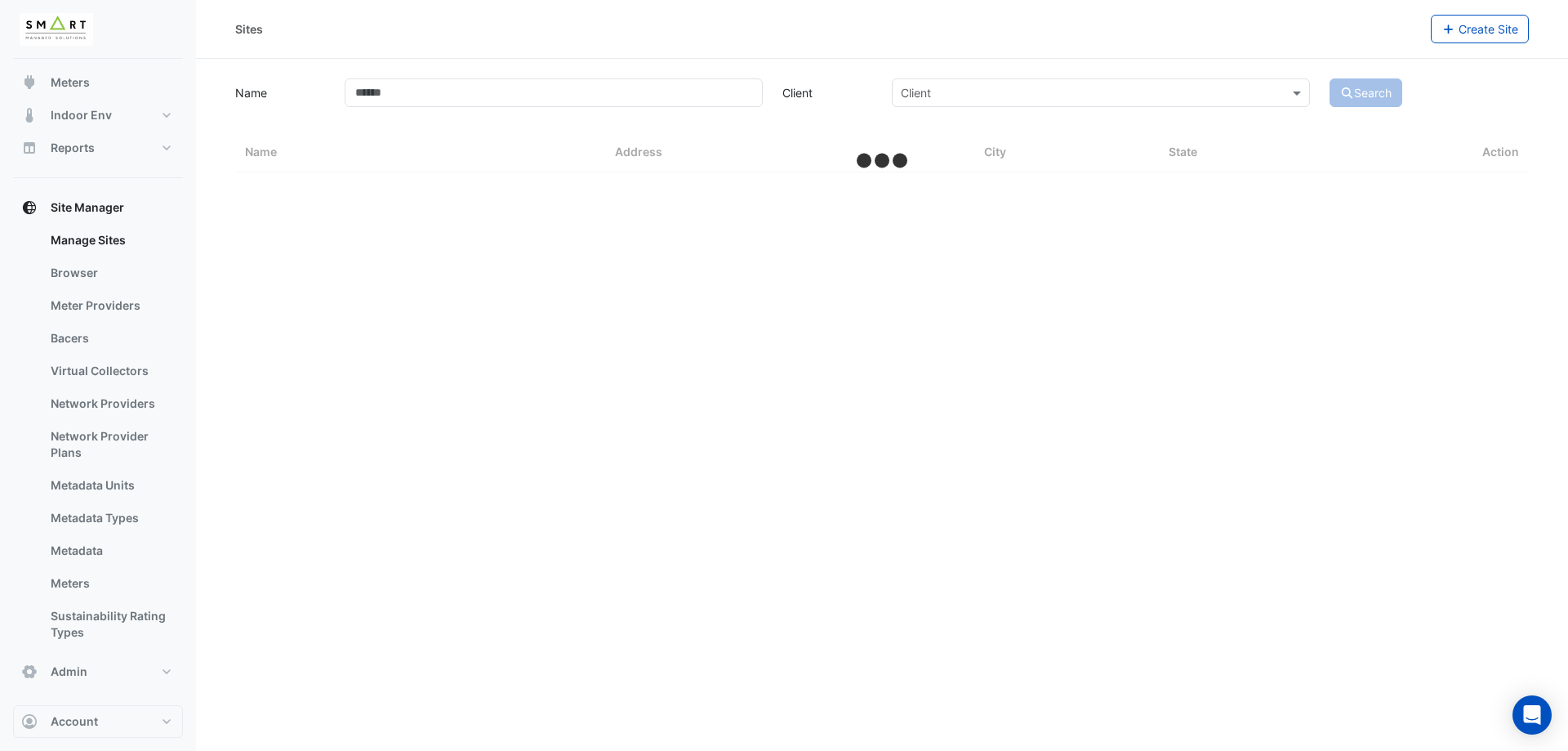
select select "***"
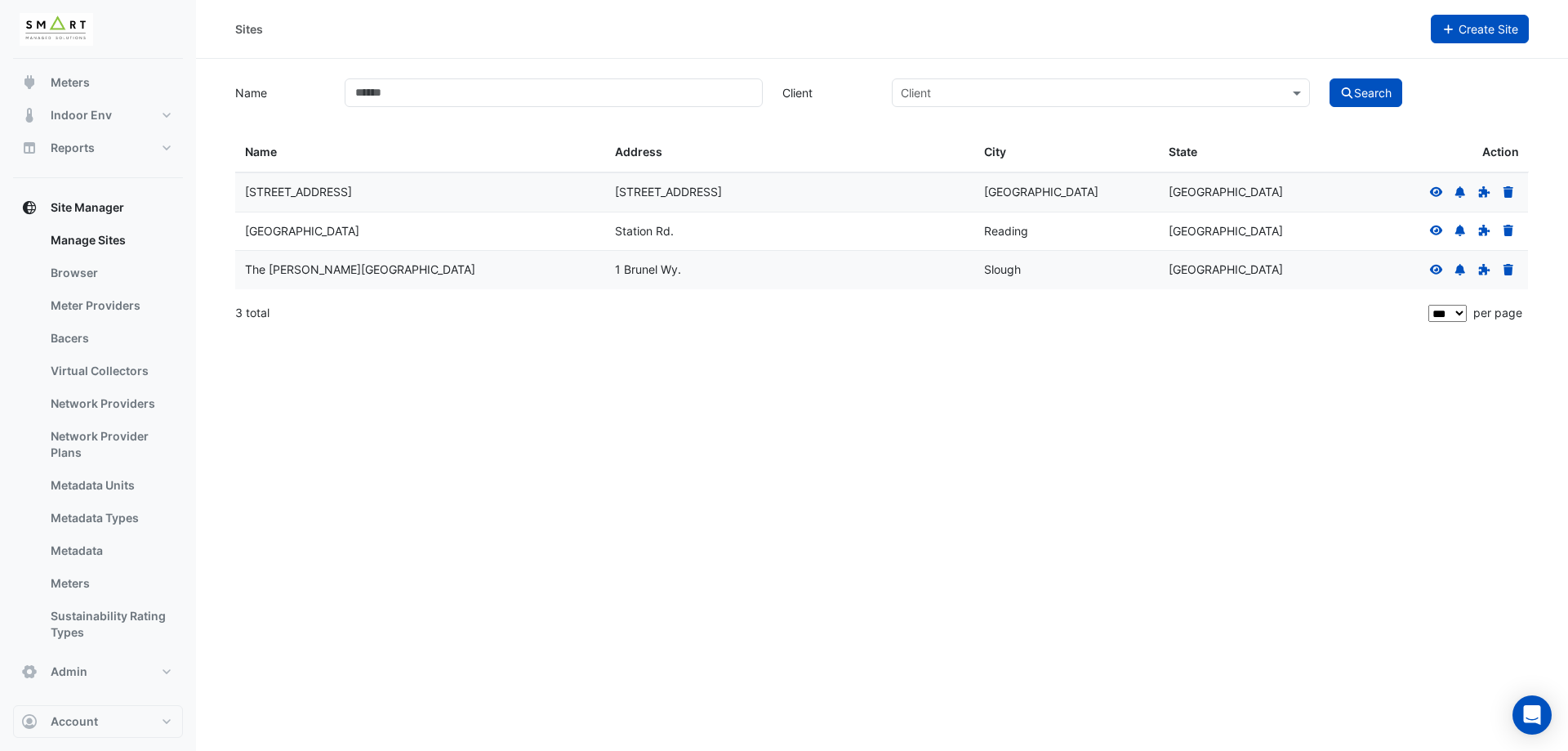
click at [1471, 35] on button "Create Site" at bounding box center [1480, 28] width 99 height 28
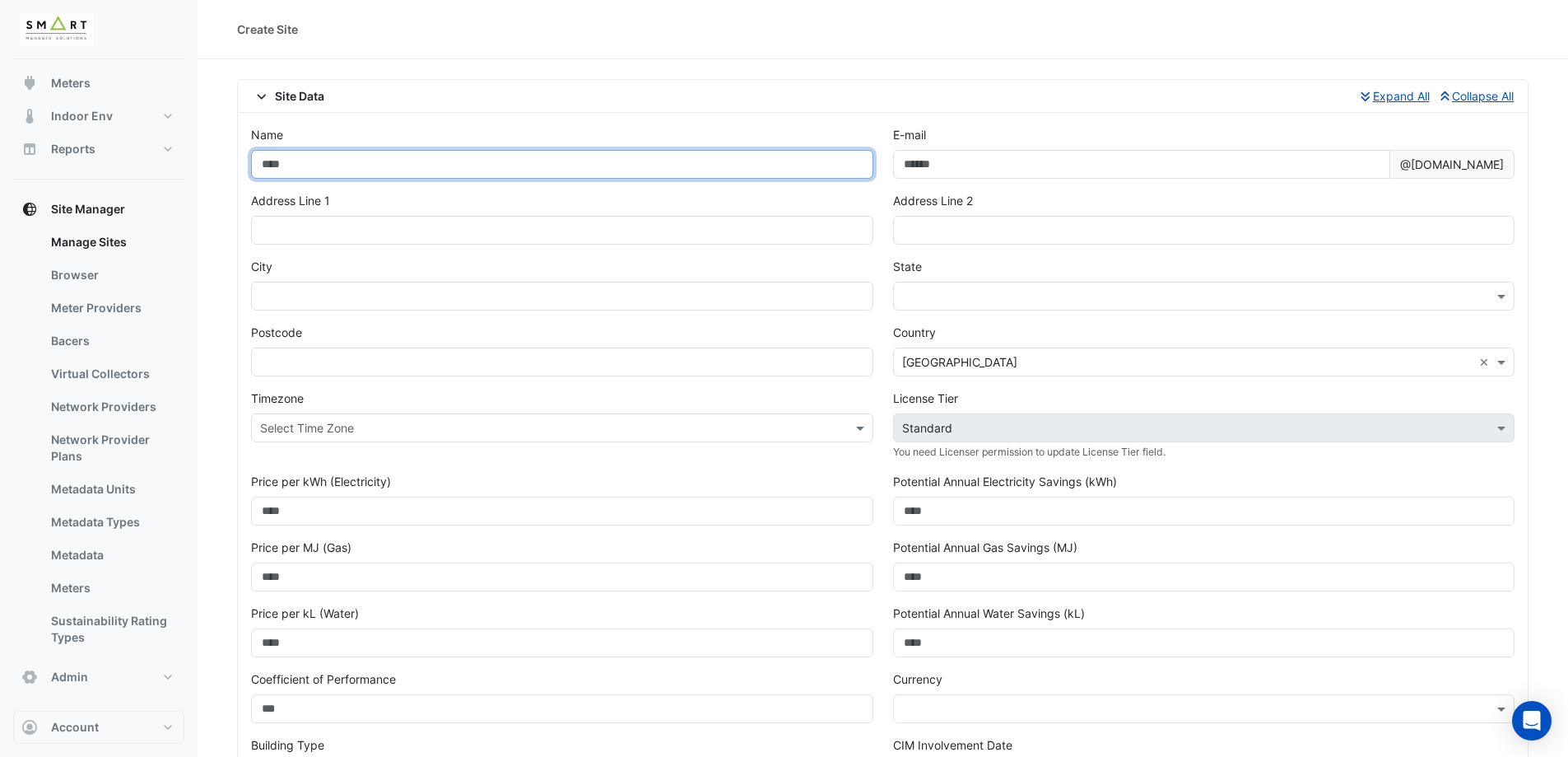
click at [468, 161] on input "Name" at bounding box center [562, 163] width 622 height 29
type input "**********"
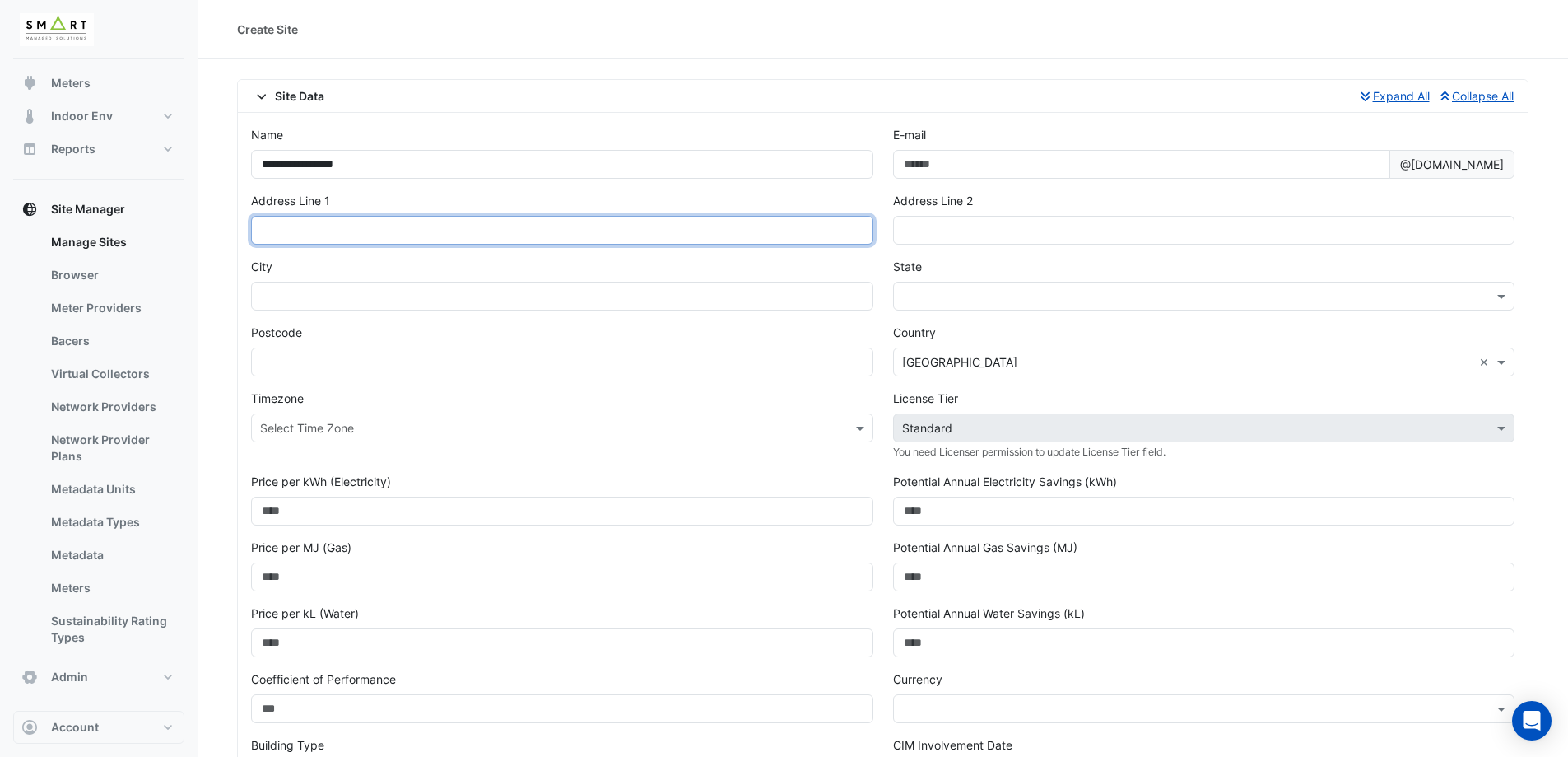
click at [803, 231] on input "text" at bounding box center [562, 229] width 622 height 29
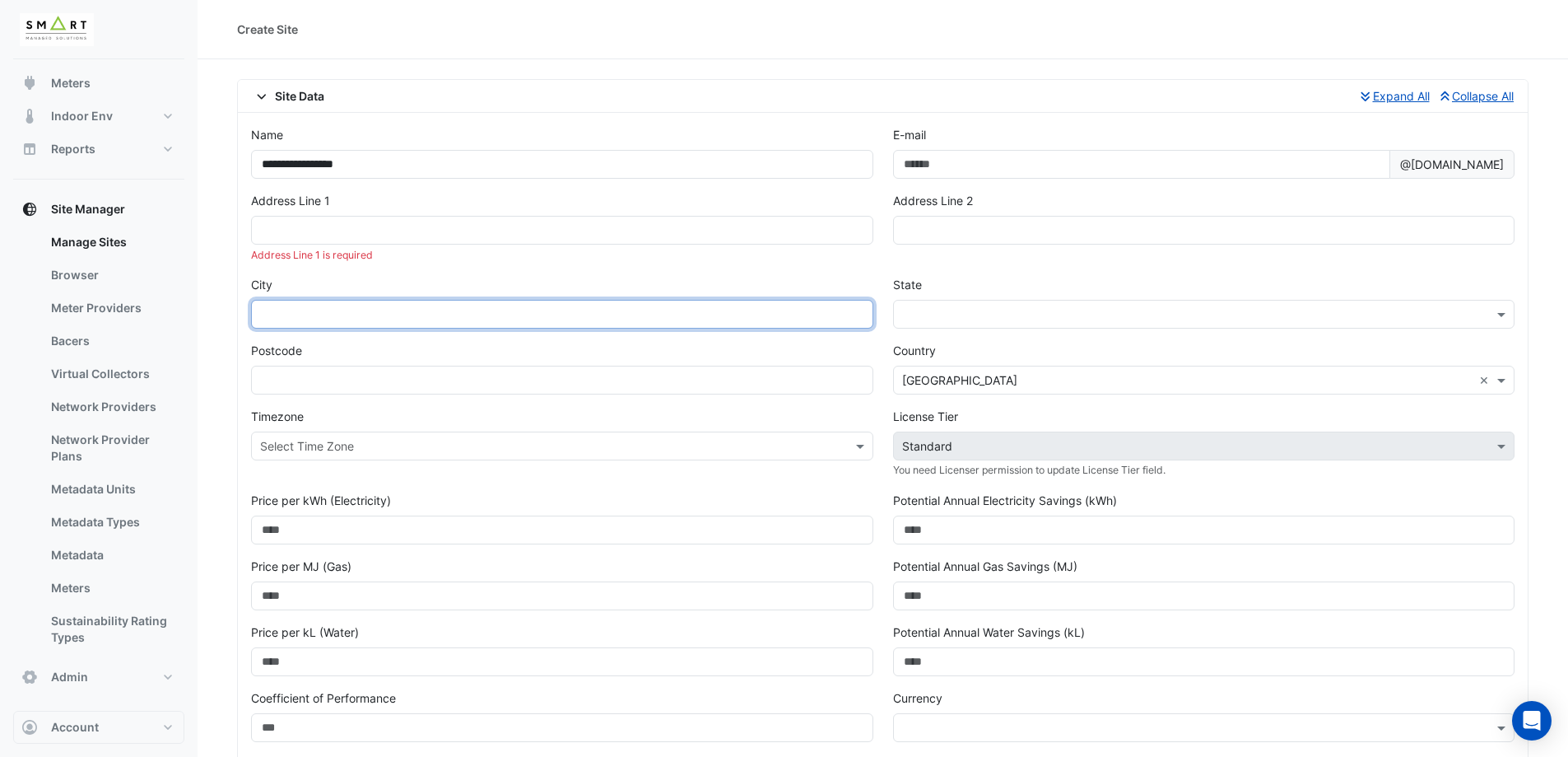
drag, startPoint x: 303, startPoint y: 311, endPoint x: 307, endPoint y: 319, distance: 8.9
click at [302, 312] on input "text" at bounding box center [562, 314] width 622 height 29
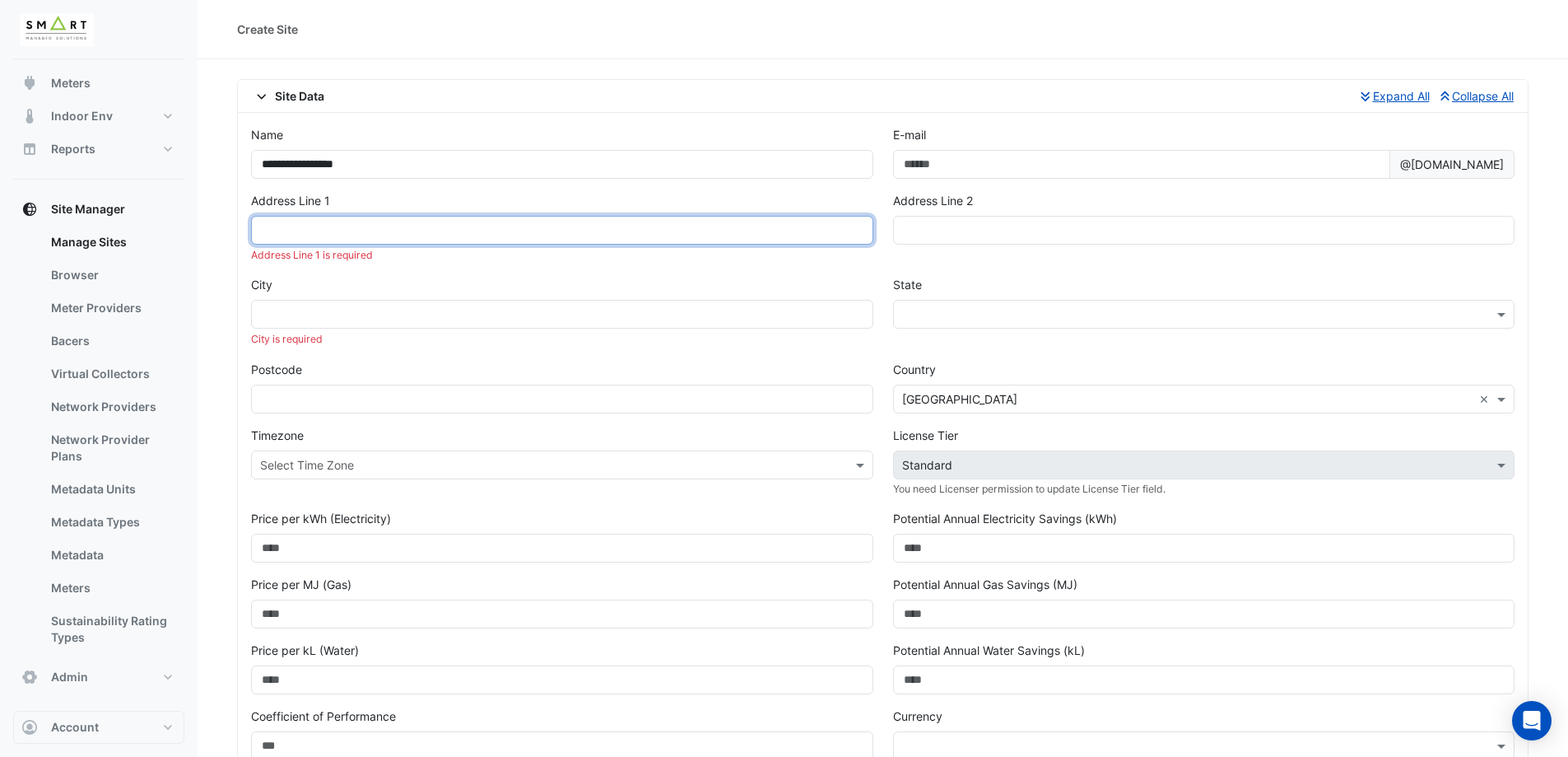
click at [321, 234] on input "text" at bounding box center [562, 229] width 622 height 29
paste input "**********"
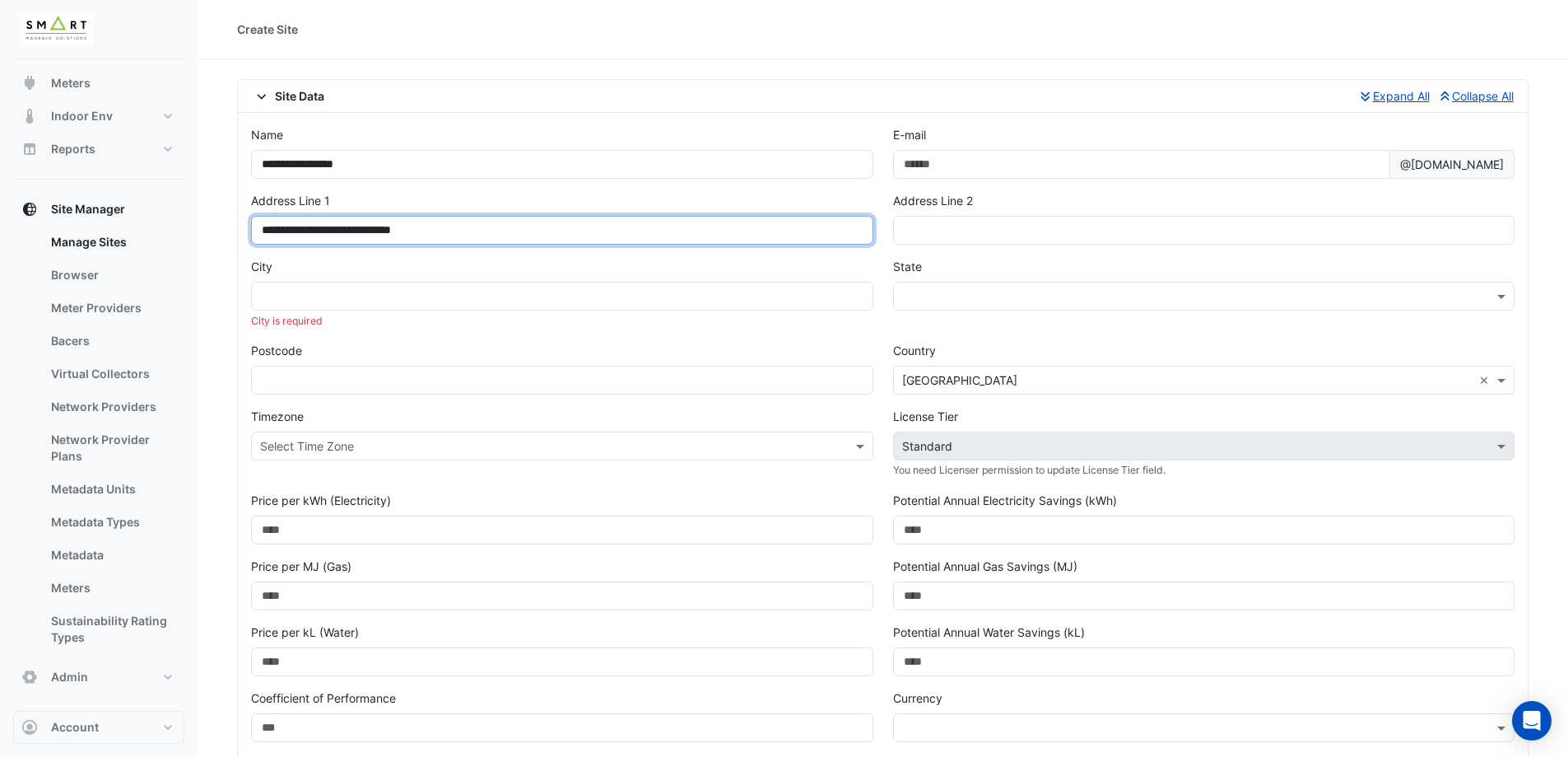
drag, startPoint x: 352, startPoint y: 232, endPoint x: 400, endPoint y: 230, distance: 48.0
click at [400, 230] on input "**********" at bounding box center [562, 229] width 622 height 29
type input "**********"
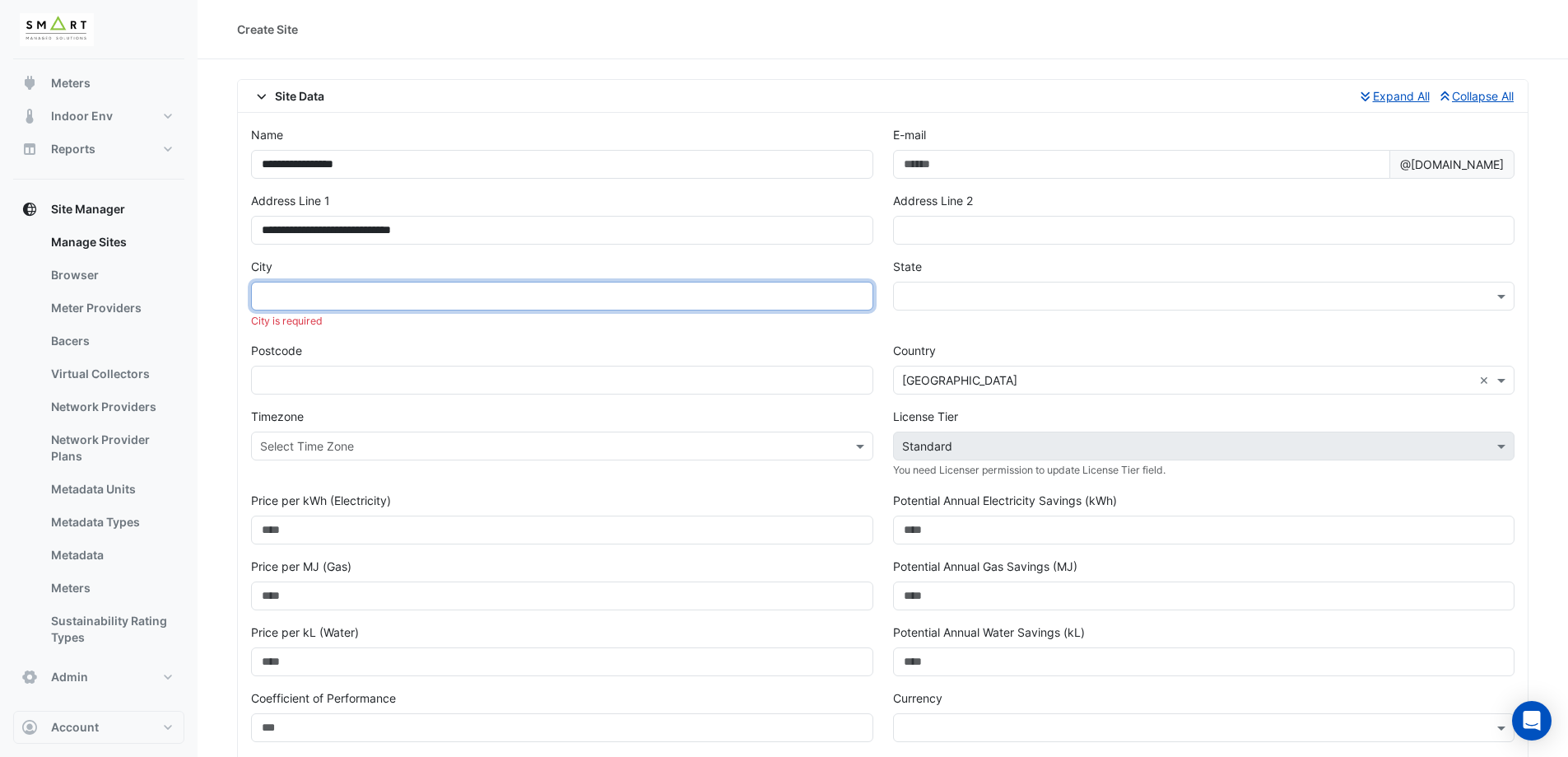
drag, startPoint x: 327, startPoint y: 291, endPoint x: 657, endPoint y: 417, distance: 353.2
click at [327, 291] on input "text" at bounding box center [562, 295] width 622 height 29
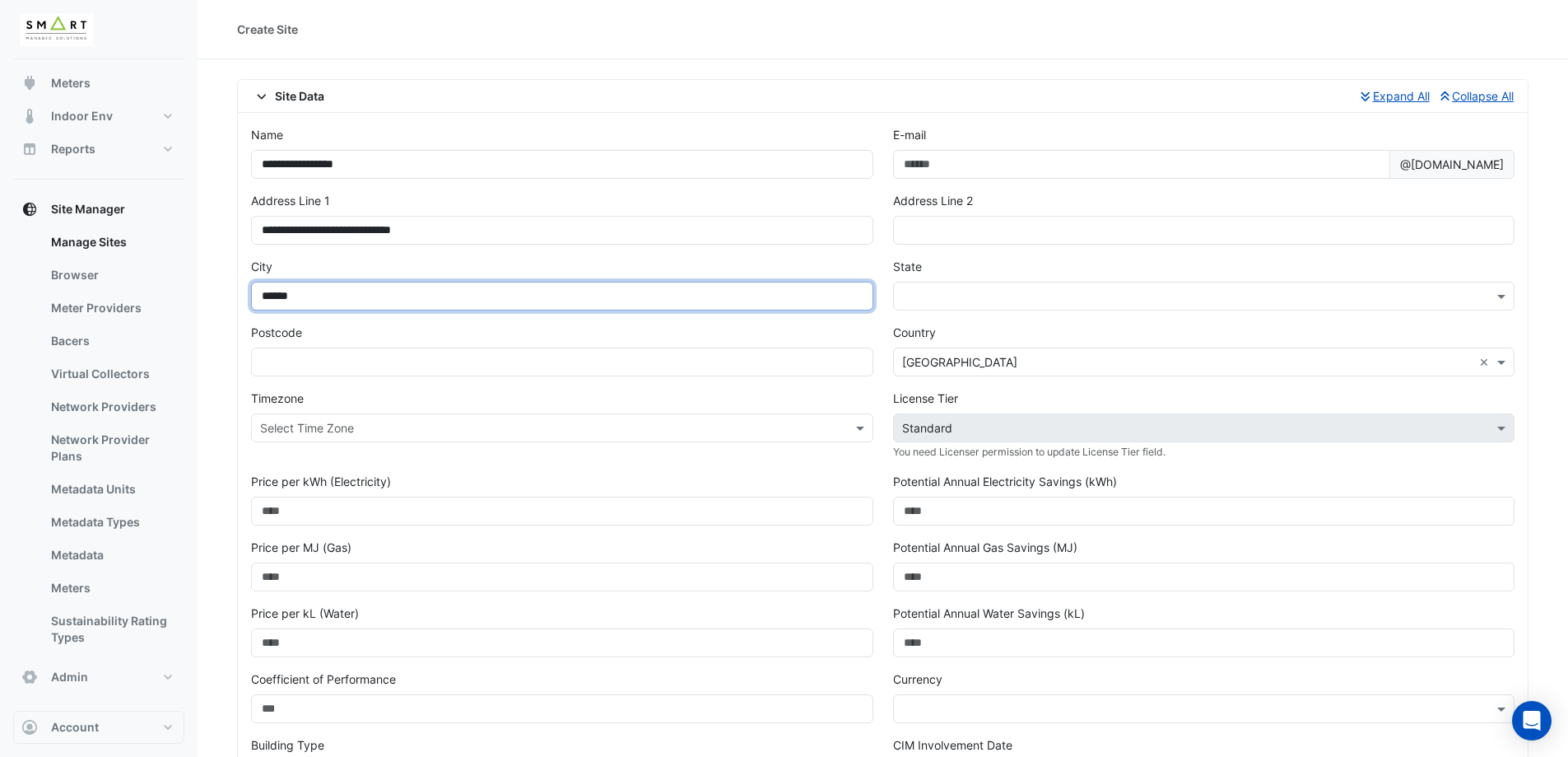
type input "******"
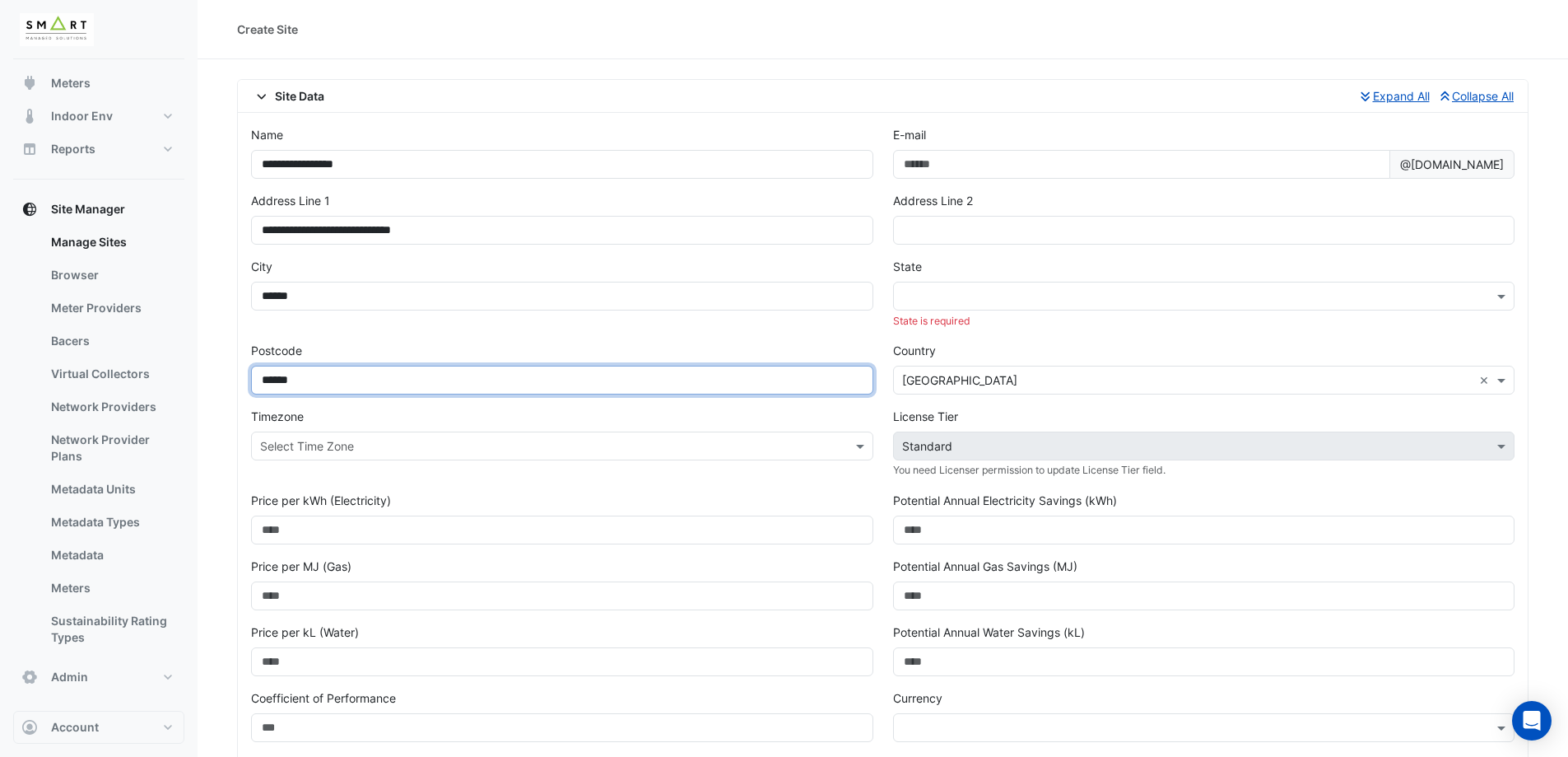
type input "******"
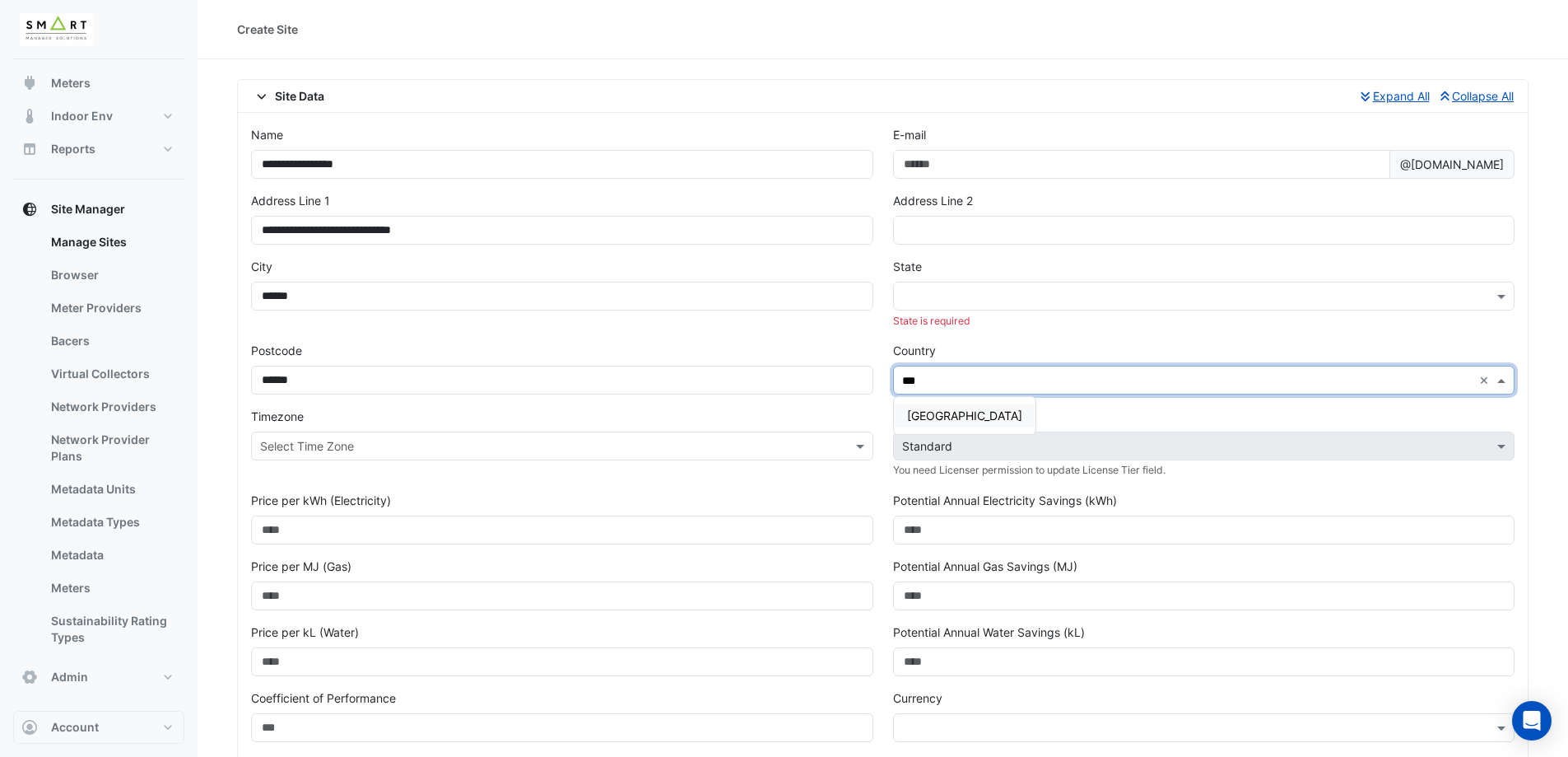
type input "****"
click at [651, 438] on input "text" at bounding box center [546, 447] width 572 height 17
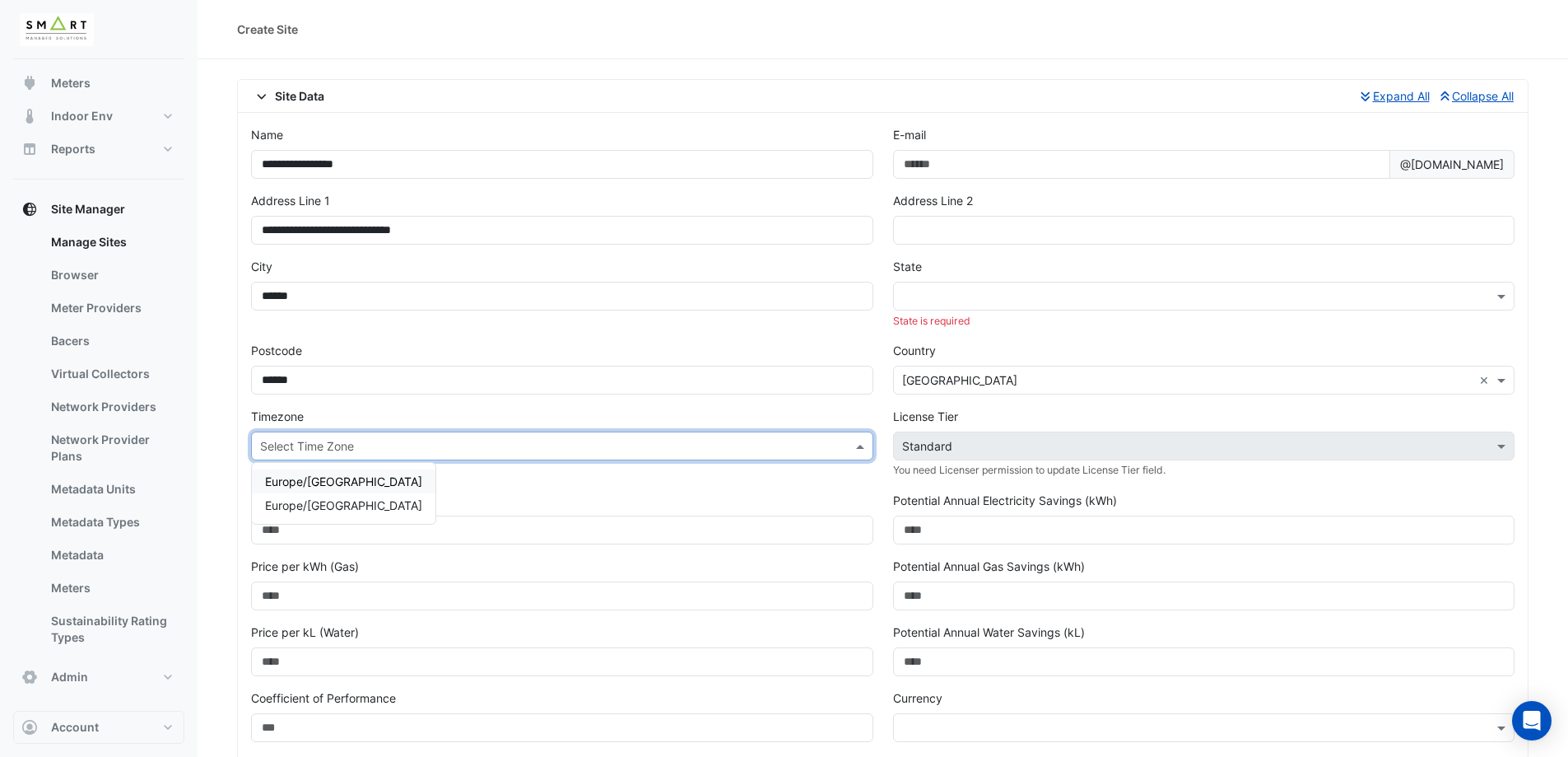
click at [315, 481] on span "Europe/London" at bounding box center [343, 481] width 157 height 14
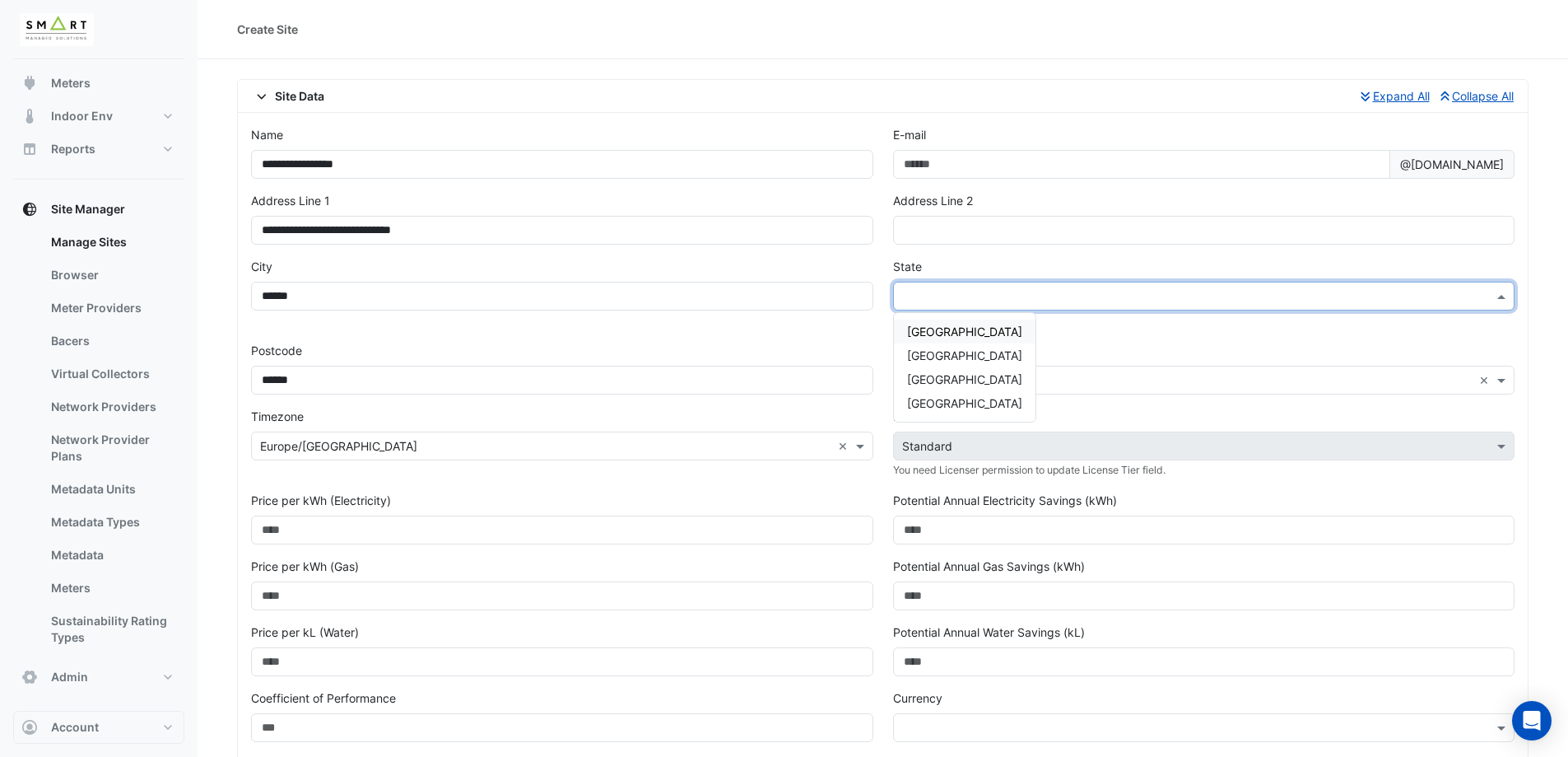
click at [911, 289] on input "text" at bounding box center [1188, 297] width 572 height 17
drag, startPoint x: 940, startPoint y: 335, endPoint x: 861, endPoint y: 325, distance: 79.6
click at [940, 334] on span "England" at bounding box center [964, 331] width 116 height 14
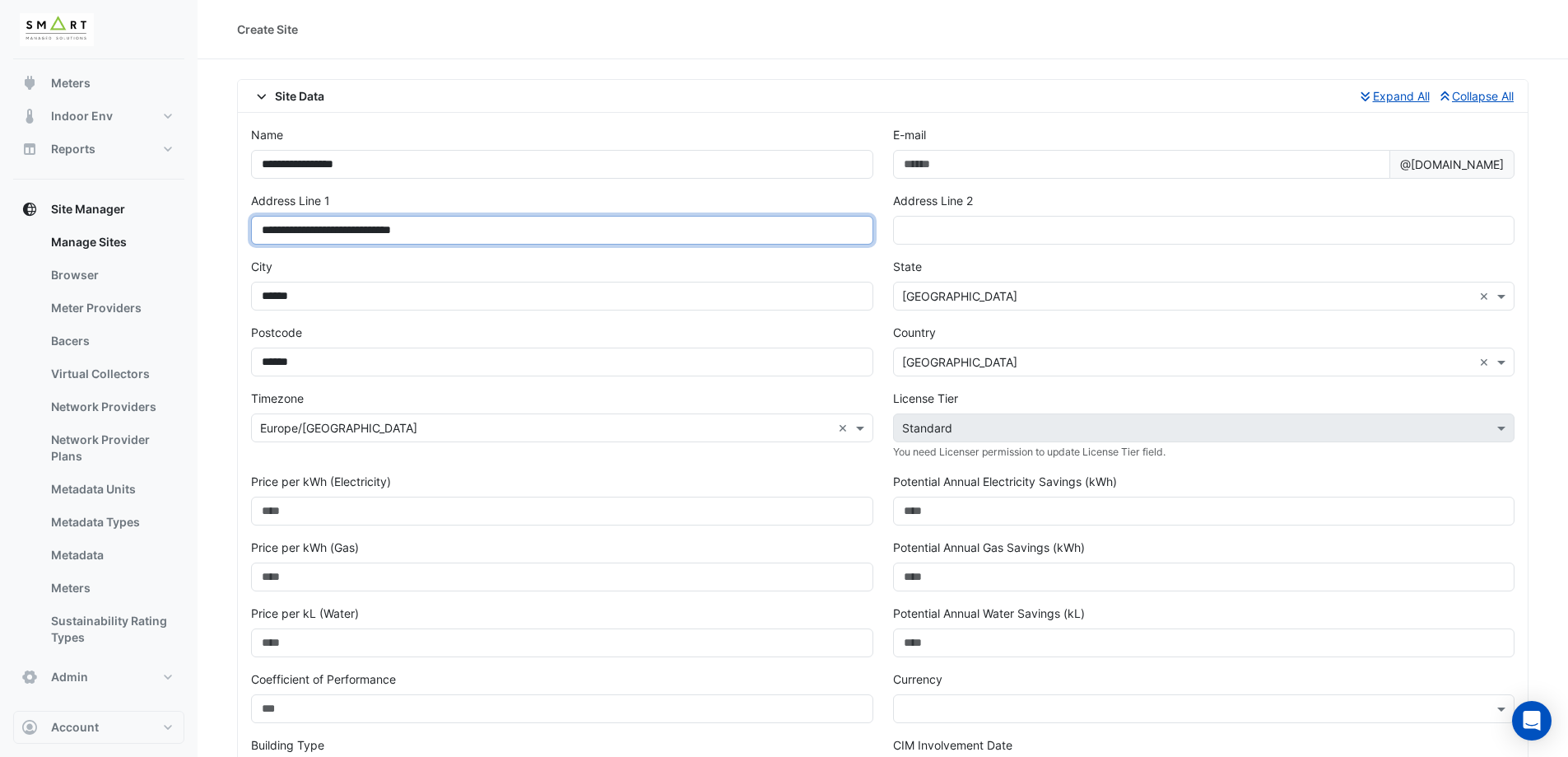
drag, startPoint x: 347, startPoint y: 231, endPoint x: 564, endPoint y: 222, distance: 217.2
click at [564, 222] on input "**********" at bounding box center [562, 229] width 622 height 29
type input "**********"
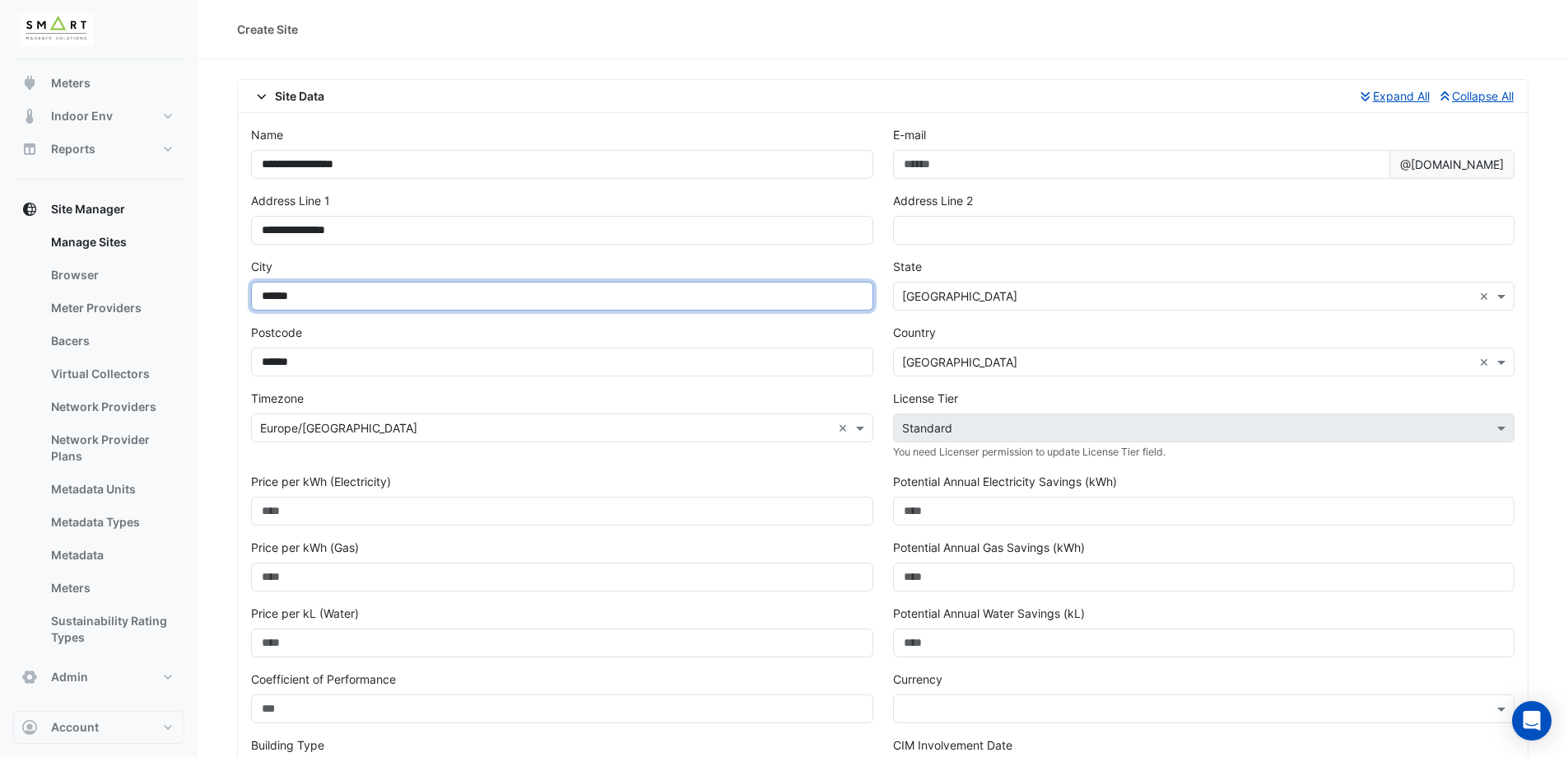
click at [400, 282] on input "******" at bounding box center [562, 295] width 622 height 29
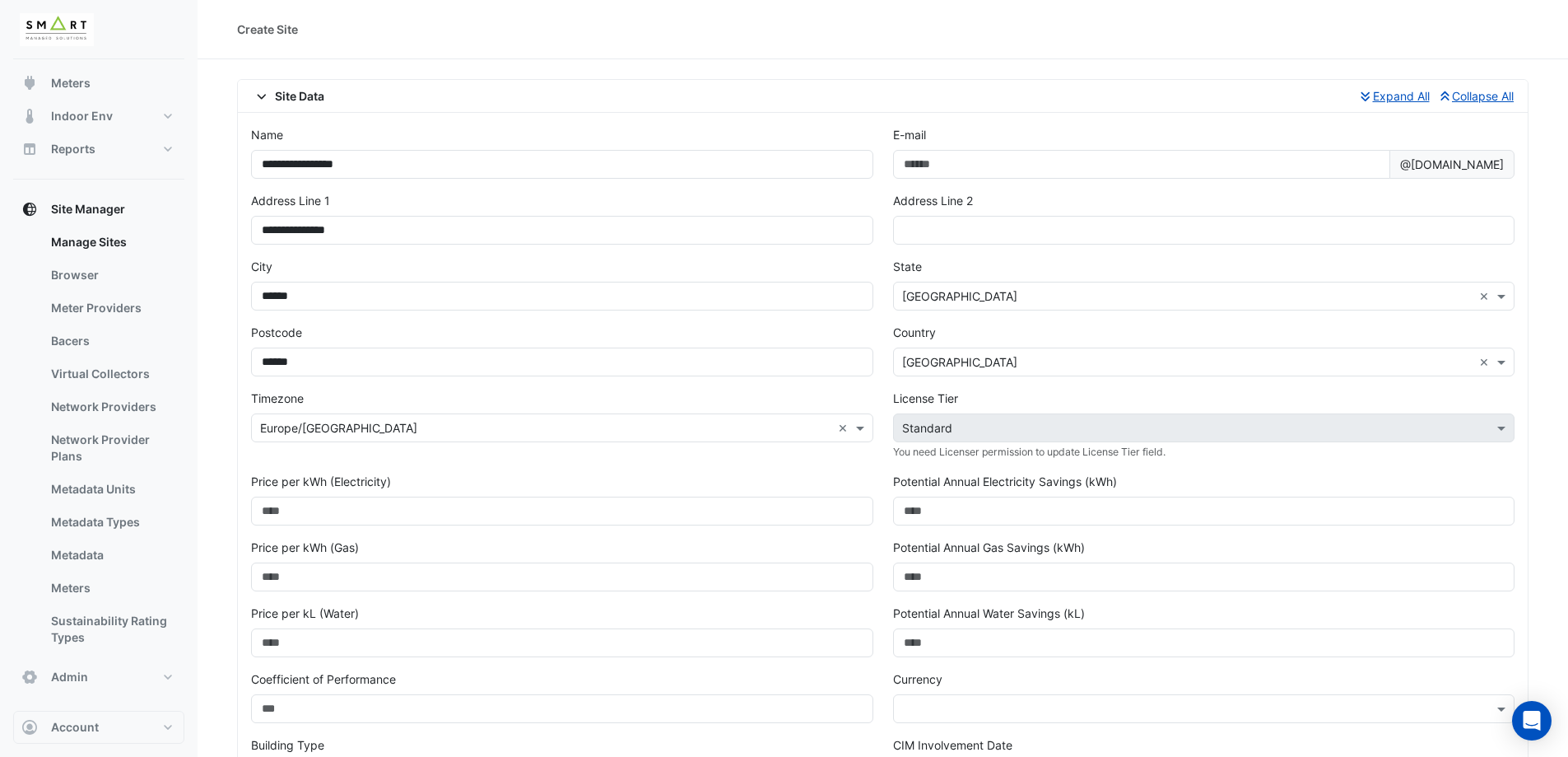
click at [472, 259] on div "City ******" at bounding box center [562, 284] width 622 height 53
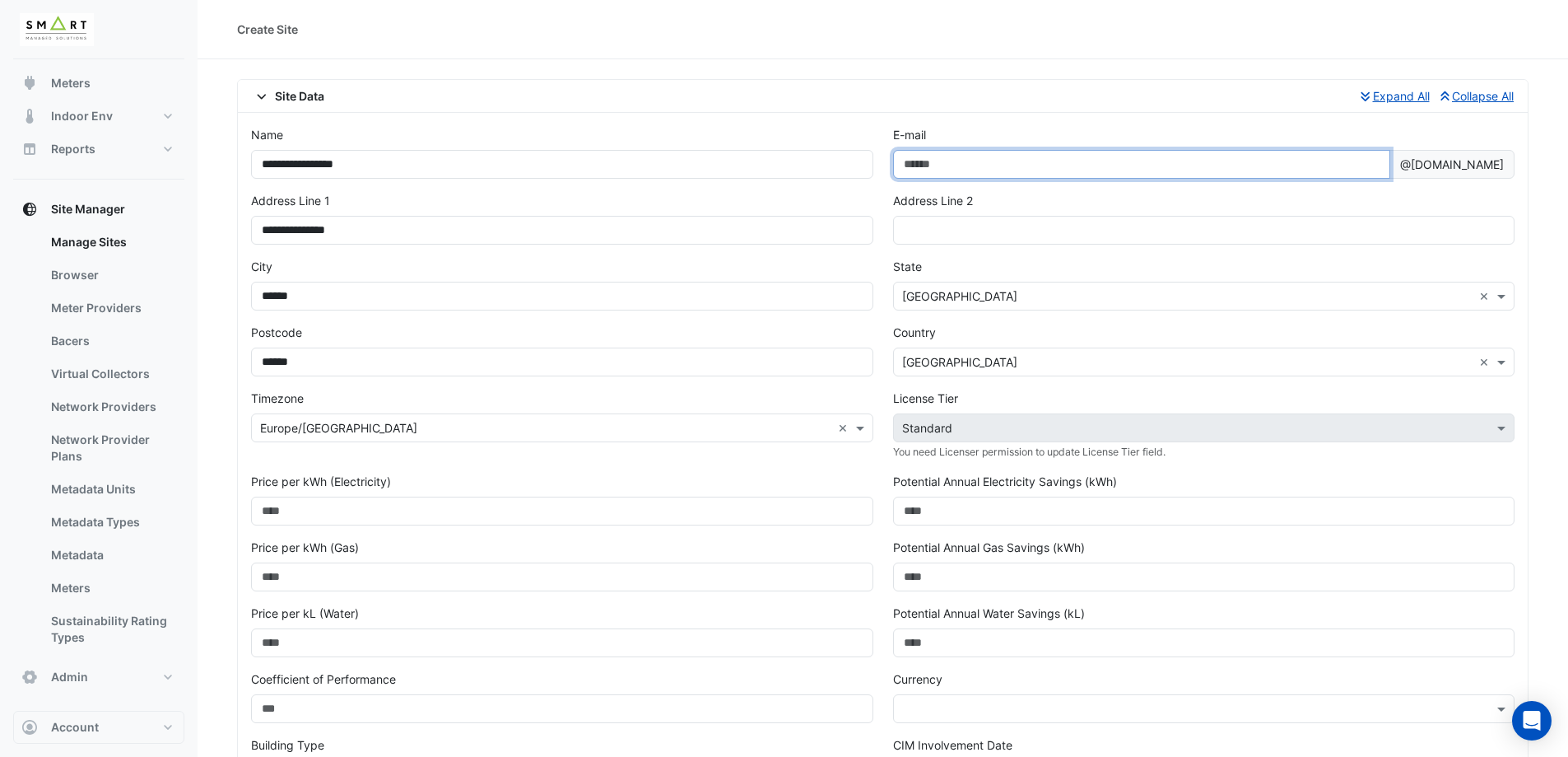
drag, startPoint x: 949, startPoint y: 159, endPoint x: 958, endPoint y: 165, distance: 10.8
click at [951, 159] on input "E-mail" at bounding box center [1141, 163] width 498 height 29
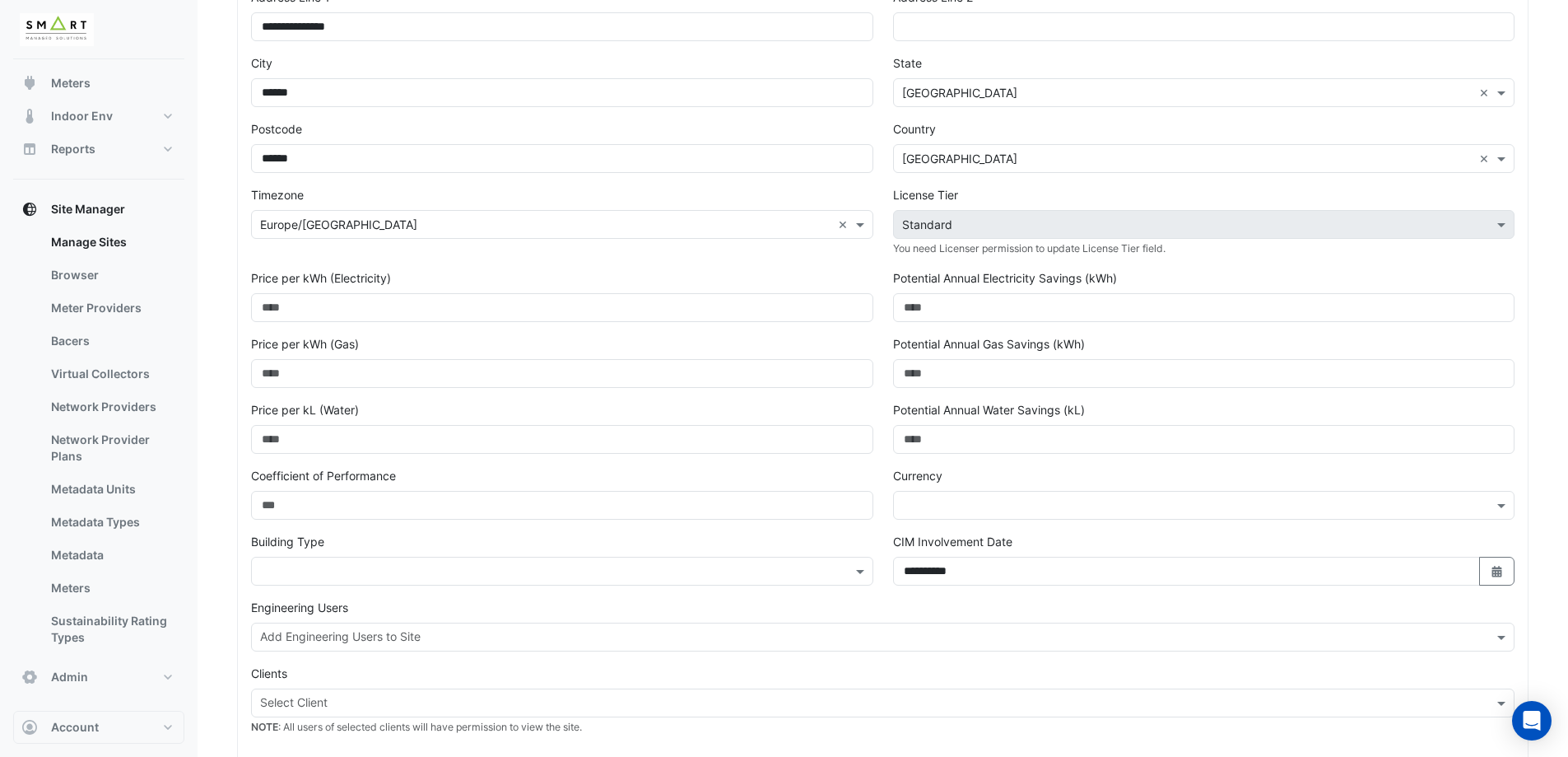
scroll to position [412, 0]
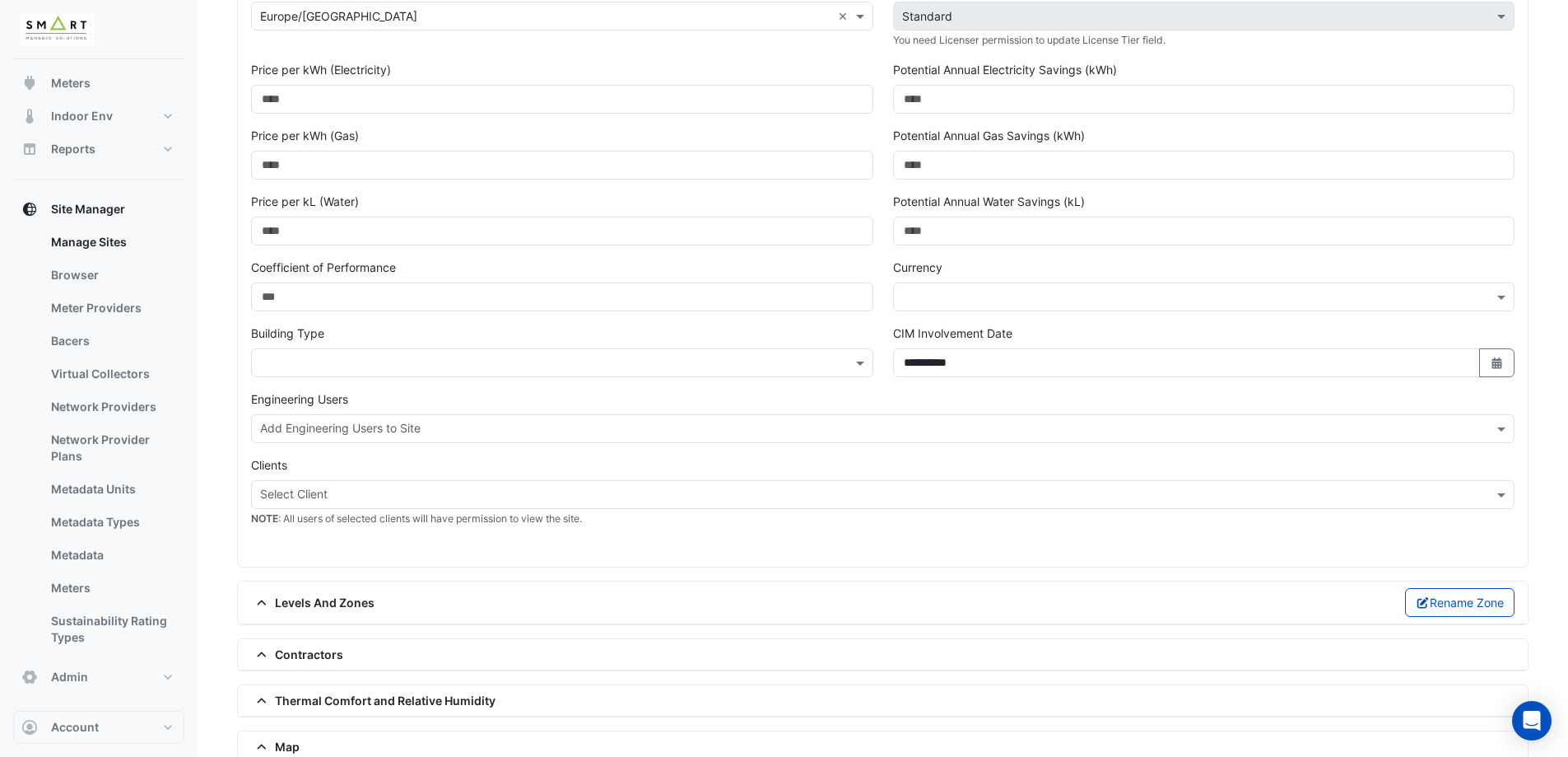
type input "**********"
click at [430, 366] on input "text" at bounding box center [546, 363] width 572 height 17
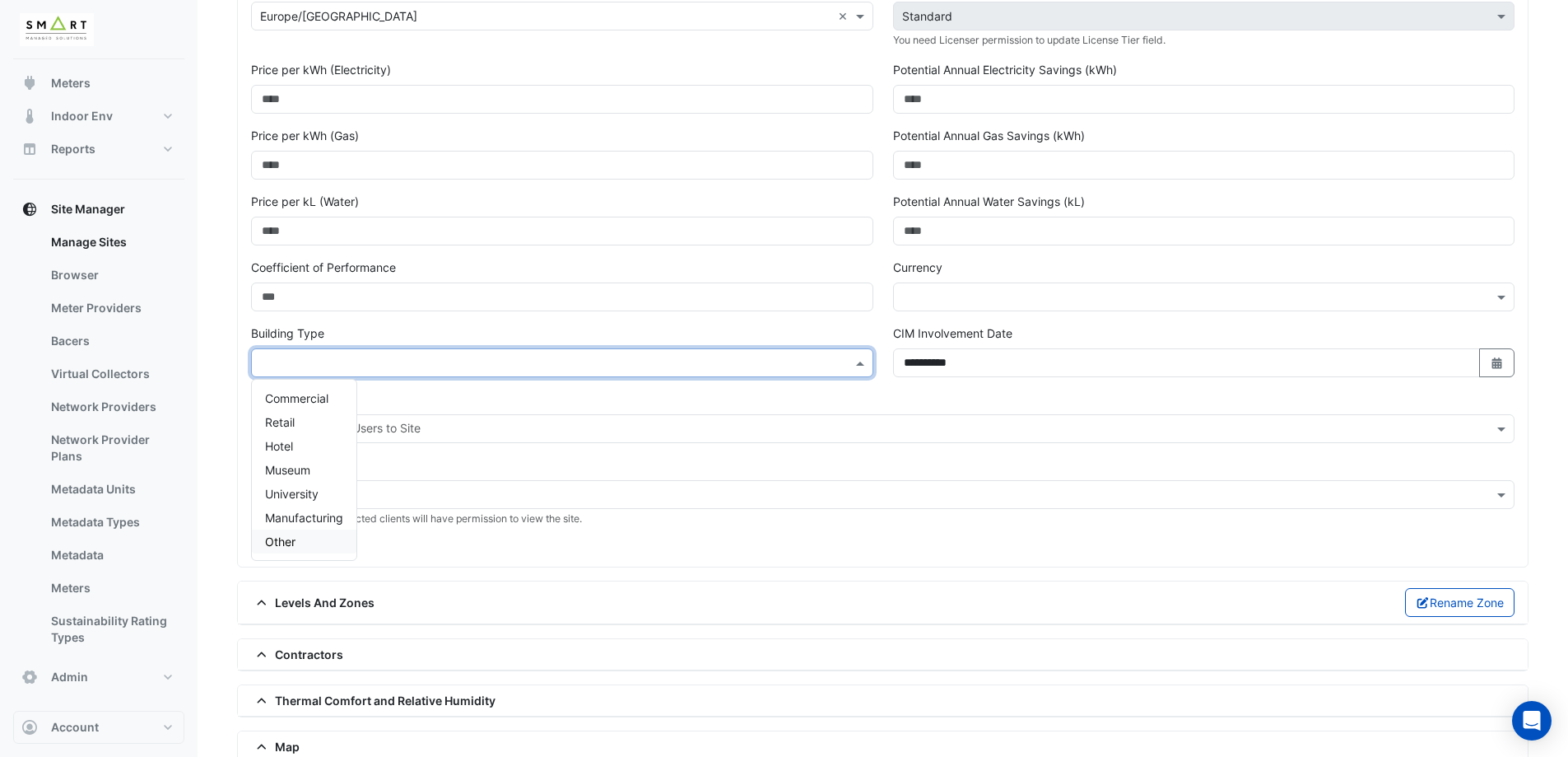
click at [306, 540] on div "Other" at bounding box center [304, 541] width 104 height 23
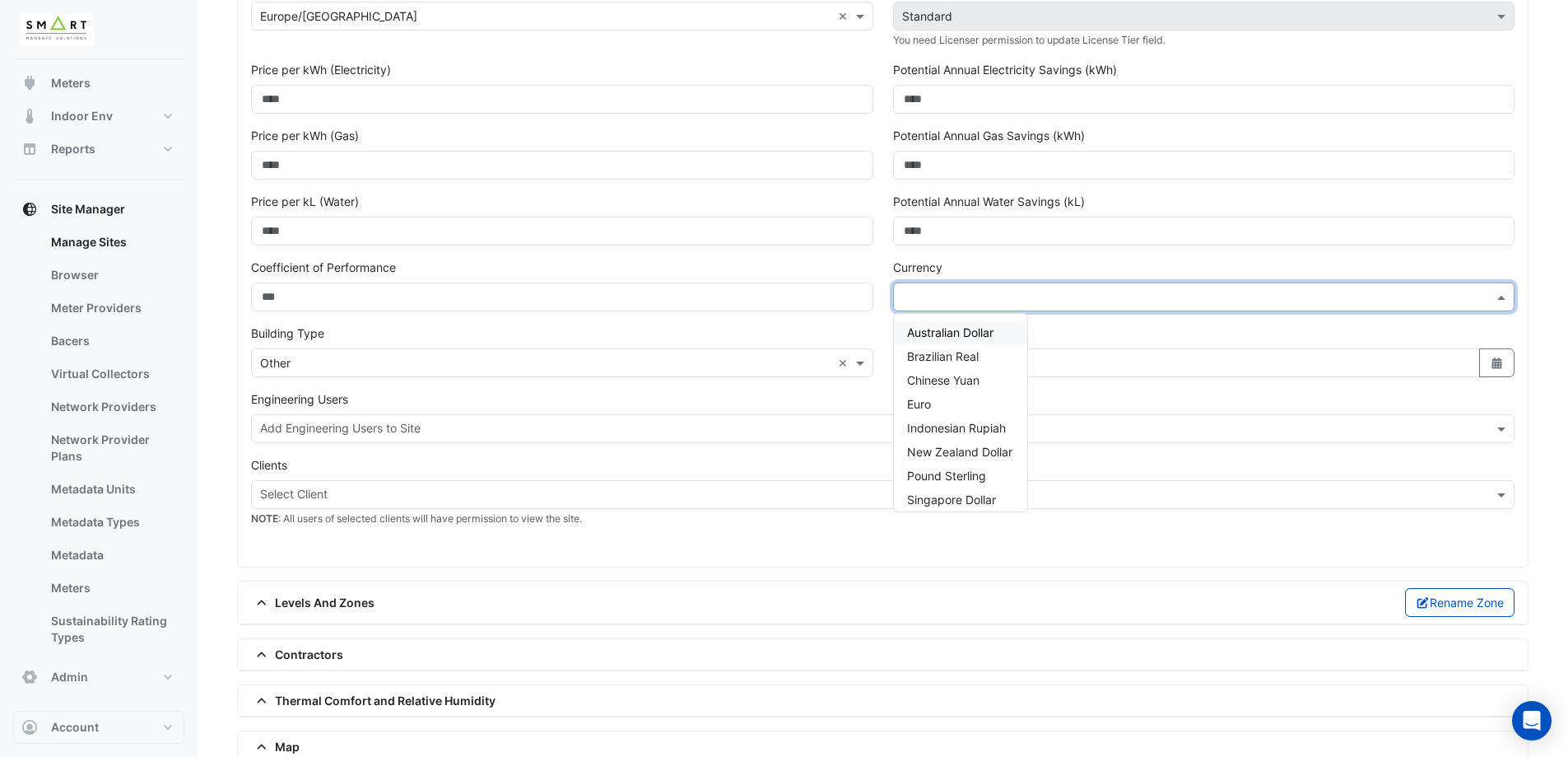
click at [935, 304] on input "text" at bounding box center [1188, 298] width 572 height 17
click at [411, 374] on div "× Other ×" at bounding box center [562, 362] width 622 height 29
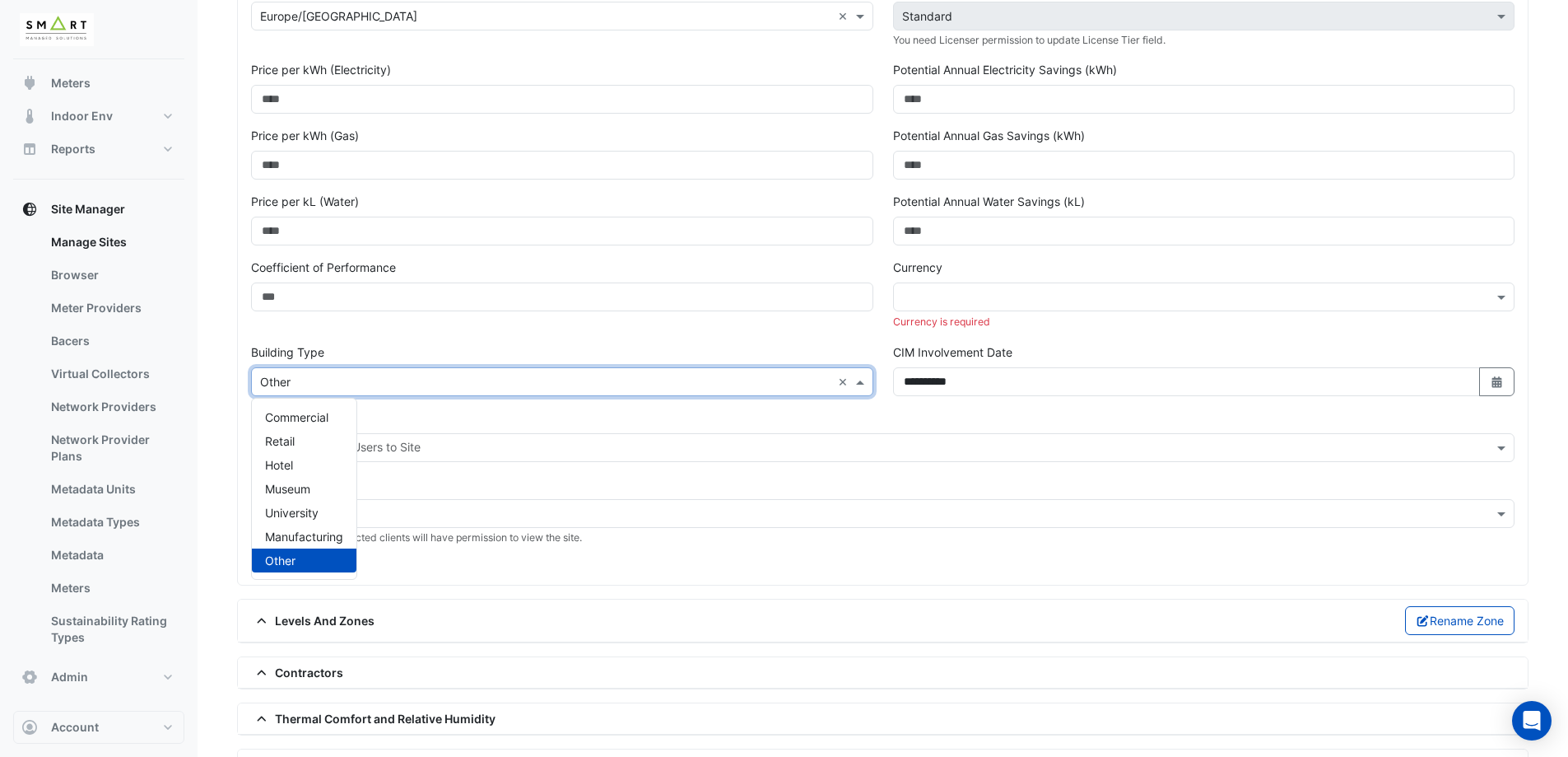
click at [296, 563] on div "Other" at bounding box center [304, 560] width 104 height 23
click at [947, 293] on input "text" at bounding box center [1188, 298] width 572 height 17
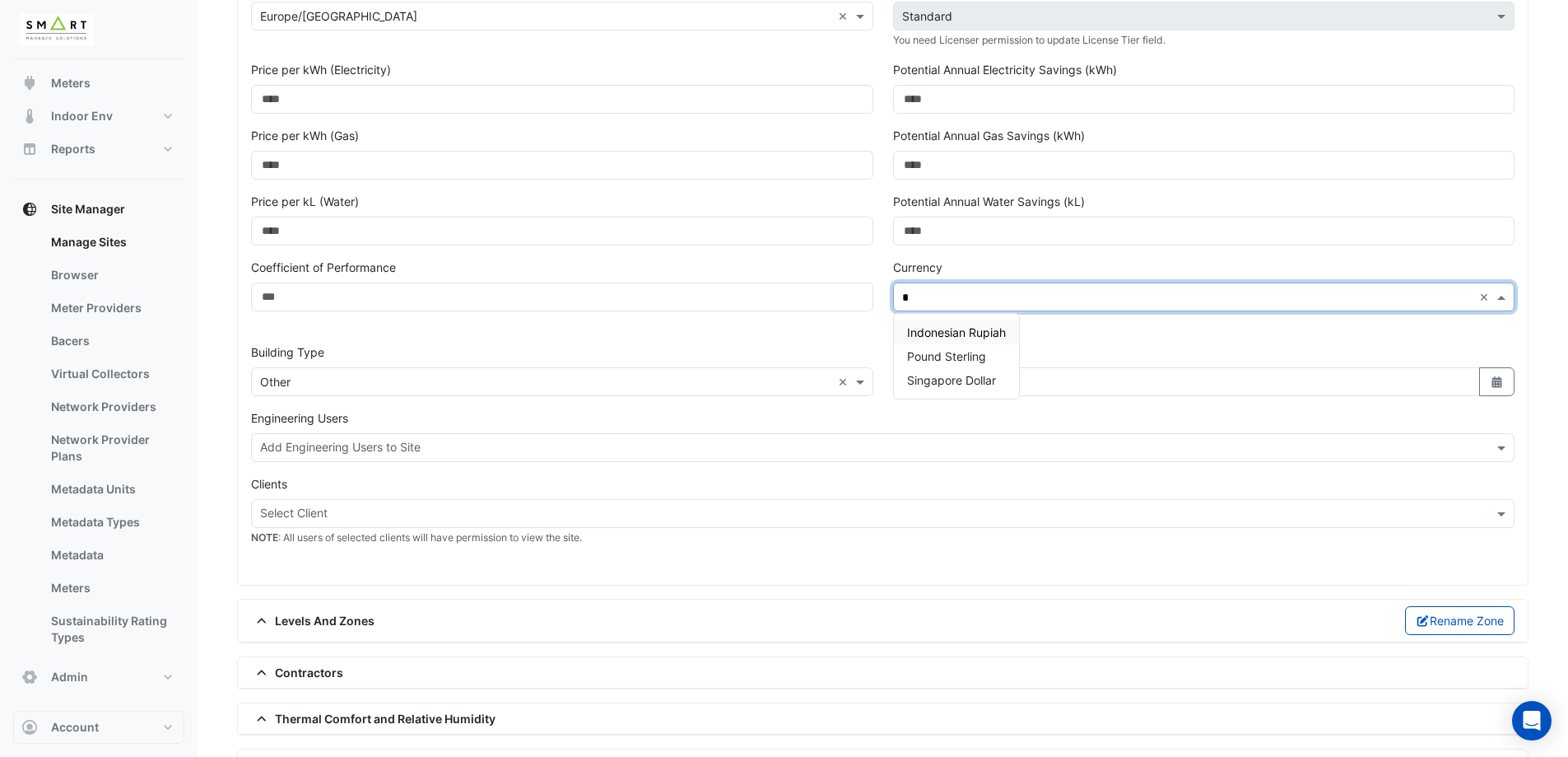
type input "**"
click at [951, 337] on span "Pound Sterling" at bounding box center [946, 332] width 79 height 14
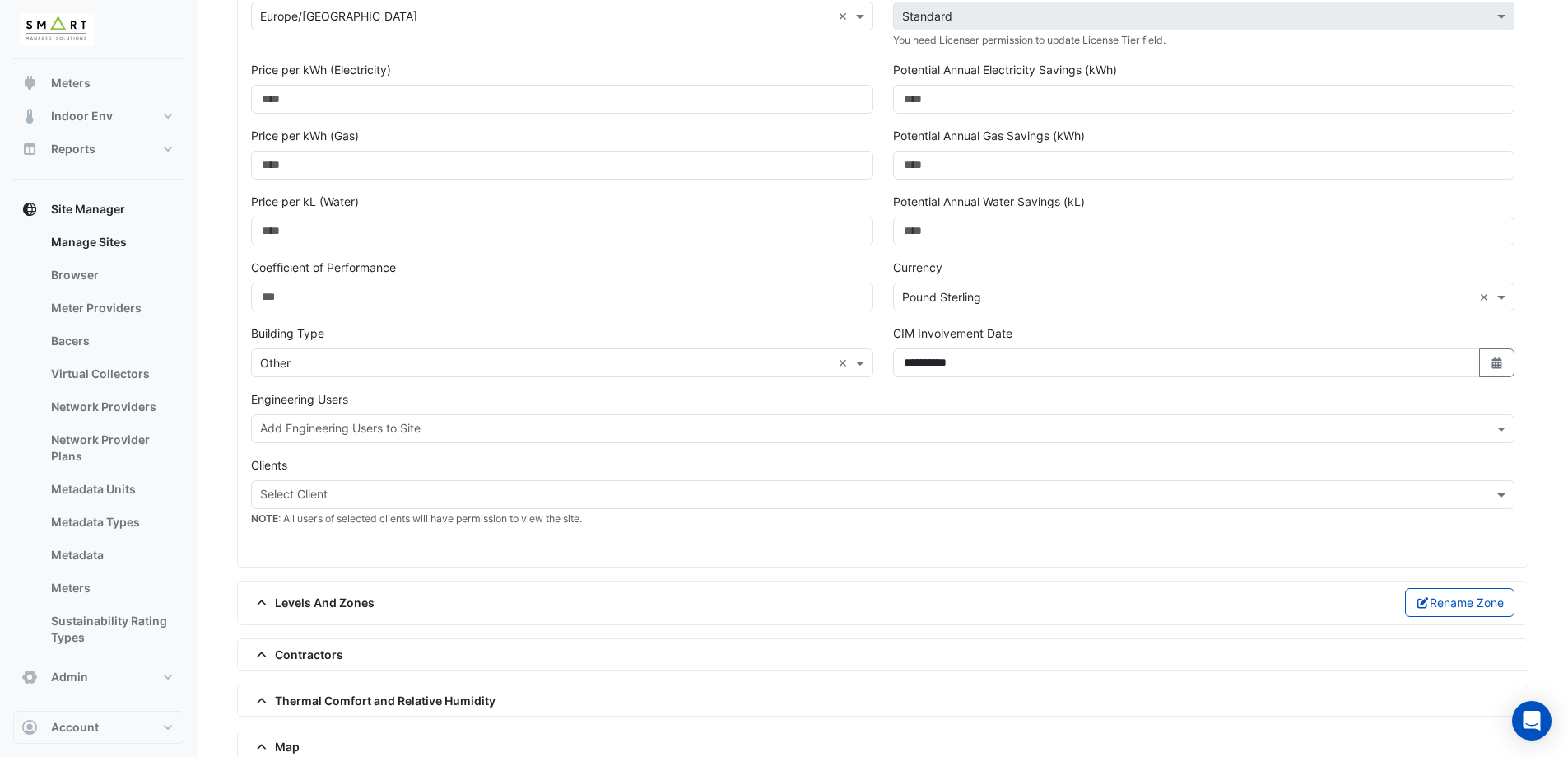
click at [789, 280] on div "Coefficient of Performance" at bounding box center [562, 285] width 622 height 53
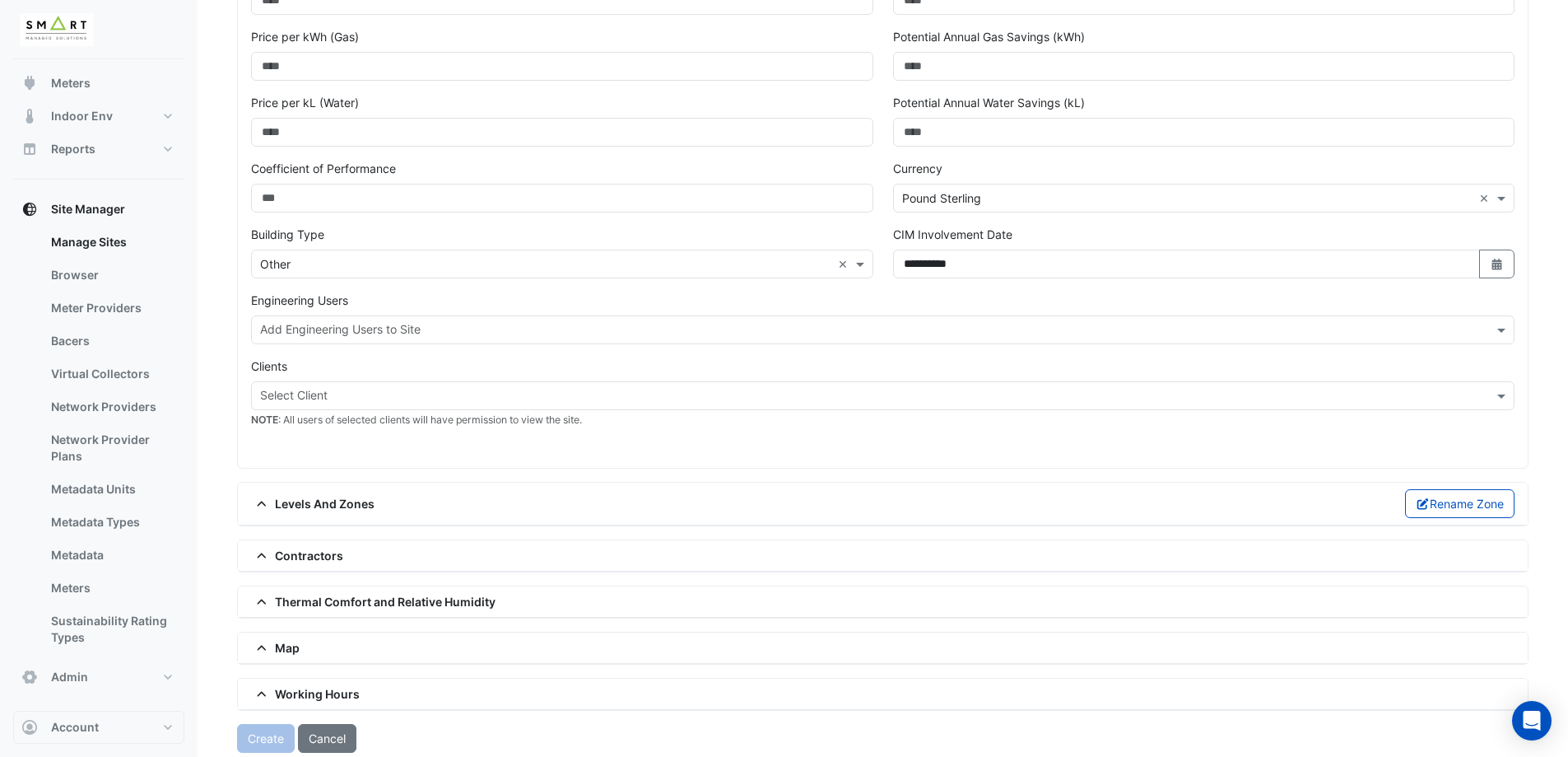
scroll to position [520, 0]
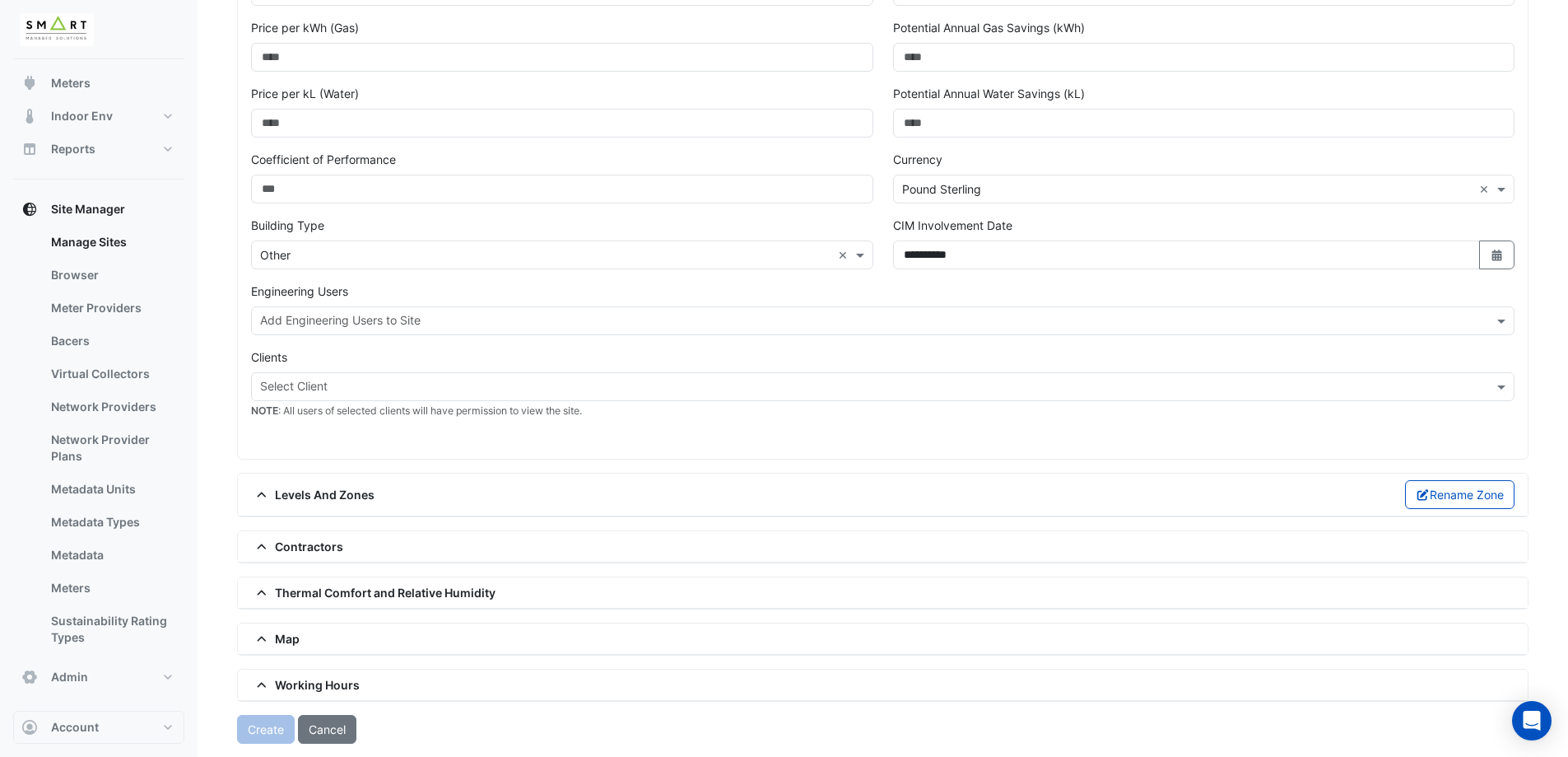
click at [407, 324] on input "text" at bounding box center [873, 322] width 1227 height 17
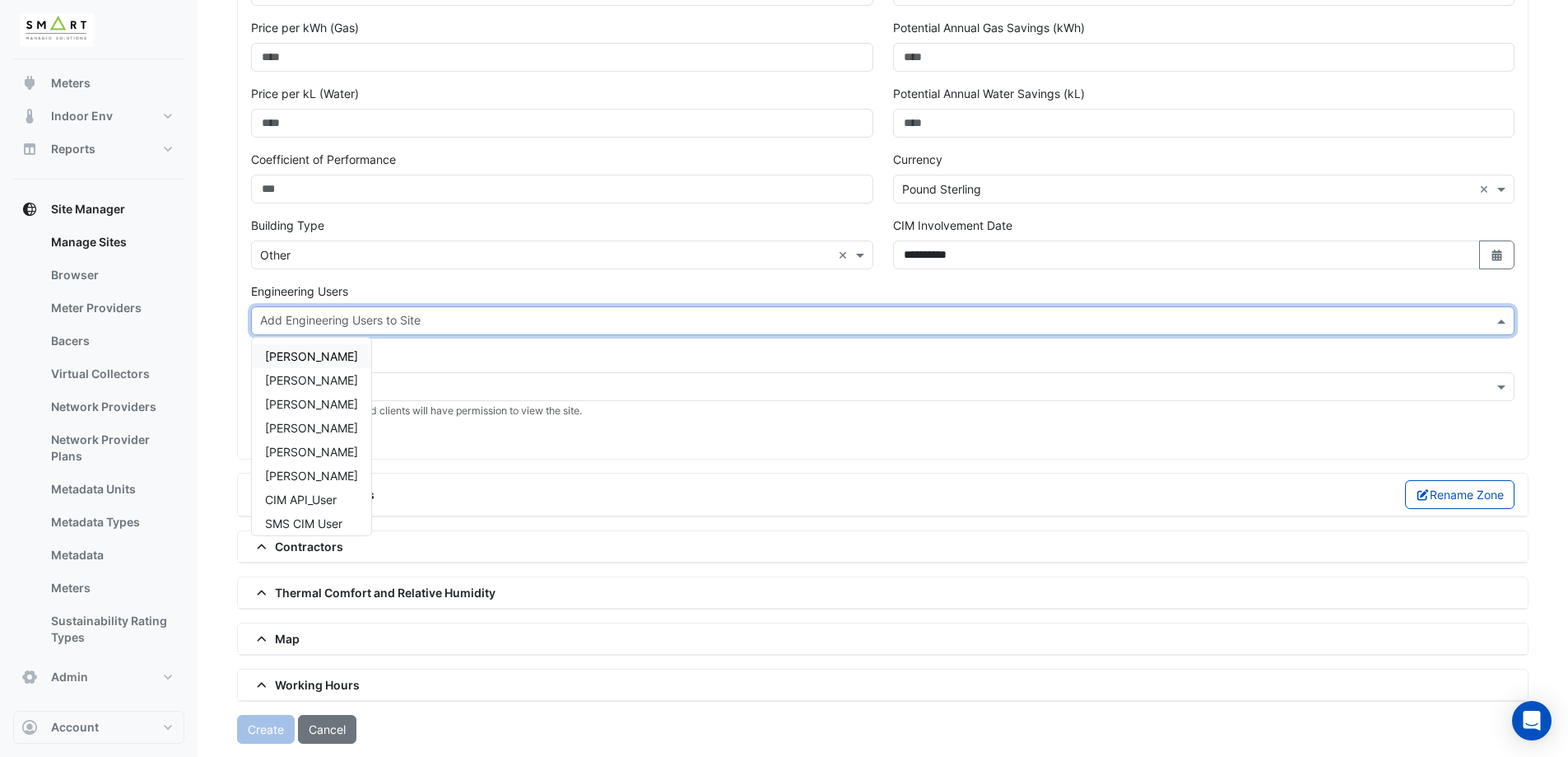
click at [321, 359] on span "Ari Gentilin" at bounding box center [311, 356] width 93 height 14
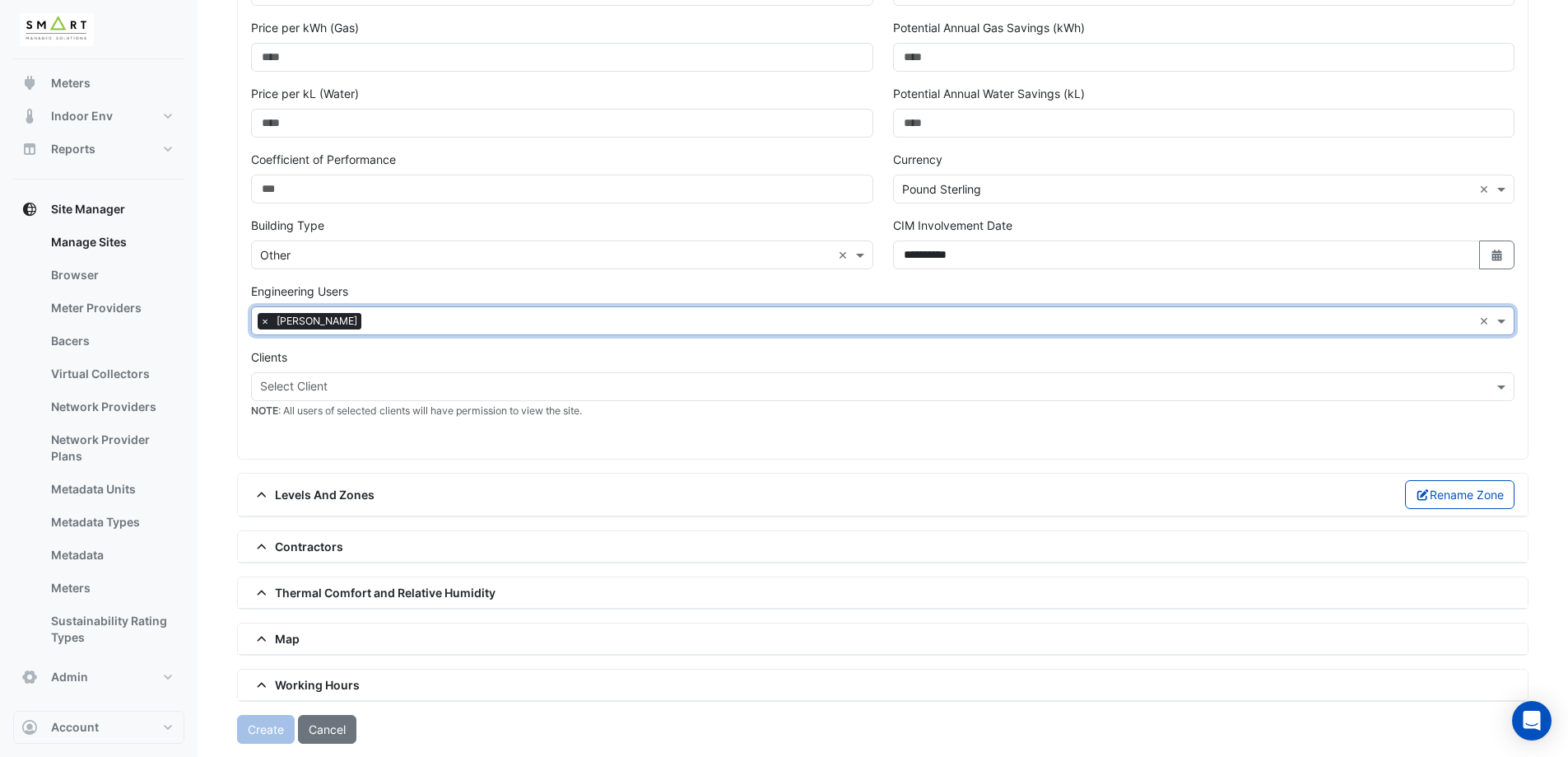
click at [368, 331] on div at bounding box center [919, 322] width 1107 height 22
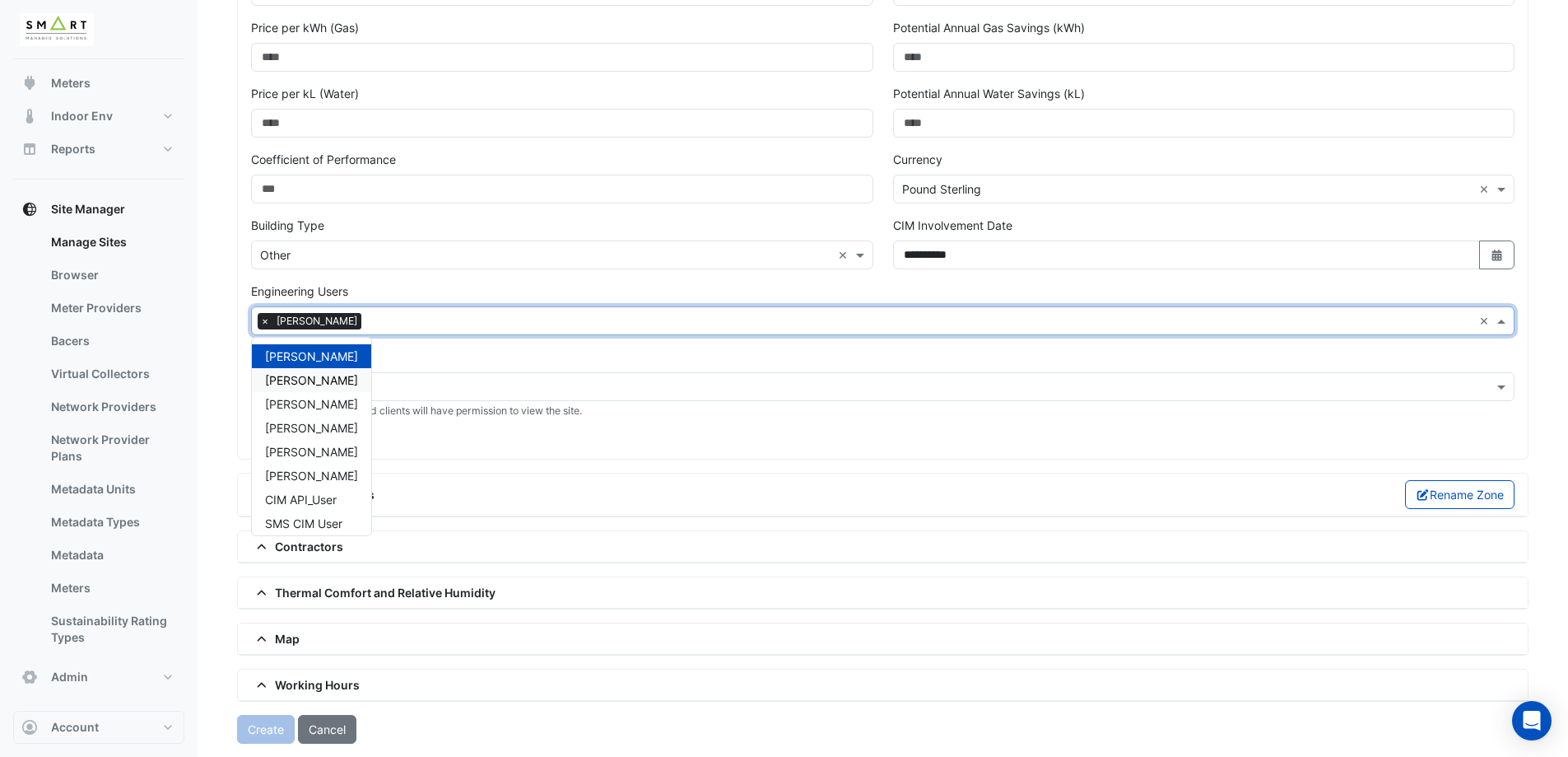
click at [314, 376] on span "Adrien Jaboin" at bounding box center [311, 380] width 93 height 14
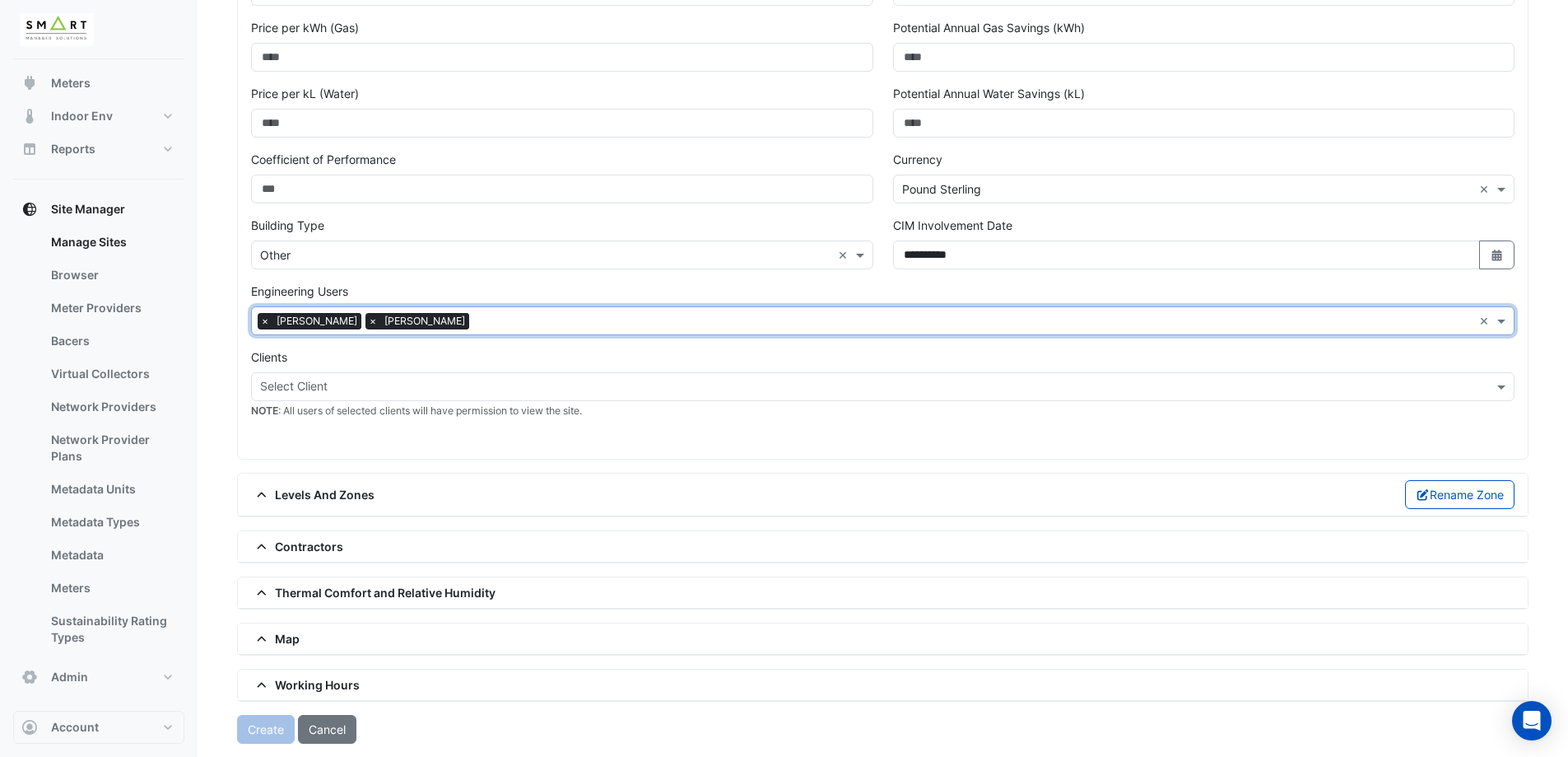
click at [476, 315] on input "text" at bounding box center [974, 322] width 996 height 17
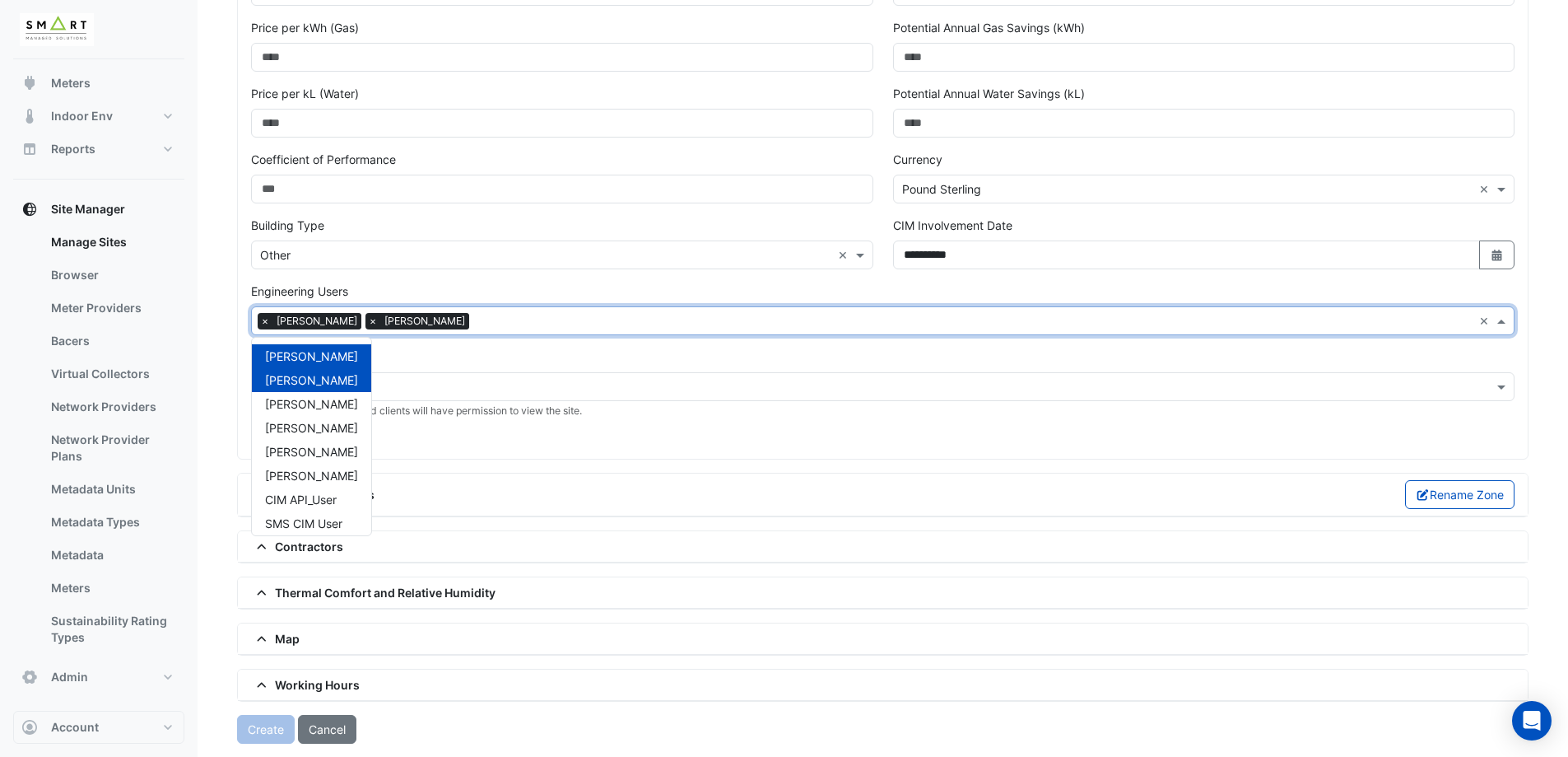
click at [356, 395] on div "Jonathan Winston" at bounding box center [311, 403] width 119 height 23
click at [584, 317] on input "text" at bounding box center [1028, 322] width 889 height 17
click at [351, 424] on span "Michail Christodoulakis" at bounding box center [311, 428] width 93 height 14
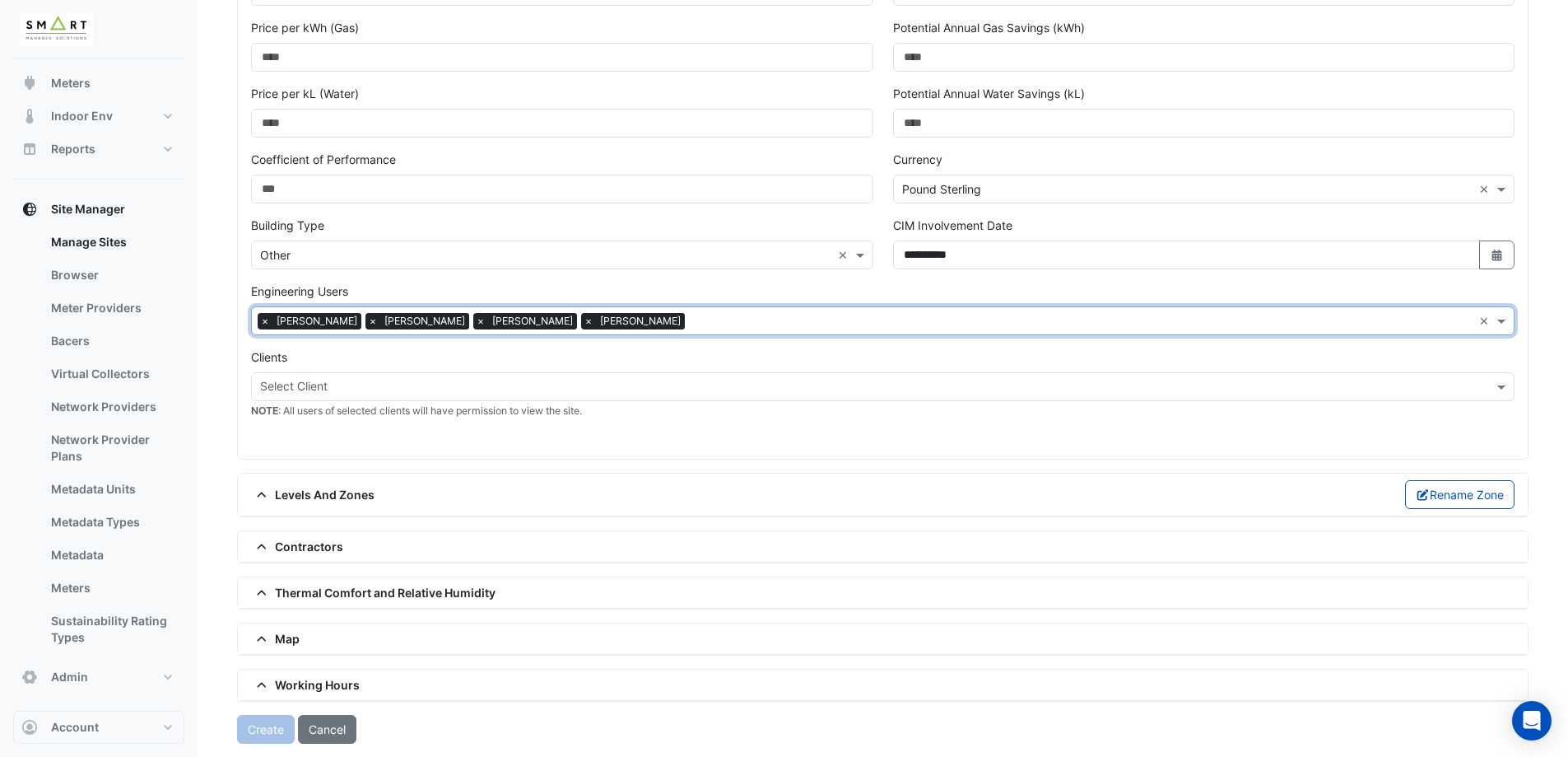
click at [739, 320] on input "text" at bounding box center [1082, 322] width 781 height 17
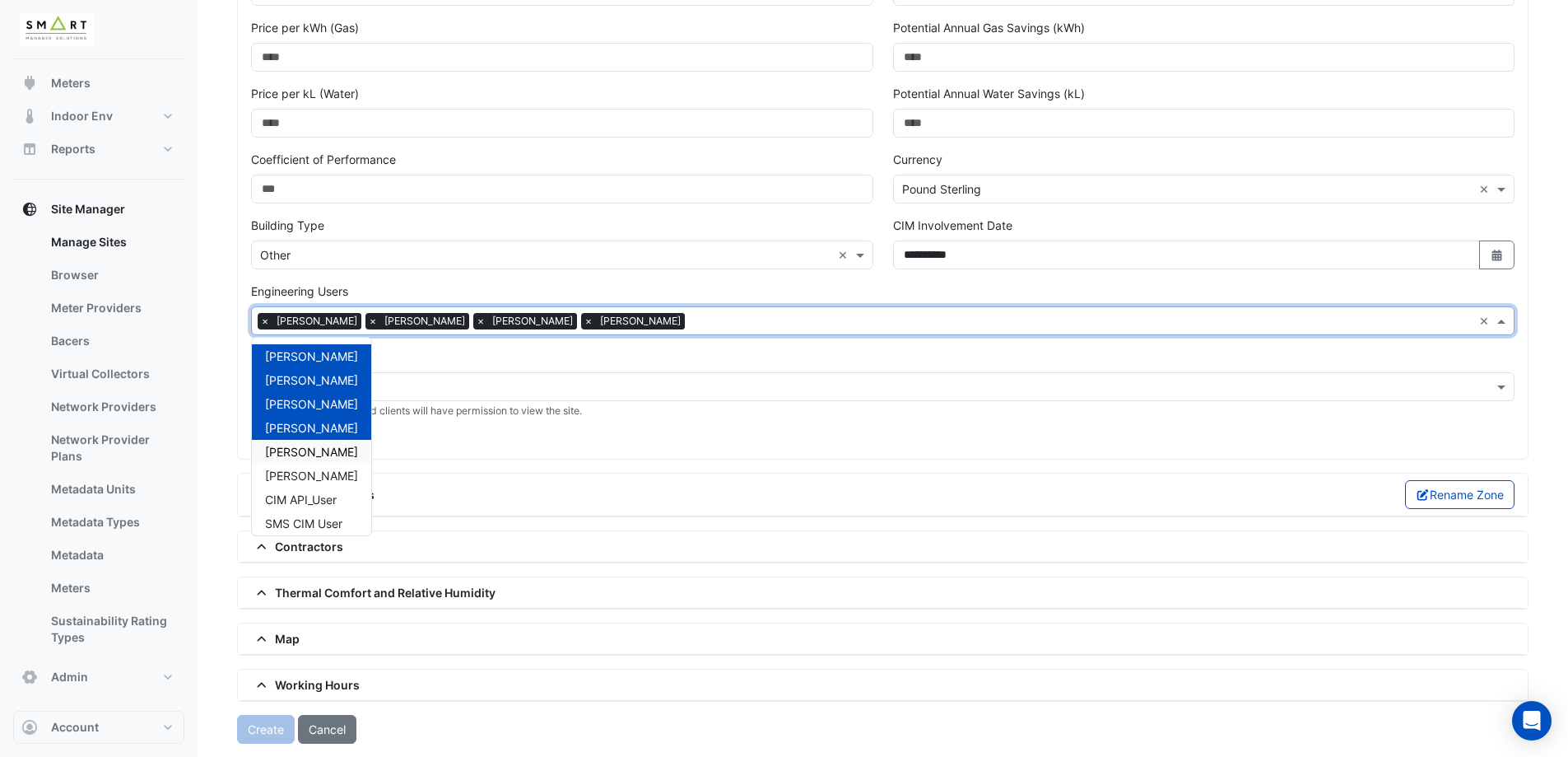
click at [341, 456] on span "Misael Oliveira" at bounding box center [311, 452] width 93 height 14
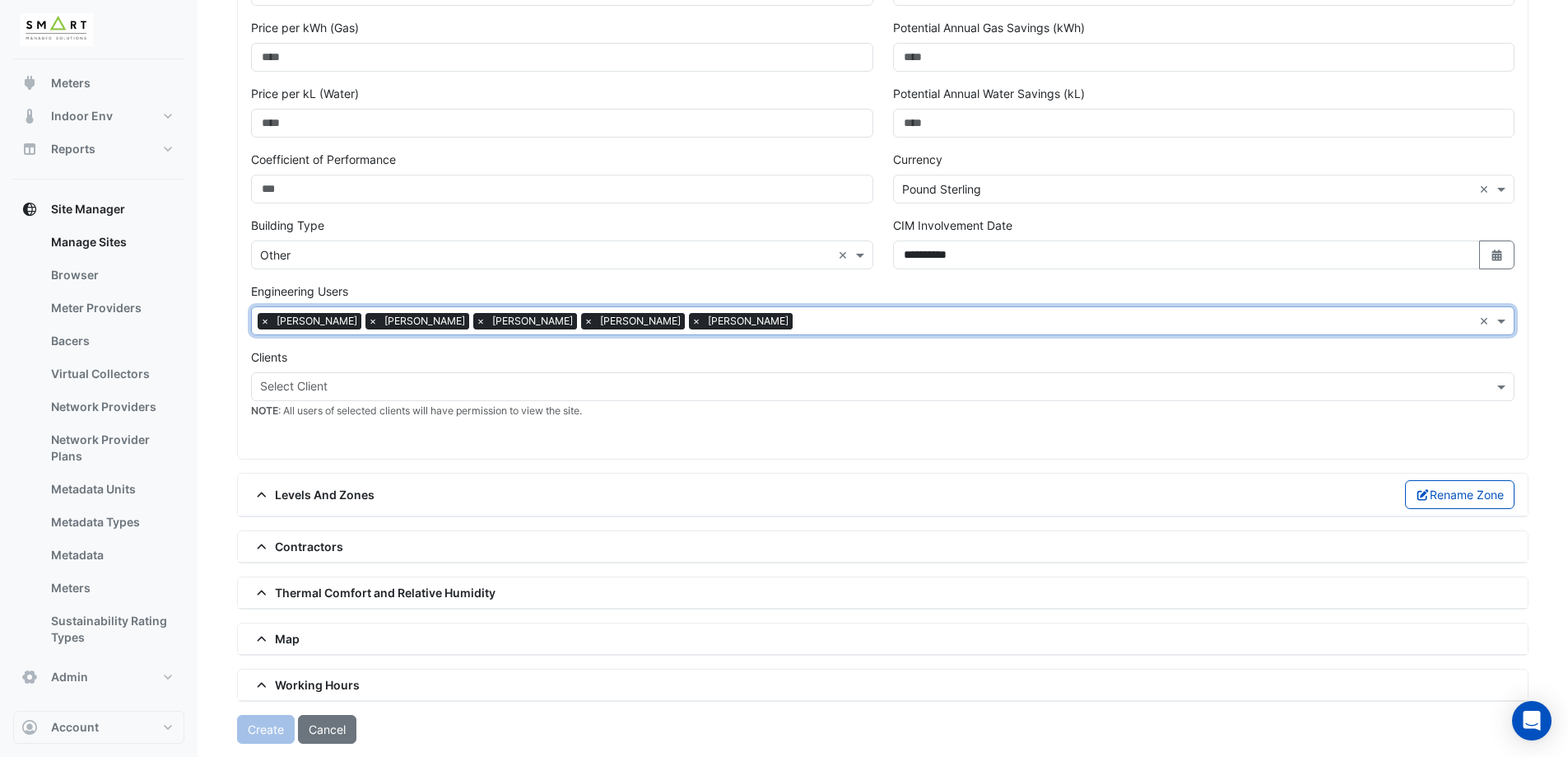
click at [809, 316] on input "text" at bounding box center [1135, 322] width 673 height 17
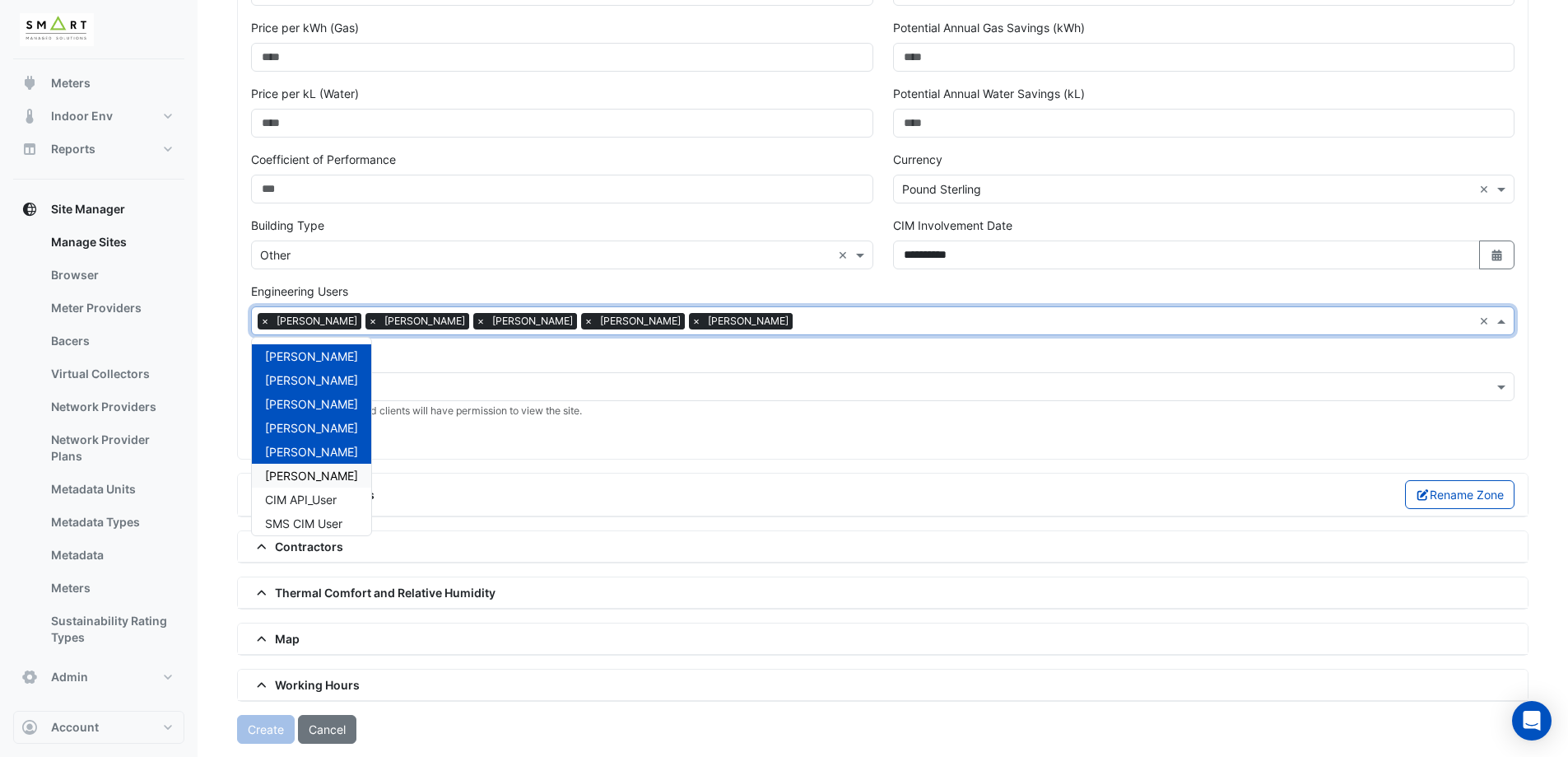
click at [322, 478] on span "Sam Hingston" at bounding box center [311, 475] width 93 height 14
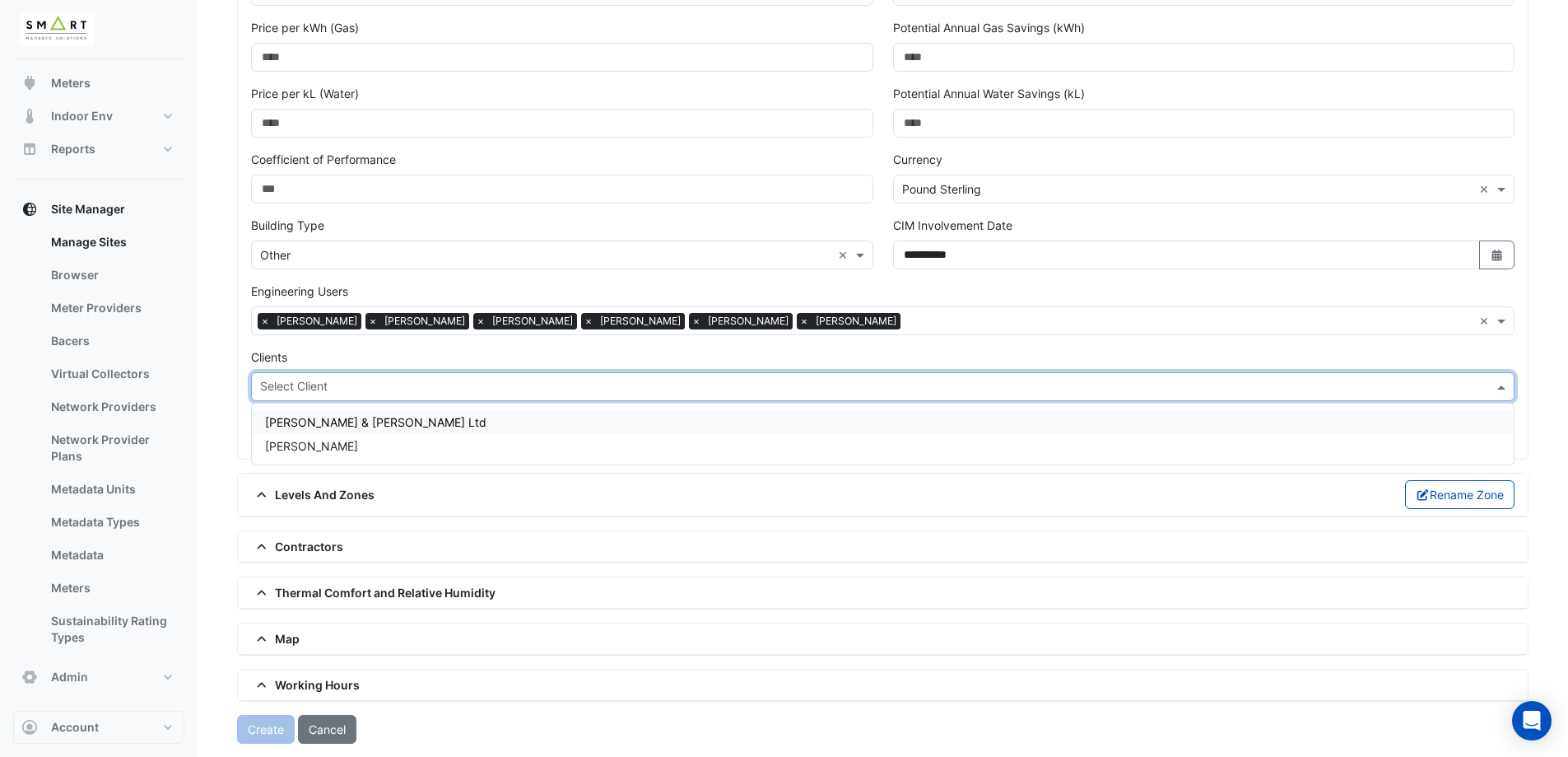
click at [363, 382] on input "text" at bounding box center [873, 388] width 1227 height 17
click at [334, 442] on div "MAPP" at bounding box center [883, 445] width 1262 height 23
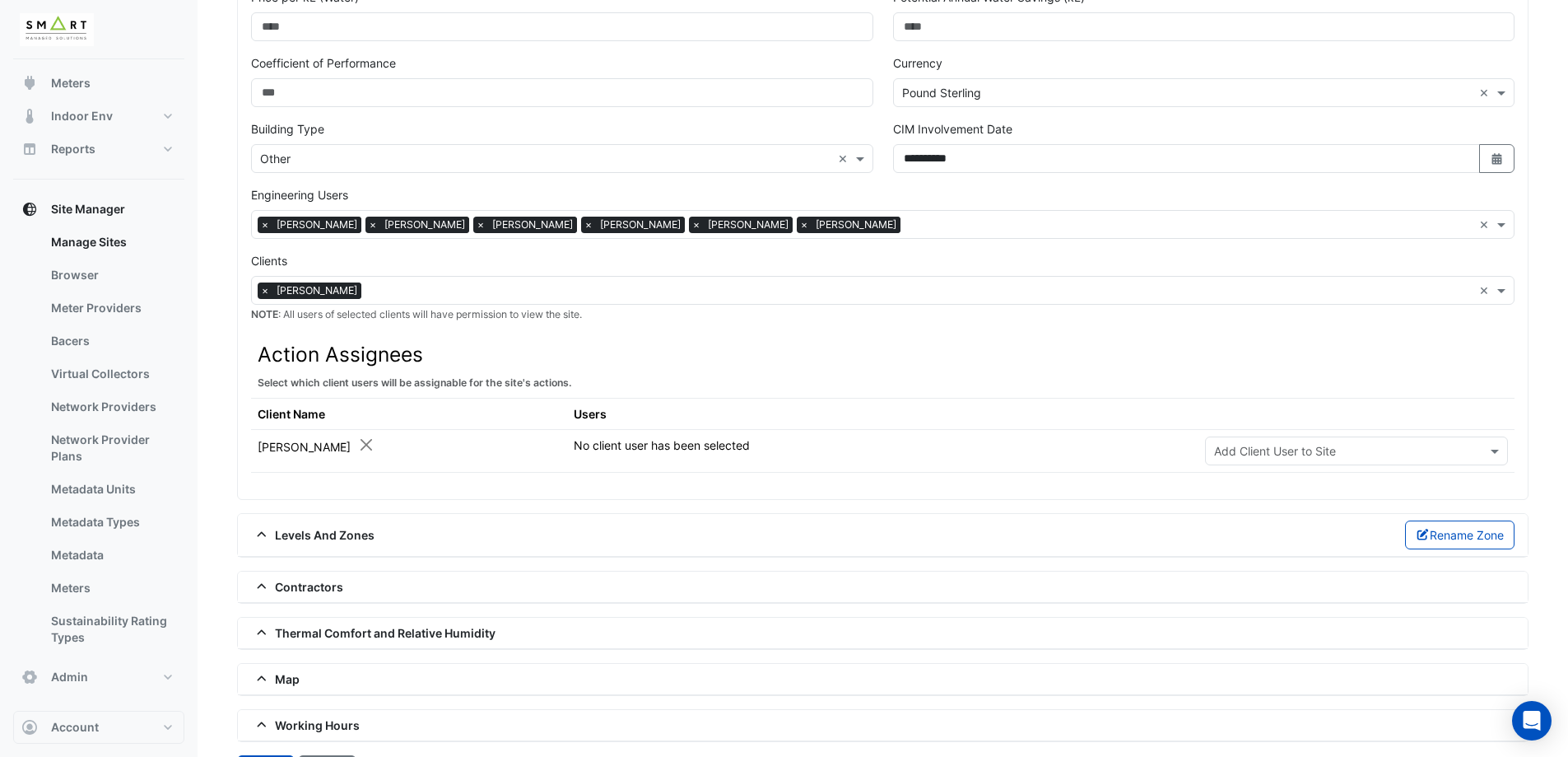
scroll to position [656, 0]
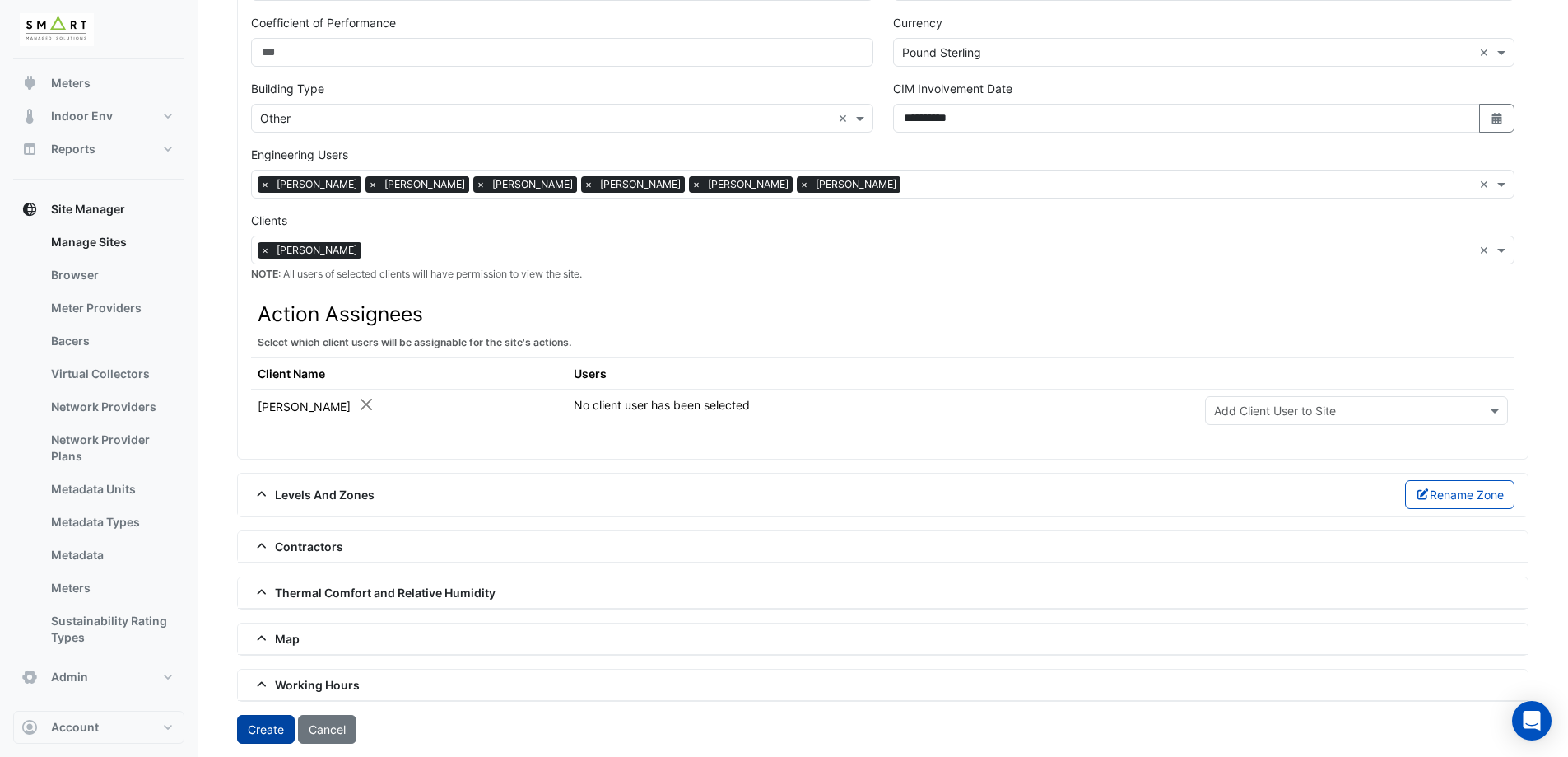
click at [269, 732] on button "Create" at bounding box center [266, 728] width 57 height 29
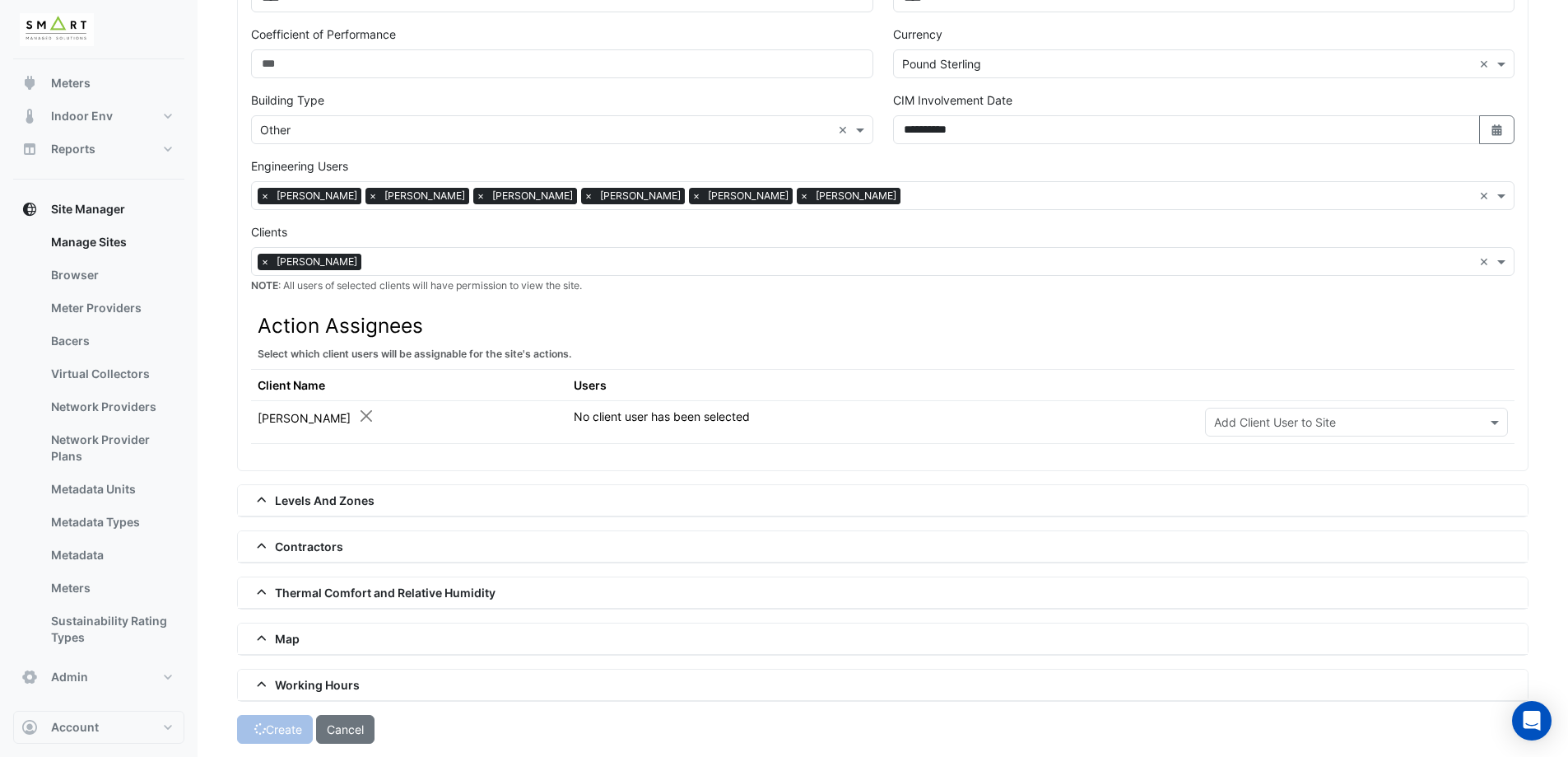
scroll to position [645, 0]
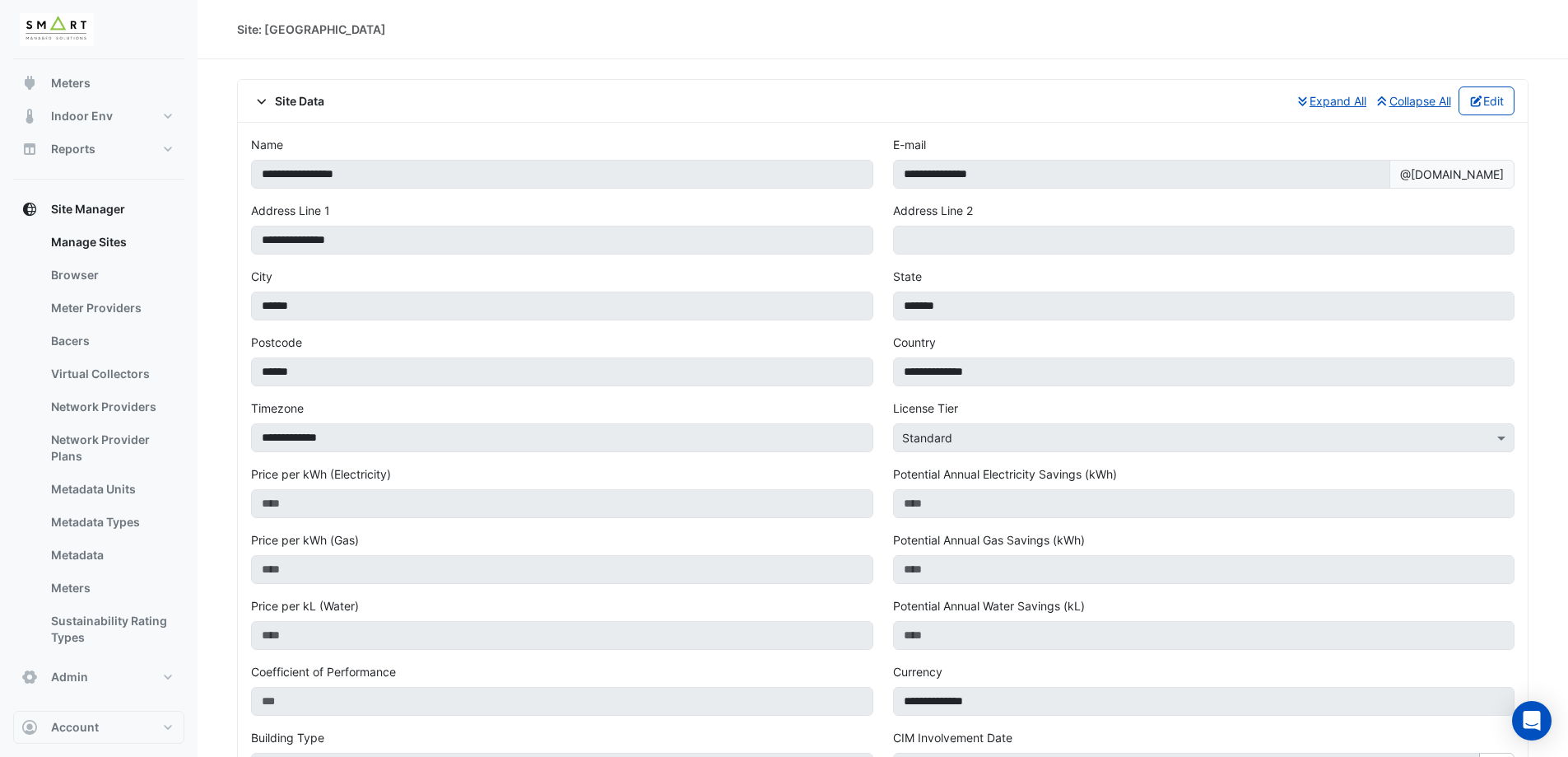
click at [267, 96] on icon at bounding box center [261, 101] width 15 height 11
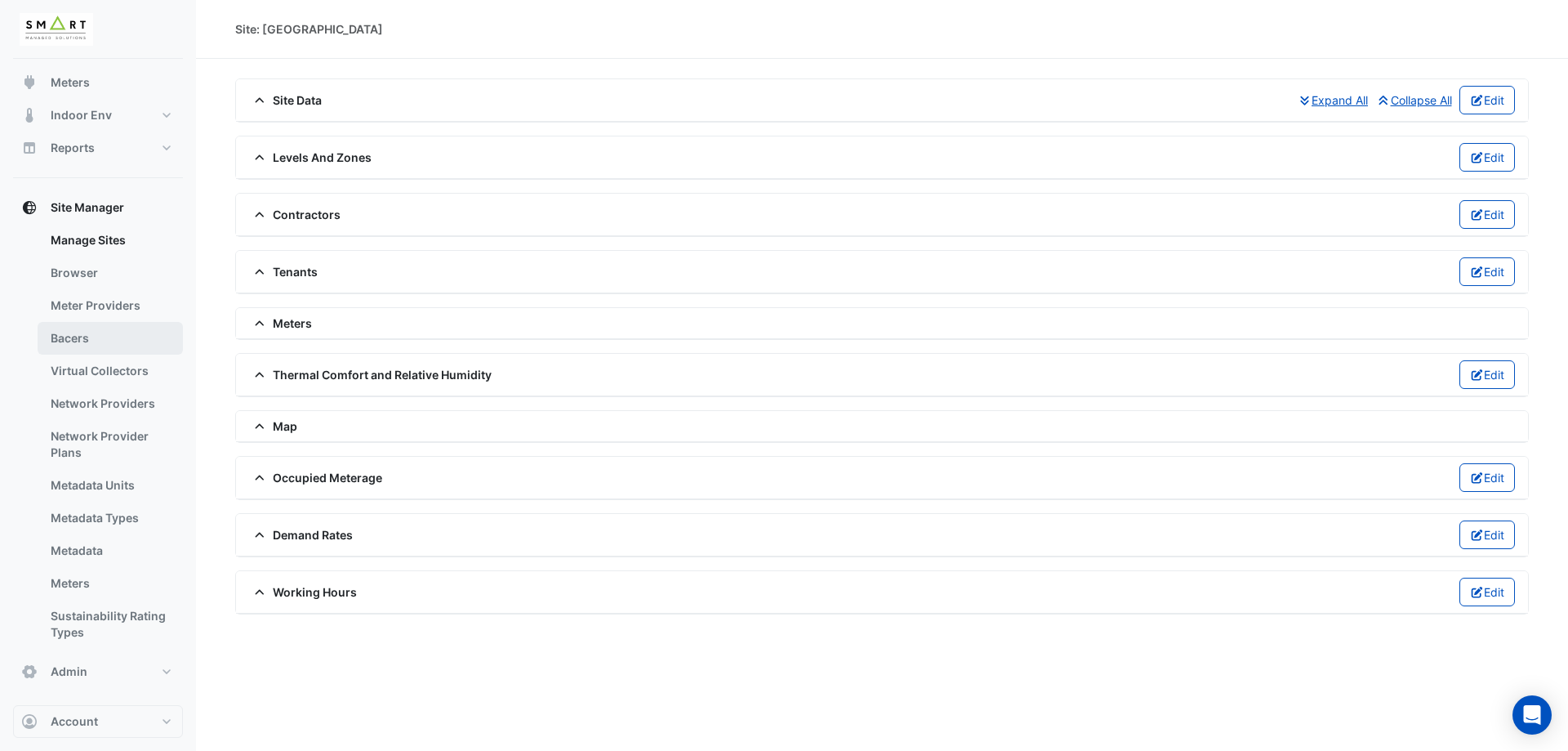
click at [72, 333] on link "Bacers" at bounding box center [110, 338] width 146 height 33
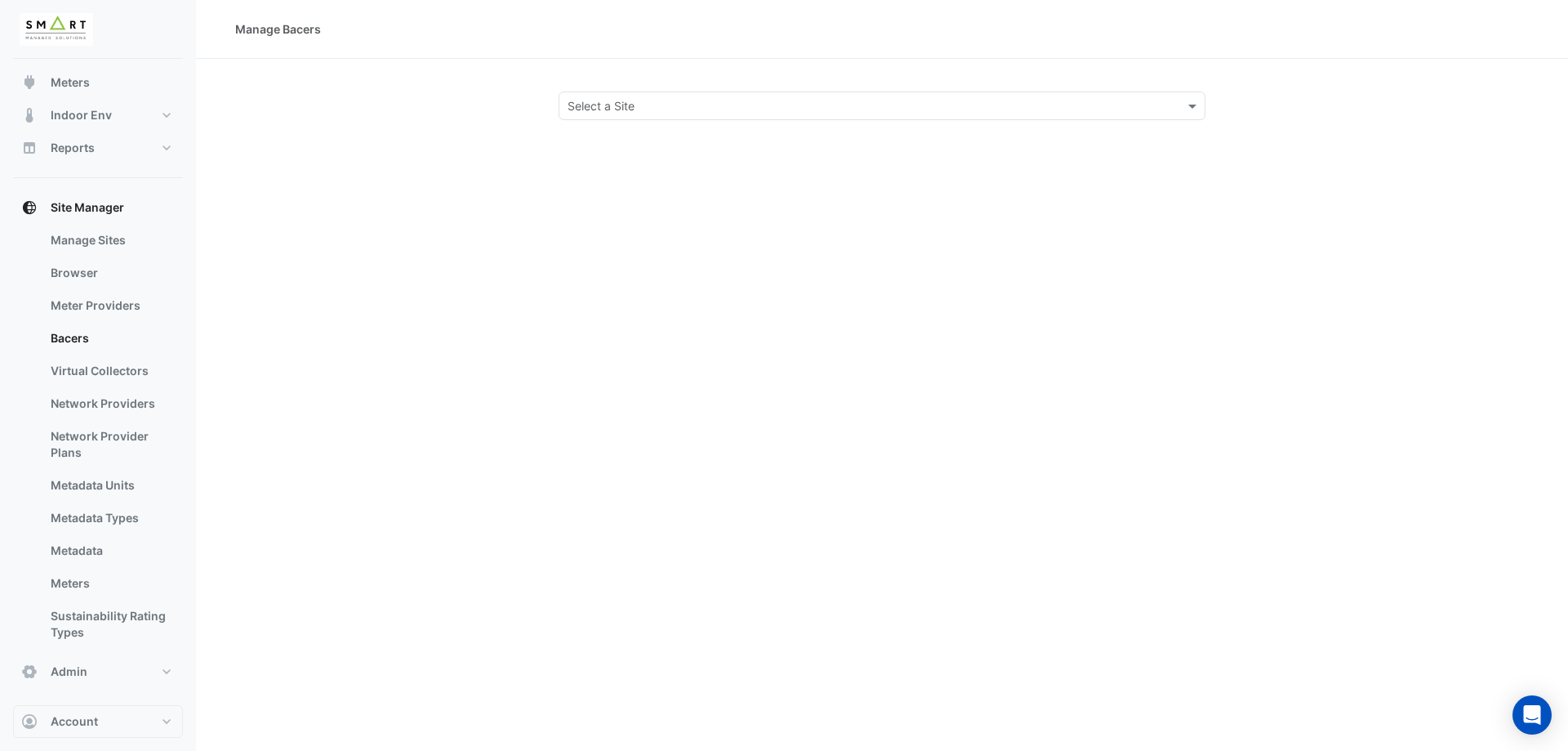
click at [603, 98] on input "text" at bounding box center [866, 107] width 597 height 17
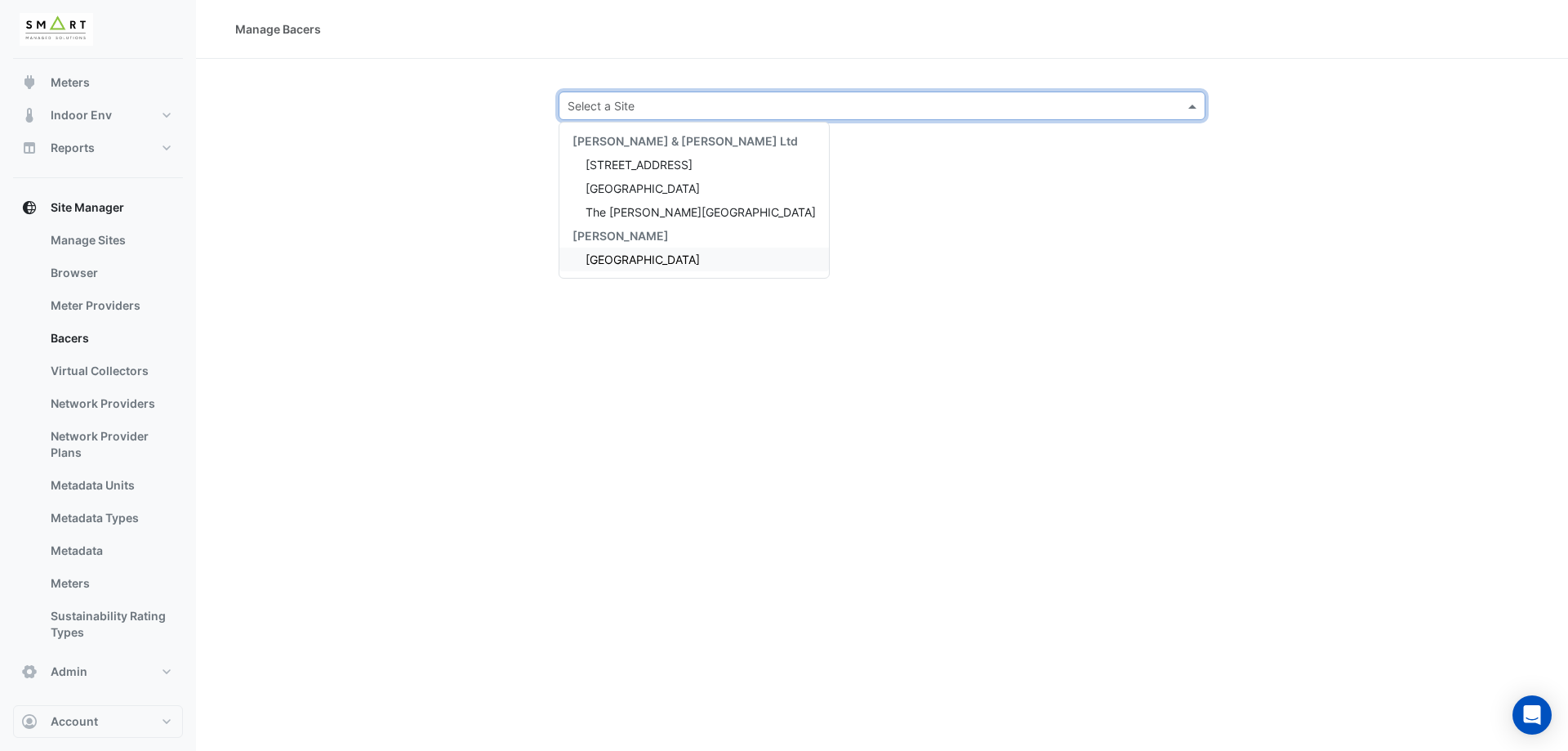
click at [609, 253] on span "[GEOGRAPHIC_DATA]" at bounding box center [642, 260] width 115 height 14
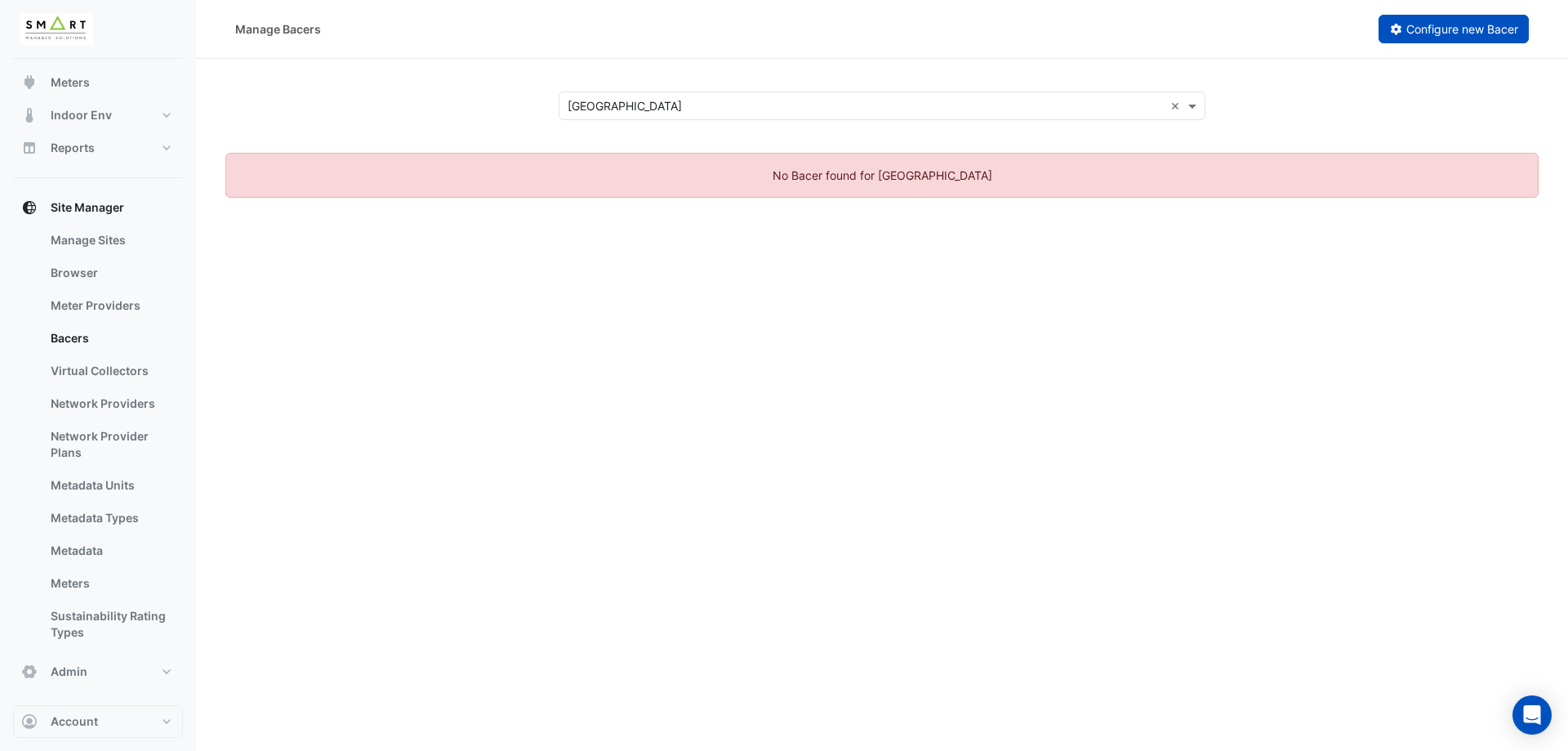
click at [1435, 17] on button "Configure new Bacer" at bounding box center [1453, 28] width 151 height 28
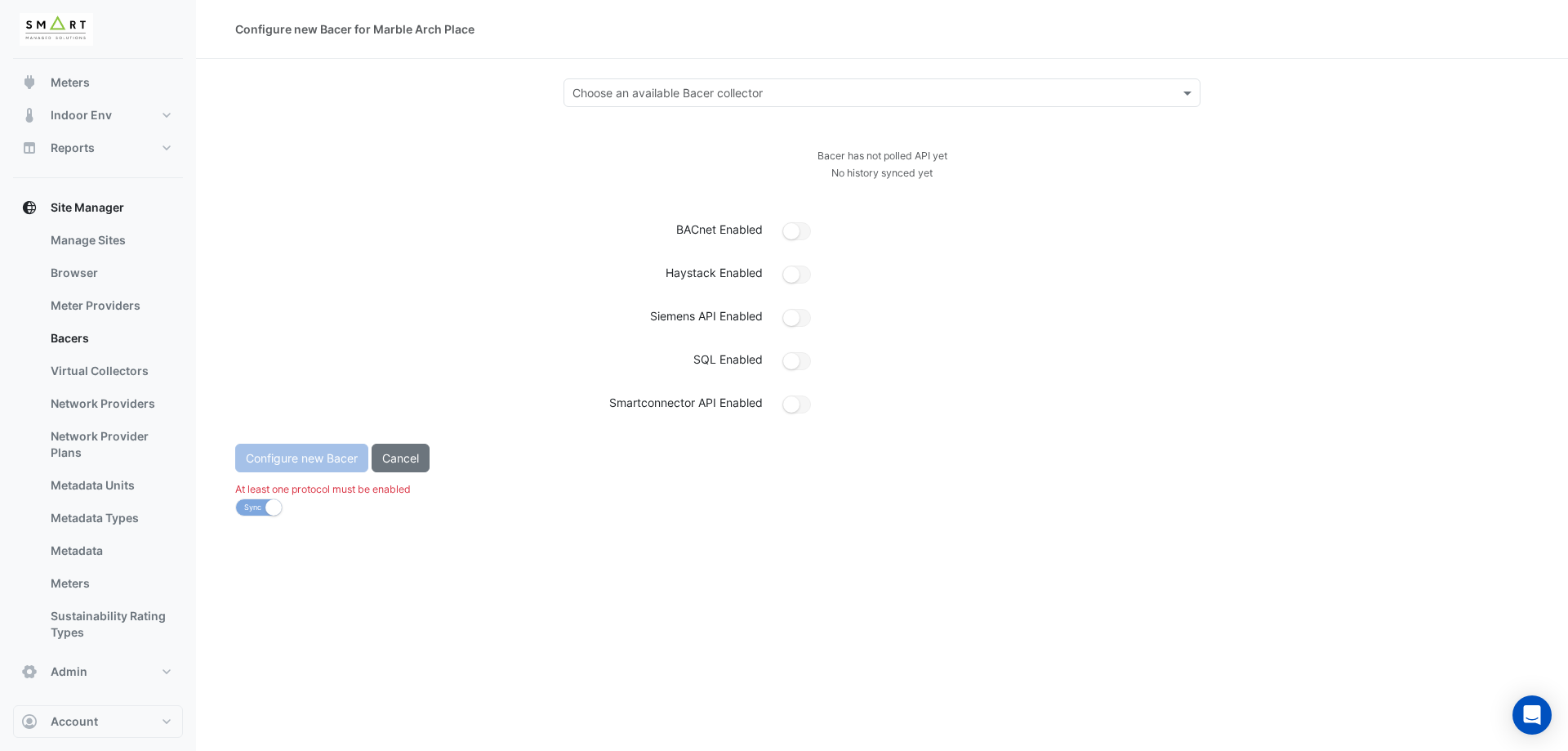
click at [740, 106] on div "Choose an available Bacer collector" at bounding box center [882, 92] width 637 height 28
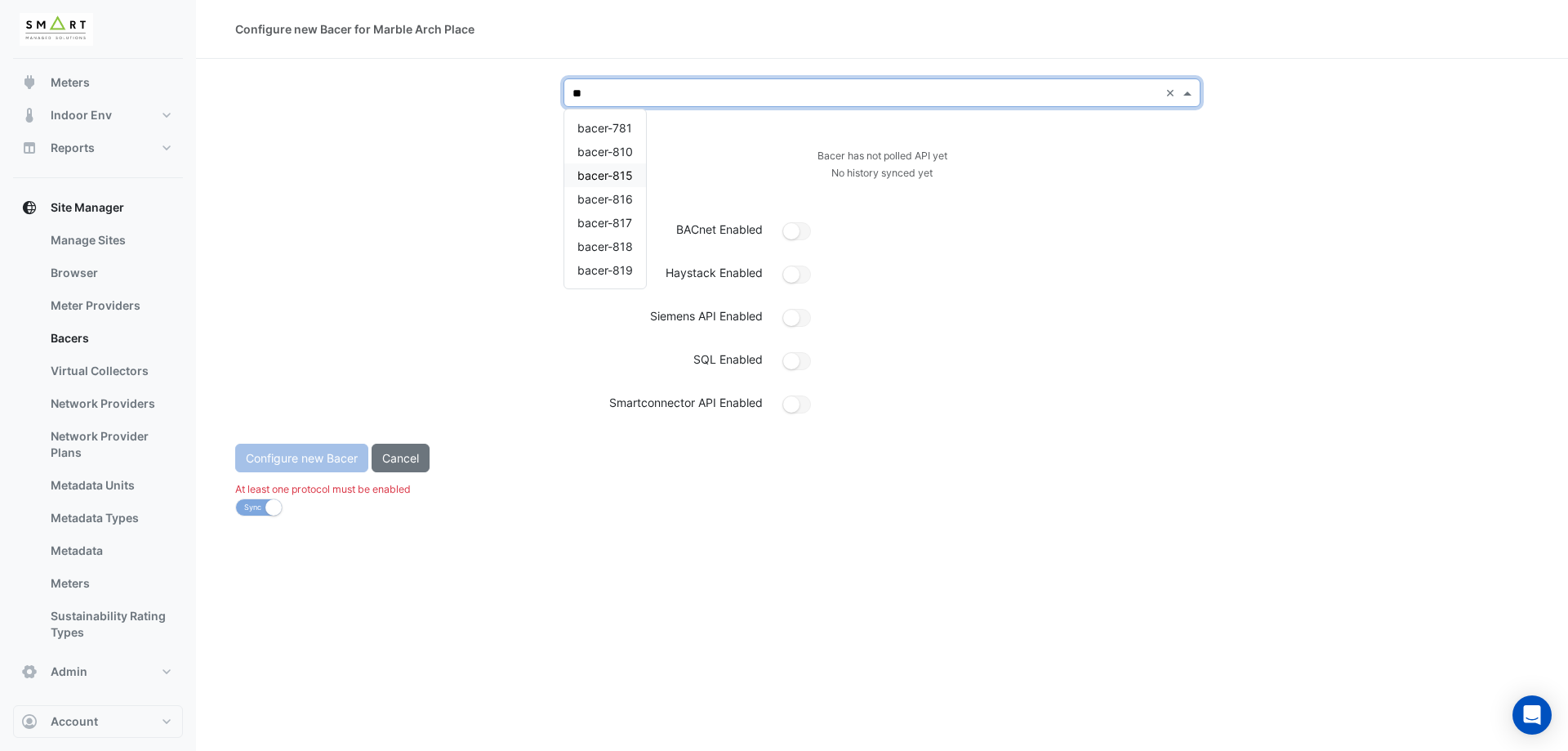
type input "***"
click at [626, 135] on div "bacer-816" at bounding box center [605, 128] width 82 height 23
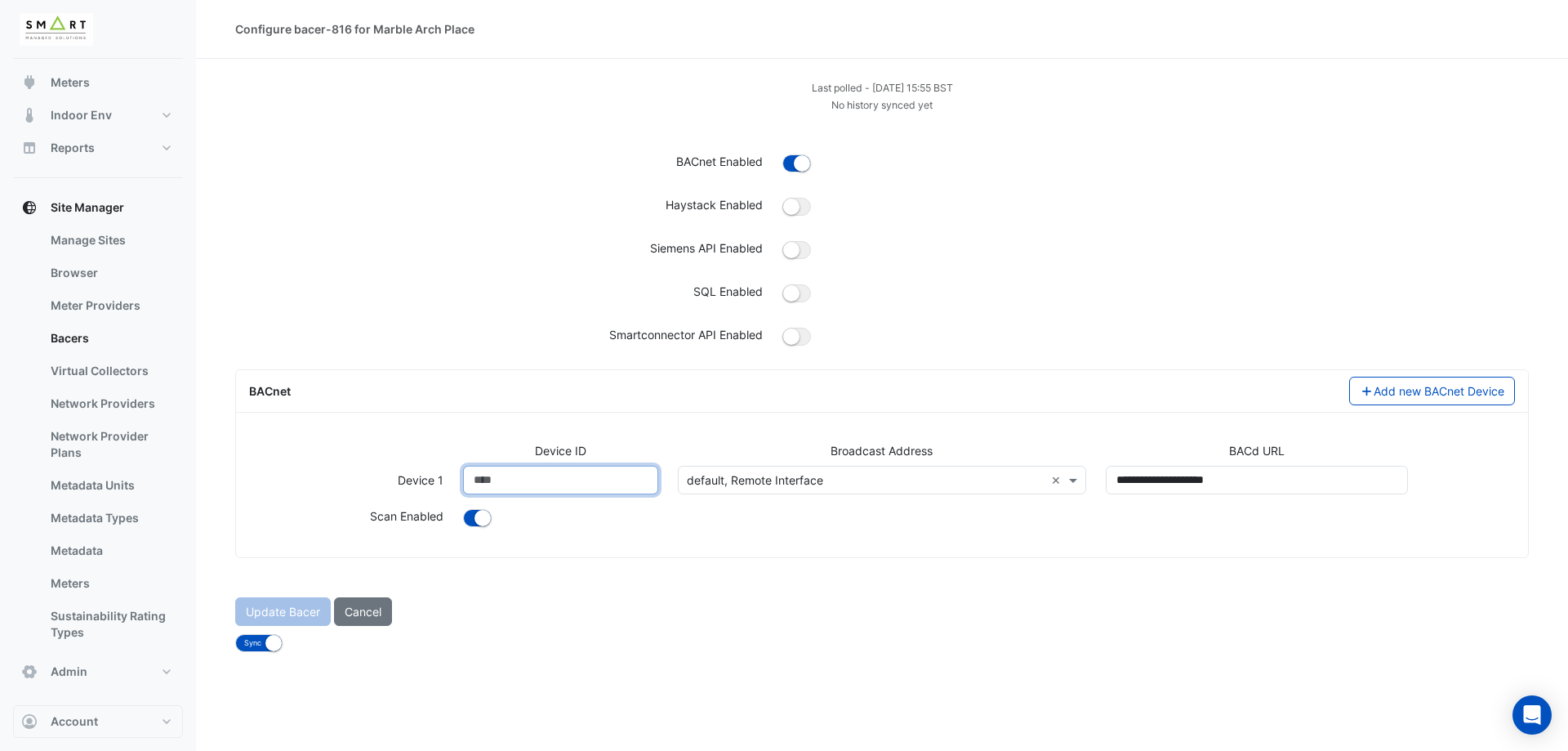
click at [534, 490] on input "****" at bounding box center [560, 479] width 195 height 28
drag, startPoint x: 532, startPoint y: 490, endPoint x: 450, endPoint y: 488, distance: 82.0
click at [450, 488] on div "**********" at bounding box center [882, 486] width 1285 height 41
type input "*****"
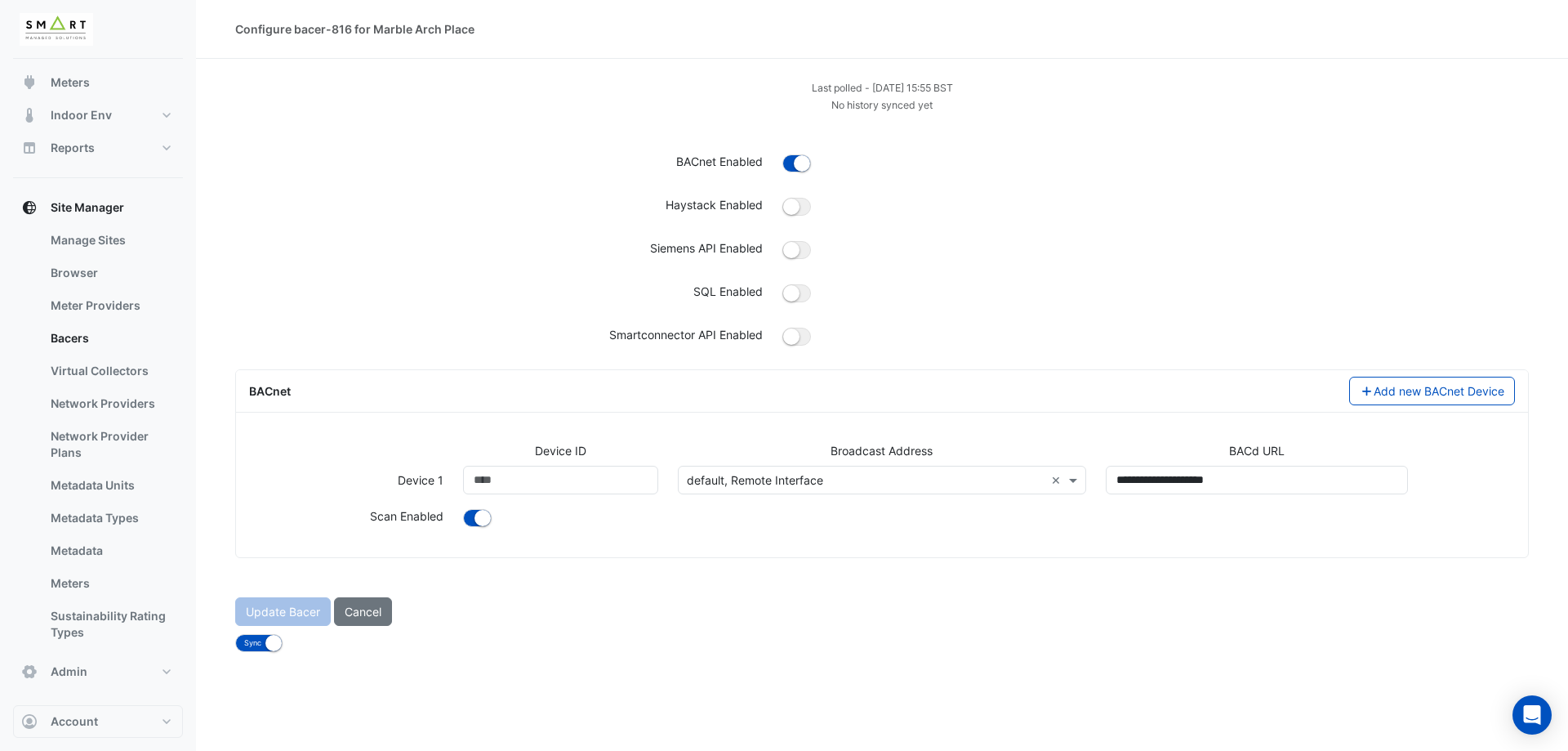
click at [481, 410] on div "BACnet Add new BACnet Device" at bounding box center [882, 391] width 1292 height 42
click at [803, 476] on input "text" at bounding box center [866, 481] width 359 height 17
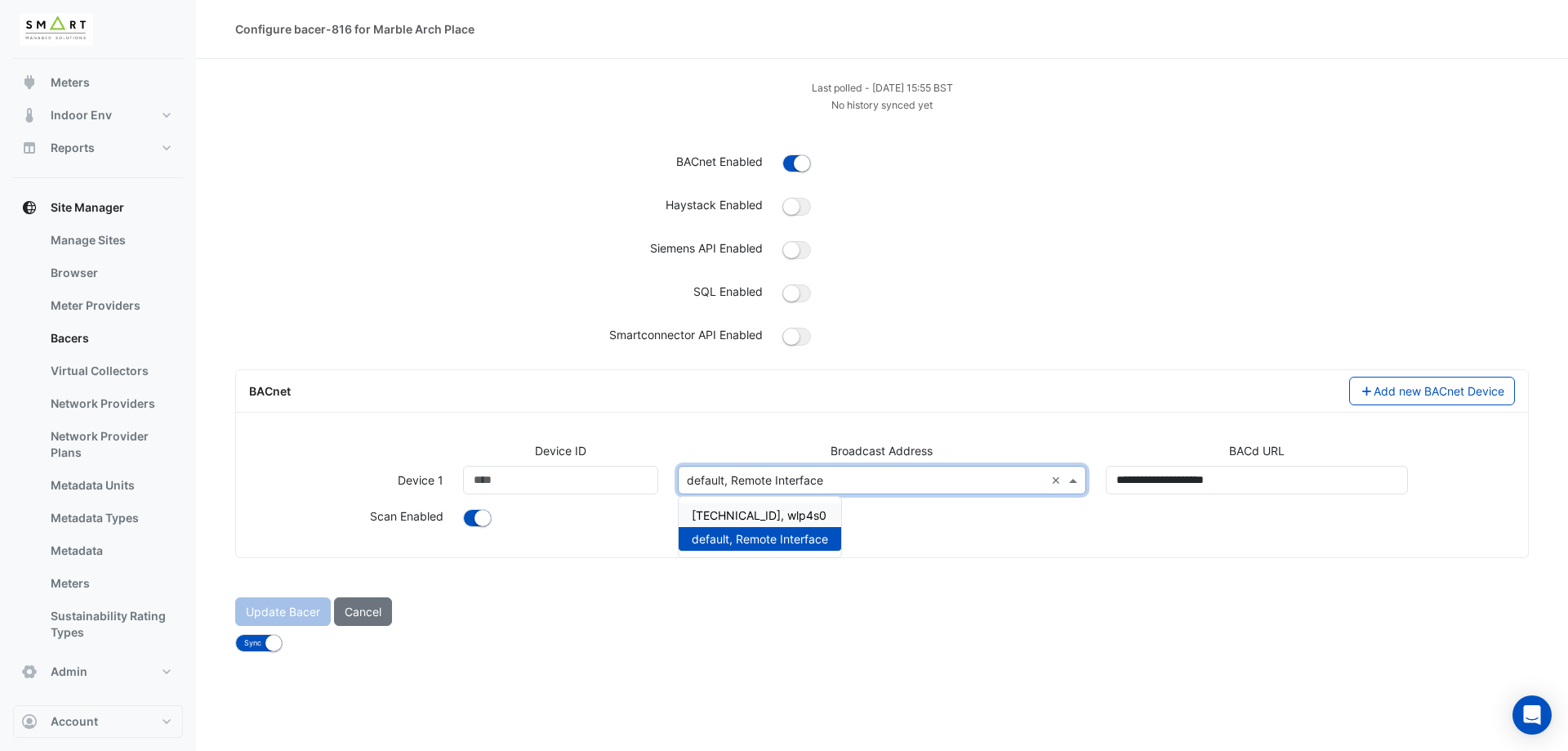
click at [796, 522] on span "10.117.76.255, wlp4s0" at bounding box center [759, 515] width 134 height 14
click at [817, 517] on div at bounding box center [989, 518] width 1071 height 23
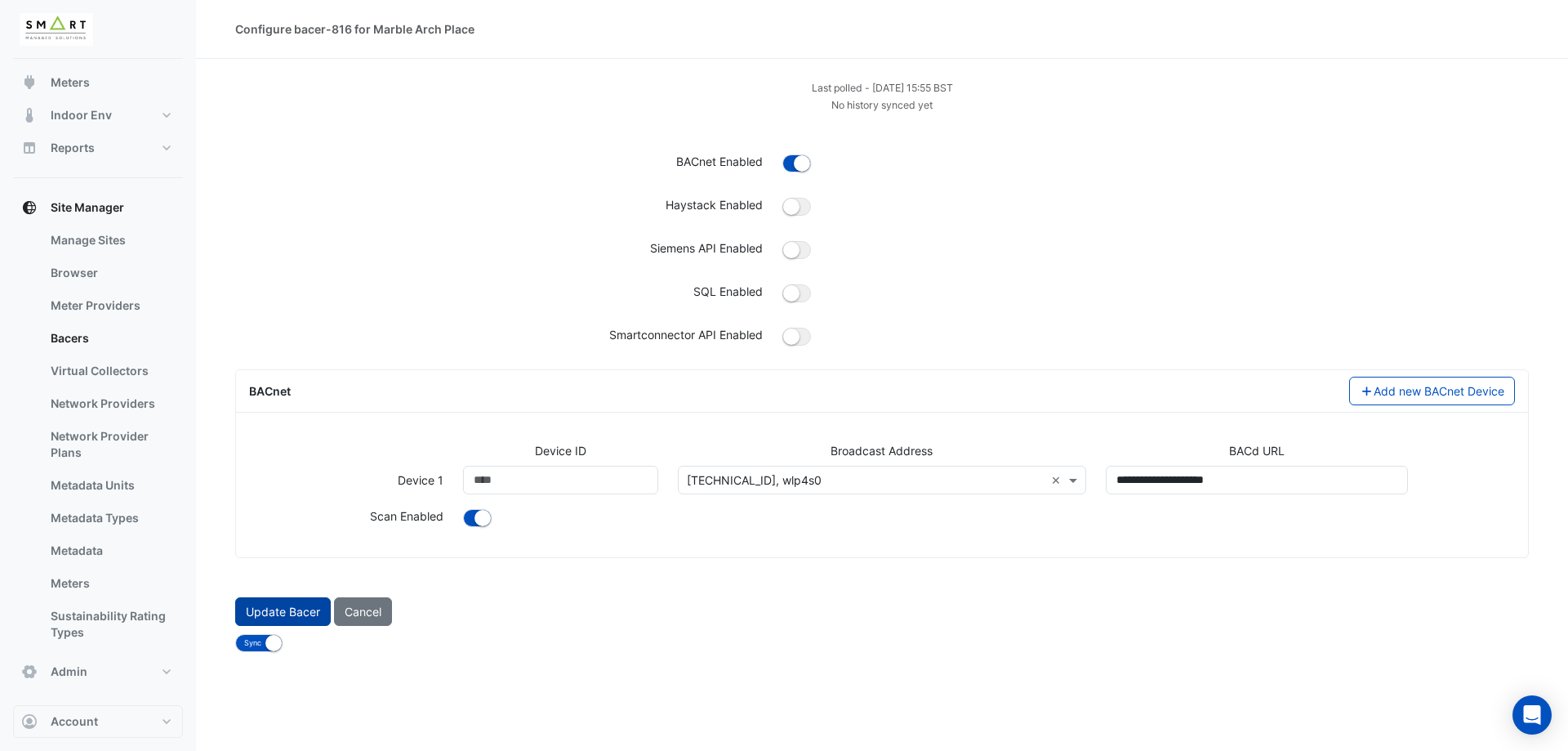
click at [312, 613] on button "Update Bacer" at bounding box center [283, 611] width 96 height 28
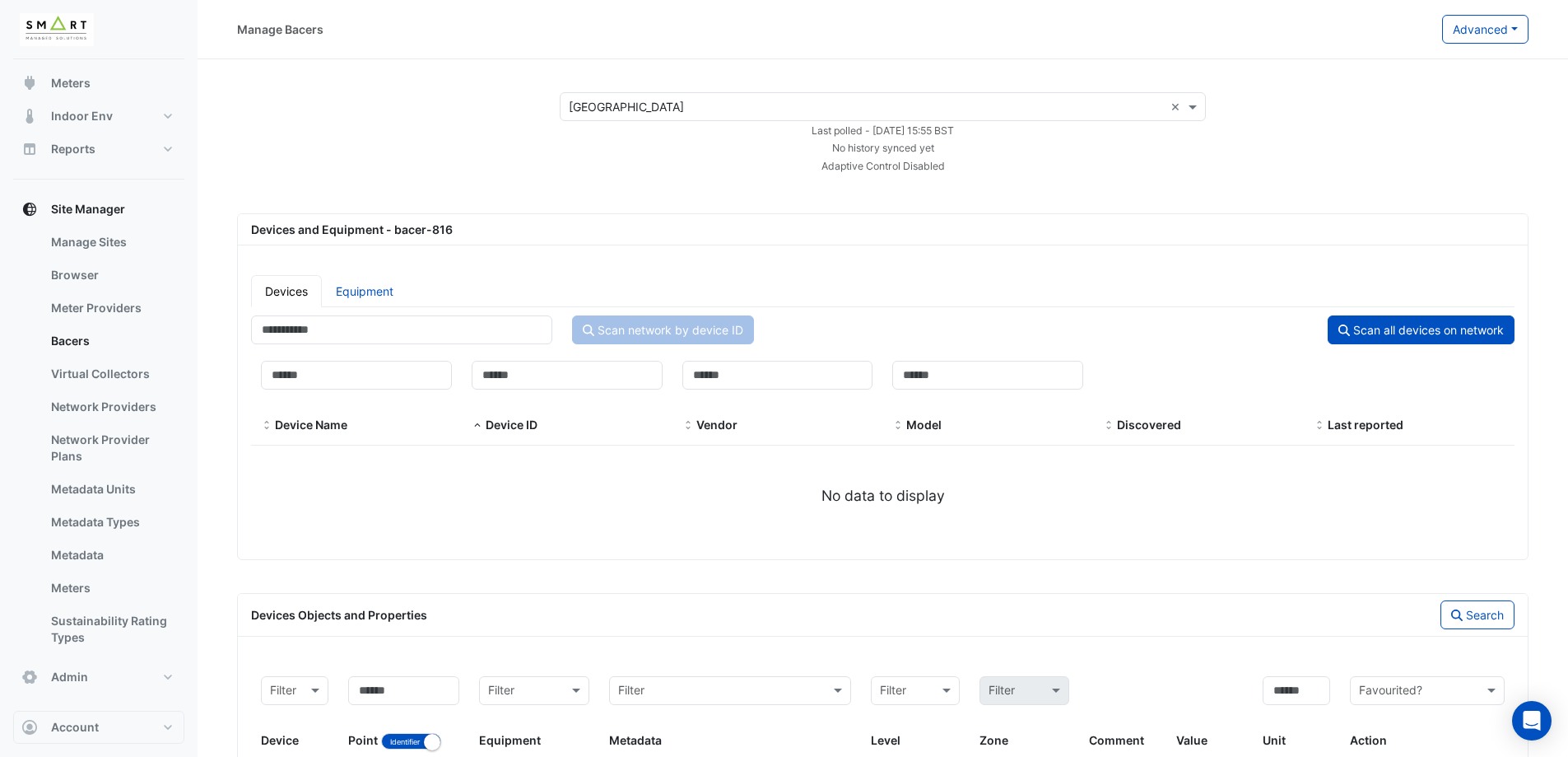
click at [402, 232] on div "Devices and Equipment - bacer-816" at bounding box center [883, 229] width 1283 height 17
click at [414, 182] on app-bacers "Select a Site × Marble Arch Place × Last polled - Mon 18-Aug-2025 15:55 BST No …" at bounding box center [883, 483] width 1292 height 783
drag, startPoint x: 782, startPoint y: 135, endPoint x: 990, endPoint y: 130, distance: 208.1
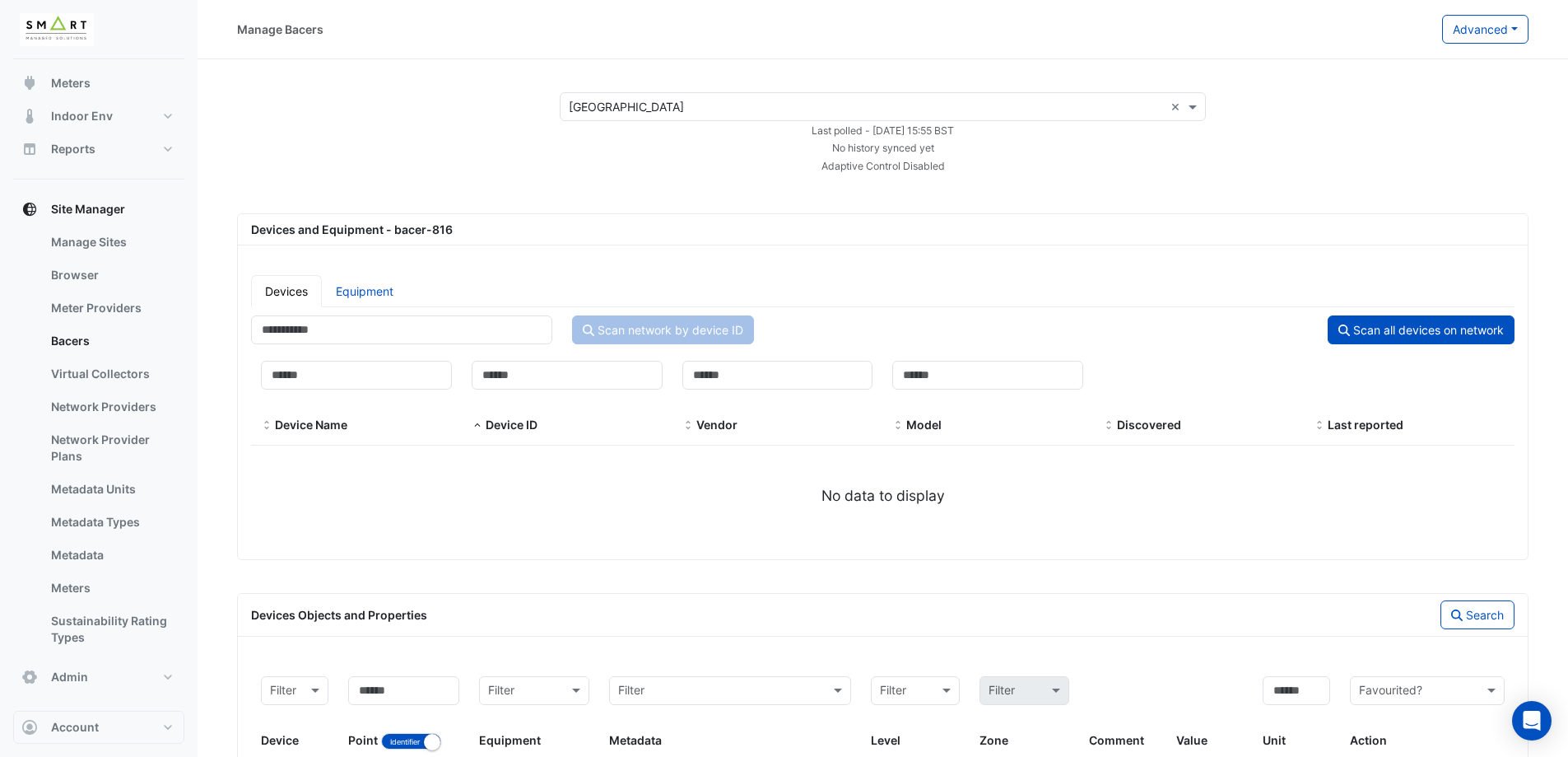
click at [990, 130] on div "Last polled - Mon 18-Aug-2025 15:55 BST" at bounding box center [883, 129] width 666 height 17
